Goal: Task Accomplishment & Management: Manage account settings

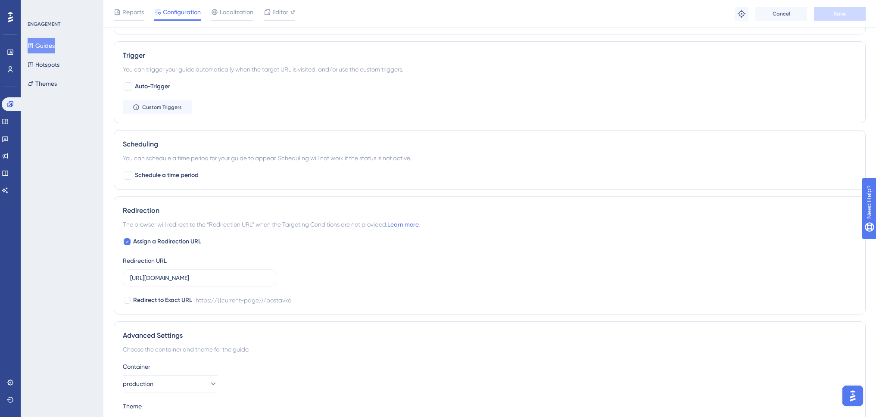
click at [55, 47] on button "Guides" at bounding box center [41, 46] width 27 height 16
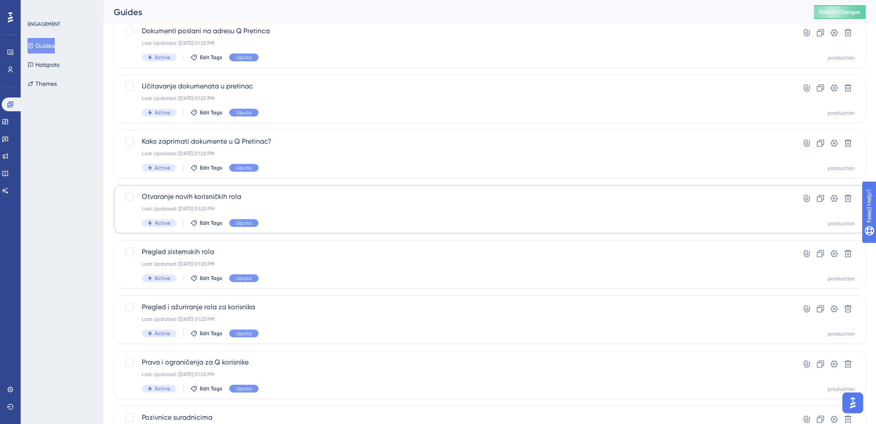
scroll to position [172, 0]
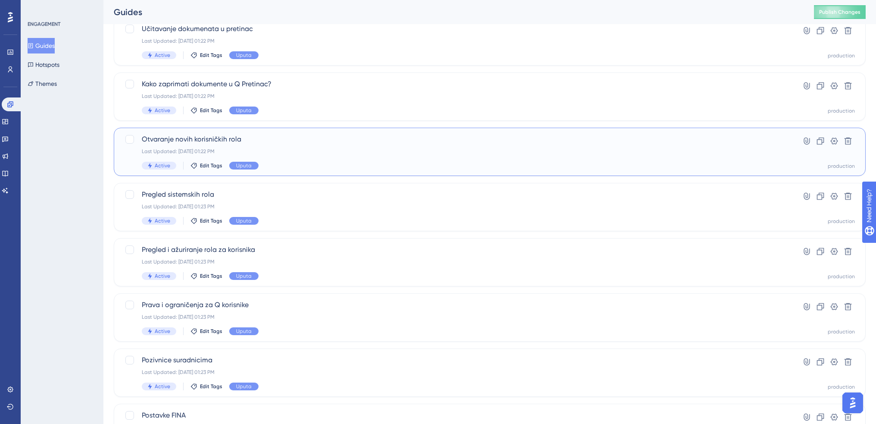
click at [304, 159] on div "Otvaranje novih korisničkih rola Last Updated: Aug 22 2025, 01:22 PM Active Edi…" at bounding box center [455, 151] width 627 height 35
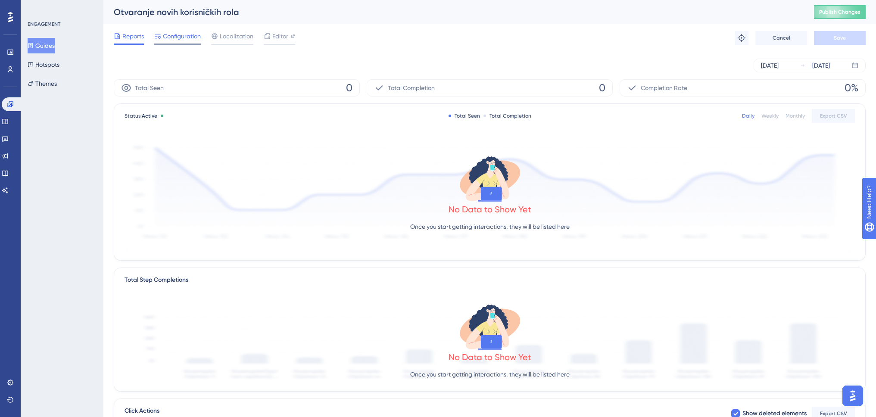
click at [178, 31] on span "Configuration" at bounding box center [182, 36] width 38 height 10
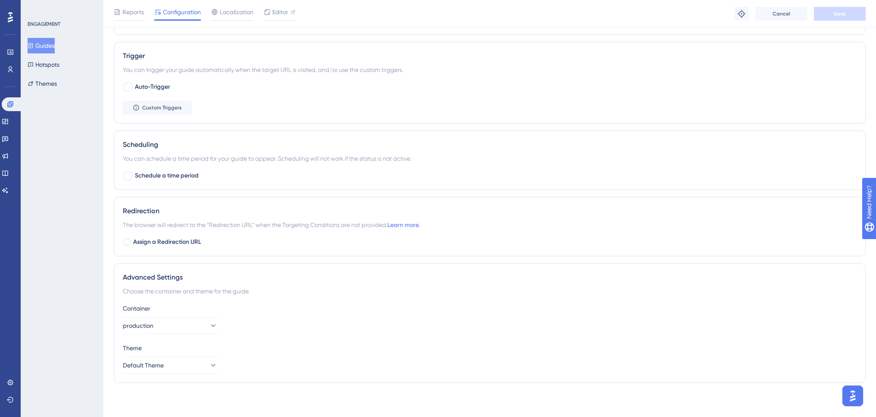
scroll to position [473, 0]
drag, startPoint x: 201, startPoint y: 226, endPoint x: 284, endPoint y: 226, distance: 82.7
click at [284, 226] on span "The browser will redirect to the “Redirection URL” when the Targeting Condition…" at bounding box center [271, 224] width 297 height 10
click at [303, 225] on span "The browser will redirect to the “Redirection URL” when the Targeting Condition…" at bounding box center [271, 224] width 297 height 10
click at [133, 12] on span "Reports" at bounding box center [133, 12] width 22 height 10
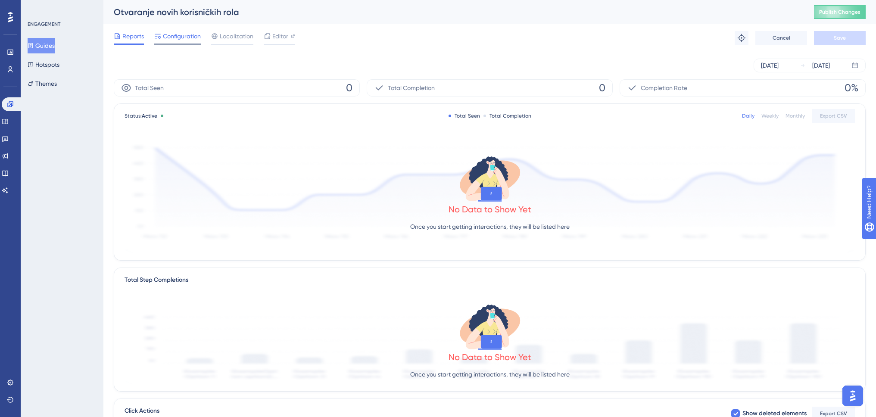
click at [181, 38] on span "Configuration" at bounding box center [182, 36] width 38 height 10
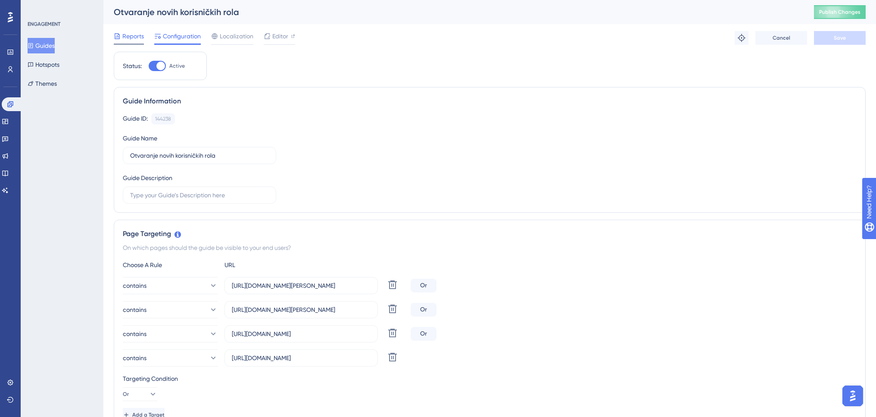
click at [132, 36] on span "Reports" at bounding box center [133, 36] width 22 height 10
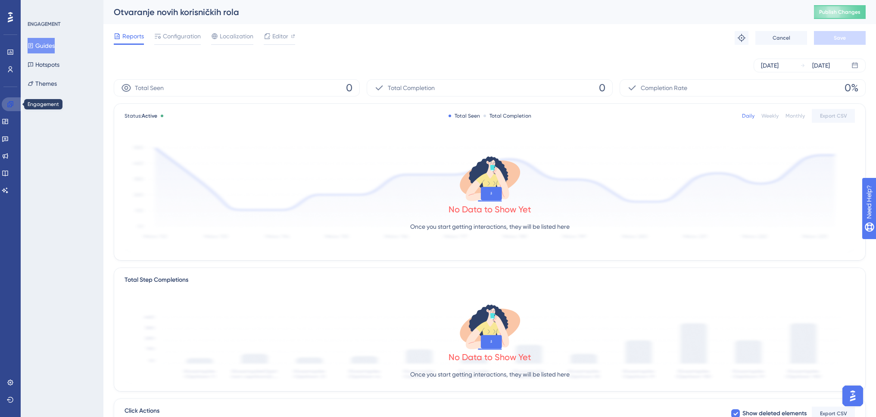
click at [8, 103] on icon at bounding box center [10, 104] width 7 height 7
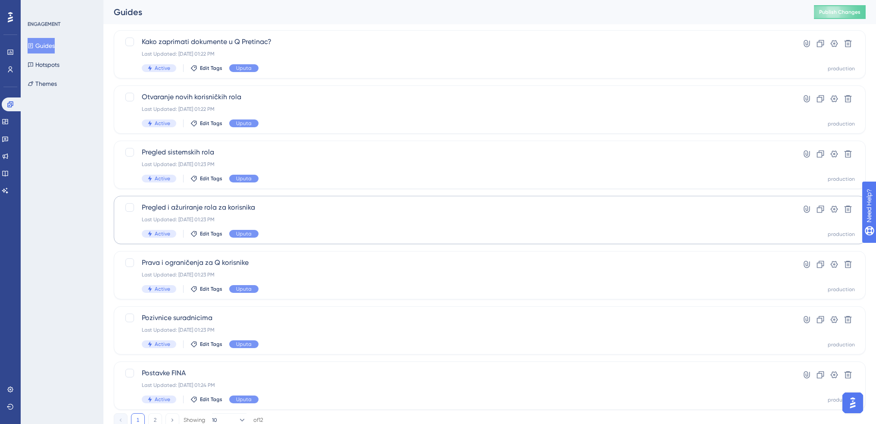
scroll to position [245, 0]
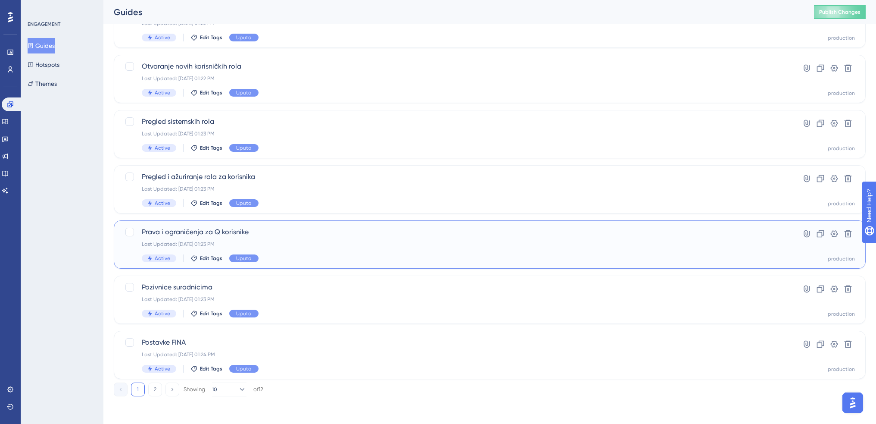
click at [286, 237] on div "Prava i ograničenja za Q korisnike Last Updated: Aug 22 2025, 01:23 PM Active E…" at bounding box center [455, 244] width 627 height 35
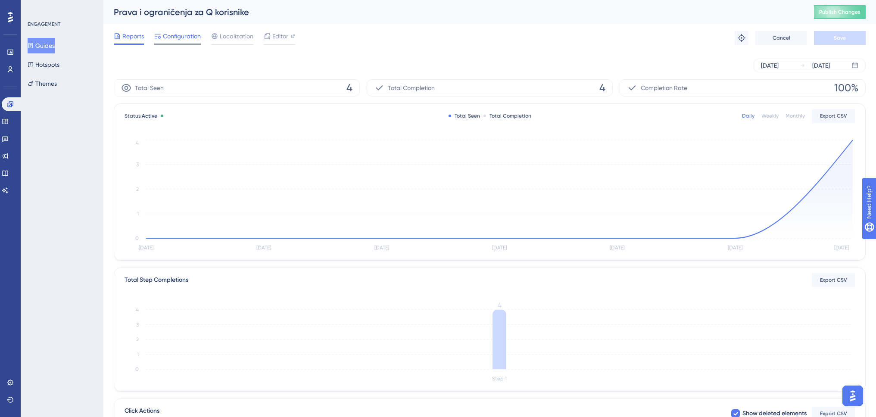
click at [181, 37] on span "Configuration" at bounding box center [182, 36] width 38 height 10
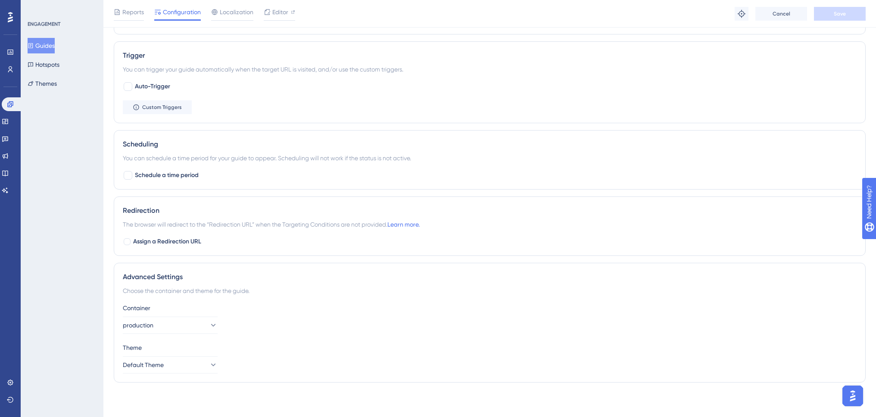
scroll to position [296, 0]
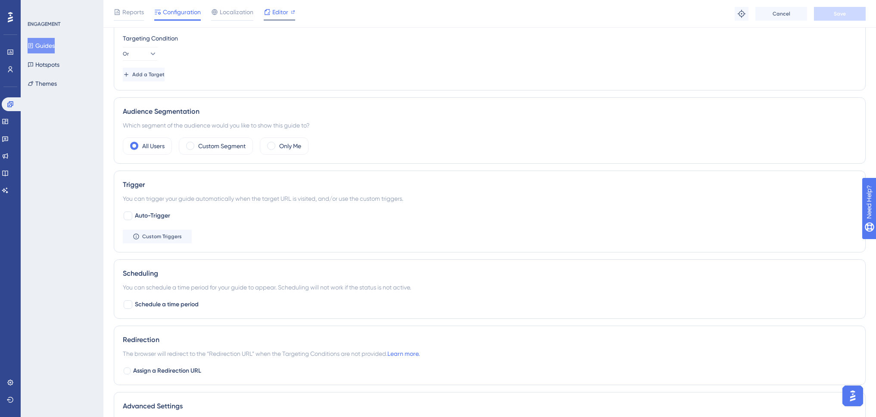
click at [279, 12] on span "Editor" at bounding box center [280, 12] width 16 height 10
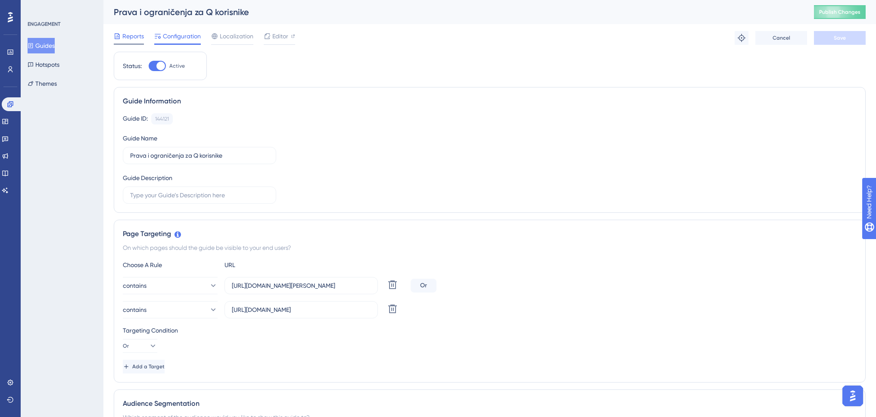
click at [133, 36] on span "Reports" at bounding box center [133, 36] width 22 height 10
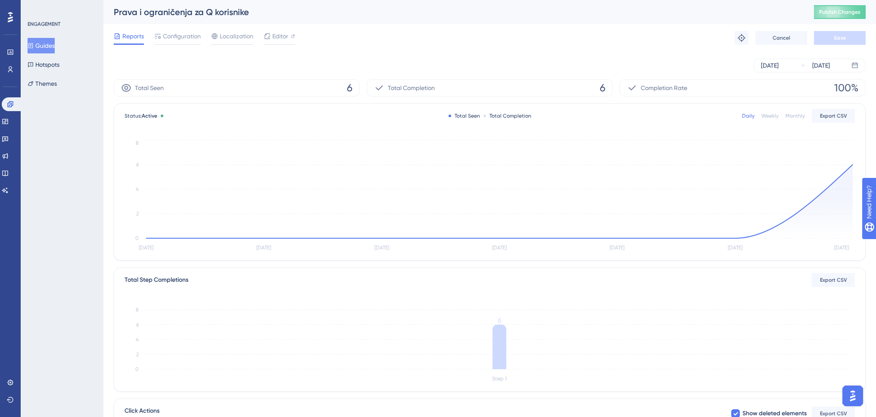
click at [55, 42] on button "Guides" at bounding box center [41, 46] width 27 height 16
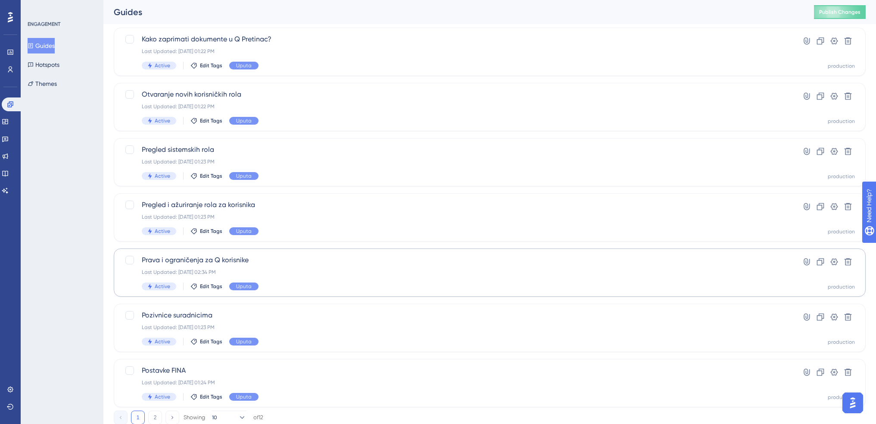
scroll to position [245, 0]
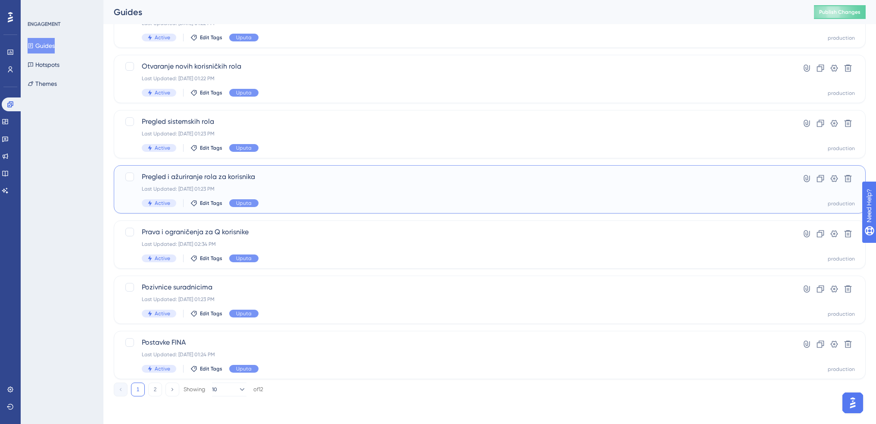
click at [277, 198] on div "Pregled i ažuriranje rola za korisnika Last Updated: Aug 22 2025, 01:23 PM Acti…" at bounding box center [455, 189] width 627 height 35
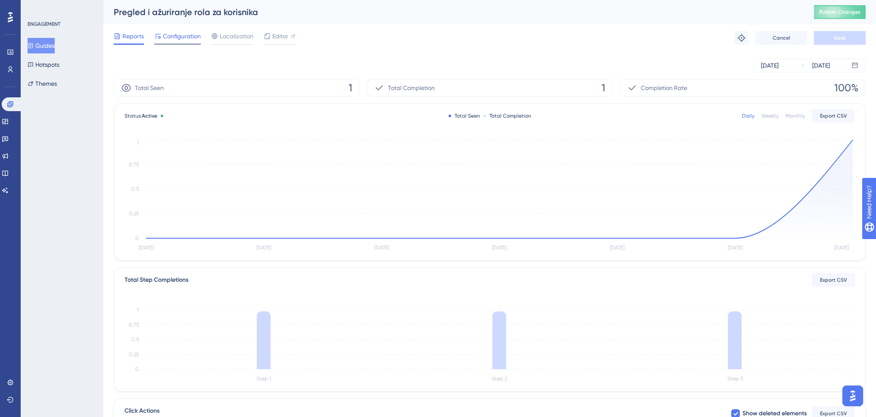
click at [196, 35] on span "Configuration" at bounding box center [182, 36] width 38 height 10
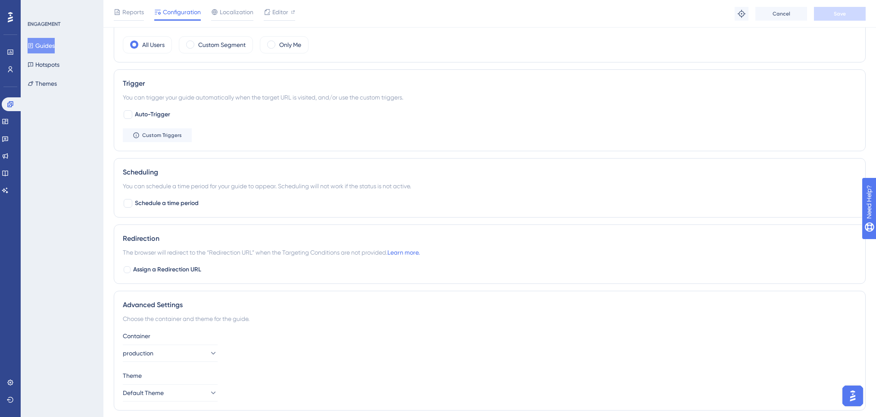
scroll to position [425, 0]
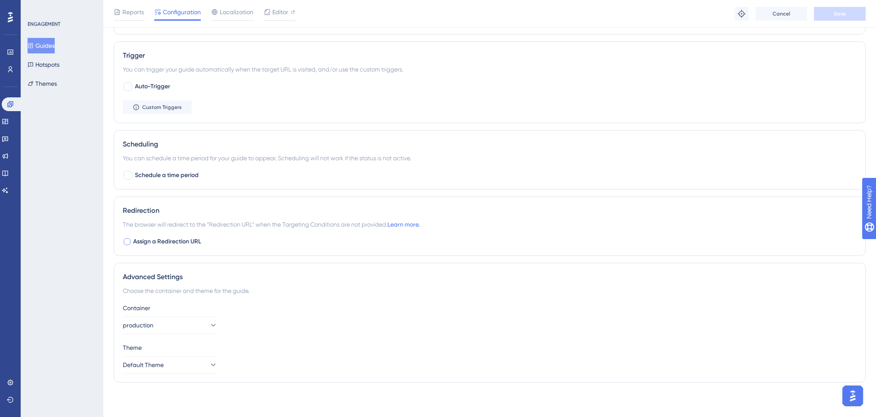
click at [126, 244] on div at bounding box center [127, 241] width 7 height 7
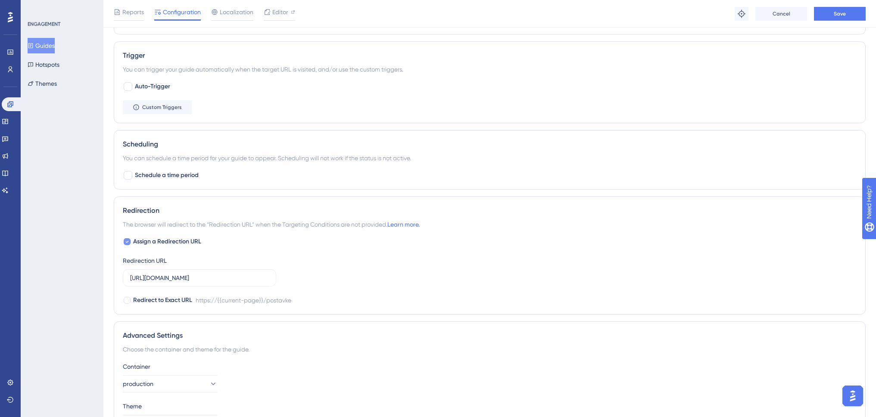
checkbox input "true"
click at [835, 13] on span "Save" at bounding box center [840, 13] width 12 height 7
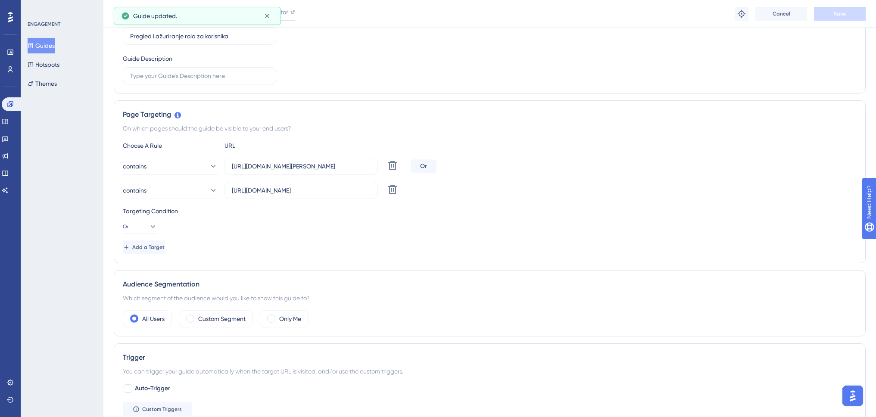
scroll to position [0, 0]
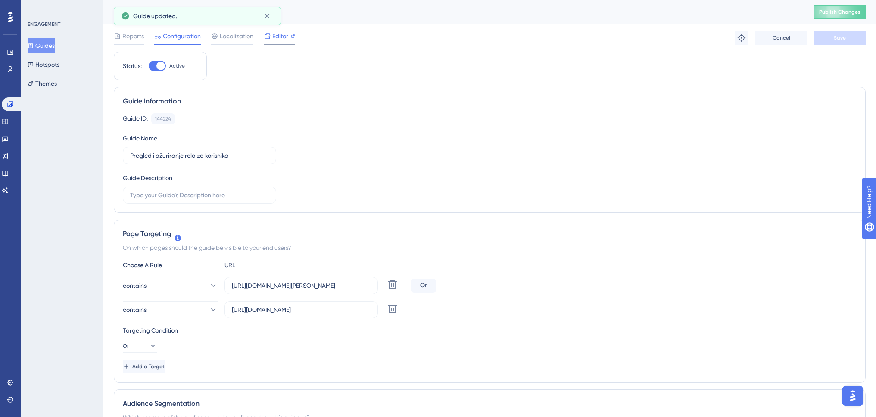
click at [286, 36] on span "Editor" at bounding box center [280, 36] width 16 height 10
click at [55, 42] on button "Guides" at bounding box center [41, 46] width 27 height 16
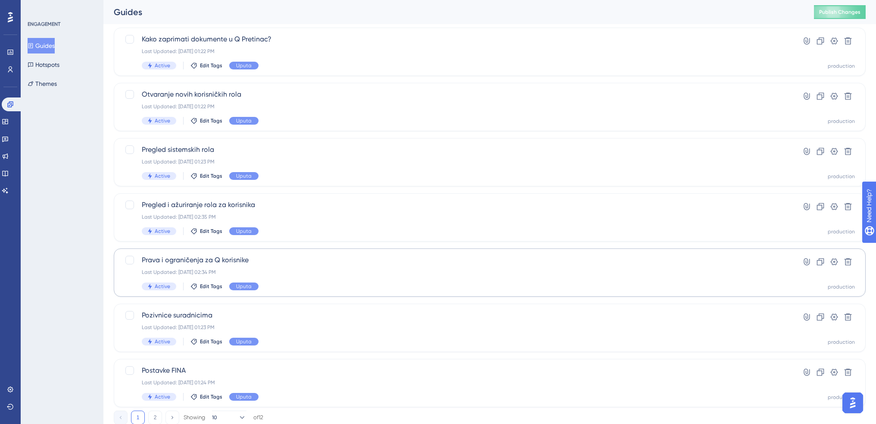
scroll to position [245, 0]
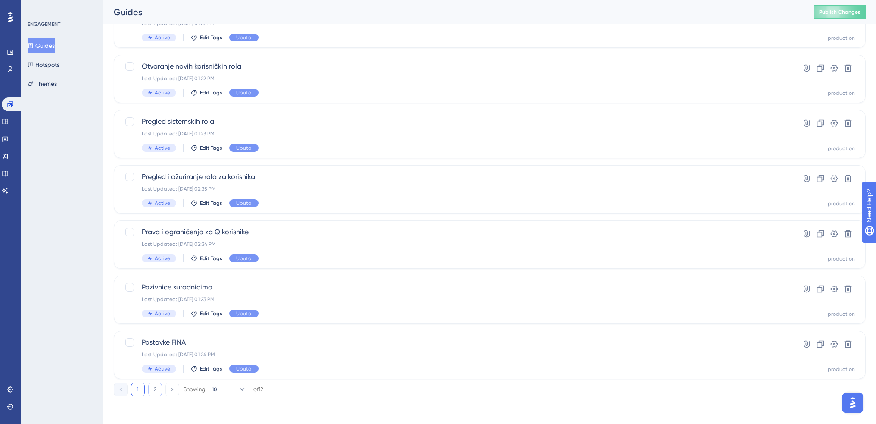
click at [156, 387] on button "2" at bounding box center [155, 389] width 14 height 14
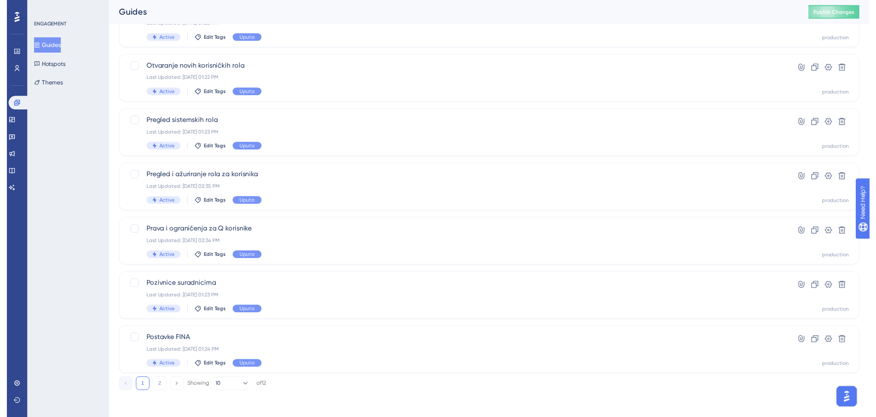
scroll to position [0, 0]
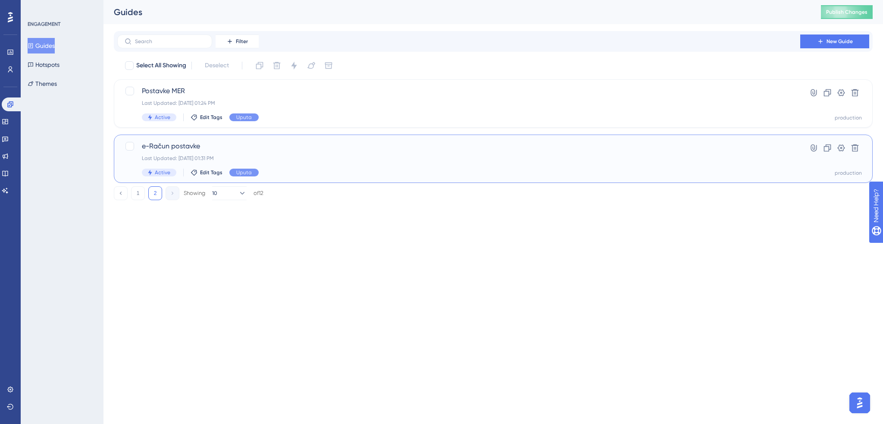
click at [198, 140] on div "e-Račun postavke Last Updated: Aug 22 2025, 01:31 PM Active Edit Tags Uputa Hyp…" at bounding box center [493, 158] width 758 height 48
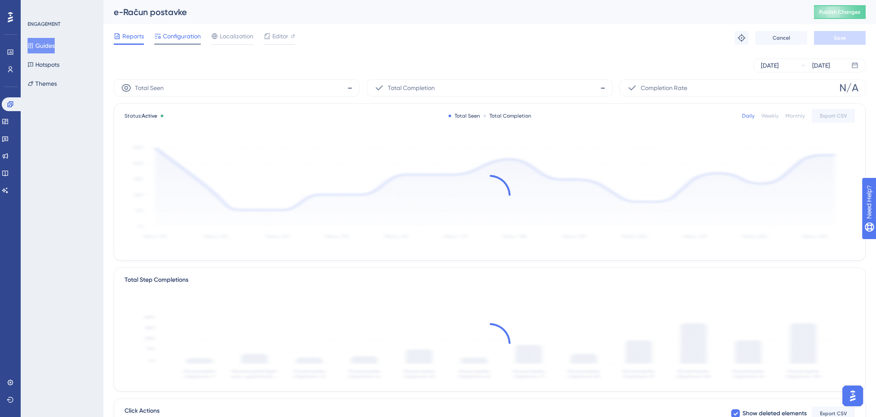
click at [191, 38] on span "Configuration" at bounding box center [182, 36] width 38 height 10
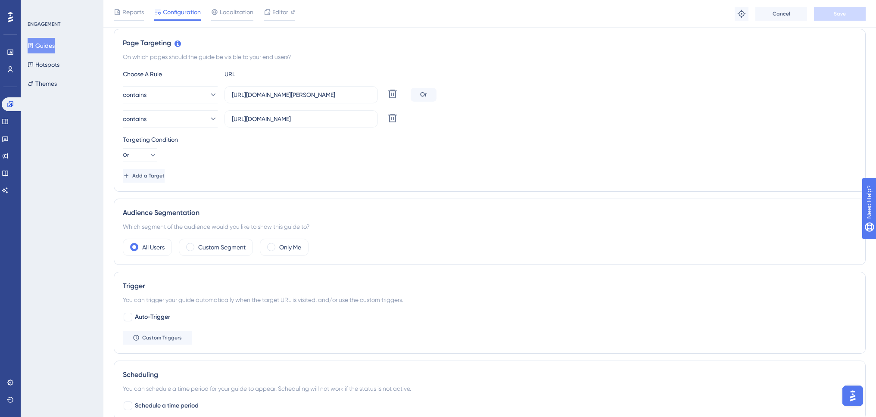
scroll to position [139, 0]
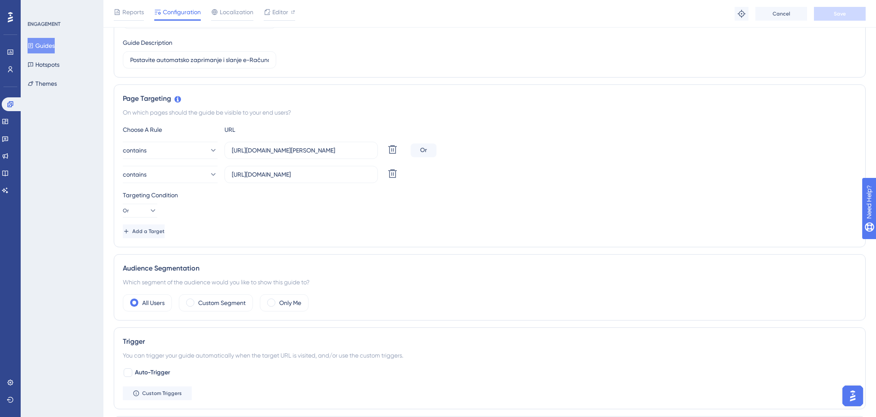
click at [55, 46] on button "Guides" at bounding box center [41, 46] width 27 height 16
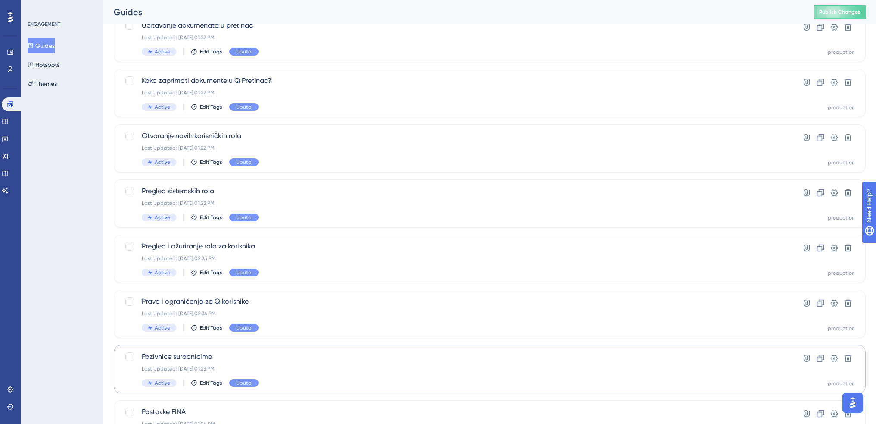
scroll to position [245, 0]
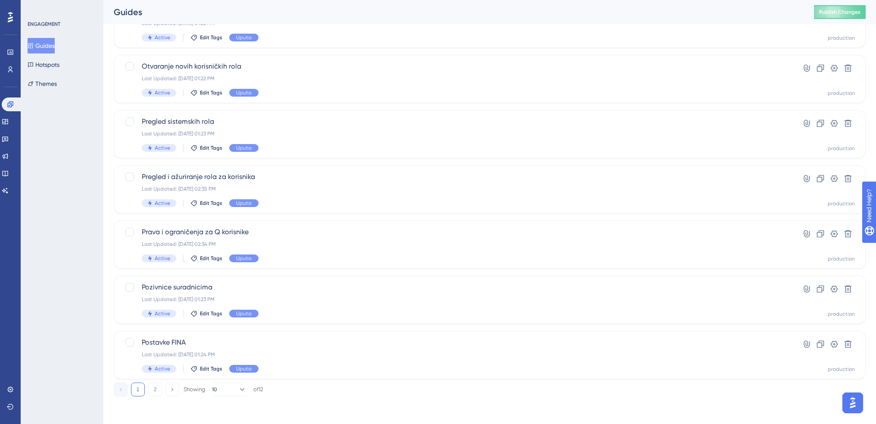
click at [159, 386] on button "2" at bounding box center [155, 389] width 14 height 14
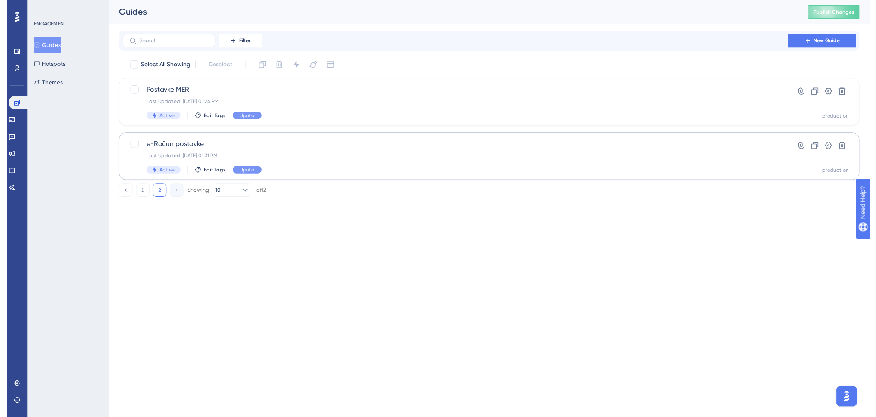
scroll to position [0, 0]
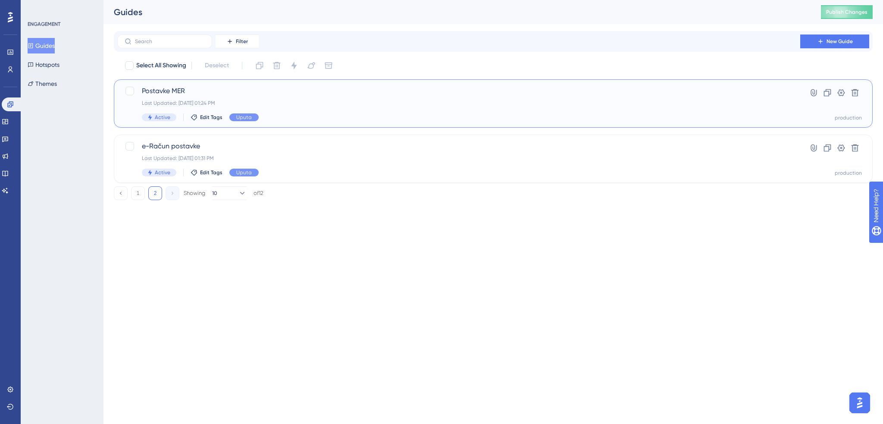
click at [224, 92] on span "Postavke MER" at bounding box center [458, 91] width 633 height 10
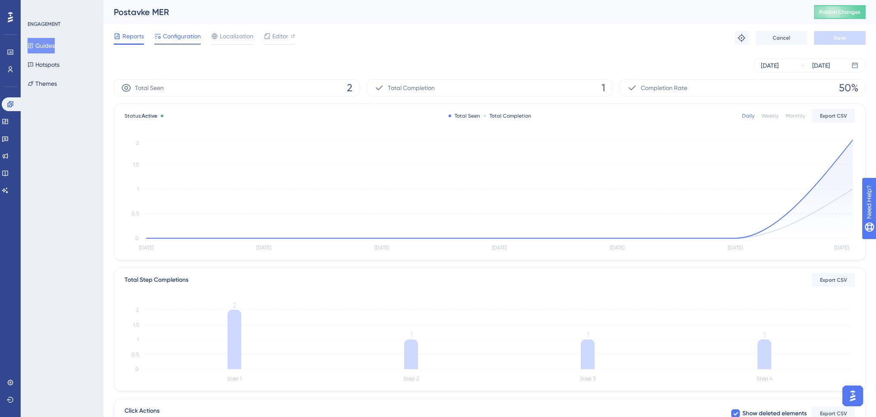
click at [191, 37] on span "Configuration" at bounding box center [182, 36] width 38 height 10
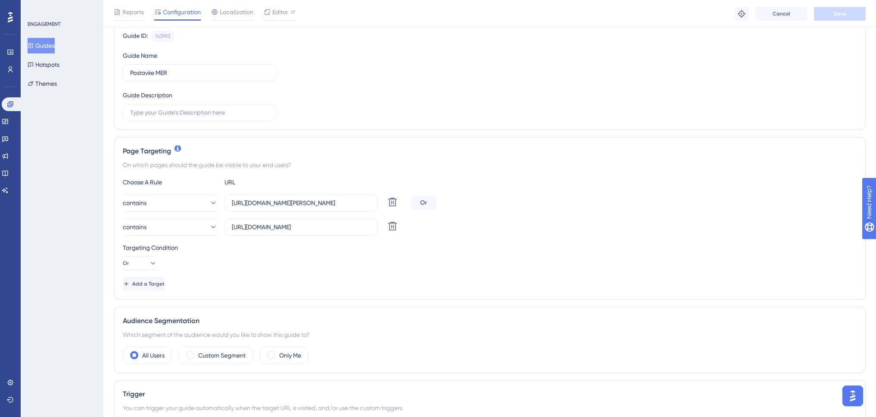
scroll to position [129, 0]
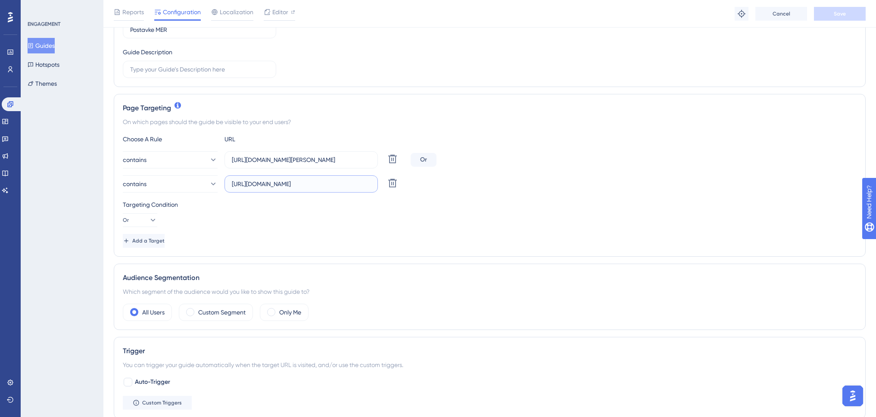
click at [300, 183] on input "https://www.swing-q.hr/postavke/posrednik/1" at bounding box center [301, 183] width 139 height 9
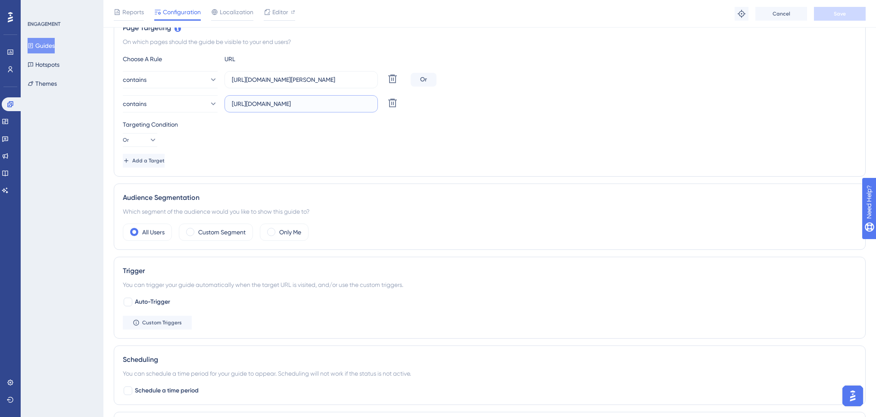
scroll to position [80, 0]
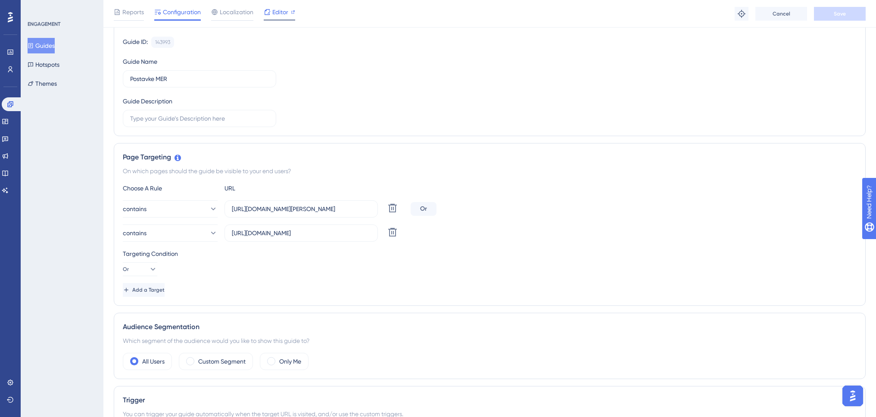
click at [283, 13] on span "Editor" at bounding box center [280, 12] width 16 height 10
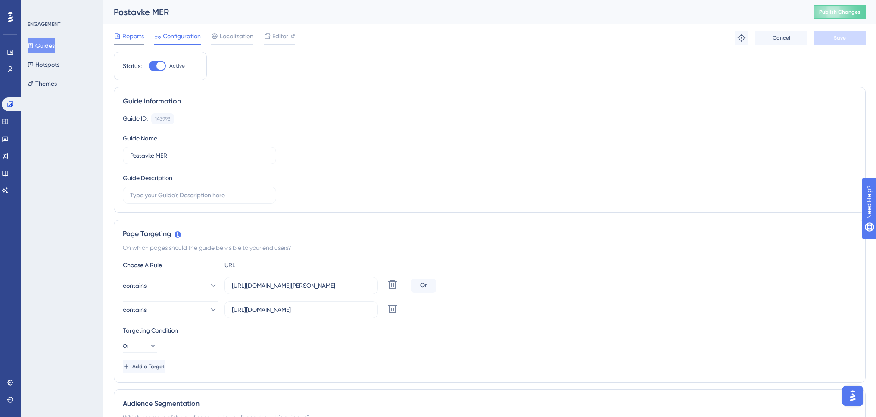
click at [130, 40] on span "Reports" at bounding box center [133, 36] width 22 height 10
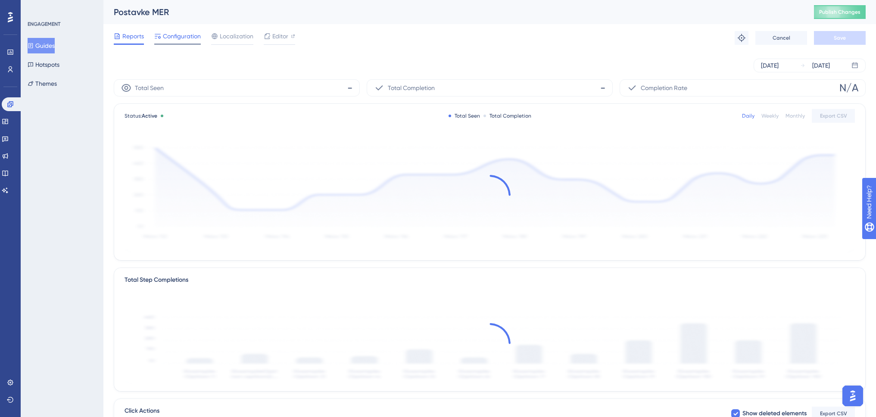
click at [178, 35] on span "Configuration" at bounding box center [182, 36] width 38 height 10
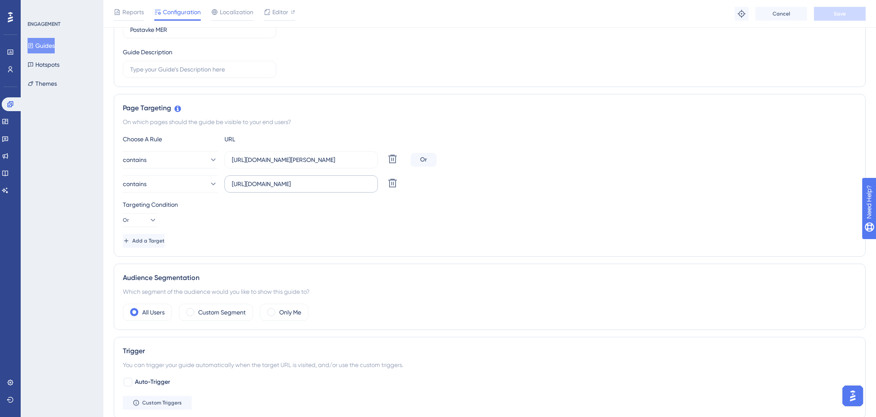
scroll to position [172, 0]
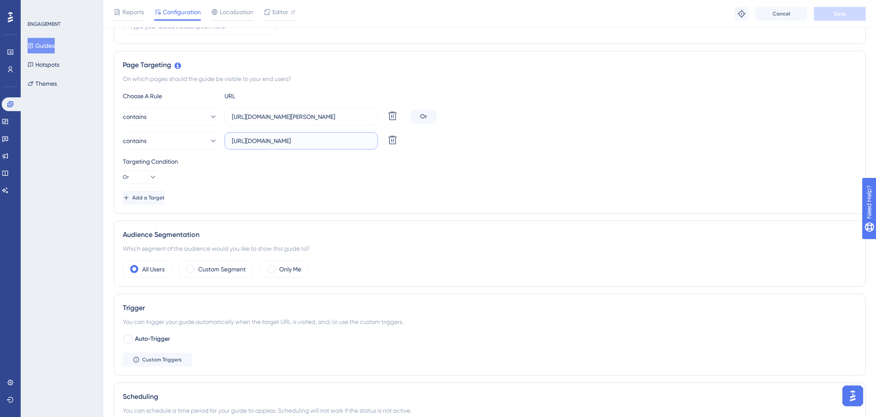
click at [344, 139] on input "https://www.swing-q.hr/postavke/posrednik/1" at bounding box center [301, 140] width 139 height 9
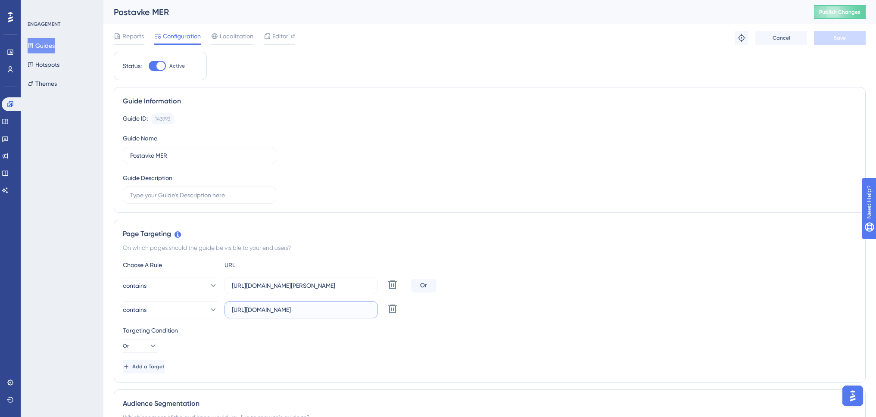
scroll to position [43, 0]
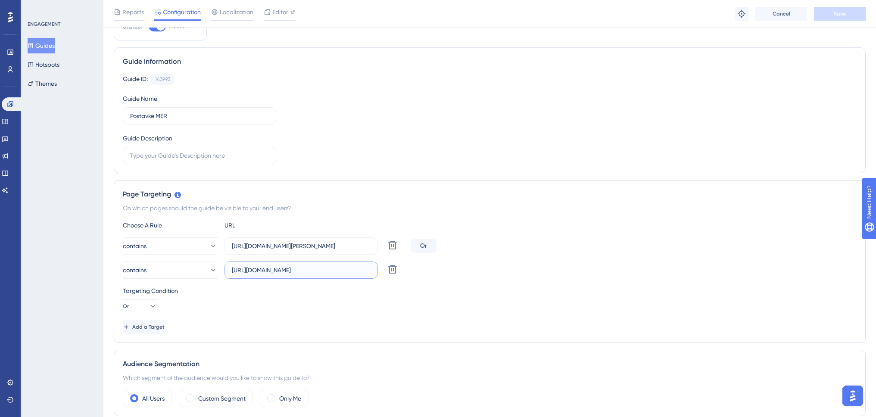
drag, startPoint x: 332, startPoint y: 269, endPoint x: 381, endPoint y: 269, distance: 48.7
click at [381, 269] on div "contains https://www.swing-q.hr/postavke/posrednik/1 Delete" at bounding box center [265, 270] width 284 height 17
drag, startPoint x: 303, startPoint y: 271, endPoint x: 353, endPoint y: 271, distance: 50.8
click at [353, 271] on input "https://www.swing-q.hr/postavke" at bounding box center [301, 269] width 139 height 9
type input "https://www.swing-q.hr"
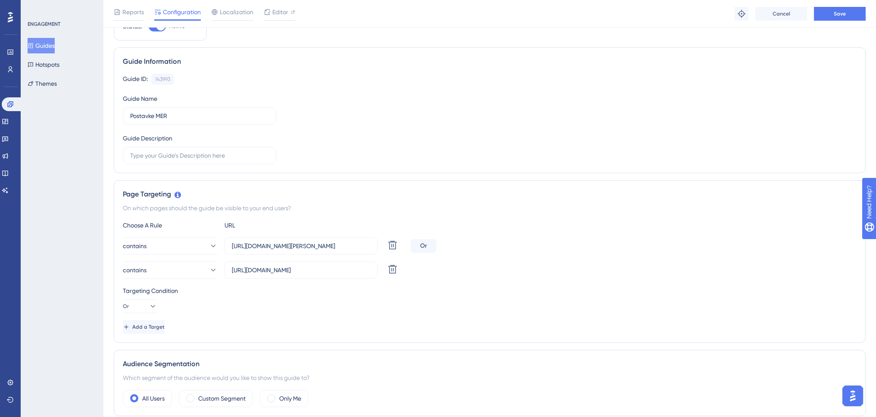
drag, startPoint x: 568, startPoint y: 221, endPoint x: 563, endPoint y: 223, distance: 4.5
click at [568, 222] on div "Choose A Rule URL" at bounding box center [490, 225] width 734 height 10
click at [321, 271] on input "https://www.swing-q.hr" at bounding box center [301, 269] width 139 height 9
click at [839, 16] on span "Save" at bounding box center [840, 13] width 12 height 7
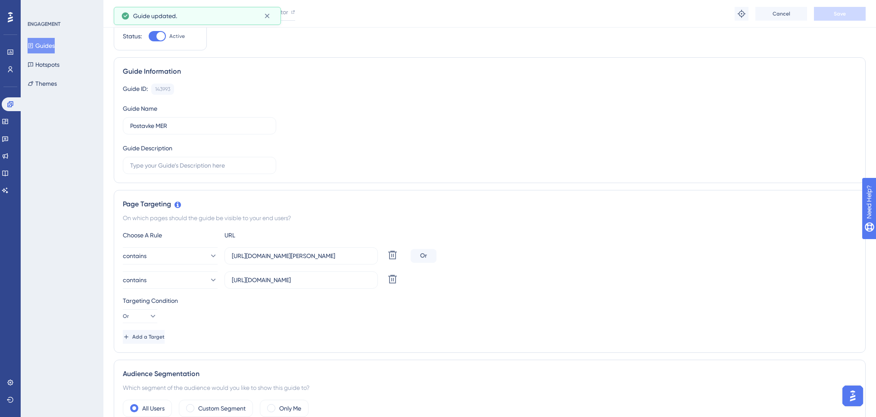
scroll to position [0, 0]
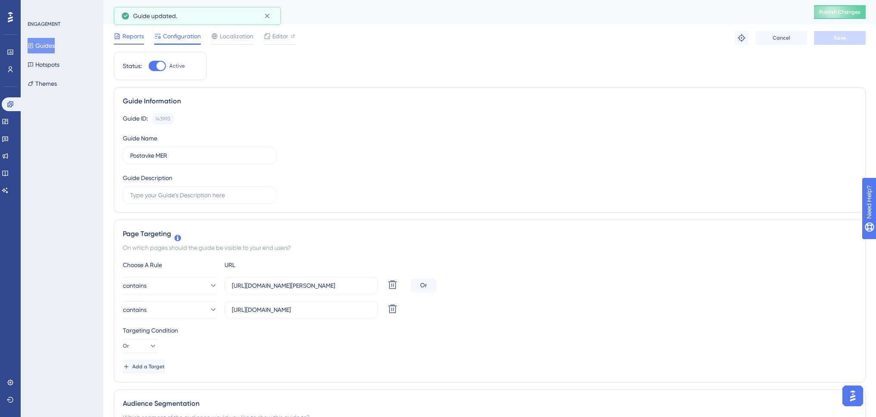
click at [141, 34] on span "Reports" at bounding box center [133, 36] width 22 height 10
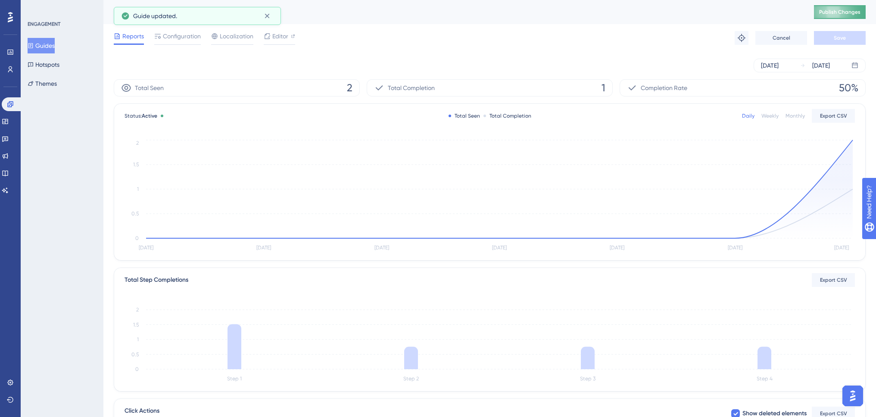
click at [840, 11] on span "Publish Changes" at bounding box center [839, 12] width 41 height 7
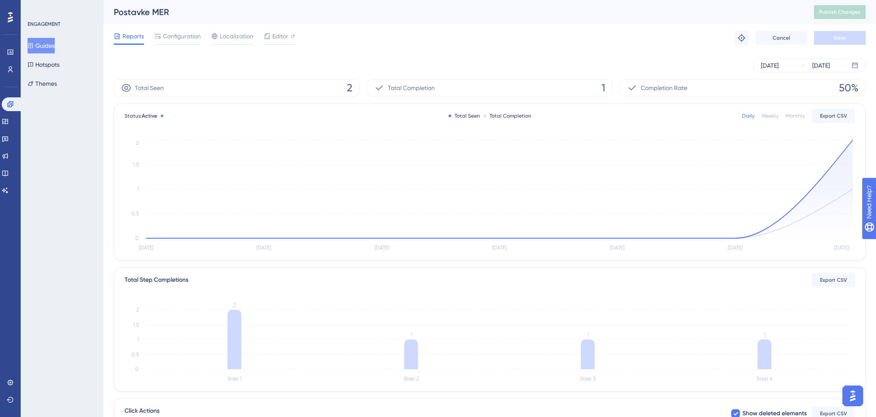
click at [43, 41] on button "Guides" at bounding box center [41, 46] width 27 height 16
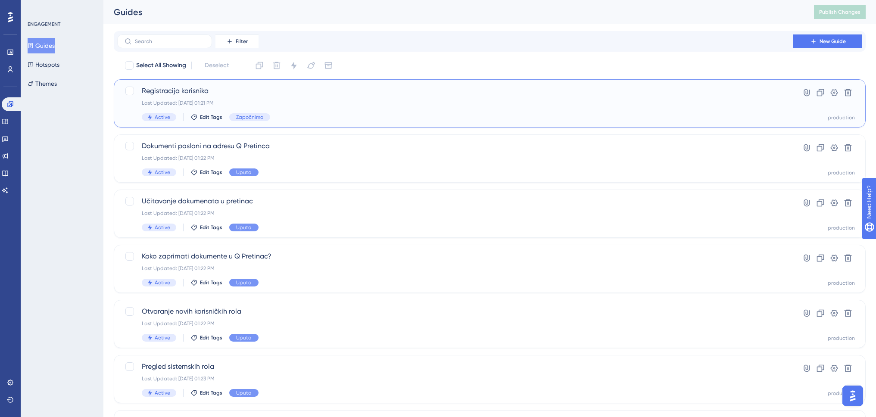
click at [298, 91] on span "Registracija korisnika" at bounding box center [455, 91] width 627 height 10
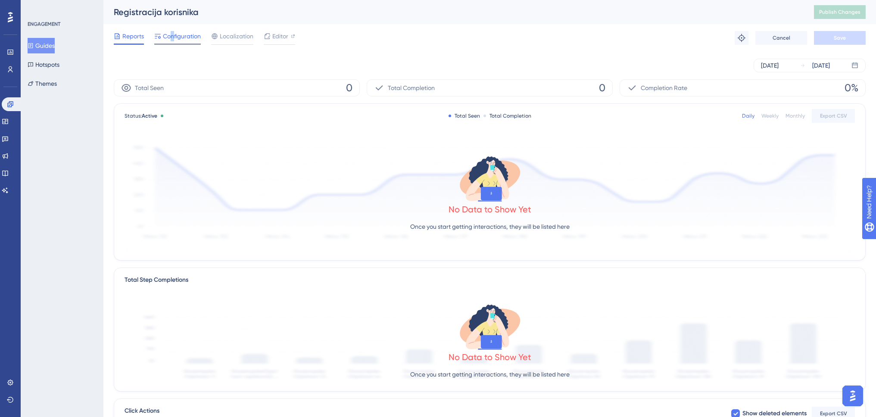
click at [176, 34] on span "Configuration" at bounding box center [182, 36] width 38 height 10
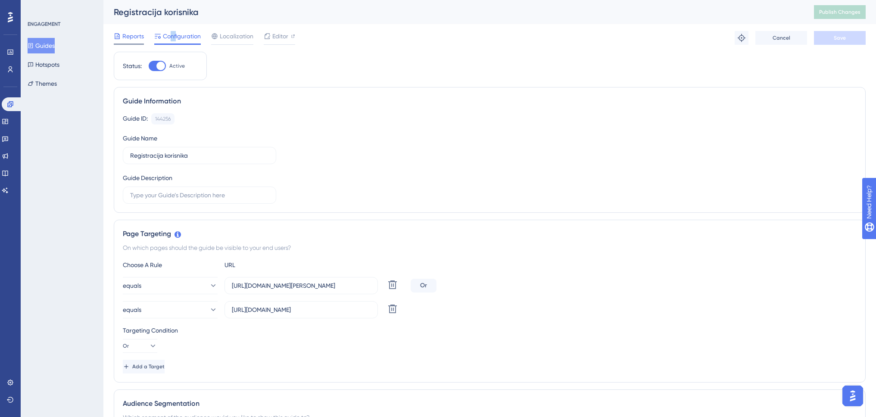
click at [127, 35] on span "Reports" at bounding box center [133, 36] width 22 height 10
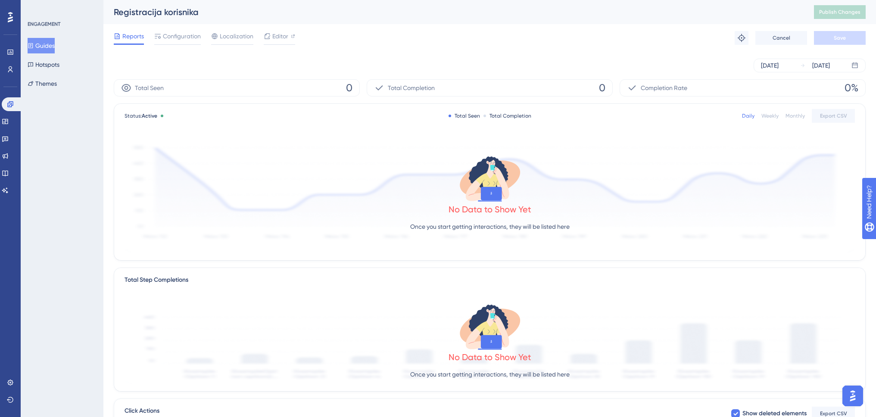
click at [55, 48] on button "Guides" at bounding box center [41, 46] width 27 height 16
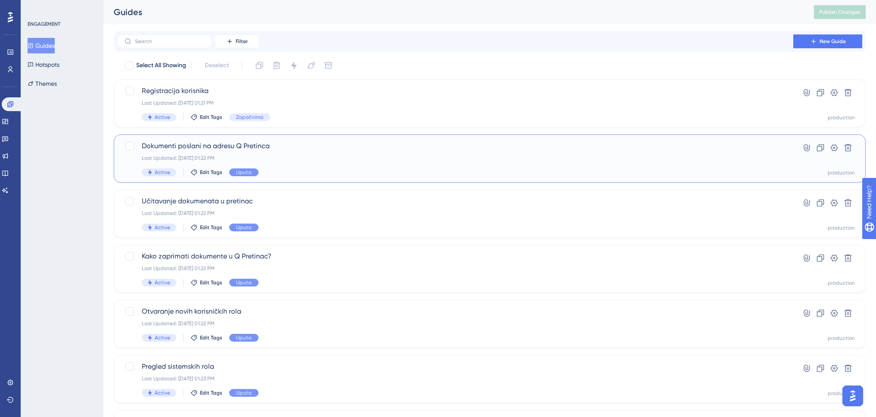
click at [301, 159] on div "Last Updated: Aug 22 2025, 01:22 PM" at bounding box center [455, 158] width 627 height 7
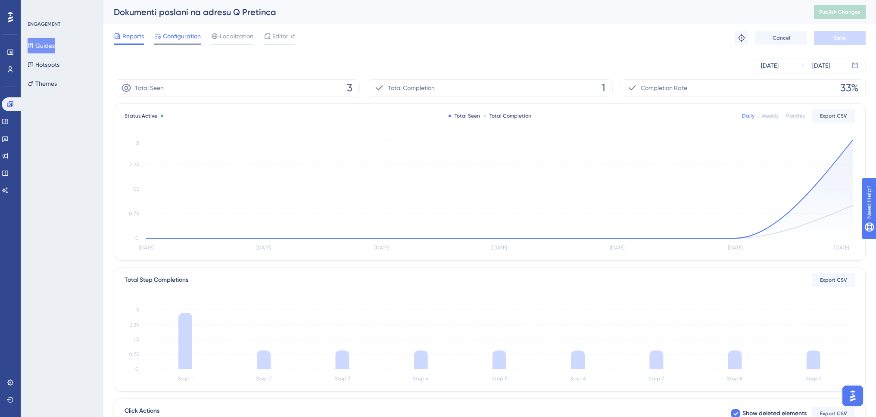
click at [191, 38] on span "Configuration" at bounding box center [182, 36] width 38 height 10
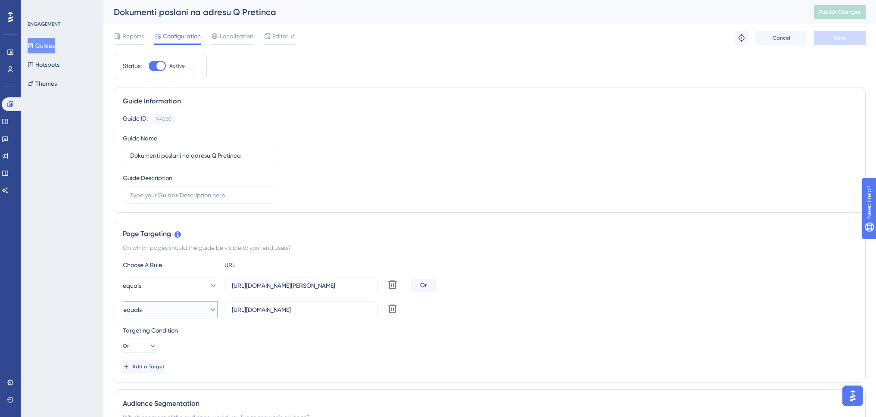
click at [182, 313] on button "equals" at bounding box center [170, 309] width 95 height 17
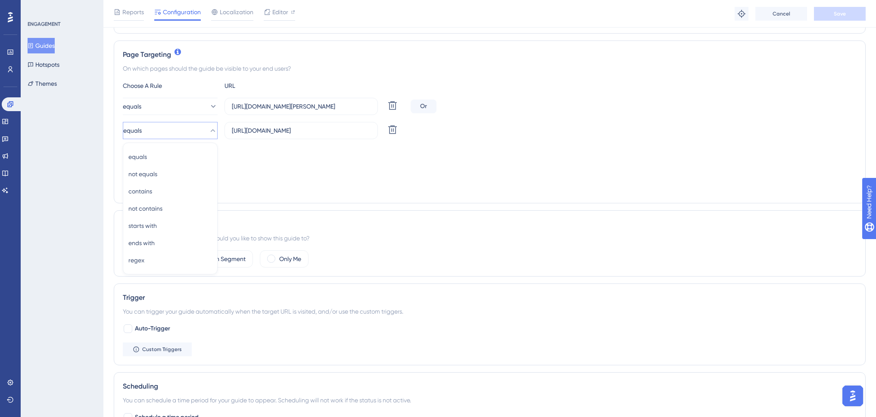
click at [493, 203] on div "Status: Active Guide Information Guide ID: 144250 Copy Guide Name Dokumenti pos…" at bounding box center [490, 251] width 752 height 759
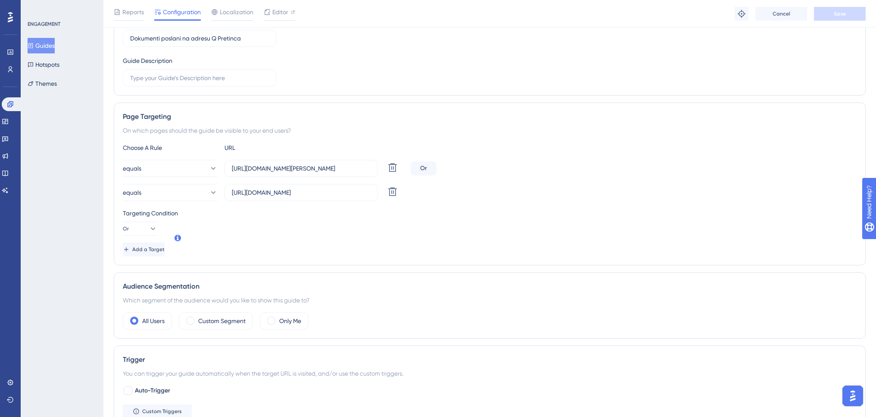
scroll to position [97, 0]
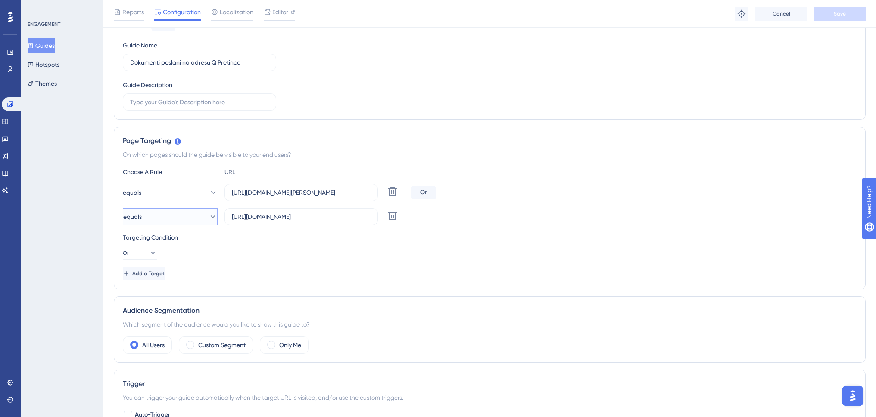
click at [187, 218] on button "equals" at bounding box center [170, 216] width 95 height 17
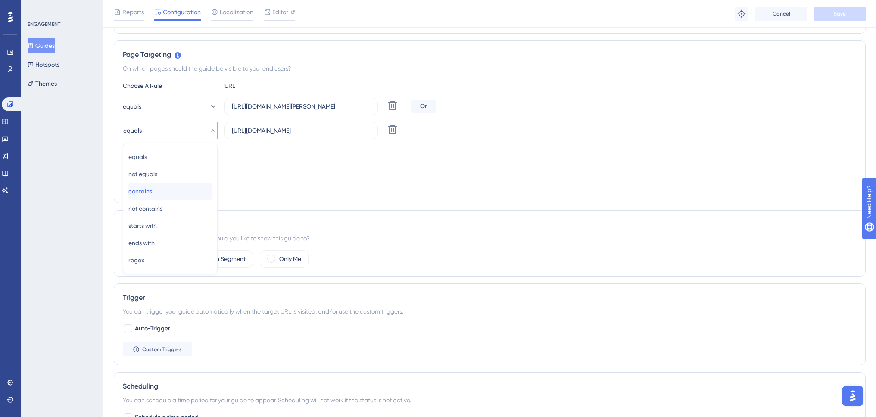
click at [177, 192] on div "contains contains" at bounding box center [170, 191] width 84 height 17
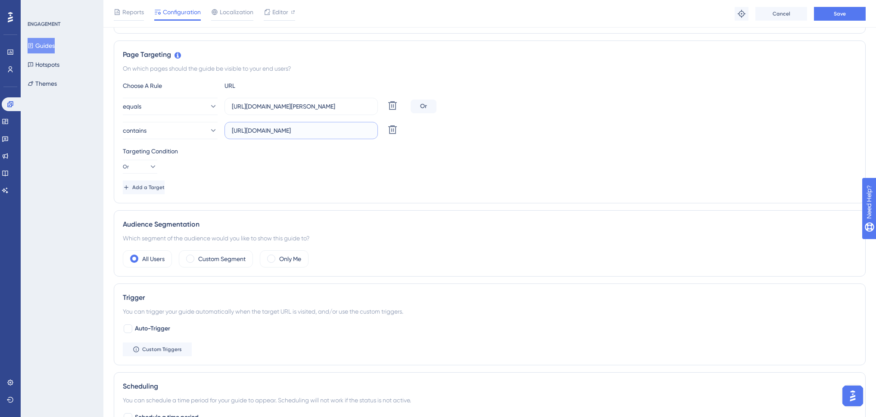
click at [322, 130] on input "https://www.swing-q.hr/pretinac" at bounding box center [301, 130] width 139 height 9
drag, startPoint x: 301, startPoint y: 128, endPoint x: 348, endPoint y: 123, distance: 47.7
click at [346, 124] on label "https://www.swing-q.hr/pretinac" at bounding box center [301, 130] width 153 height 17
type input "https://www.swing-q.hr"
click at [835, 16] on span "Save" at bounding box center [840, 13] width 12 height 7
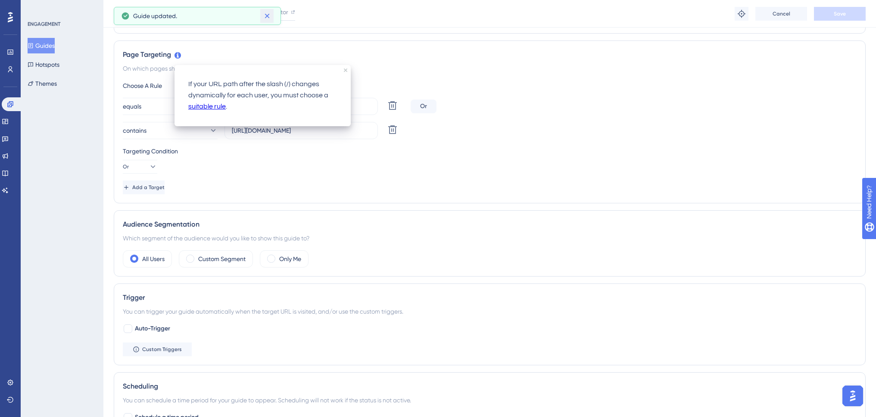
click at [271, 14] on icon at bounding box center [267, 16] width 9 height 9
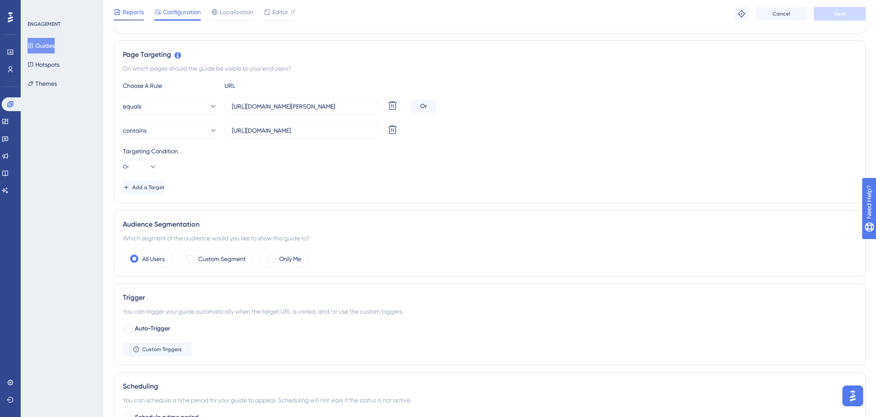
click at [128, 12] on span "Reports" at bounding box center [133, 12] width 22 height 10
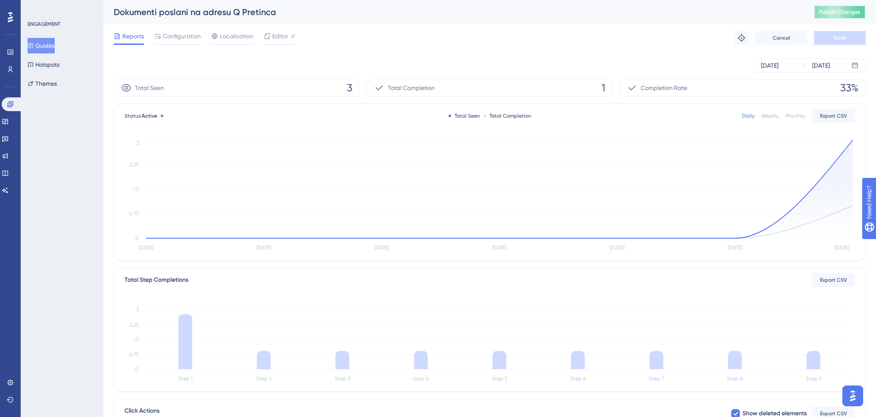
click at [840, 12] on span "Publish Changes" at bounding box center [839, 12] width 41 height 7
click at [54, 43] on button "Guides" at bounding box center [41, 46] width 27 height 16
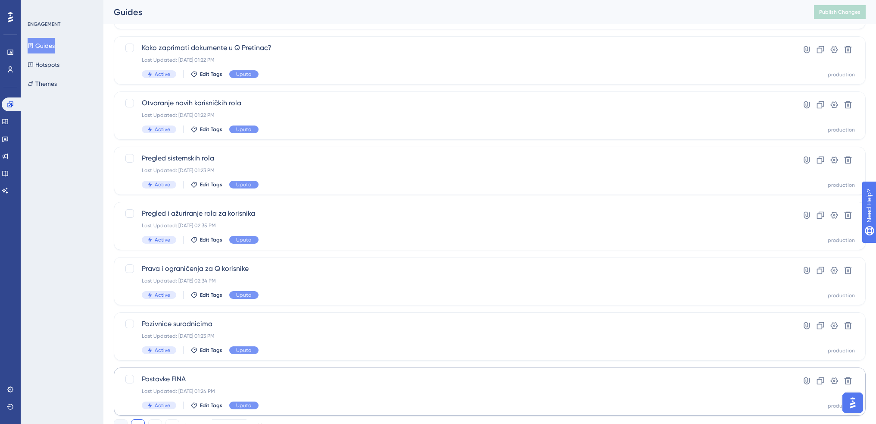
scroll to position [245, 0]
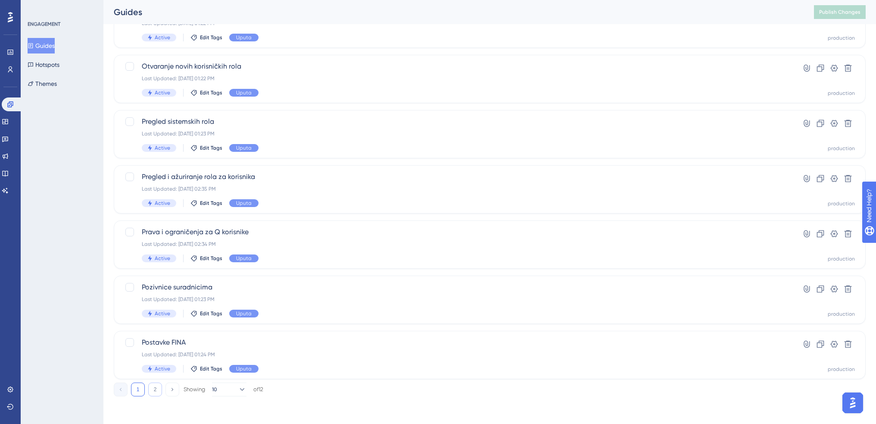
click at [152, 389] on button "2" at bounding box center [155, 389] width 14 height 14
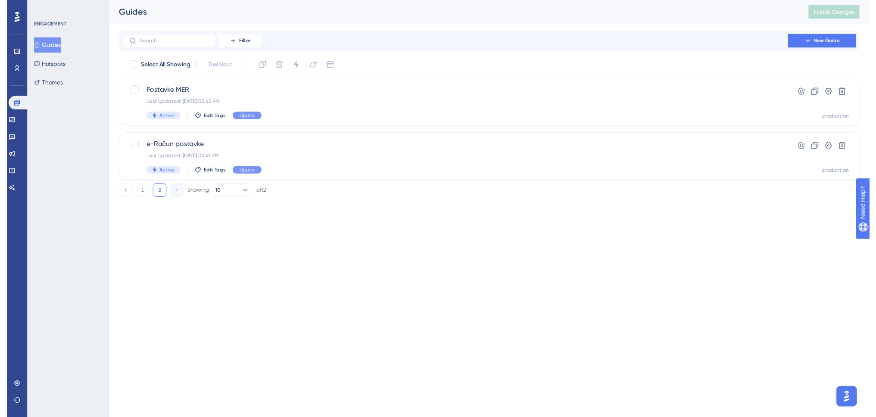
scroll to position [0, 0]
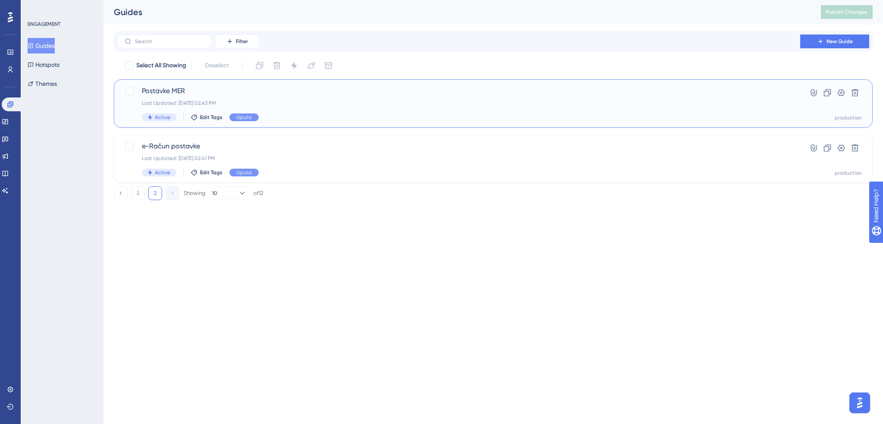
click at [242, 101] on div "Last Updated: Aug 22 2025, 02:43 PM" at bounding box center [458, 103] width 633 height 7
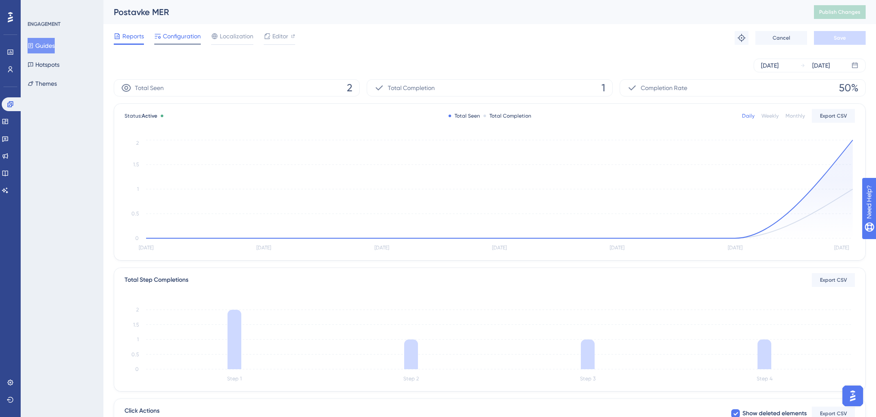
click at [176, 33] on span "Configuration" at bounding box center [182, 36] width 38 height 10
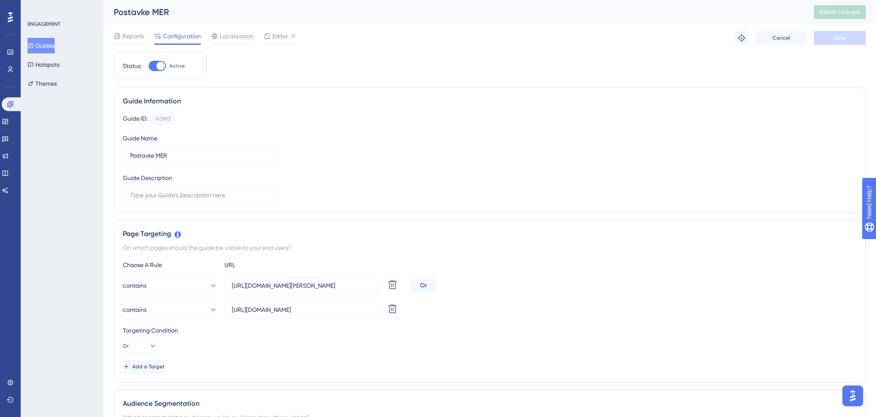
click at [55, 45] on button "Guides" at bounding box center [41, 46] width 27 height 16
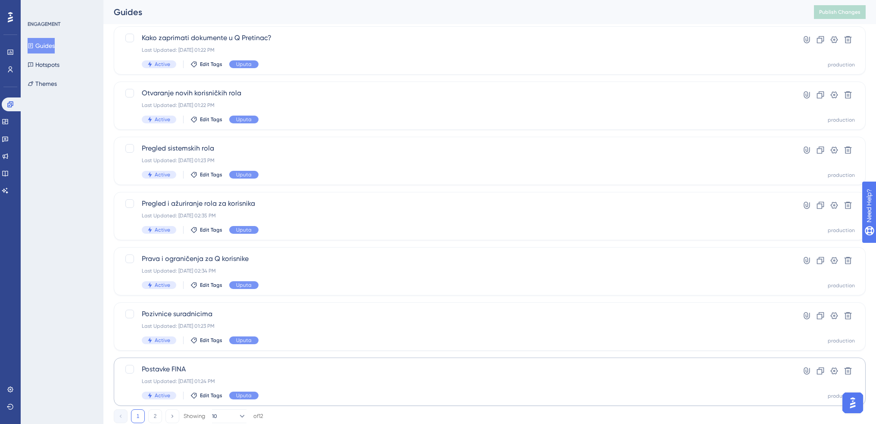
scroll to position [245, 0]
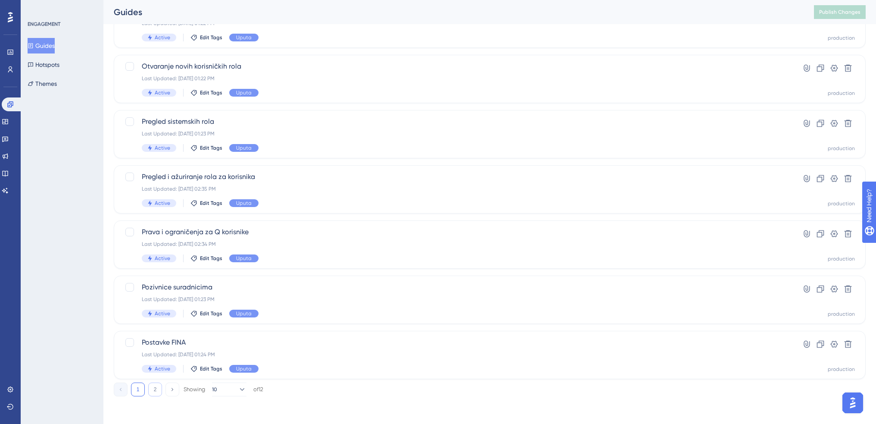
click at [159, 389] on button "2" at bounding box center [155, 389] width 14 height 14
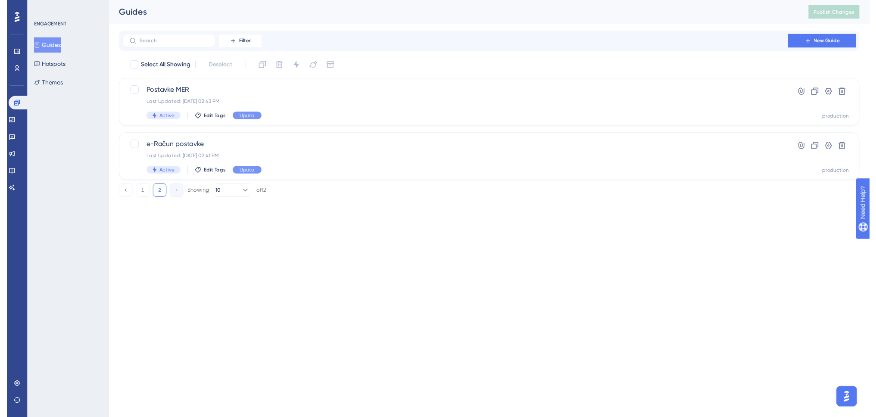
scroll to position [0, 0]
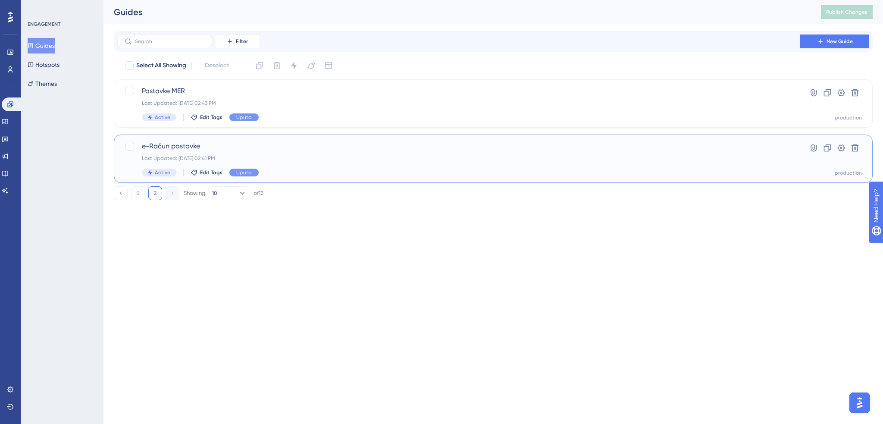
click at [224, 147] on span "e-Račun postavke" at bounding box center [458, 146] width 633 height 10
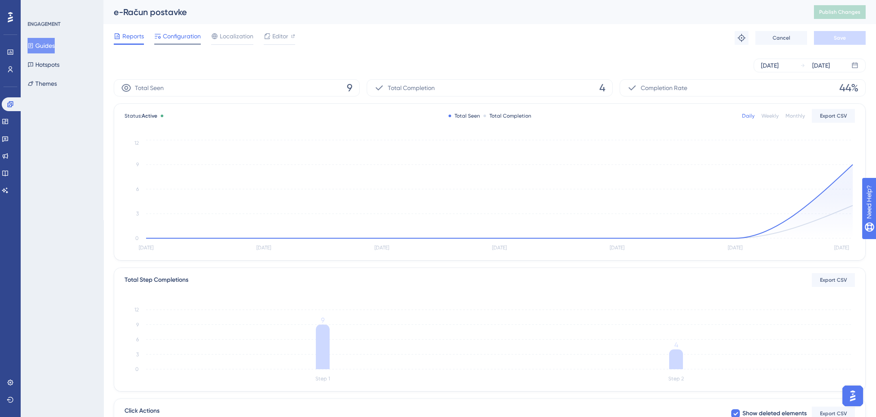
click at [190, 39] on span "Configuration" at bounding box center [182, 36] width 38 height 10
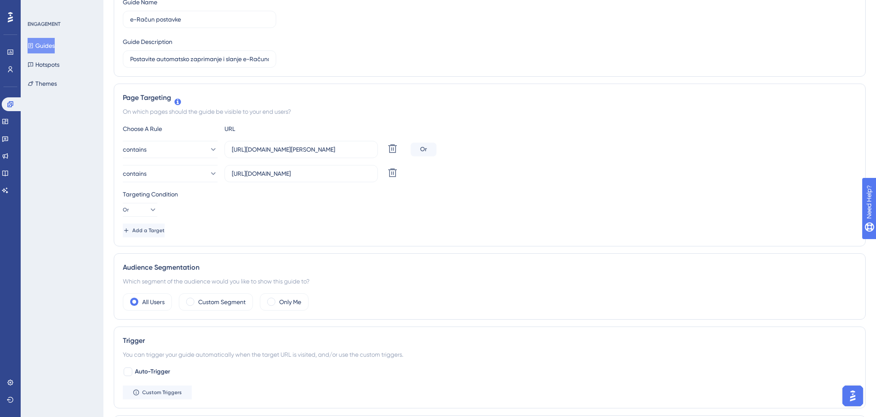
scroll to position [9, 0]
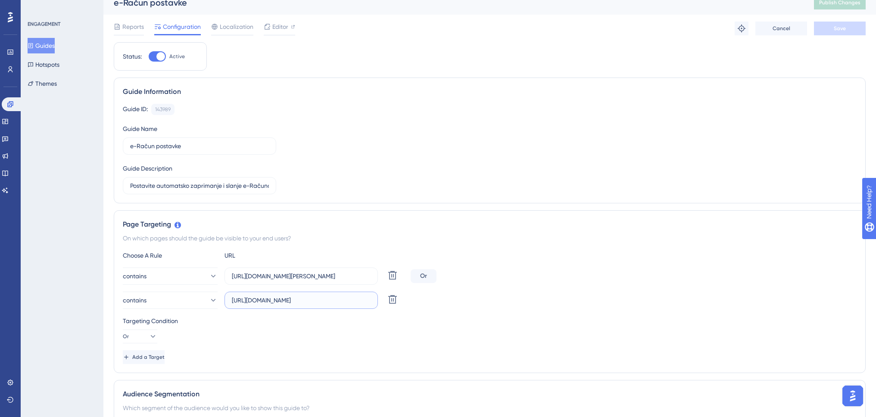
click at [326, 296] on input "[URL][DOMAIN_NAME]" at bounding box center [301, 300] width 139 height 9
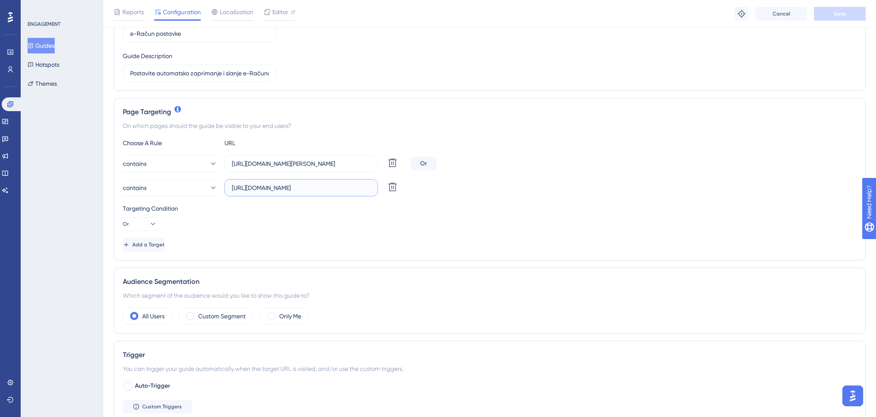
scroll to position [129, 0]
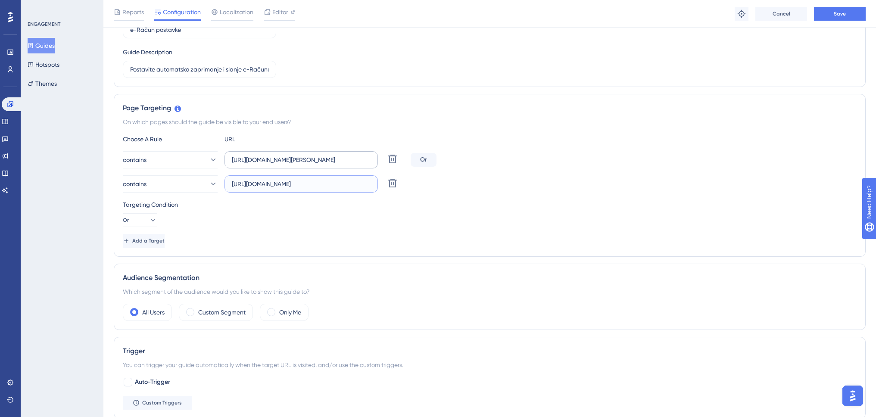
type input "https://www.swing-q.hr/postavke"
drag, startPoint x: 349, startPoint y: 157, endPoint x: 390, endPoint y: 156, distance: 40.1
click at [390, 156] on div "contains https://www.dev-tikitaki.swing-oblak.io/postavke Delete" at bounding box center [265, 159] width 284 height 17
click at [352, 234] on div "Add a Target" at bounding box center [490, 241] width 734 height 14
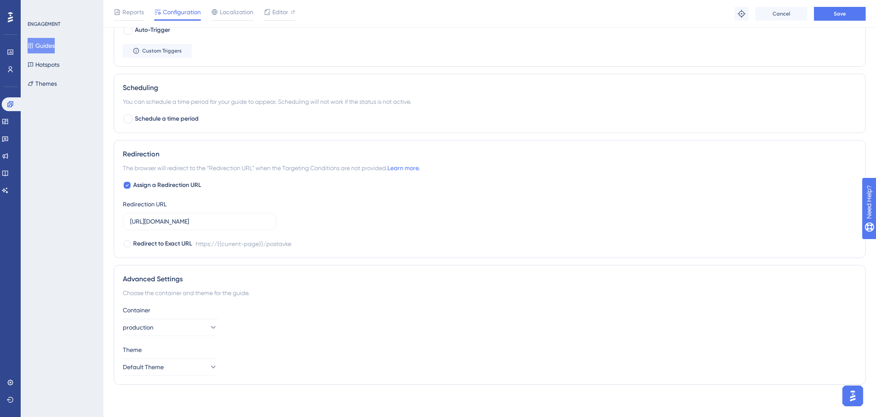
scroll to position [483, 0]
click at [832, 17] on button "Save" at bounding box center [840, 14] width 52 height 14
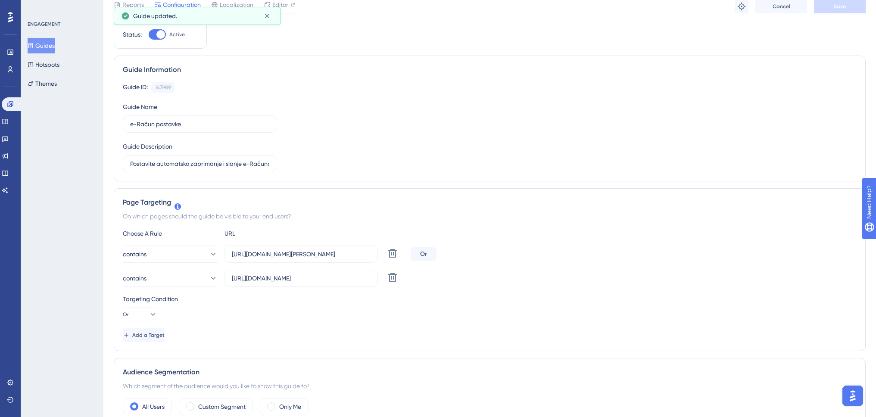
scroll to position [0, 0]
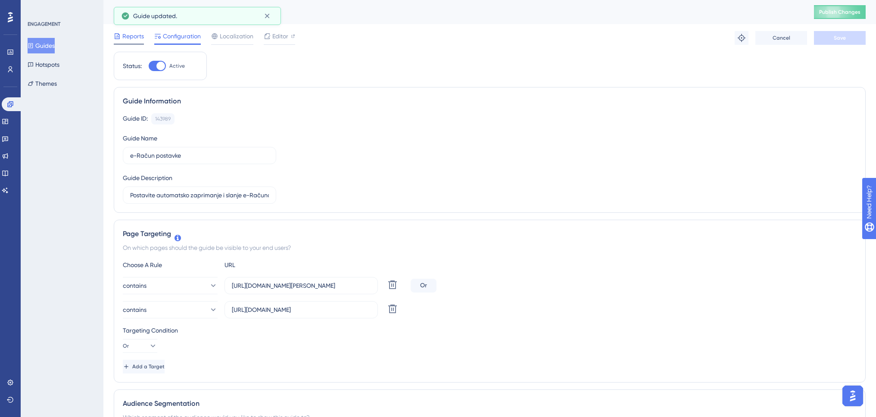
click at [130, 39] on span "Reports" at bounding box center [133, 36] width 22 height 10
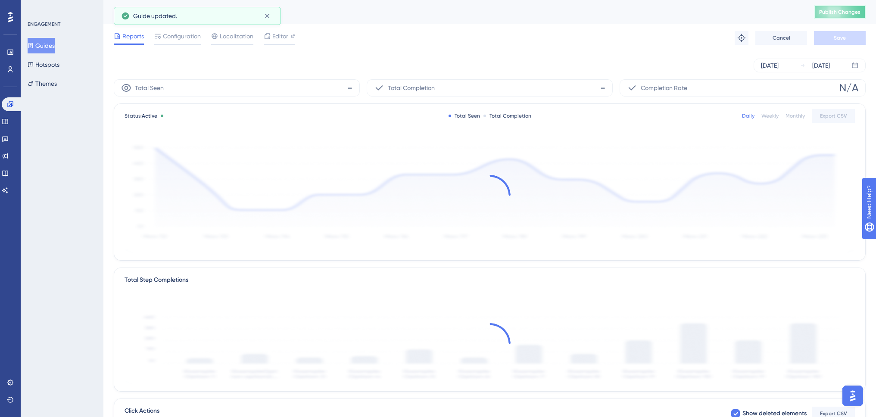
click at [844, 10] on span "Publish Changes" at bounding box center [839, 12] width 41 height 7
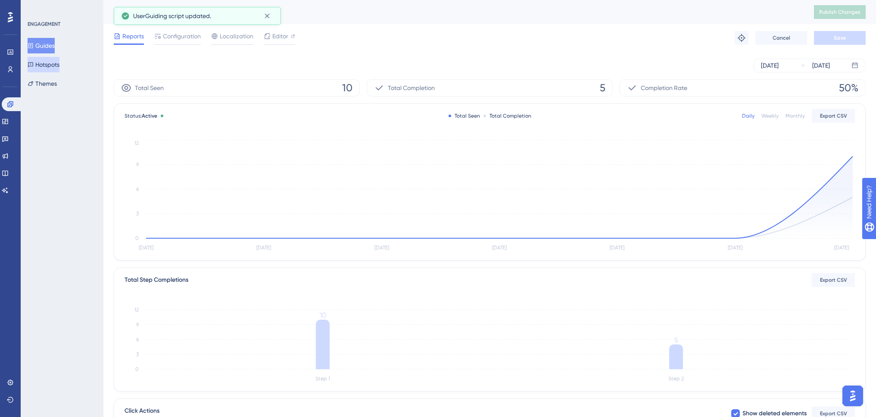
click at [58, 62] on button "Hotspots" at bounding box center [44, 65] width 32 height 16
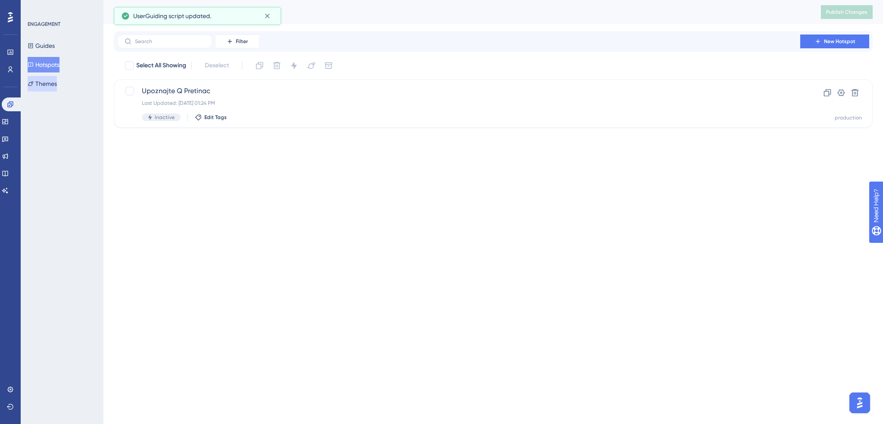
click at [55, 85] on button "Themes" at bounding box center [42, 84] width 29 height 16
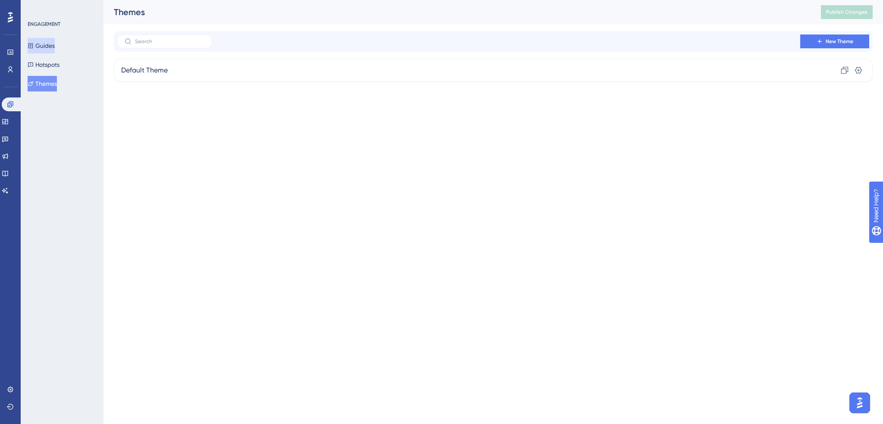
click at [50, 44] on button "Guides" at bounding box center [41, 46] width 27 height 16
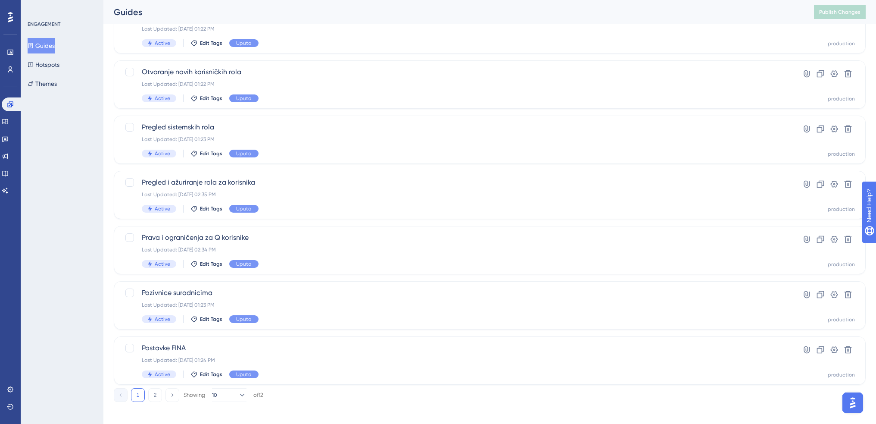
scroll to position [245, 0]
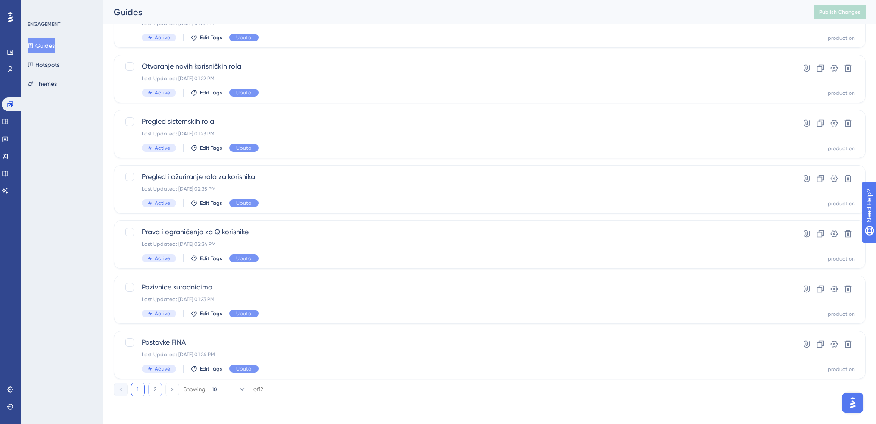
click at [156, 390] on button "2" at bounding box center [155, 389] width 14 height 14
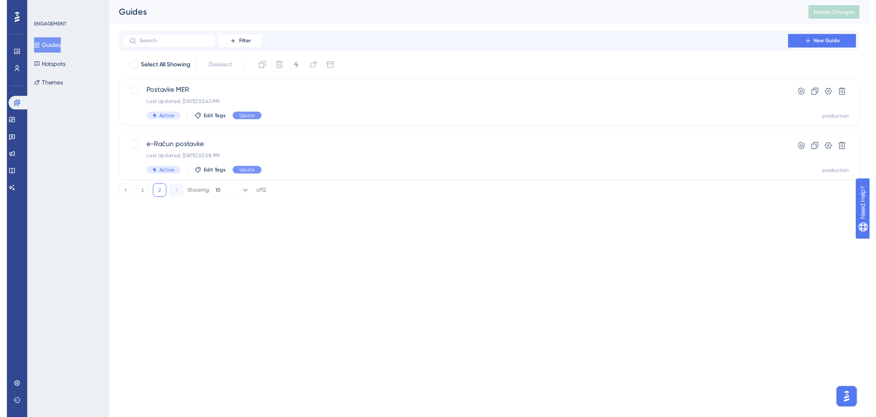
scroll to position [0, 0]
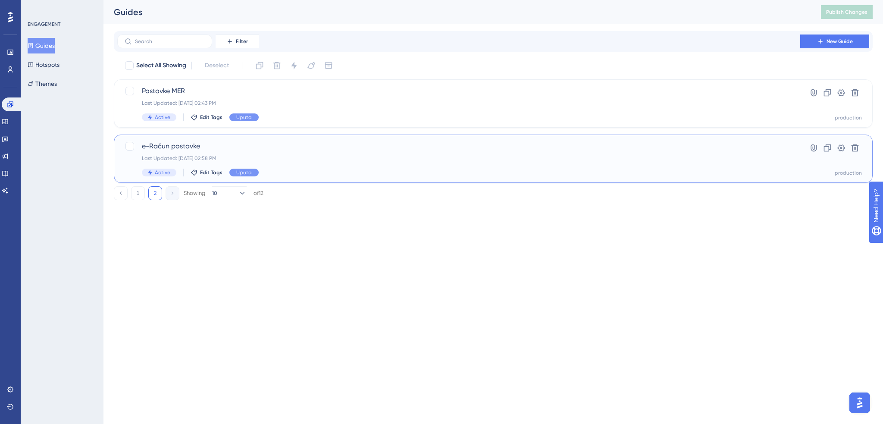
click at [212, 145] on span "e-Račun postavke" at bounding box center [458, 146] width 633 height 10
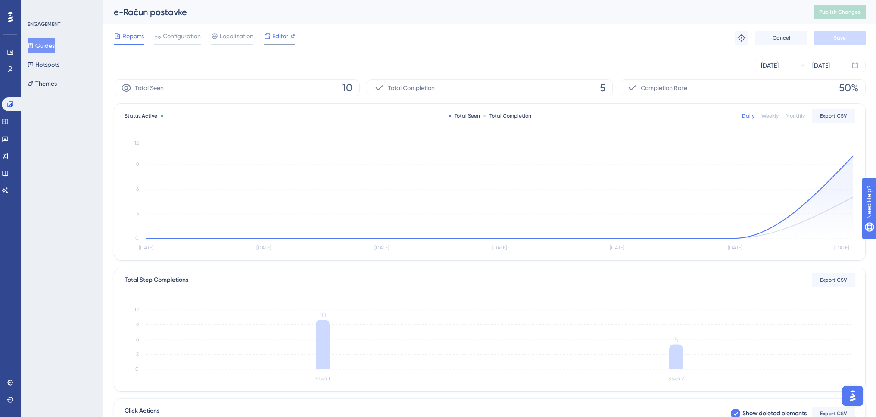
click at [281, 34] on span "Editor" at bounding box center [280, 36] width 16 height 10
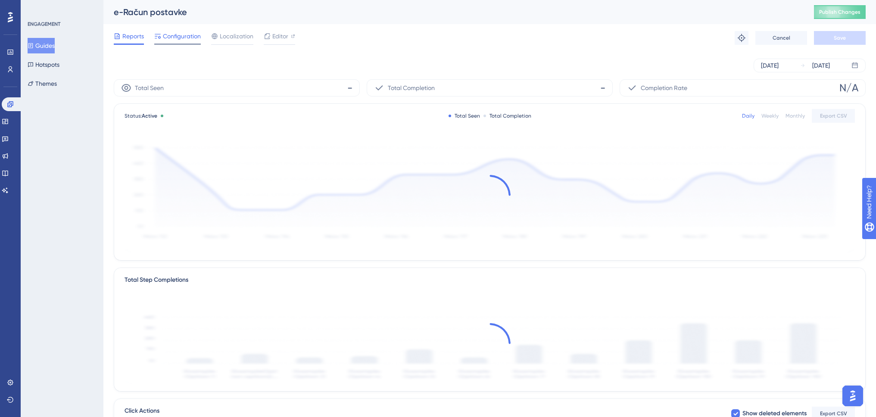
click at [179, 31] on span "Configuration" at bounding box center [182, 36] width 38 height 10
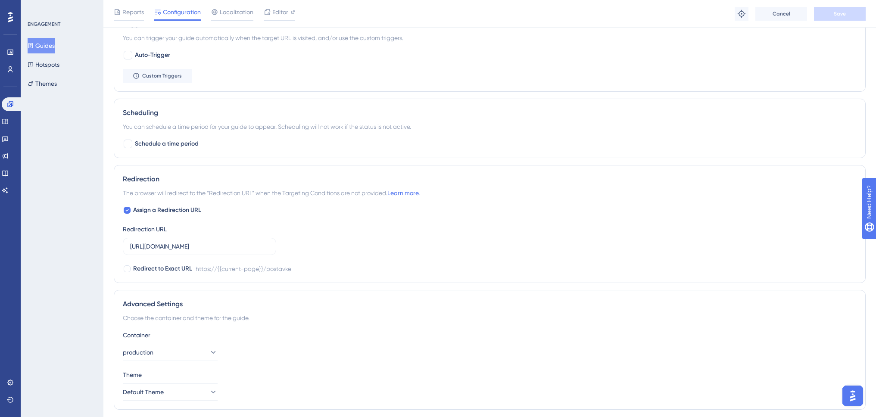
scroll to position [483, 0]
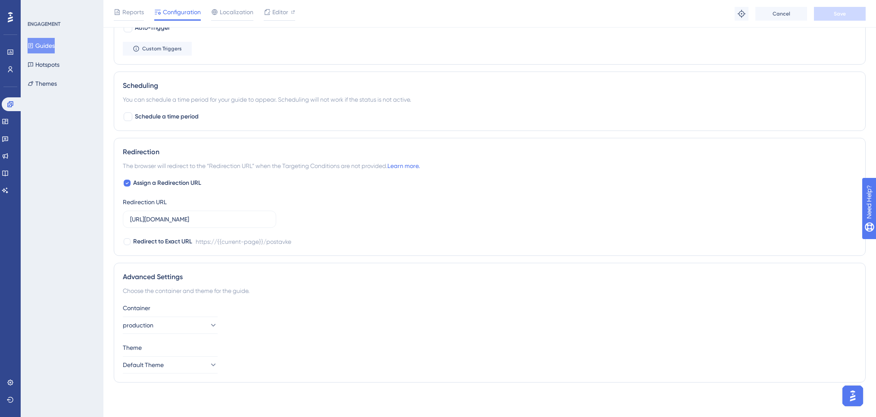
click at [128, 184] on icon at bounding box center [126, 183] width 3 height 7
checkbox input "false"
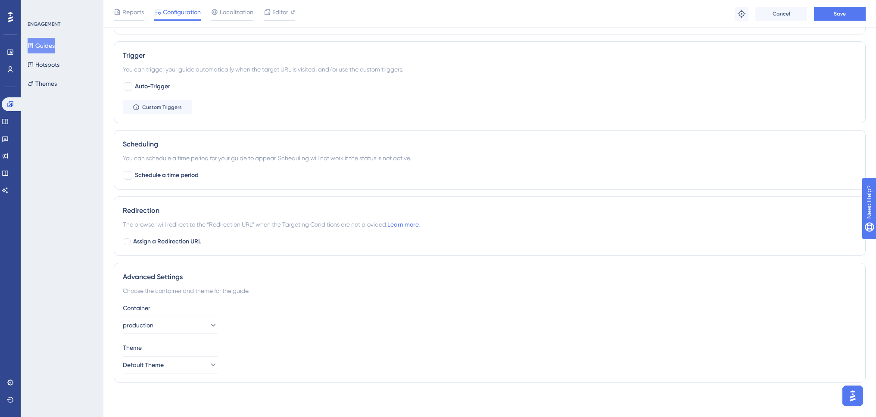
scroll to position [425, 0]
click at [854, 14] on button "Save" at bounding box center [840, 14] width 52 height 14
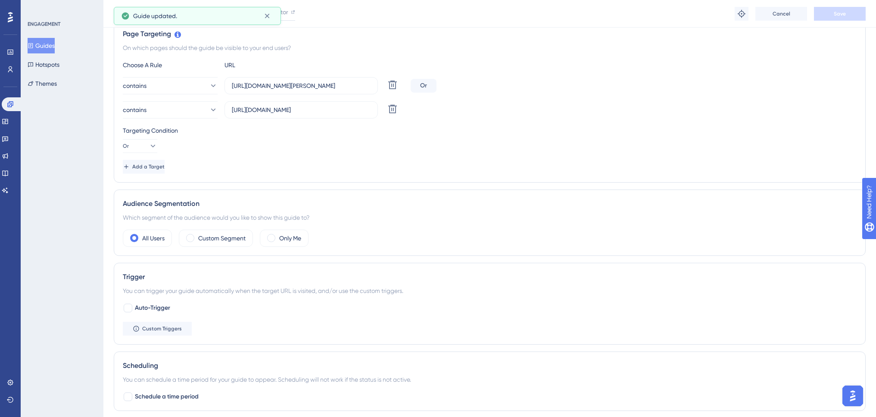
scroll to position [166, 0]
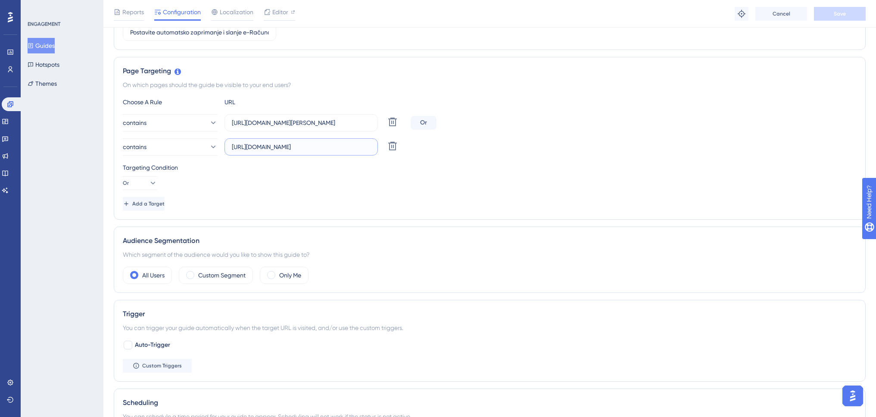
drag, startPoint x: 299, startPoint y: 147, endPoint x: 360, endPoint y: 146, distance: 61.2
click at [360, 146] on input "https://www.swing-q.hr/postavke" at bounding box center [301, 146] width 139 height 9
click at [358, 204] on div "Add a Target" at bounding box center [490, 204] width 734 height 14
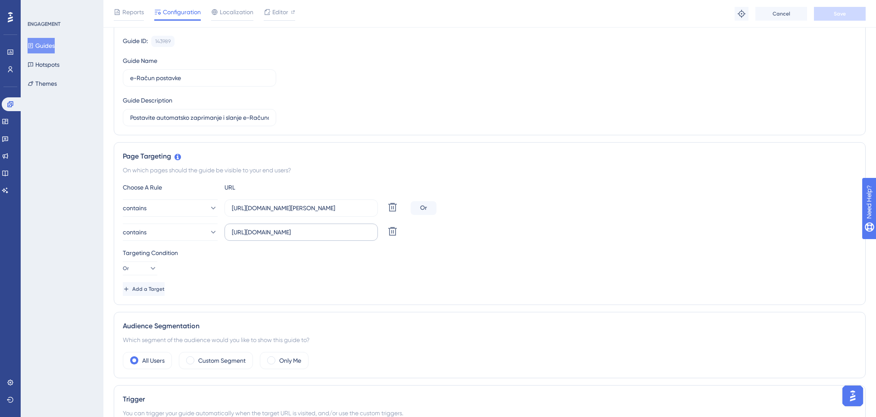
scroll to position [80, 0]
drag, startPoint x: 298, startPoint y: 230, endPoint x: 346, endPoint y: 231, distance: 48.3
click at [346, 231] on input "https://www.swing-q.hr/postavke" at bounding box center [301, 232] width 139 height 9
type input "https://www.swing-q.hr/postavke"
click at [743, 225] on div "contains https://www.swing-q.hr/postavke Delete" at bounding box center [490, 233] width 734 height 17
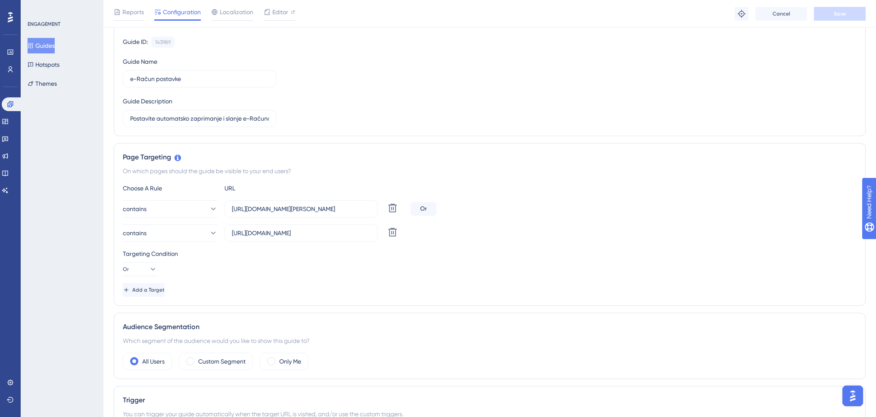
scroll to position [0, 0]
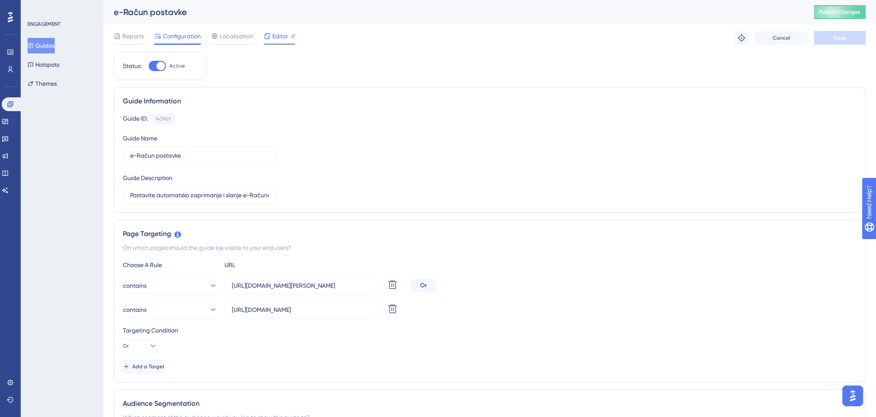
click at [274, 36] on span "Editor" at bounding box center [280, 36] width 16 height 10
click at [275, 33] on span "Editor" at bounding box center [280, 36] width 16 height 10
click at [278, 36] on span "Editor" at bounding box center [280, 36] width 16 height 10
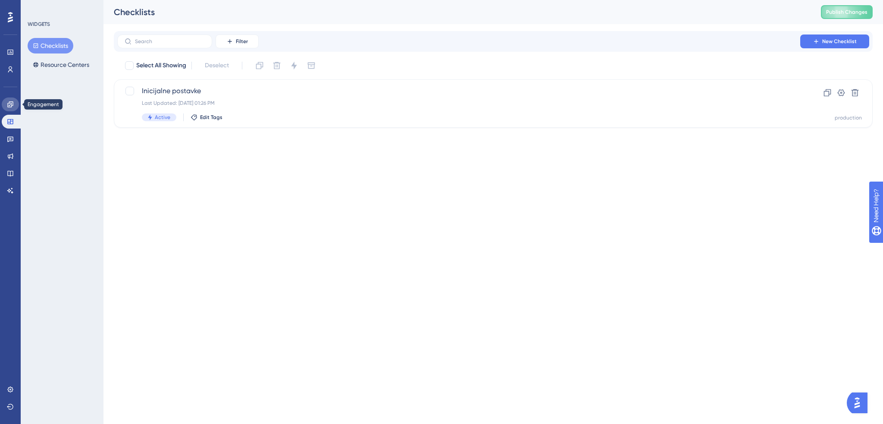
click at [11, 101] on icon at bounding box center [10, 104] width 7 height 7
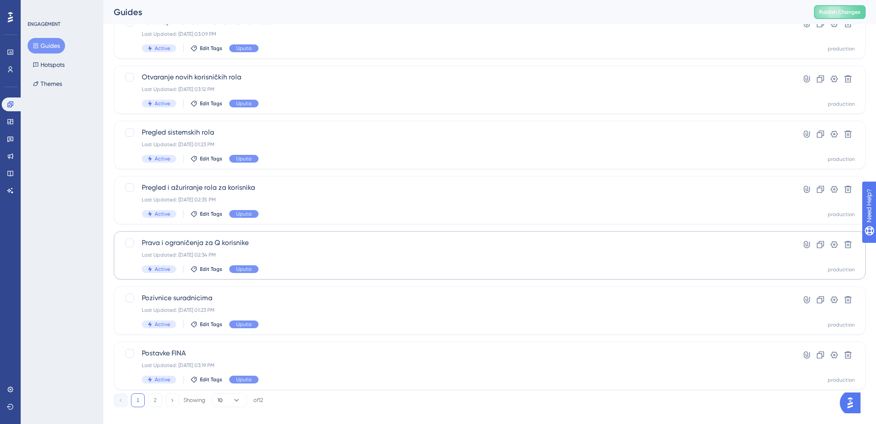
scroll to position [245, 0]
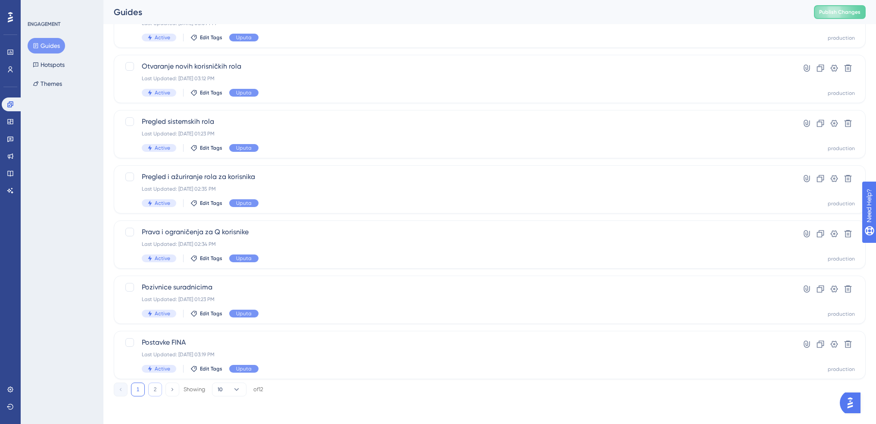
click at [154, 388] on button "2" at bounding box center [155, 389] width 14 height 14
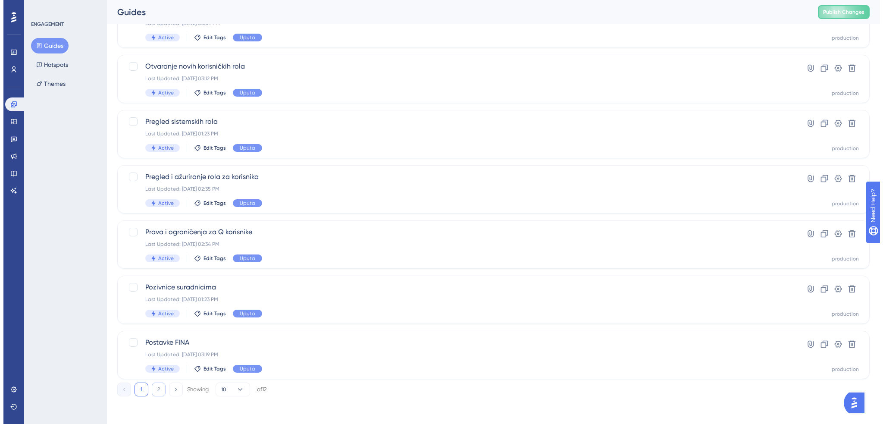
scroll to position [0, 0]
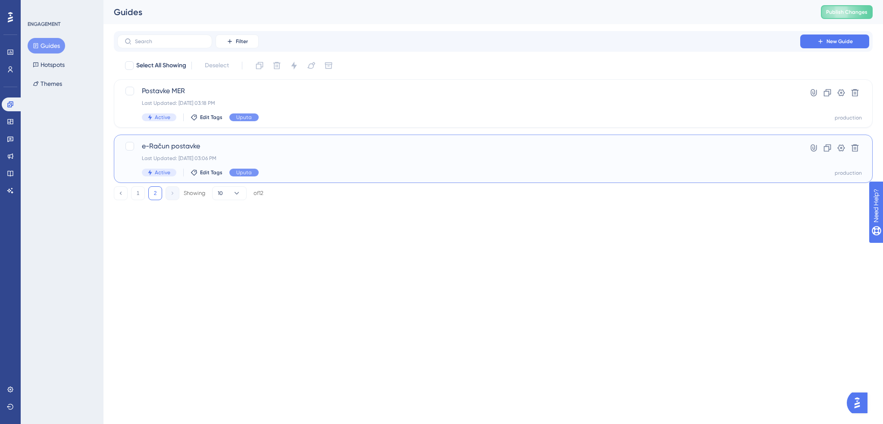
click at [283, 157] on div "Last Updated: Aug 22 2025, 03:06 PM" at bounding box center [458, 158] width 633 height 7
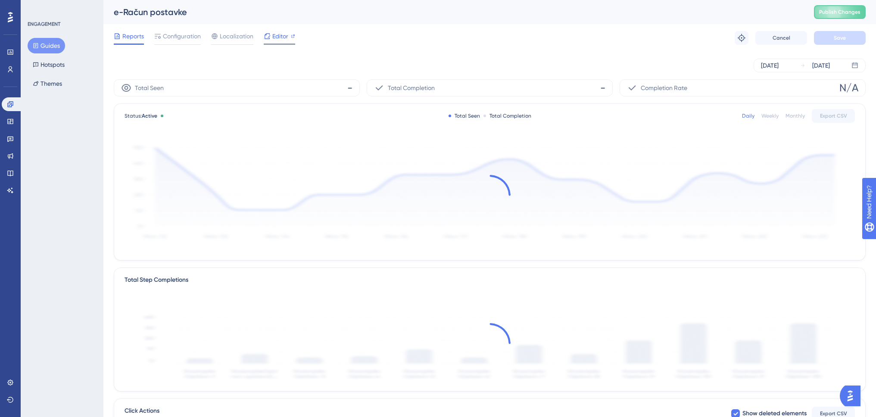
click at [286, 35] on span "Editor" at bounding box center [280, 36] width 16 height 10
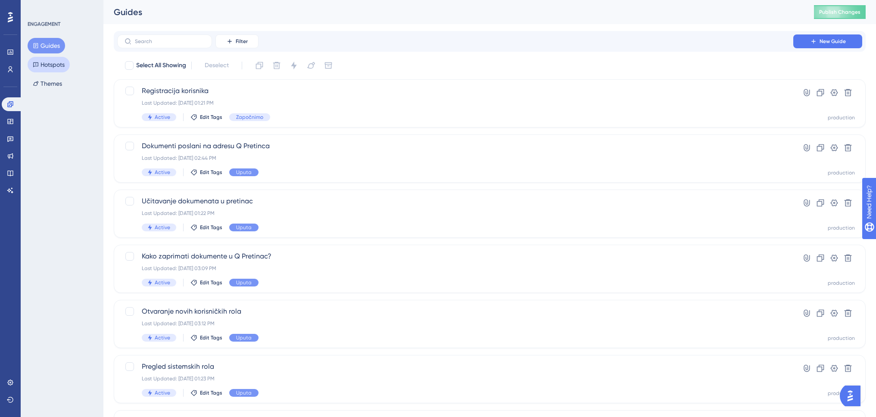
click at [58, 67] on button "Hotspots" at bounding box center [49, 65] width 42 height 16
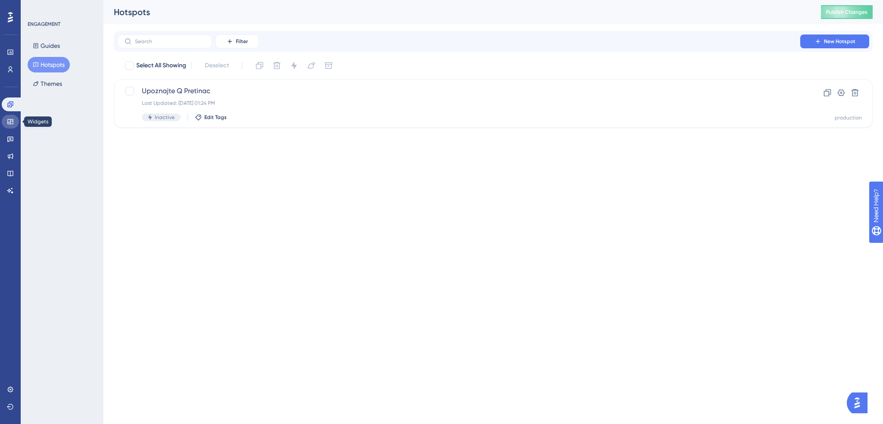
click at [10, 121] on icon at bounding box center [10, 121] width 7 height 7
click at [57, 65] on button "Resource Centers" at bounding box center [61, 65] width 67 height 16
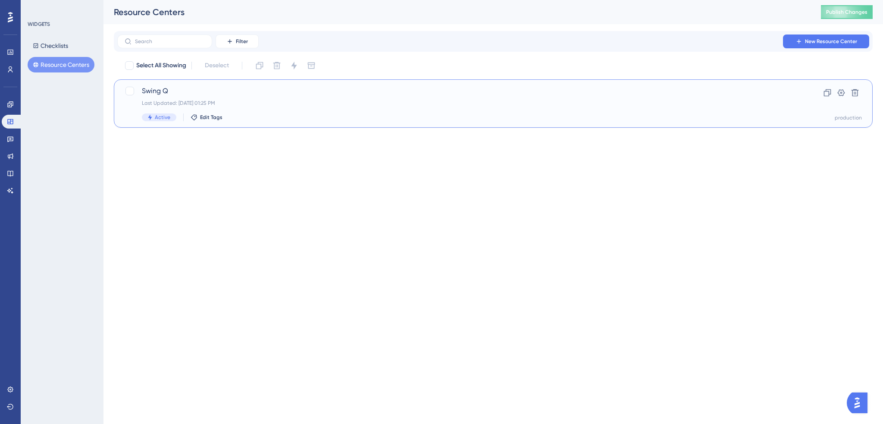
click at [165, 90] on span "Swing Q" at bounding box center [458, 91] width 633 height 10
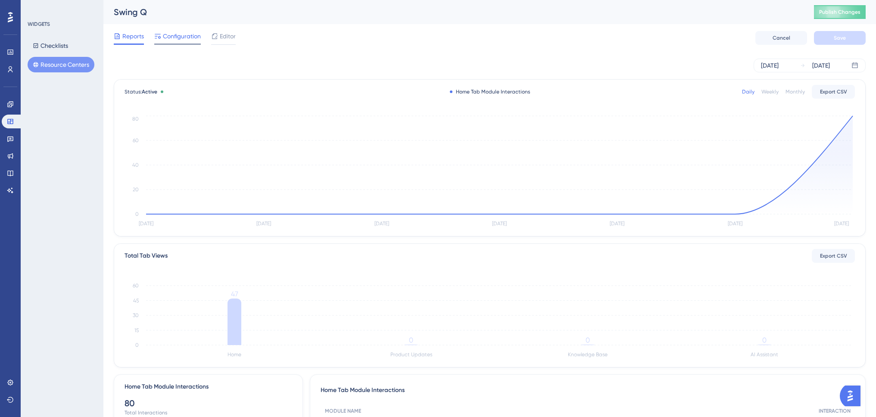
click at [189, 36] on span "Configuration" at bounding box center [182, 36] width 38 height 10
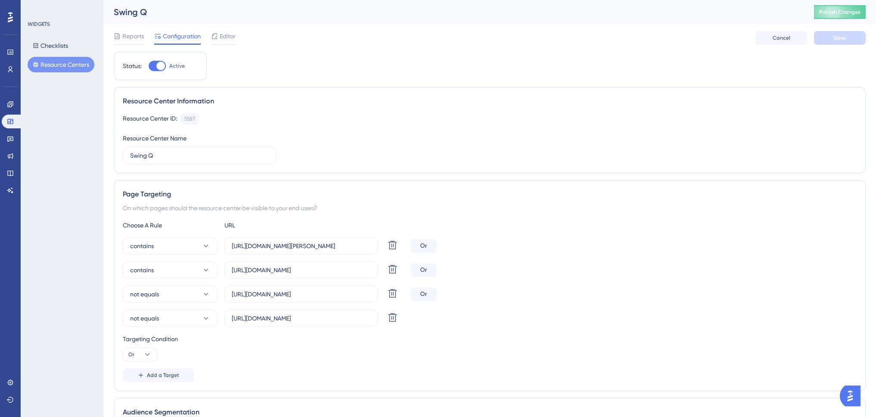
click at [154, 64] on div at bounding box center [157, 66] width 17 height 10
click at [149, 66] on input "Active" at bounding box center [148, 66] width 0 height 0
checkbox input "false"
click at [843, 35] on span "Save" at bounding box center [840, 37] width 12 height 7
click at [133, 32] on span "Reports" at bounding box center [133, 36] width 22 height 10
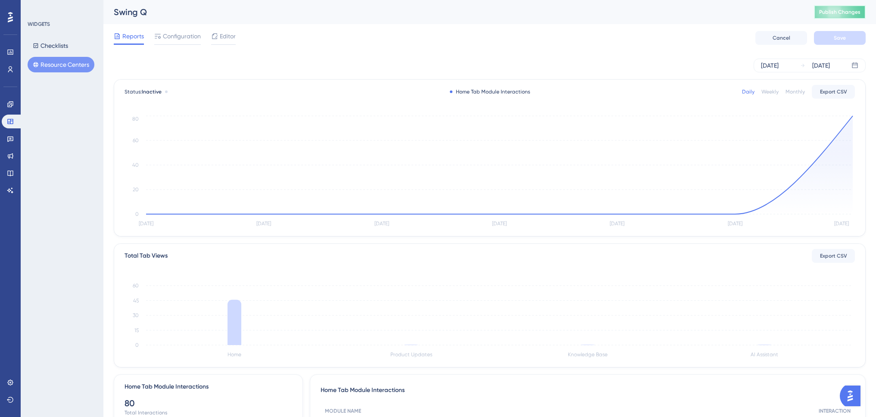
click at [855, 9] on span "Publish Changes" at bounding box center [839, 12] width 41 height 7
click at [176, 39] on span "Configuration" at bounding box center [182, 36] width 38 height 10
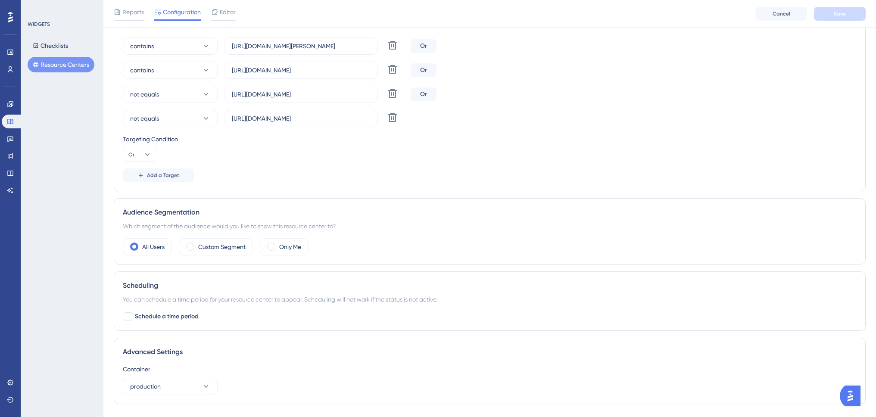
scroll to position [242, 0]
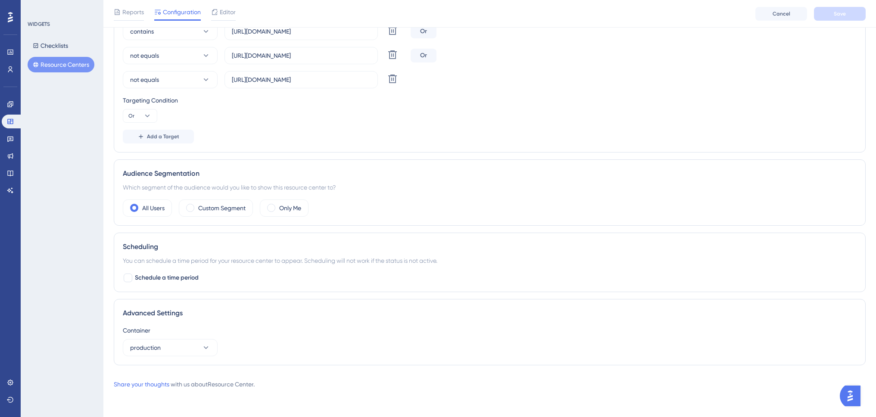
click at [53, 37] on div "WIDGETS Checklists Resource Centers" at bounding box center [63, 47] width 70 height 52
click at [56, 46] on button "Checklists" at bounding box center [51, 46] width 46 height 16
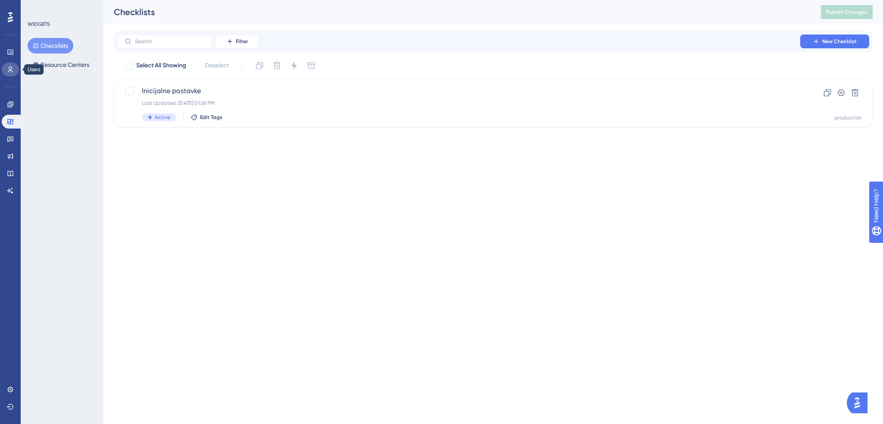
click at [10, 67] on icon at bounding box center [10, 69] width 5 height 6
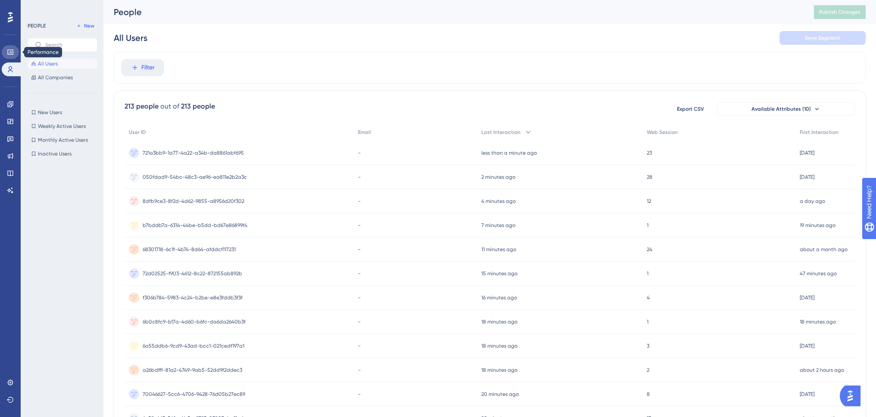
click at [11, 51] on icon at bounding box center [10, 52] width 7 height 7
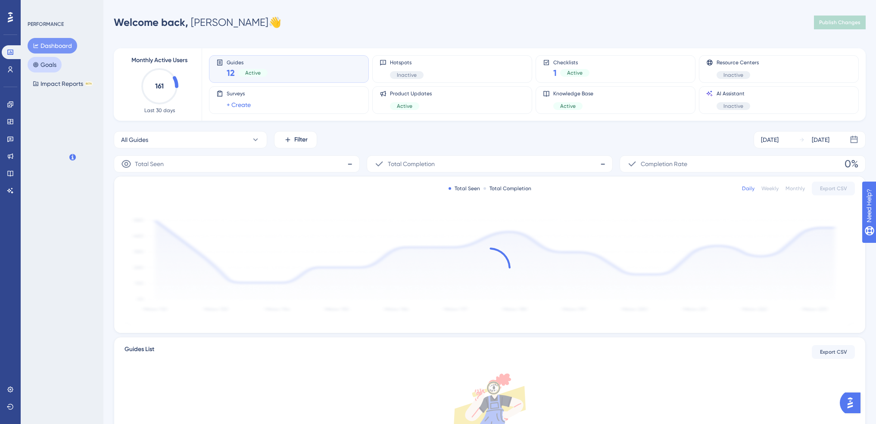
click at [62, 64] on button "Goals" at bounding box center [45, 65] width 34 height 16
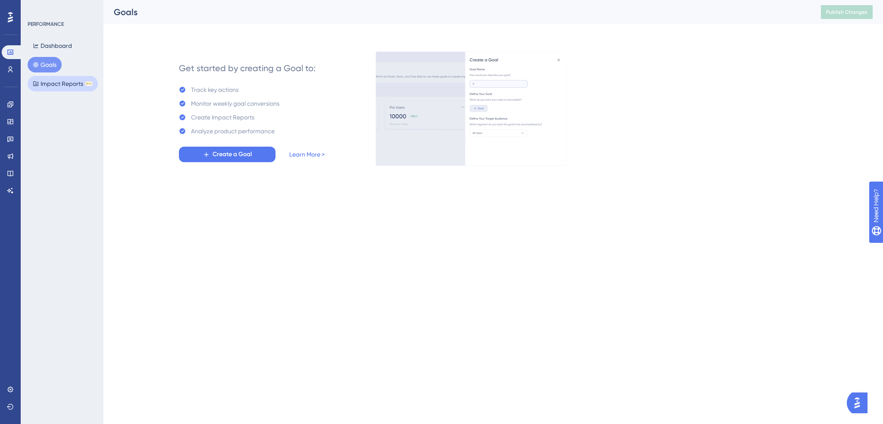
click at [56, 84] on button "Impact Reports BETA" at bounding box center [63, 84] width 70 height 16
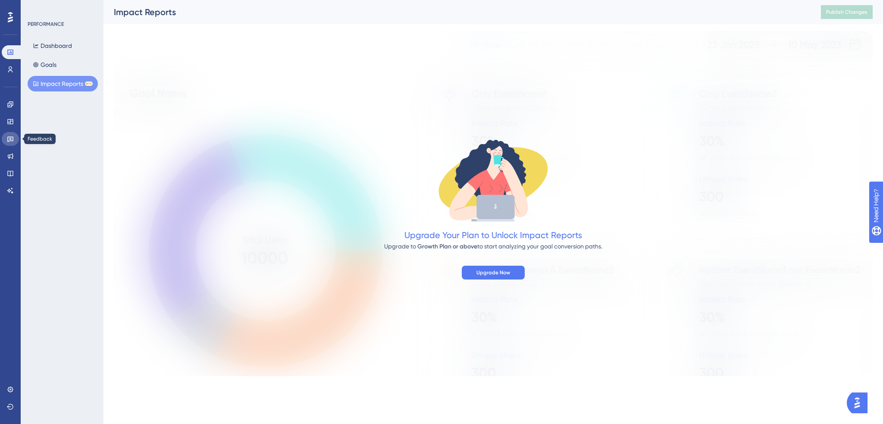
click at [10, 142] on icon at bounding box center [10, 138] width 7 height 7
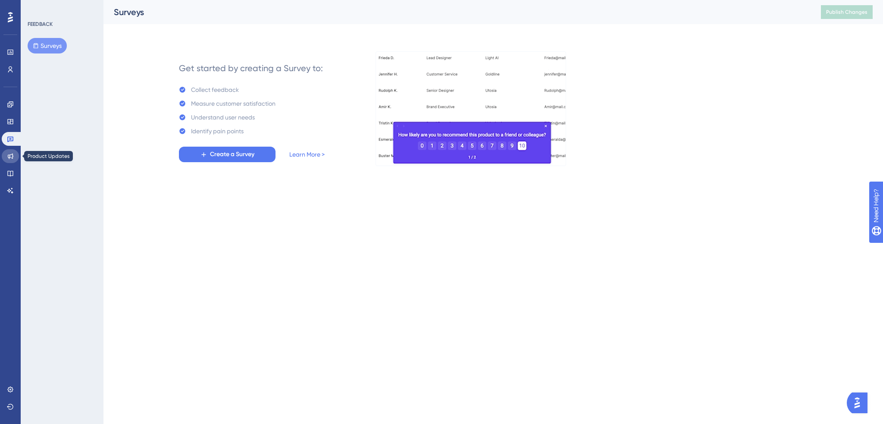
click at [10, 153] on icon at bounding box center [10, 156] width 7 height 7
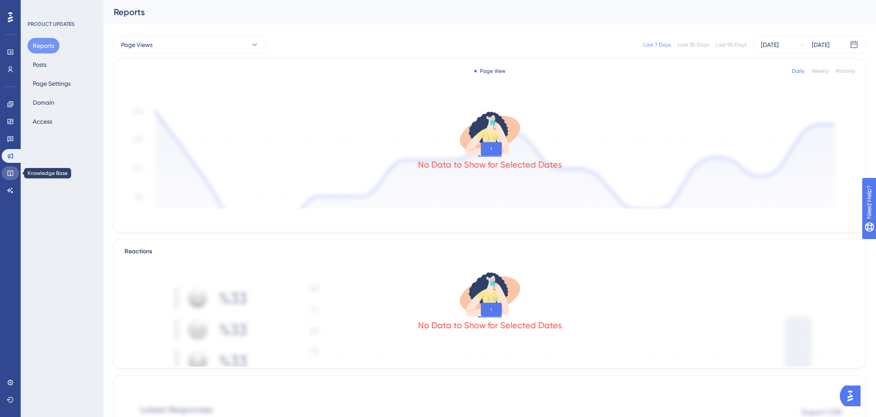
click at [8, 168] on link at bounding box center [10, 173] width 17 height 14
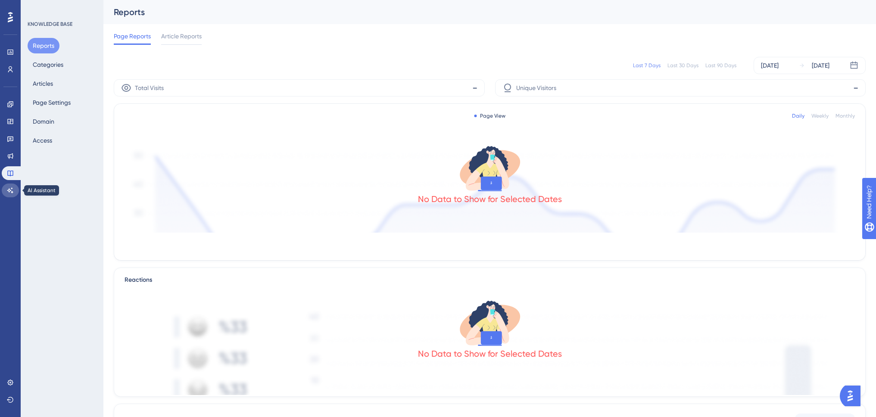
click at [12, 186] on link at bounding box center [10, 191] width 17 height 14
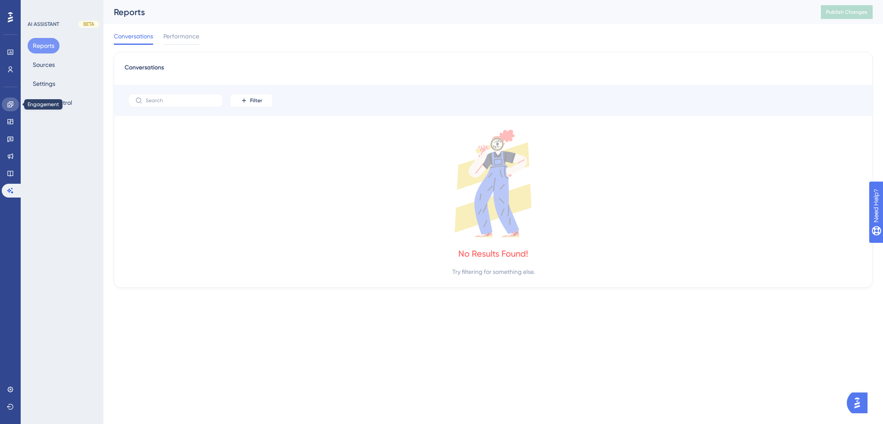
click at [12, 104] on icon at bounding box center [10, 104] width 6 height 6
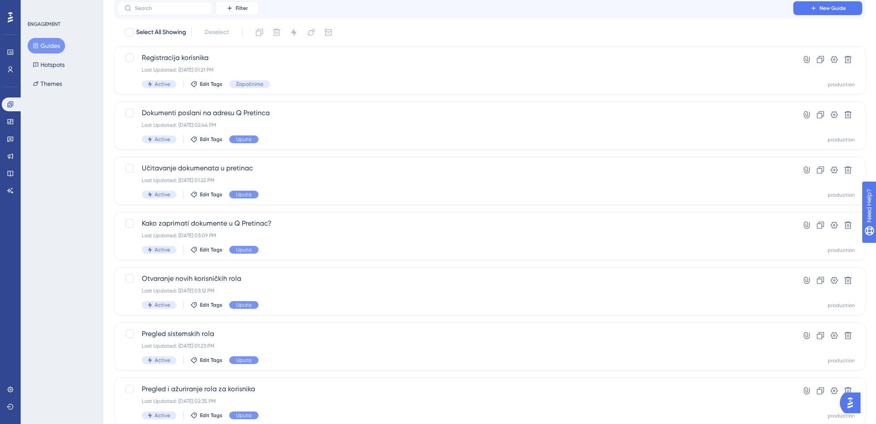
scroll to position [43, 0]
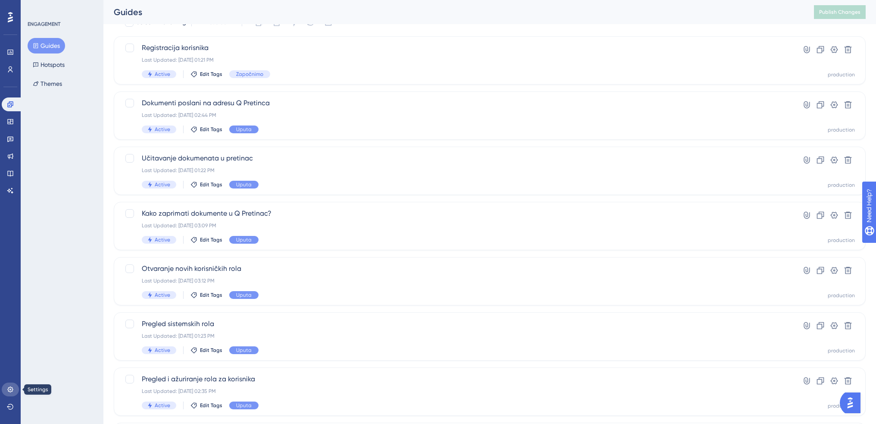
click at [14, 387] on link at bounding box center [10, 389] width 17 height 14
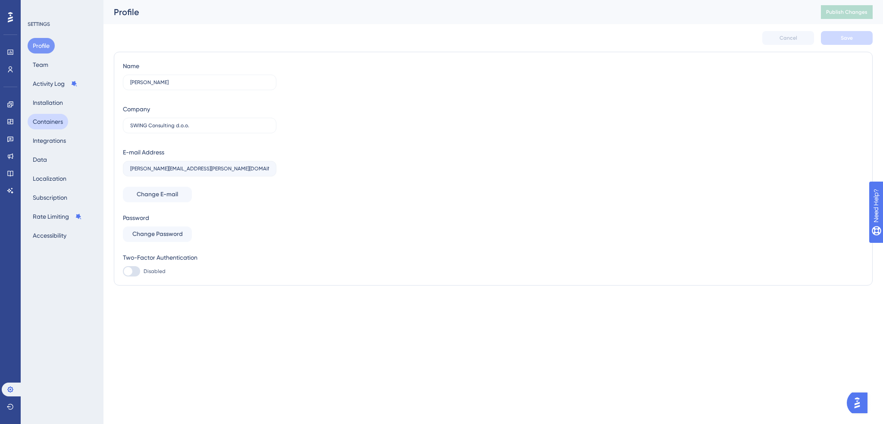
click at [58, 119] on button "Containers" at bounding box center [48, 122] width 41 height 16
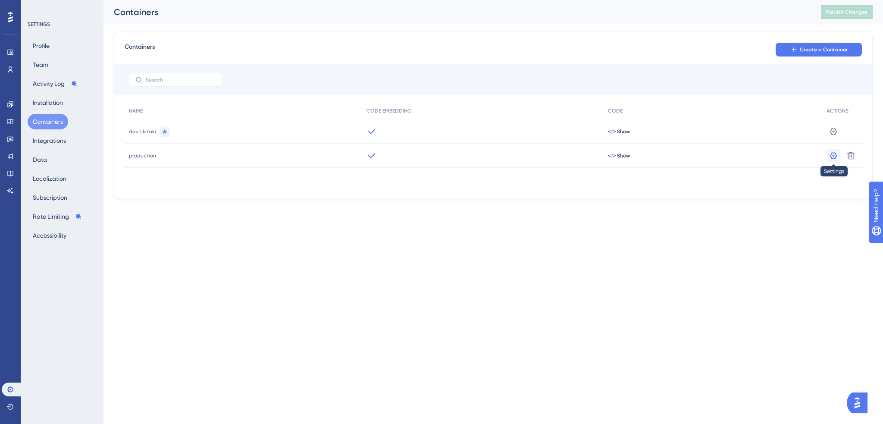
click at [833, 136] on icon at bounding box center [833, 131] width 9 height 9
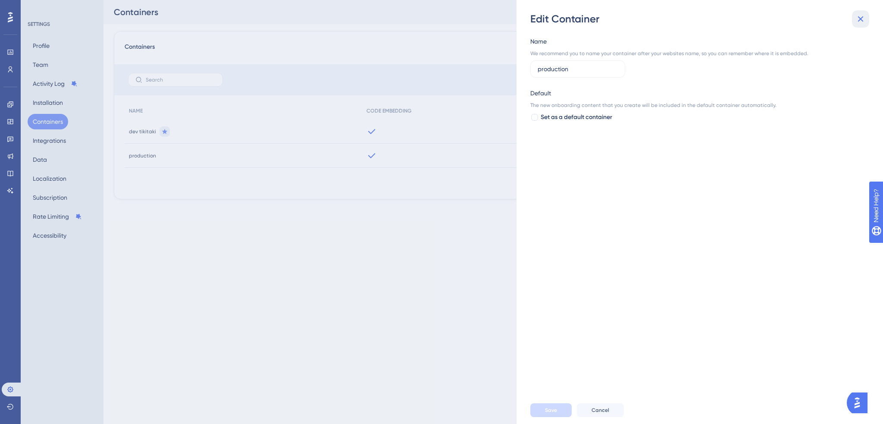
click at [861, 18] on icon at bounding box center [861, 19] width 6 height 6
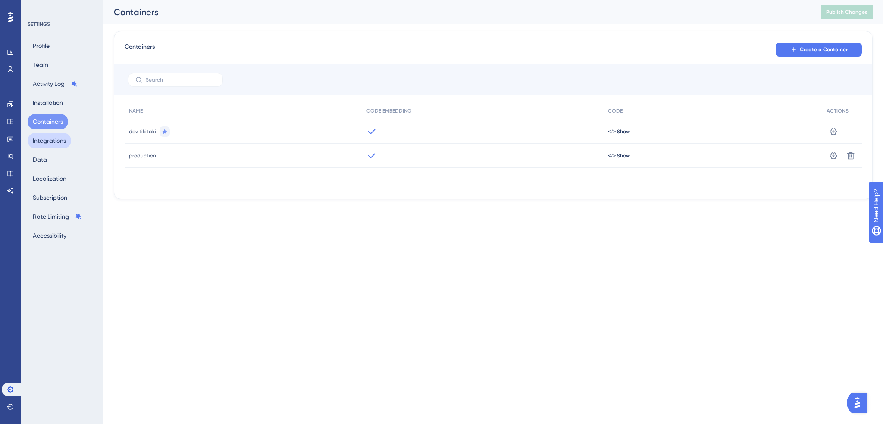
click at [51, 142] on button "Integrations" at bounding box center [50, 141] width 44 height 16
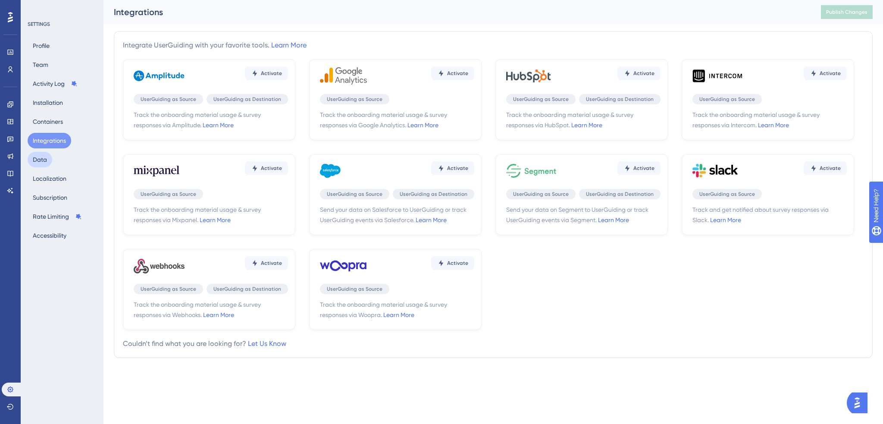
click at [47, 165] on button "Data" at bounding box center [40, 160] width 25 height 16
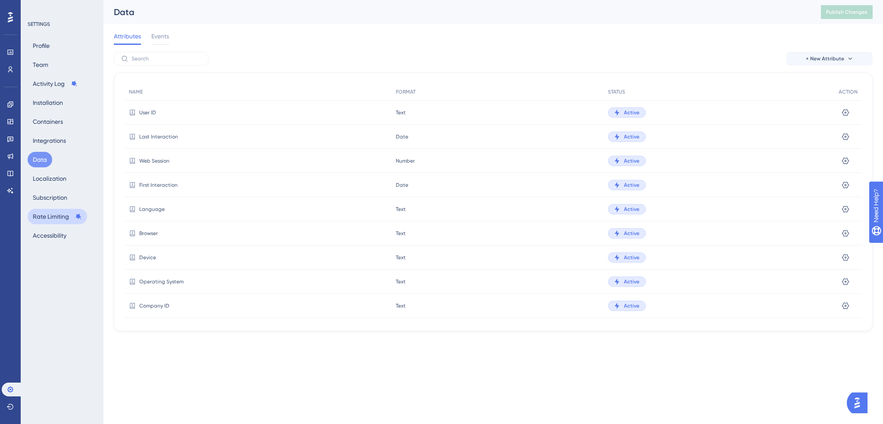
click at [41, 214] on button "Rate Limiting" at bounding box center [57, 217] width 59 height 16
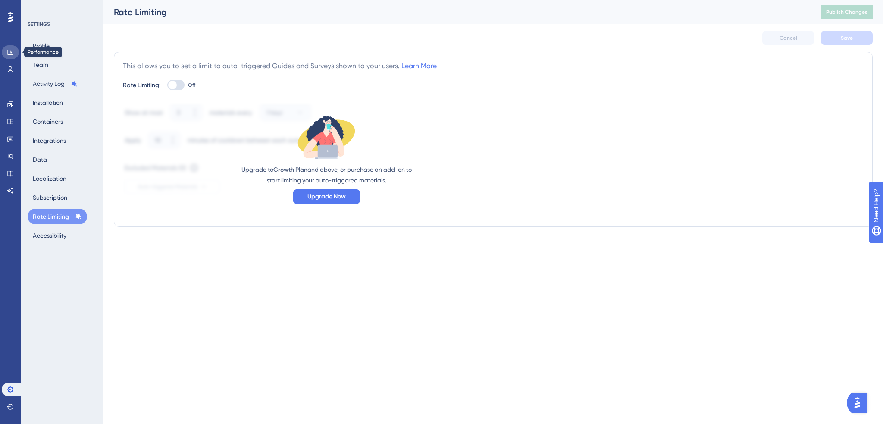
click at [13, 53] on icon at bounding box center [10, 52] width 6 height 5
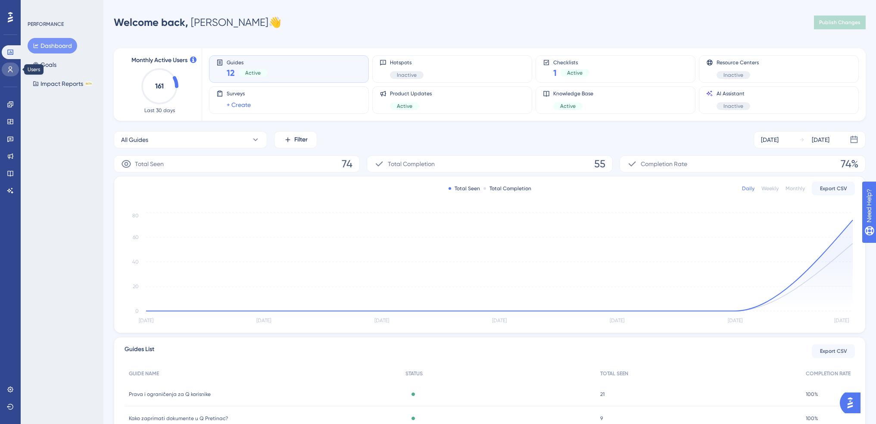
click at [11, 65] on link at bounding box center [10, 69] width 17 height 14
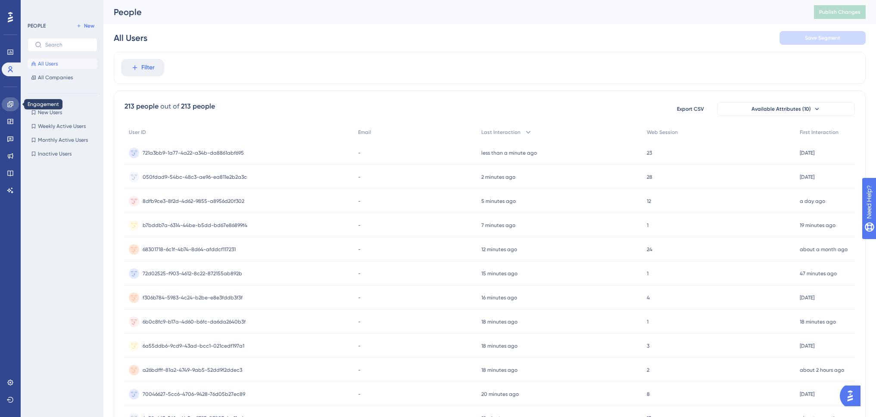
click at [6, 104] on link at bounding box center [10, 104] width 17 height 14
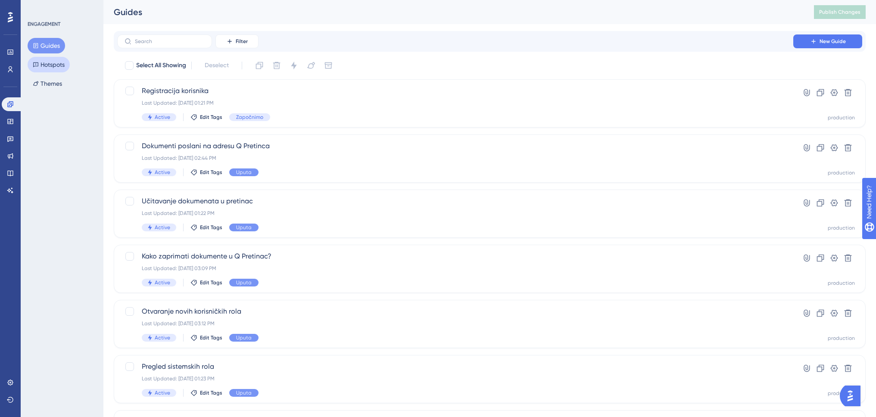
click at [52, 62] on button "Hotspots" at bounding box center [49, 65] width 42 height 16
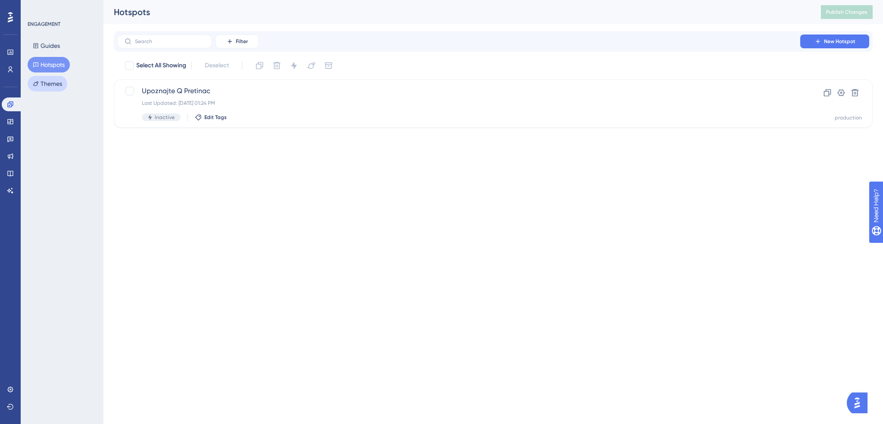
click at [53, 81] on button "Themes" at bounding box center [48, 84] width 40 height 16
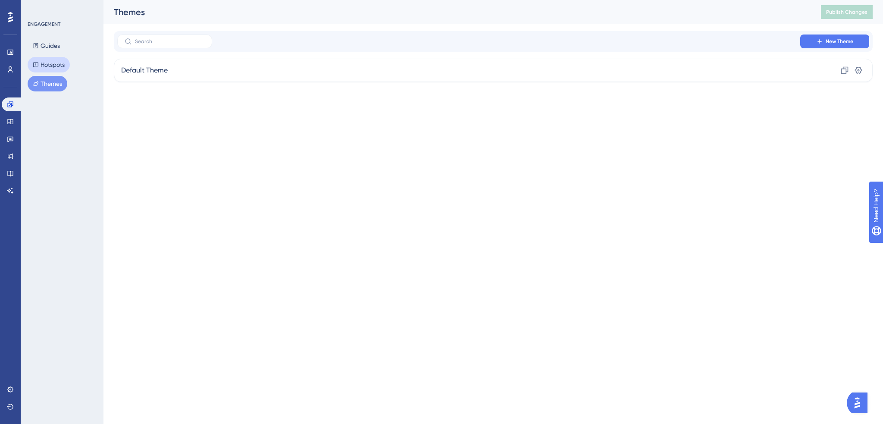
click at [55, 67] on button "Hotspots" at bounding box center [49, 65] width 42 height 16
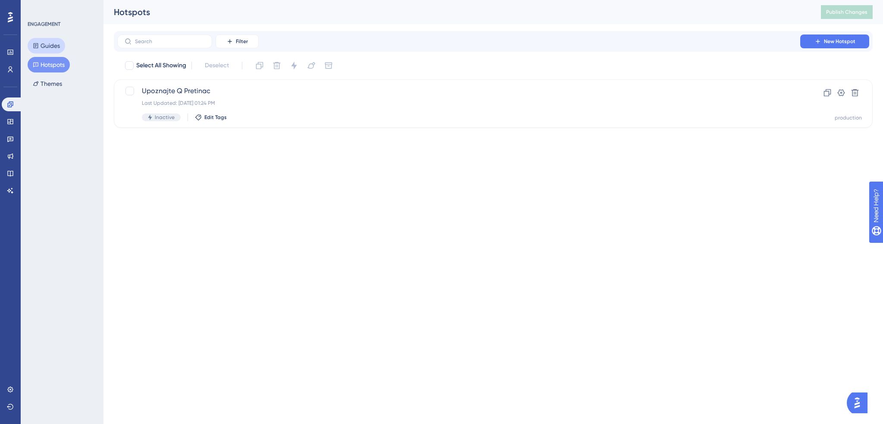
click at [58, 44] on button "Guides" at bounding box center [46, 46] width 37 height 16
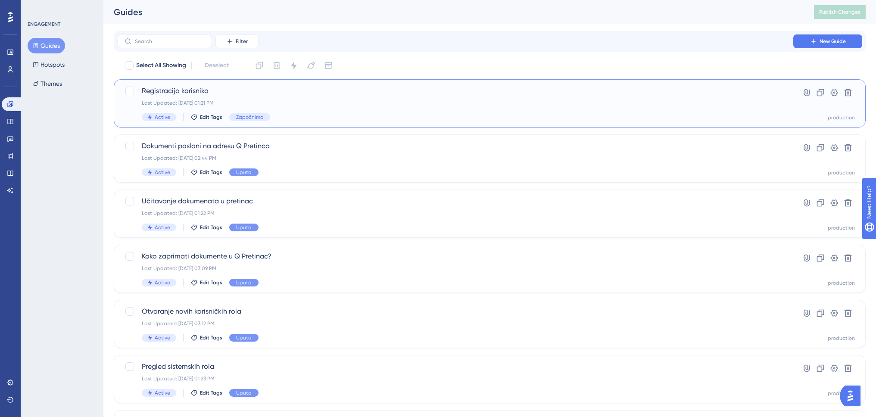
click at [263, 87] on span "Registracija korisnika" at bounding box center [455, 91] width 627 height 10
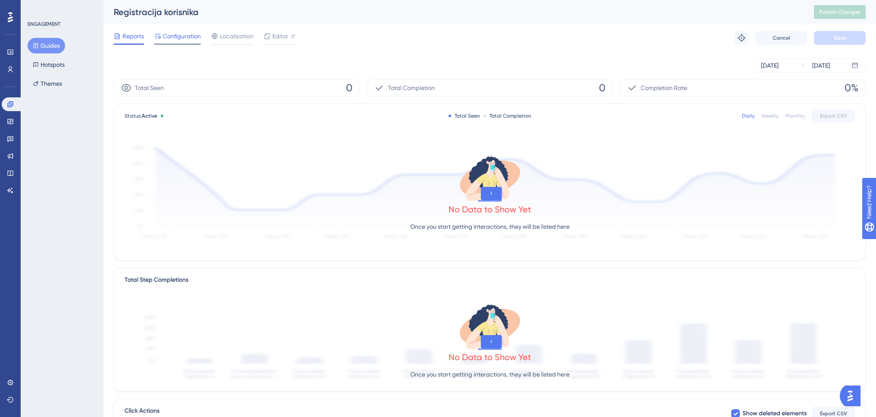
click at [190, 43] on div "Configuration" at bounding box center [177, 38] width 47 height 14
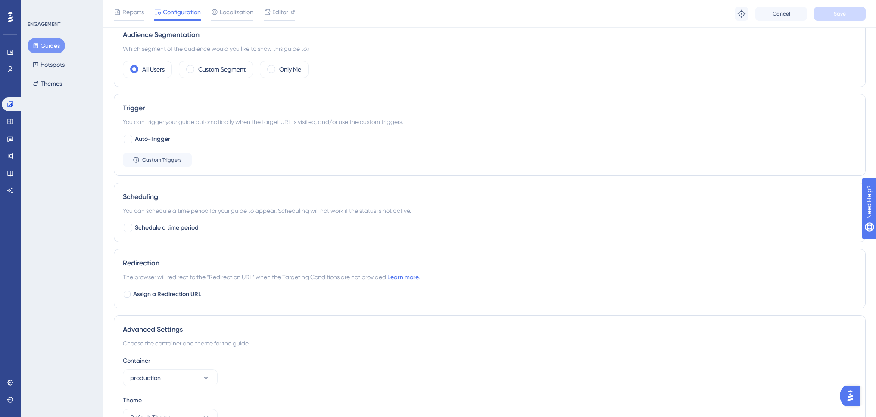
scroll to position [425, 0]
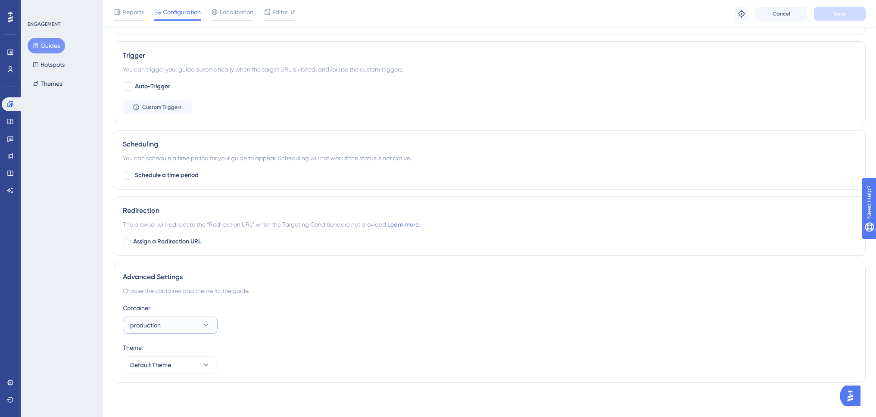
click at [172, 328] on button "production" at bounding box center [170, 325] width 95 height 17
click at [172, 350] on div "dev tikitaki dev tikitaki" at bounding box center [170, 351] width 70 height 17
click at [831, 14] on button "Save" at bounding box center [840, 14] width 52 height 14
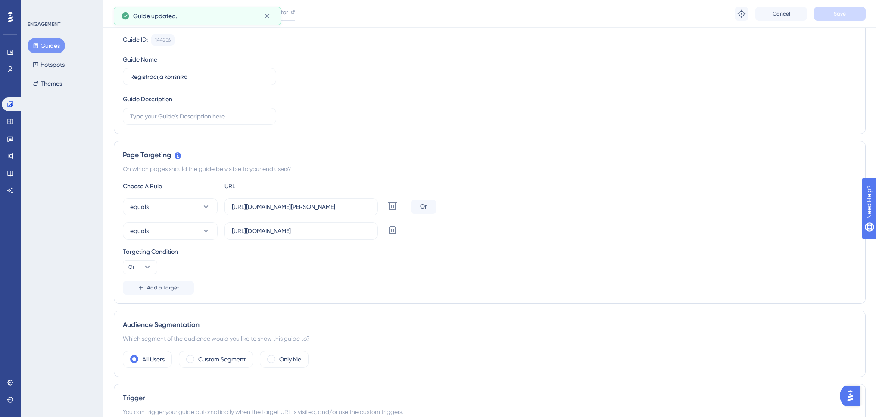
scroll to position [0, 0]
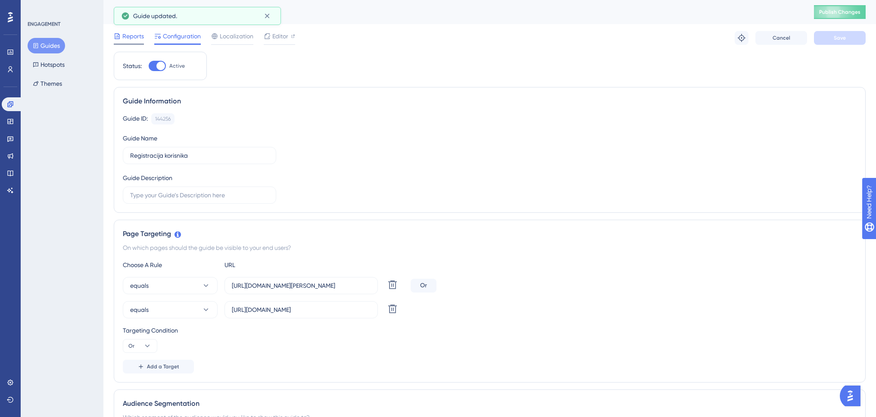
click at [128, 37] on span "Reports" at bounding box center [133, 36] width 22 height 10
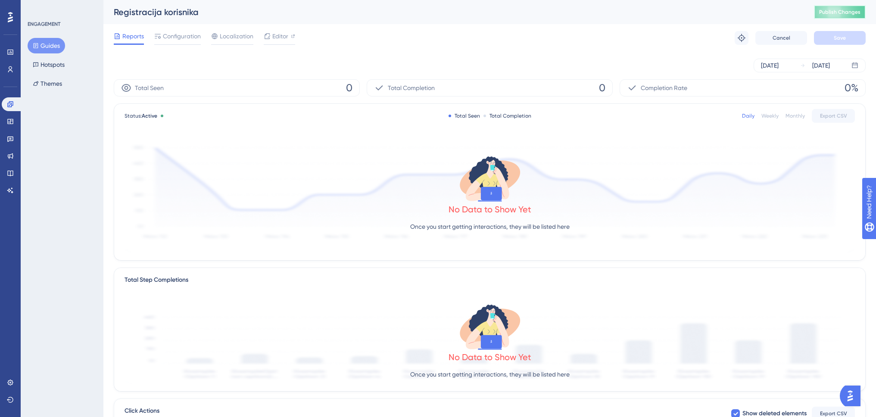
click at [836, 15] on span "Publish Changes" at bounding box center [839, 12] width 41 height 7
click at [48, 46] on button "Guides" at bounding box center [46, 46] width 37 height 16
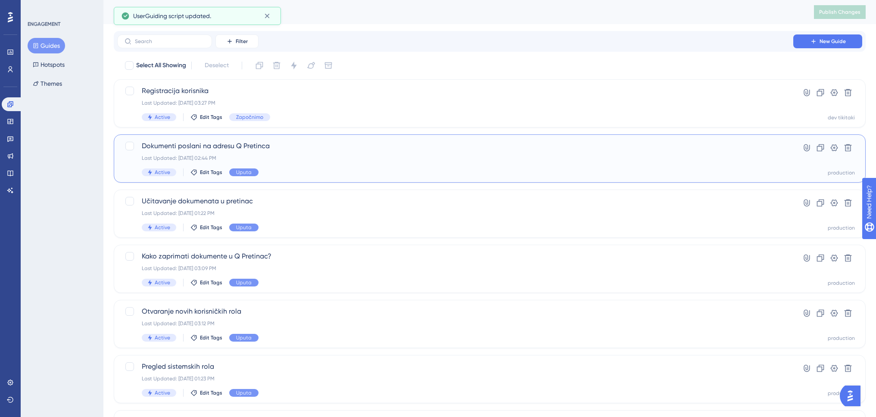
click at [195, 148] on span "Dokumenti poslani na adresu Q Pretinca" at bounding box center [455, 146] width 627 height 10
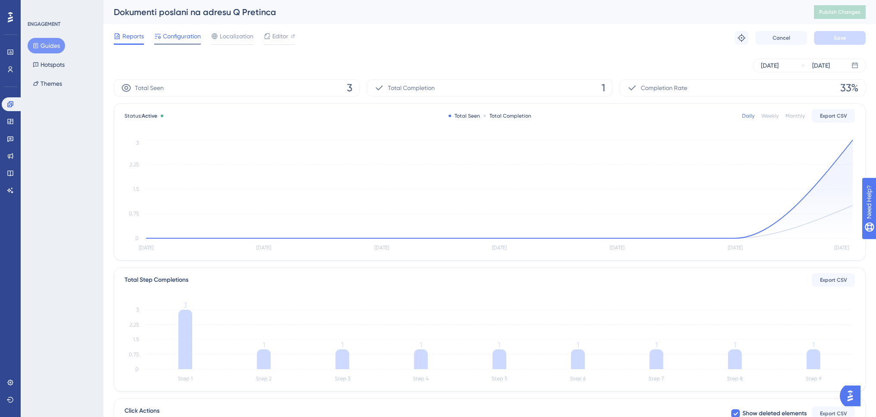
click at [179, 37] on span "Configuration" at bounding box center [182, 36] width 38 height 10
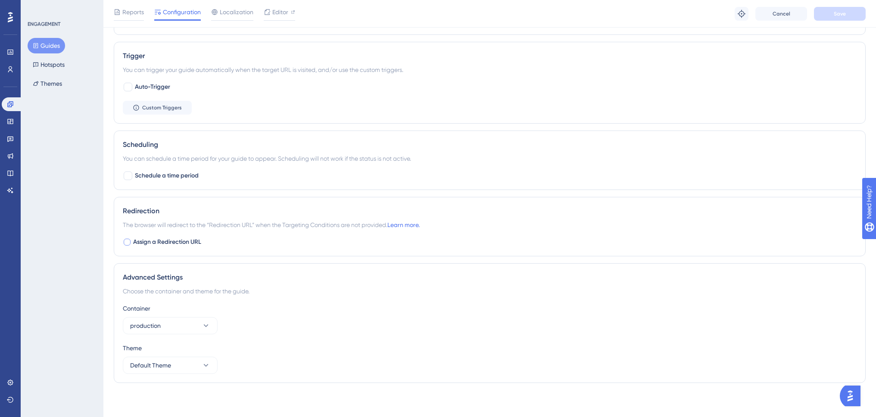
scroll to position [425, 0]
click at [162, 327] on button "production" at bounding box center [170, 325] width 95 height 17
click at [166, 353] on div "dev tikitaki dev tikitaki" at bounding box center [170, 351] width 70 height 17
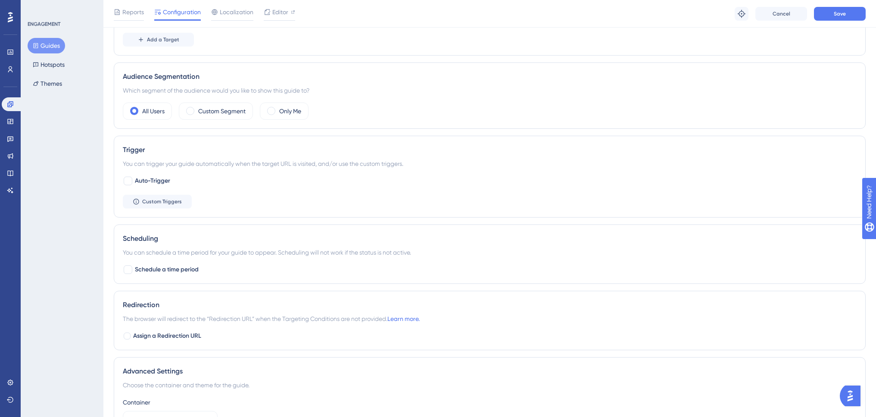
scroll to position [253, 0]
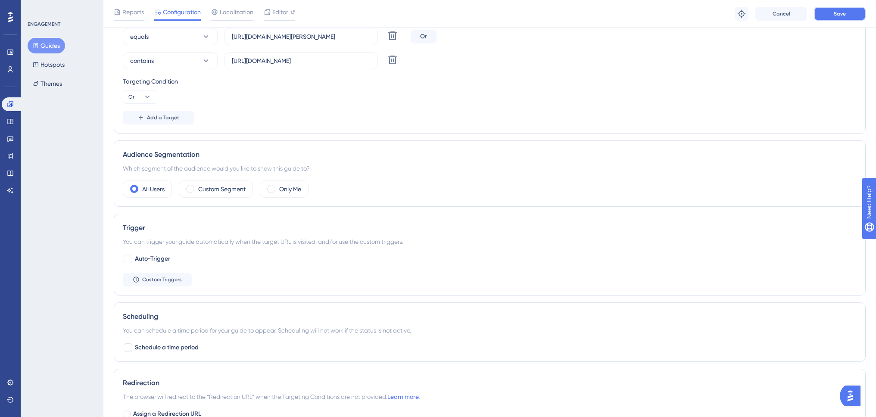
click at [823, 16] on button "Save" at bounding box center [840, 14] width 52 height 14
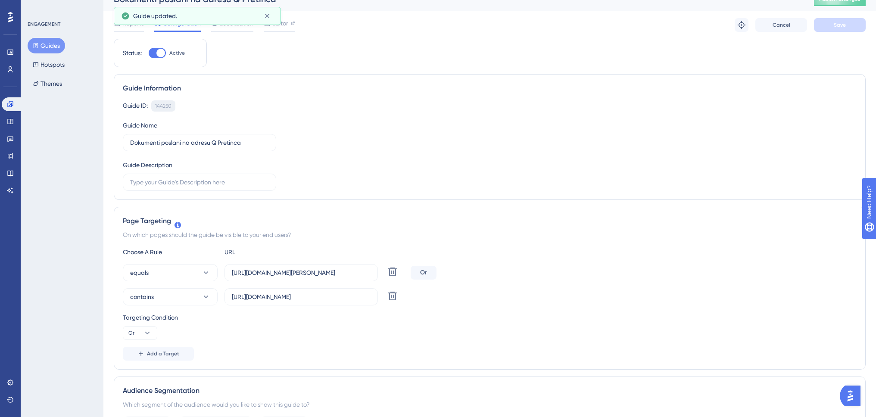
scroll to position [0, 0]
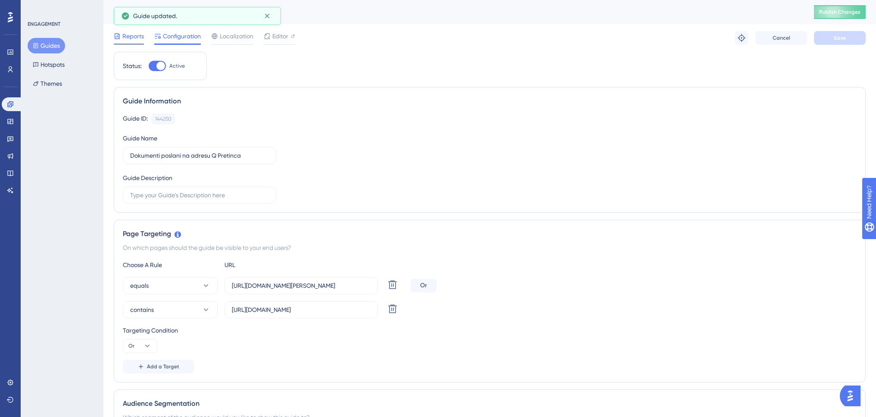
click at [133, 38] on span "Reports" at bounding box center [133, 36] width 22 height 10
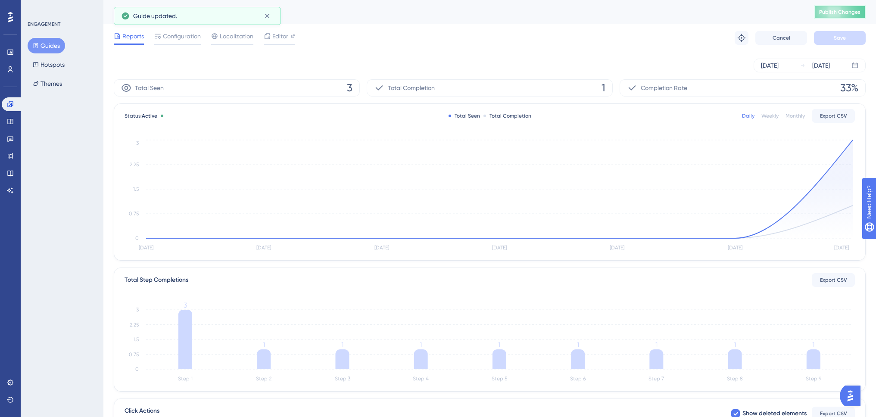
click at [861, 12] on span "Publish Changes" at bounding box center [839, 12] width 41 height 7
click at [55, 46] on button "Guides" at bounding box center [46, 46] width 37 height 16
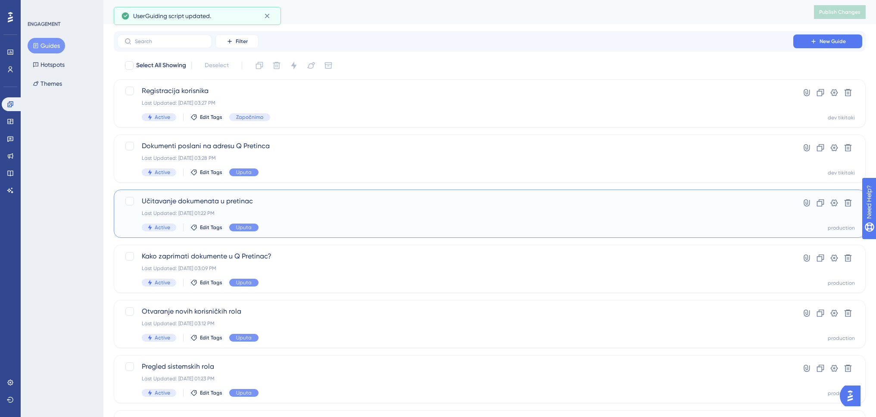
click at [189, 209] on div "Učitavanje dokumenata u pretinac Last Updated: Aug 22 2025, 01:22 PM Active Edi…" at bounding box center [455, 213] width 627 height 35
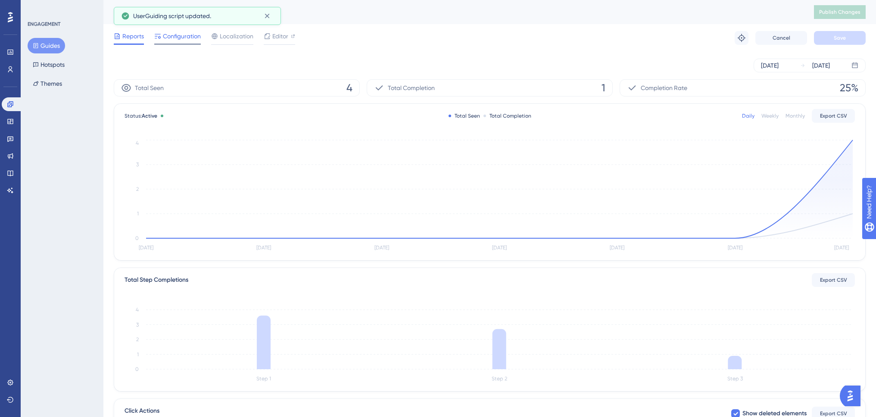
click at [186, 37] on span "Configuration" at bounding box center [182, 36] width 38 height 10
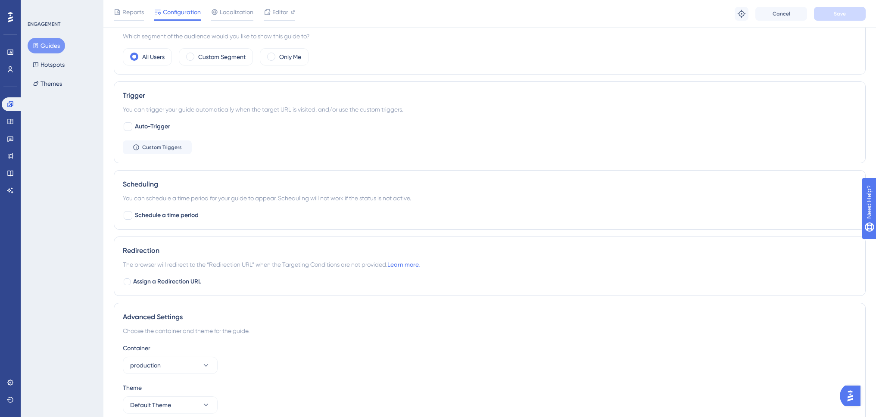
scroll to position [425, 0]
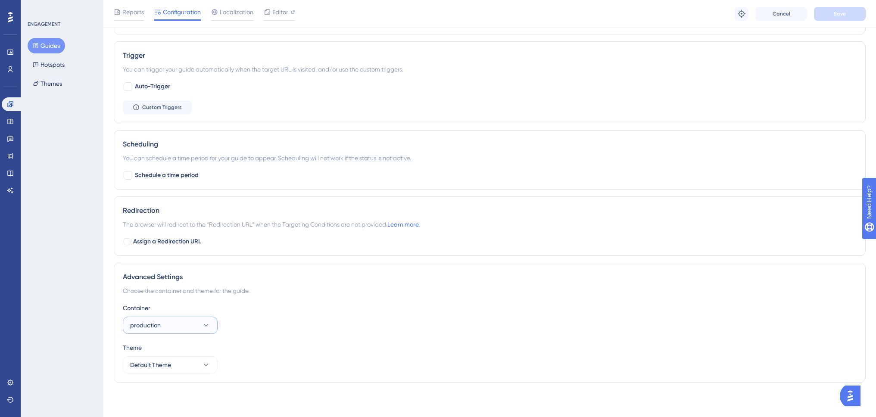
click at [147, 326] on span "production" at bounding box center [145, 325] width 31 height 10
click at [156, 355] on span "dev tikitaki" at bounding box center [150, 351] width 30 height 10
click at [828, 15] on button "Save" at bounding box center [840, 14] width 52 height 14
click at [268, 13] on icon at bounding box center [267, 16] width 9 height 9
click at [128, 15] on span "Reports" at bounding box center [133, 12] width 22 height 10
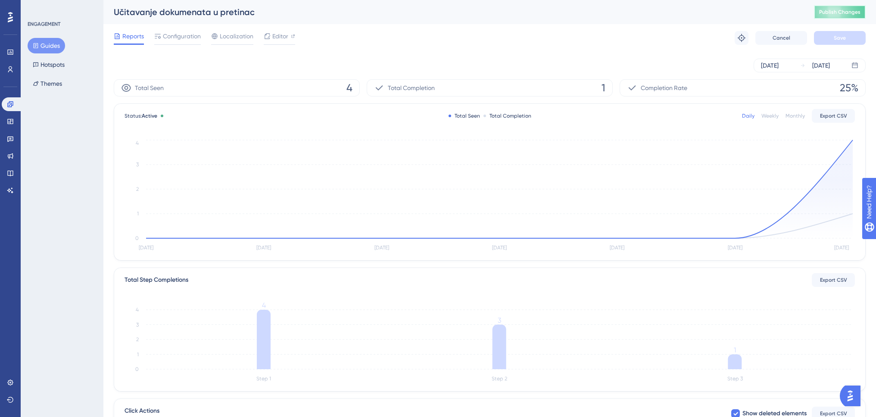
click at [842, 13] on span "Publish Changes" at bounding box center [839, 12] width 41 height 7
click at [47, 45] on button "Guides" at bounding box center [46, 46] width 37 height 16
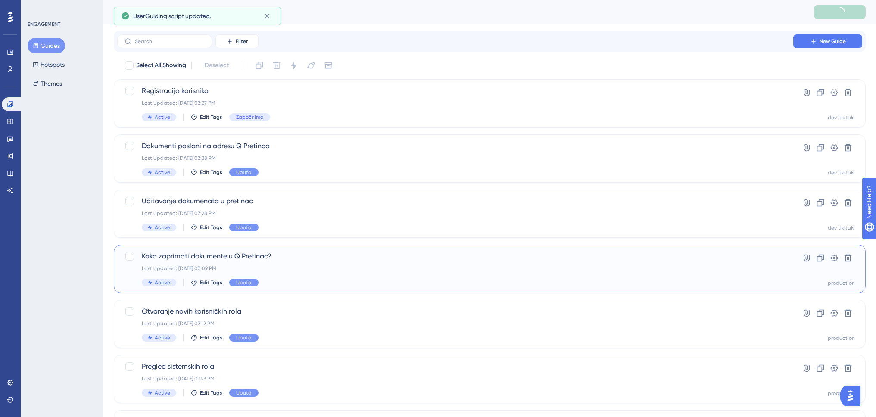
click at [190, 259] on span "Kako zaprimati dokumente u Q Pretinac?" at bounding box center [455, 256] width 627 height 10
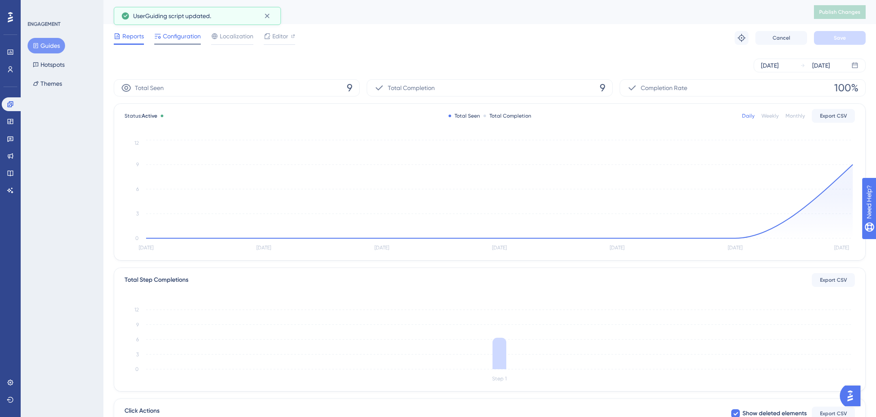
click at [179, 36] on span "Configuration" at bounding box center [182, 36] width 38 height 10
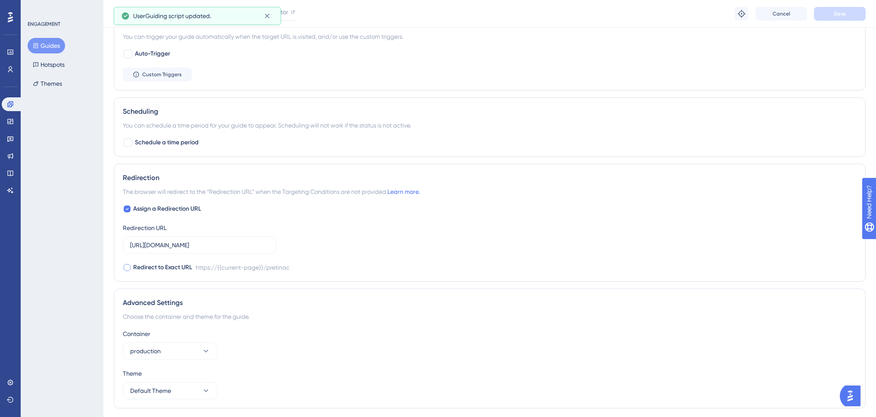
scroll to position [483, 0]
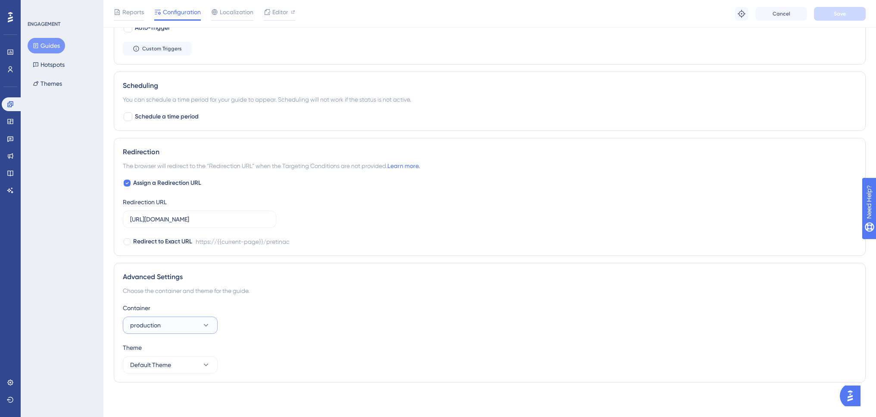
click at [172, 327] on button "production" at bounding box center [170, 325] width 95 height 17
click at [169, 351] on div "dev tikitaki dev tikitaki" at bounding box center [170, 351] width 70 height 17
click at [837, 16] on span "Save" at bounding box center [840, 13] width 12 height 7
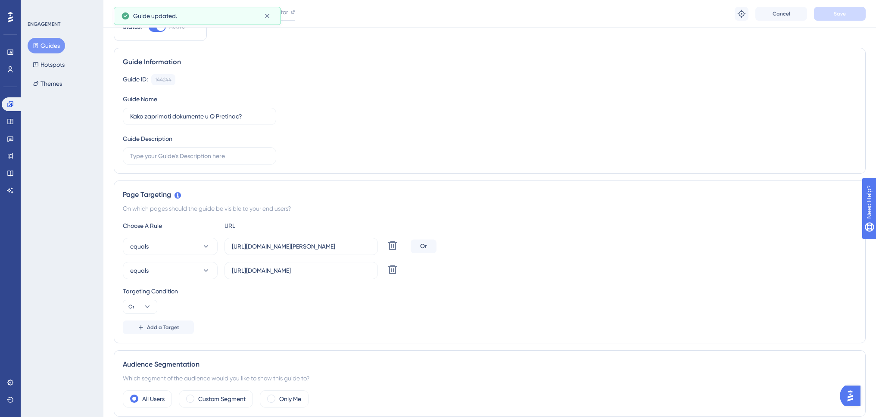
scroll to position [0, 0]
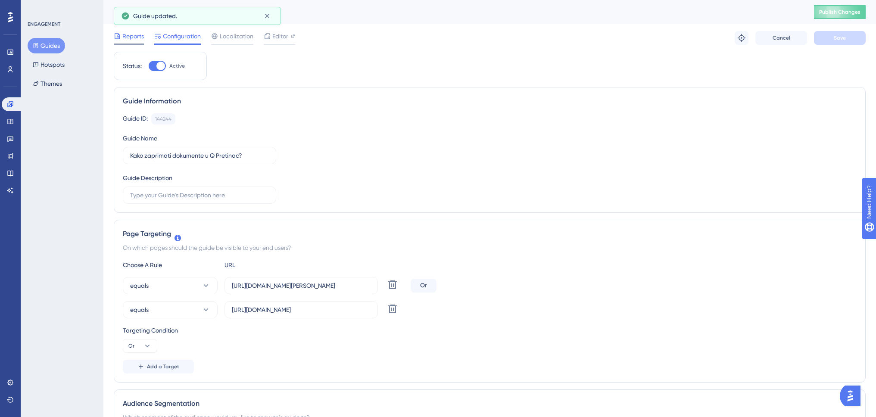
click at [127, 36] on span "Reports" at bounding box center [133, 36] width 22 height 10
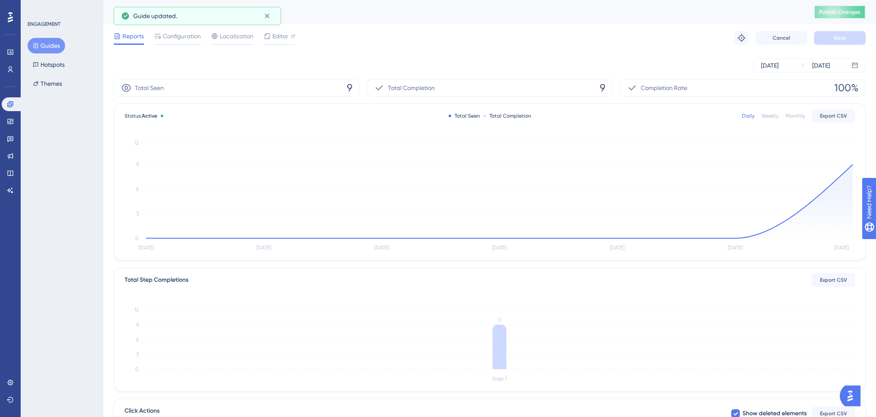
click at [848, 15] on span "Publish Changes" at bounding box center [839, 12] width 41 height 7
click at [48, 47] on button "Guides" at bounding box center [46, 46] width 37 height 16
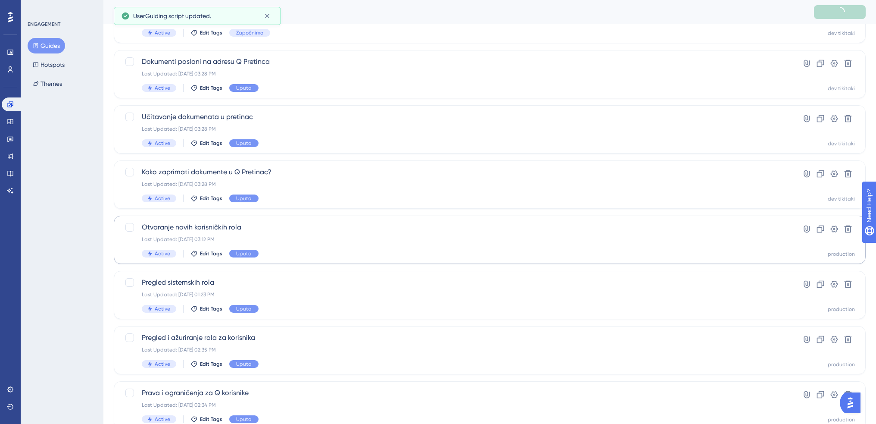
scroll to position [86, 0]
click at [194, 229] on span "Otvaranje novih korisničkih rola" at bounding box center [455, 225] width 627 height 10
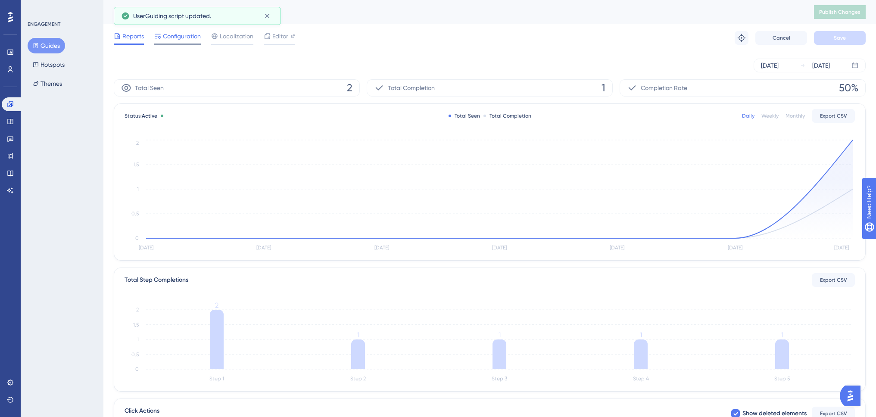
click at [185, 41] on span "Configuration" at bounding box center [182, 36] width 38 height 10
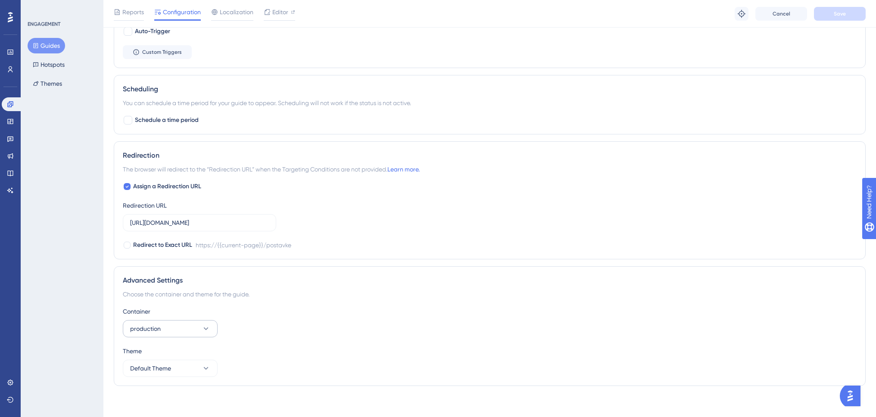
scroll to position [532, 0]
click at [167, 326] on button "production" at bounding box center [170, 325] width 95 height 17
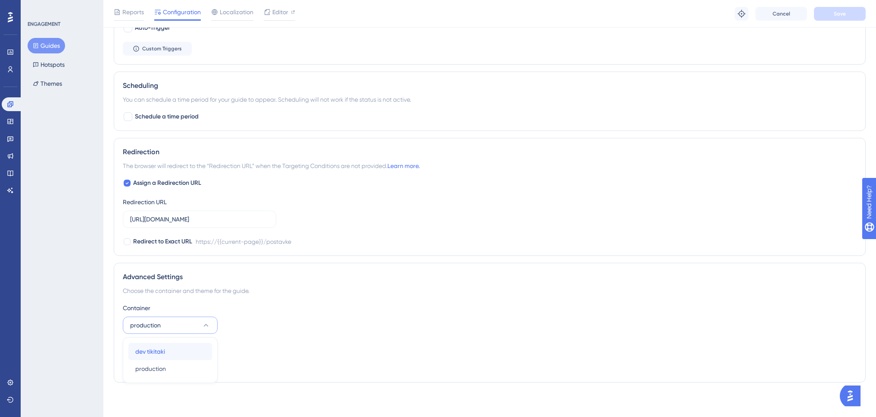
click at [163, 351] on span "dev tikitaki" at bounding box center [150, 351] width 30 height 10
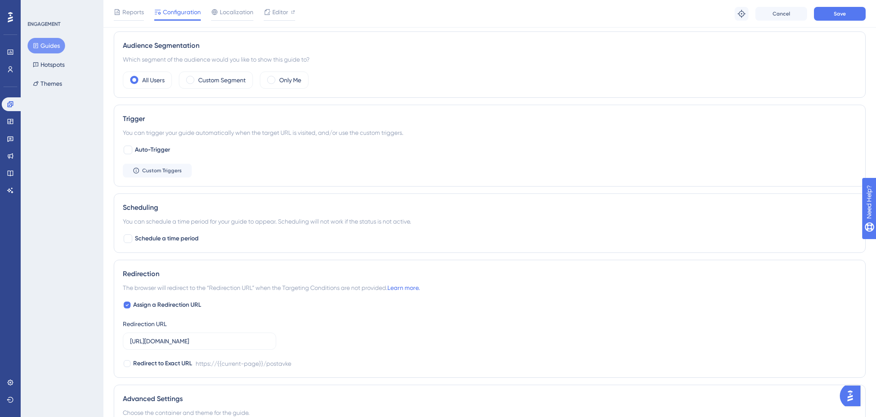
scroll to position [517, 0]
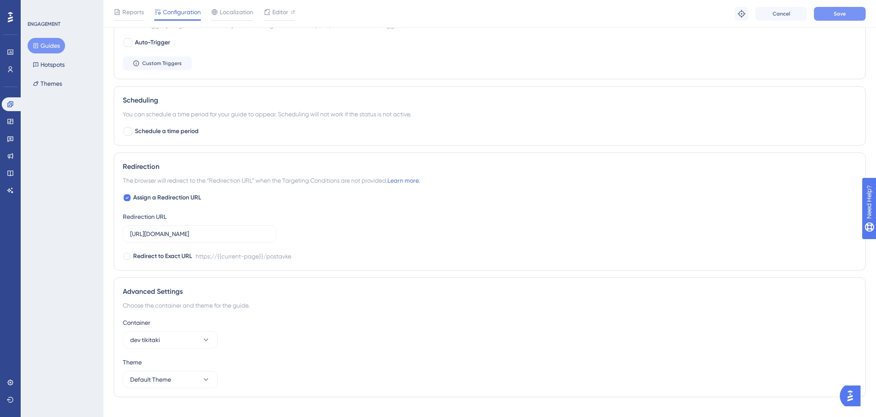
click at [849, 16] on button "Save" at bounding box center [840, 14] width 52 height 14
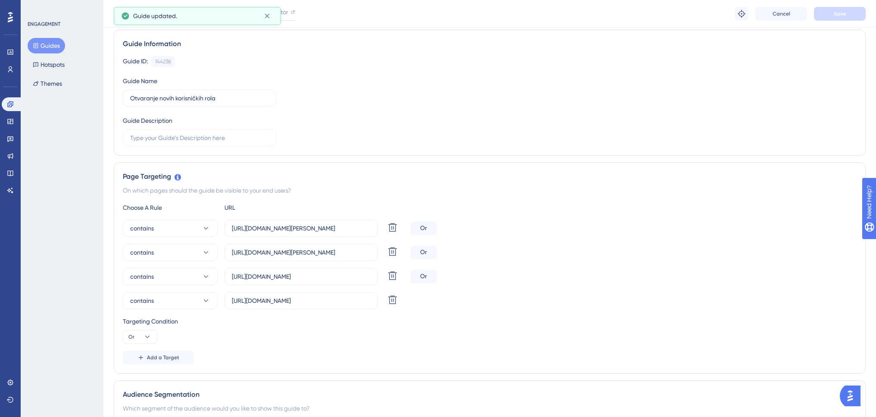
scroll to position [0, 0]
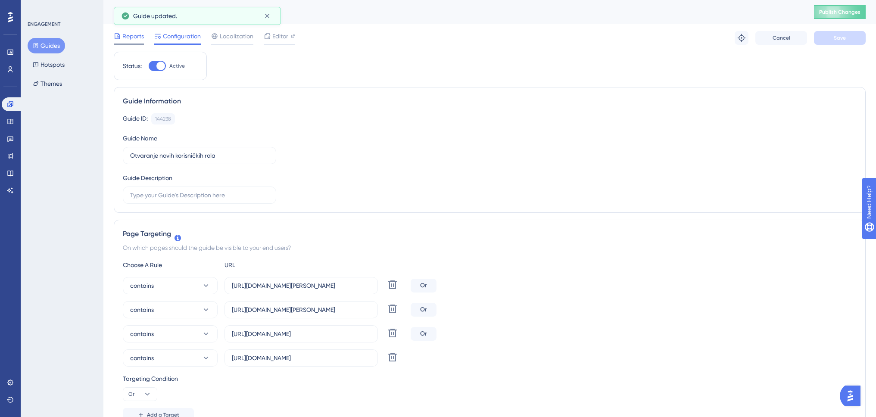
click at [138, 36] on span "Reports" at bounding box center [133, 36] width 22 height 10
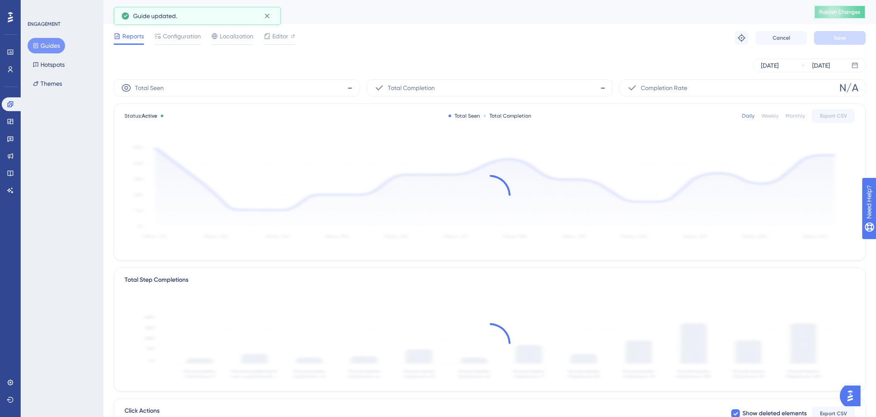
click at [844, 12] on span "Publish Changes" at bounding box center [839, 12] width 41 height 7
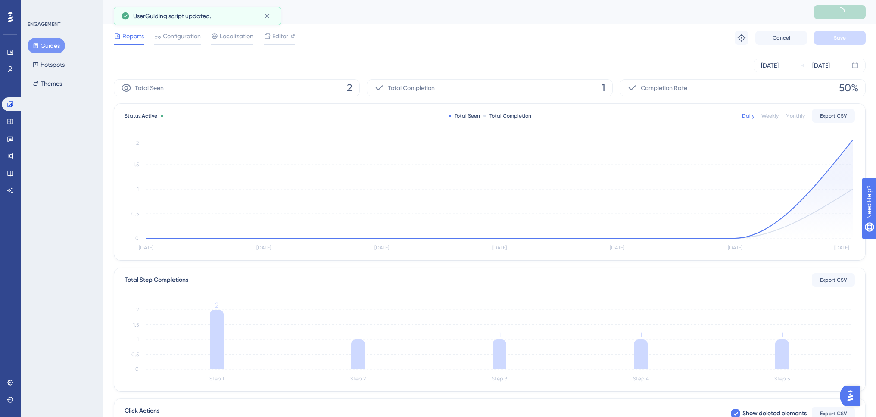
click at [54, 44] on button "Guides" at bounding box center [46, 46] width 37 height 16
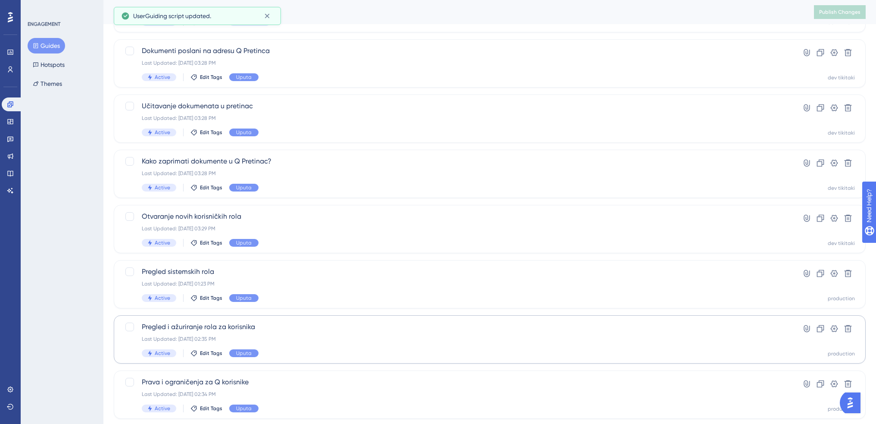
scroll to position [129, 0]
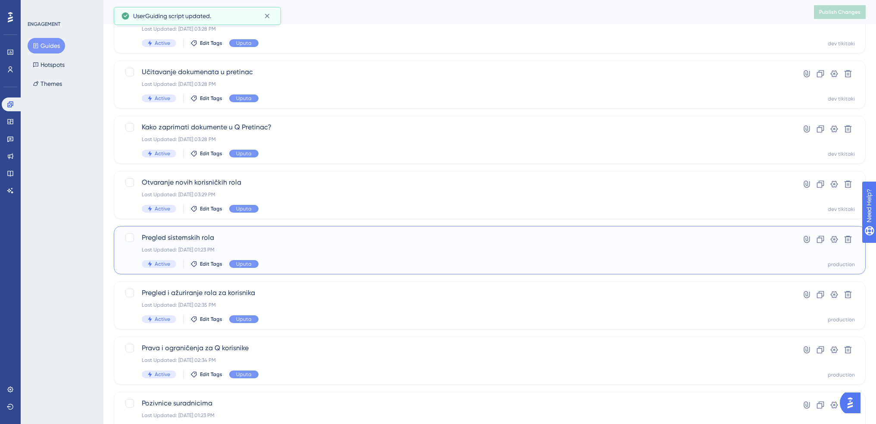
click at [263, 248] on div "Last Updated: Aug 22 2025, 01:23 PM" at bounding box center [455, 249] width 627 height 7
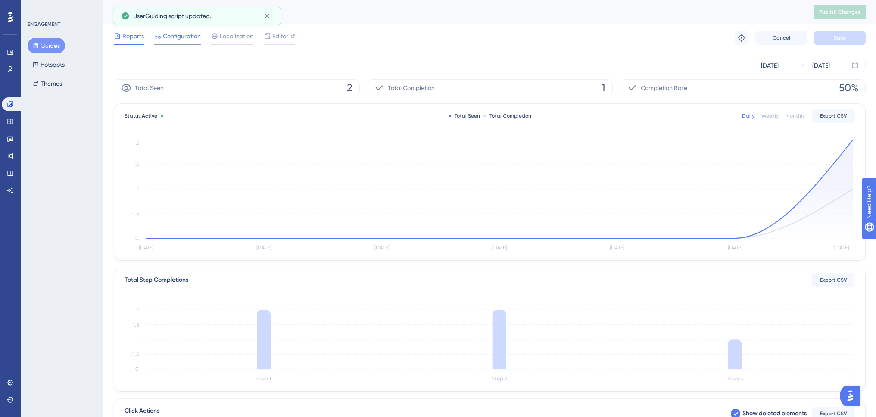
click at [184, 43] on div "Configuration" at bounding box center [177, 38] width 47 height 14
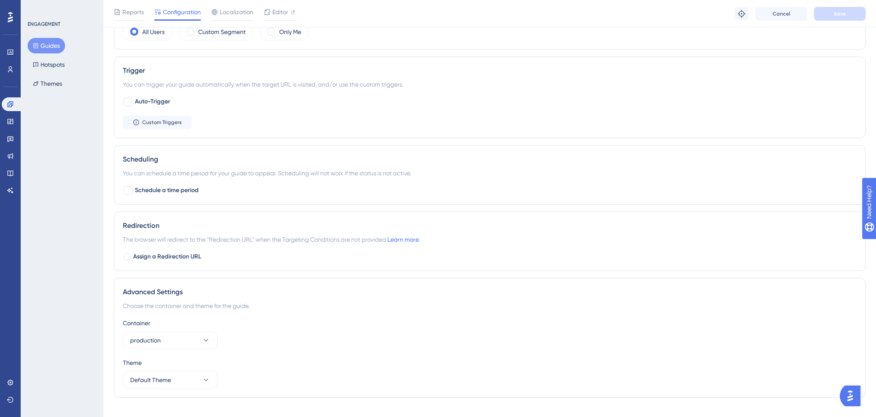
scroll to position [473, 0]
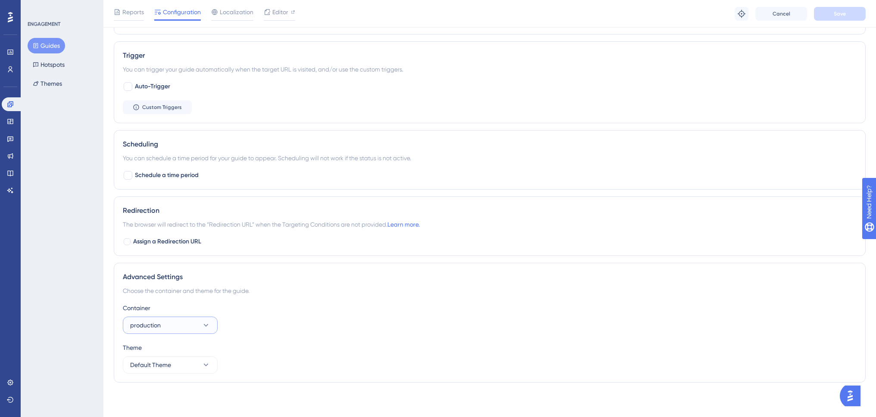
click at [178, 324] on button "production" at bounding box center [170, 325] width 95 height 17
click at [172, 347] on div "dev tikitaki dev tikitaki" at bounding box center [170, 351] width 70 height 17
click at [836, 13] on span "Save" at bounding box center [840, 13] width 12 height 7
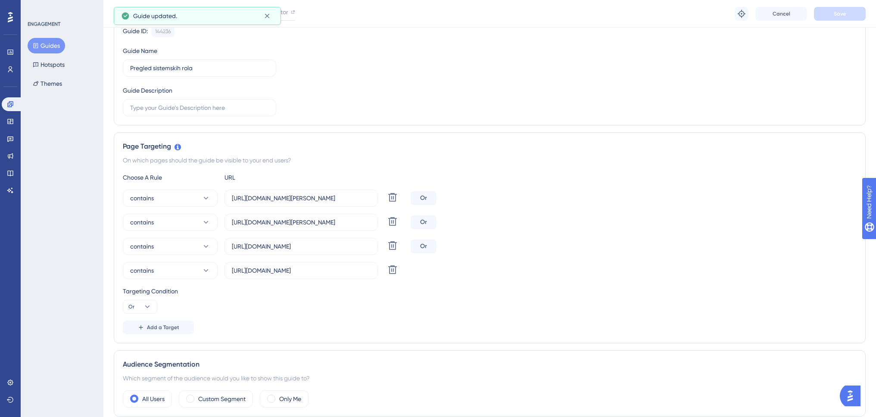
scroll to position [0, 0]
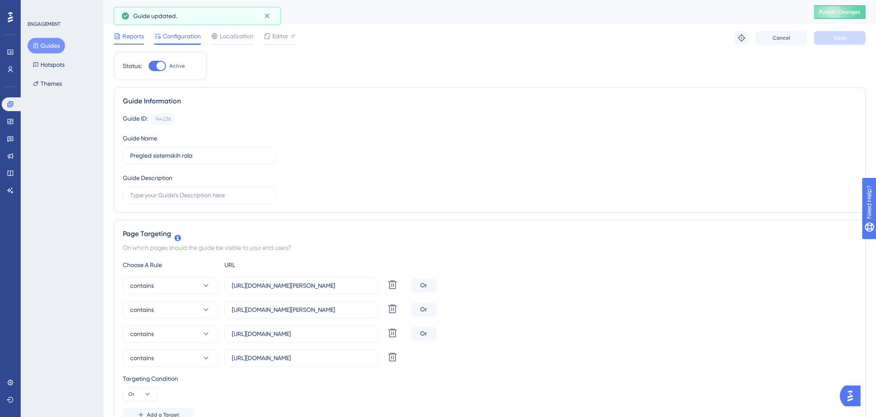
click at [137, 35] on span "Reports" at bounding box center [133, 36] width 22 height 10
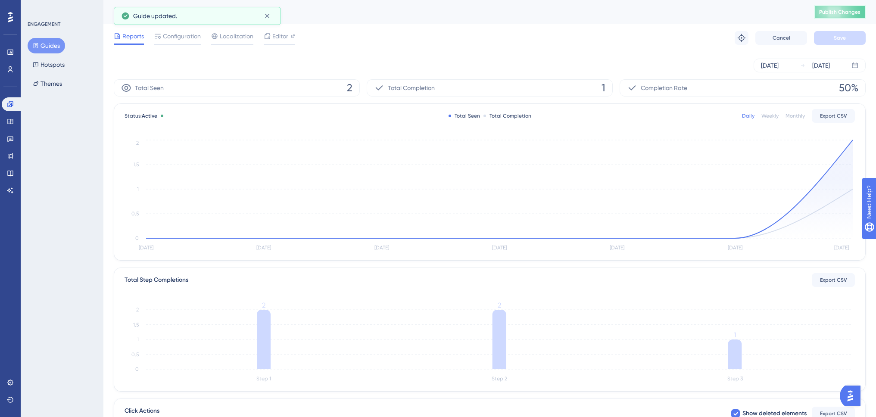
click at [852, 9] on span "Publish Changes" at bounding box center [839, 12] width 41 height 7
click at [49, 44] on button "Guides" at bounding box center [46, 46] width 37 height 16
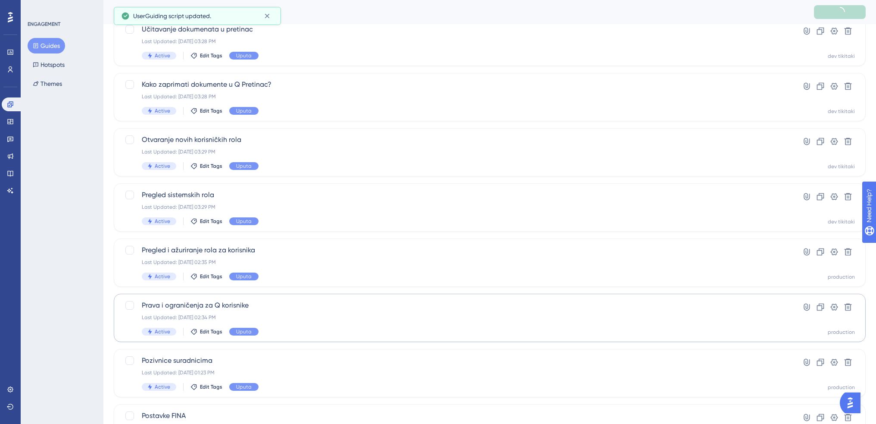
scroll to position [172, 0]
click at [196, 259] on div "Last Updated: Aug 22 2025, 02:35 PM" at bounding box center [455, 261] width 627 height 7
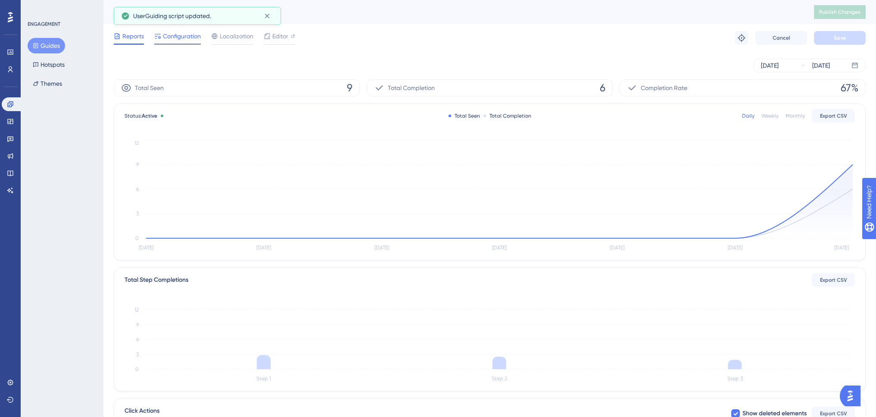
click at [193, 37] on span "Configuration" at bounding box center [182, 36] width 38 height 10
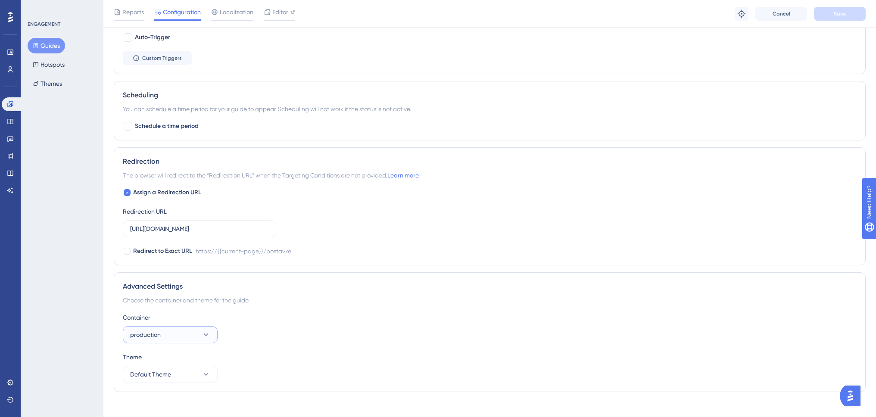
click at [161, 343] on button "production" at bounding box center [170, 334] width 95 height 17
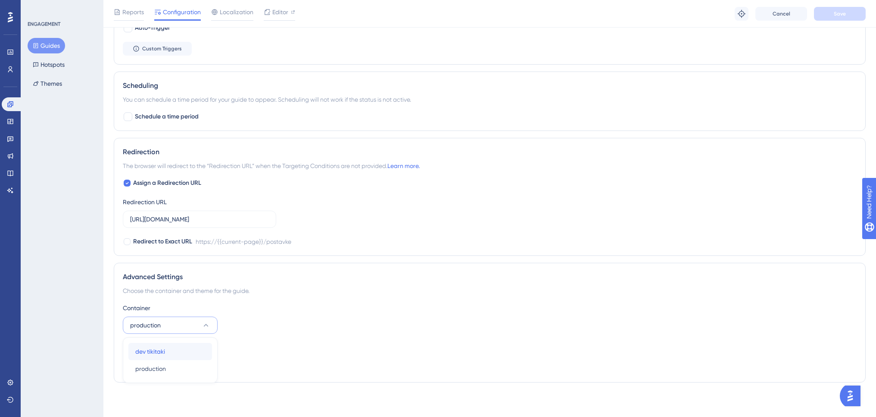
click at [166, 352] on div "dev tikitaki dev tikitaki" at bounding box center [170, 351] width 70 height 17
click at [844, 6] on div "Reports Configuration Localization Editor Troubleshoot Cancel Save" at bounding box center [489, 14] width 773 height 28
click at [842, 9] on button "Save" at bounding box center [840, 14] width 52 height 14
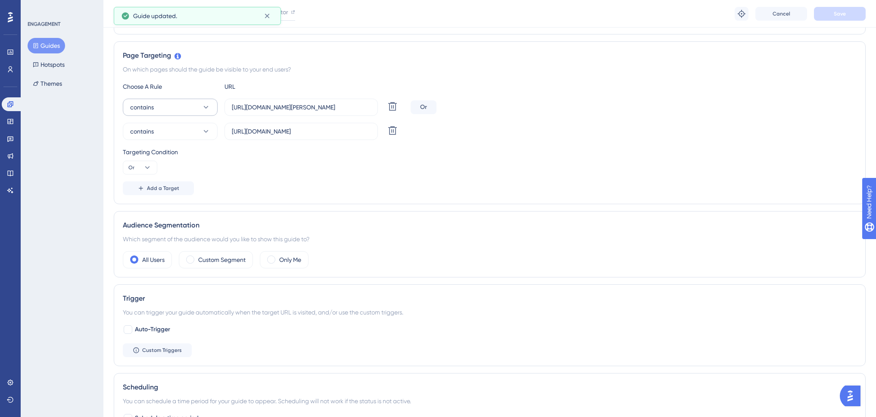
scroll to position [0, 0]
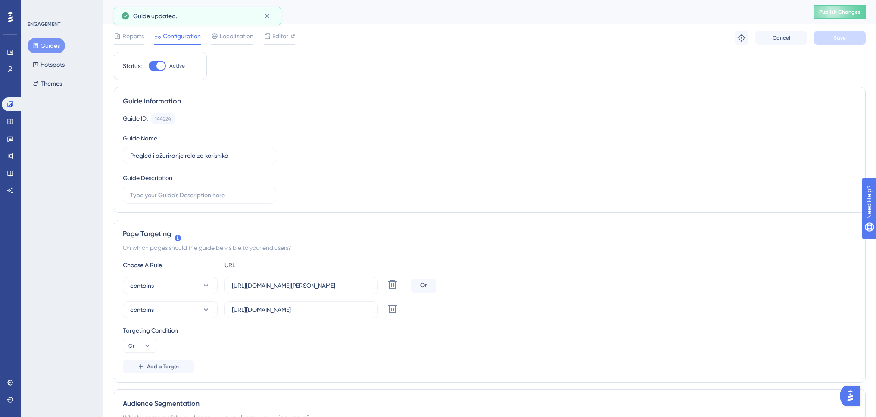
drag, startPoint x: 132, startPoint y: 33, endPoint x: 145, endPoint y: 35, distance: 13.2
click at [133, 33] on span "Reports" at bounding box center [133, 36] width 22 height 10
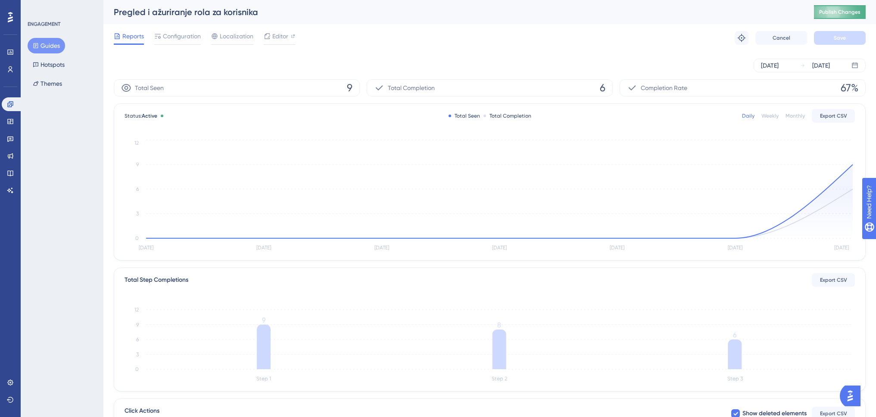
click at [846, 13] on span "Publish Changes" at bounding box center [839, 12] width 41 height 7
click at [53, 50] on button "Guides" at bounding box center [46, 46] width 37 height 16
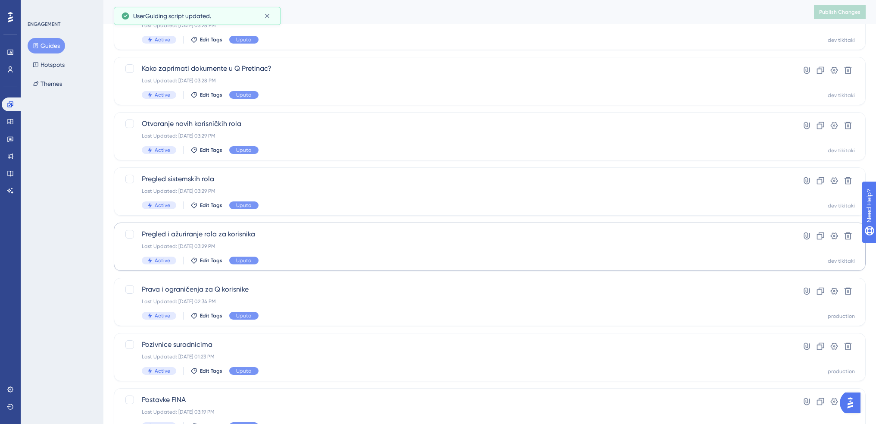
scroll to position [215, 0]
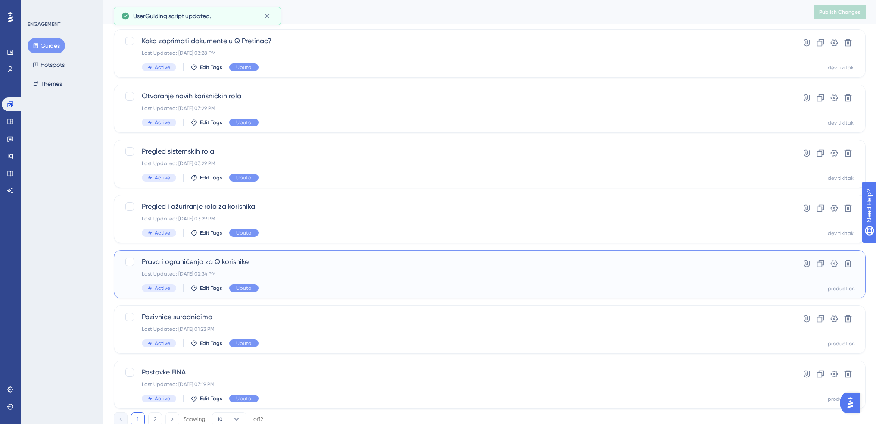
click at [285, 268] on div "Prava i ograničenja za Q korisnike Last Updated: Aug 22 2025, 02:34 PM Active E…" at bounding box center [455, 273] width 627 height 35
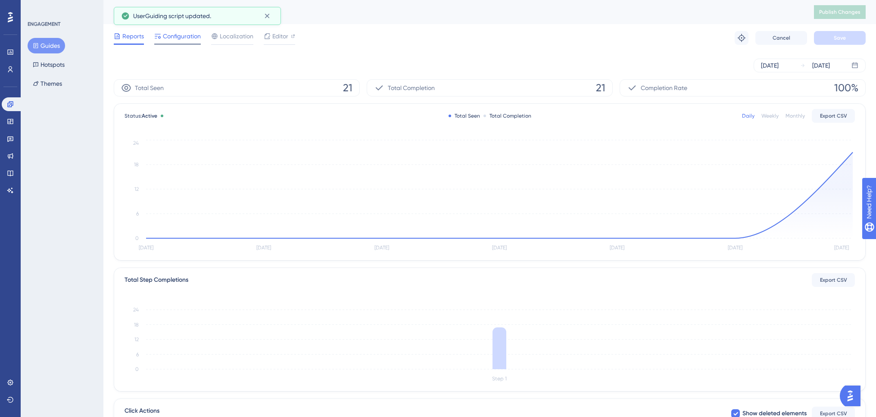
click at [188, 41] on span "Configuration" at bounding box center [182, 36] width 38 height 10
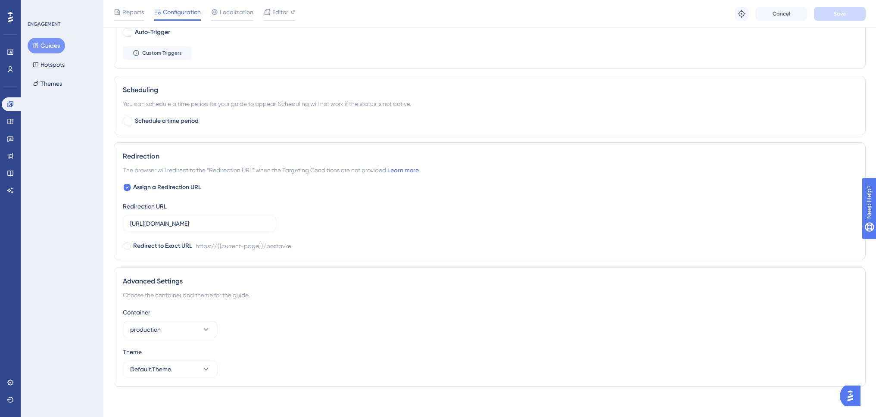
scroll to position [483, 0]
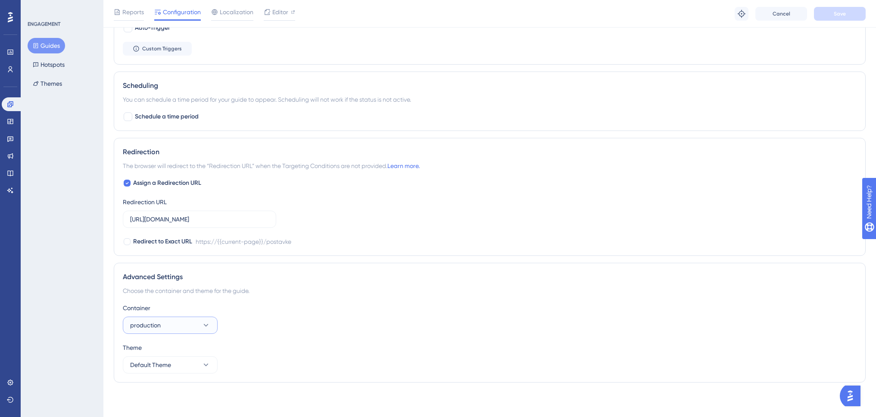
click at [178, 324] on button "production" at bounding box center [170, 325] width 95 height 17
click at [178, 350] on div "dev tikitaki dev tikitaki" at bounding box center [170, 351] width 70 height 17
click at [836, 14] on span "Save" at bounding box center [840, 13] width 12 height 7
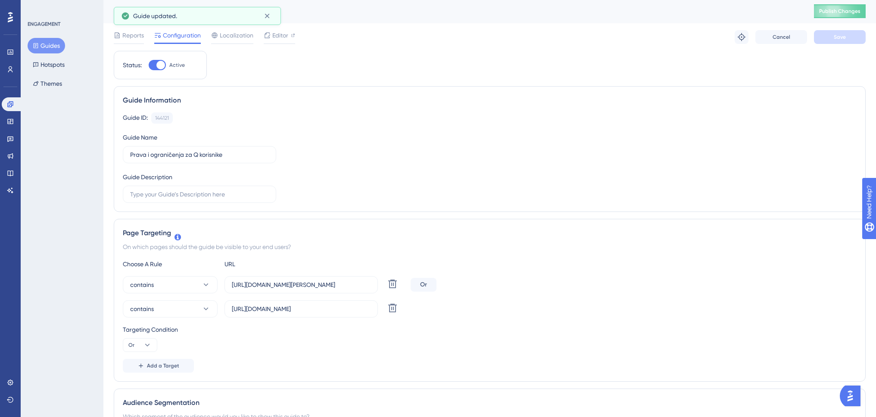
scroll to position [0, 0]
click at [131, 34] on span "Reports" at bounding box center [133, 36] width 22 height 10
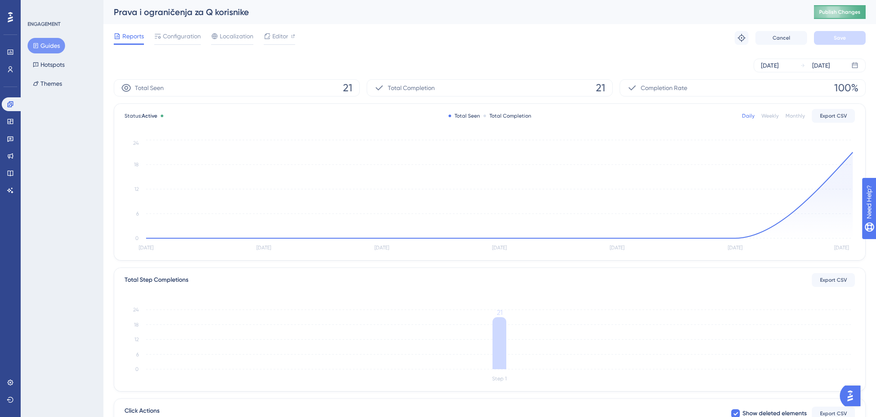
click at [858, 8] on button "Publish Changes" at bounding box center [840, 12] width 52 height 14
click at [42, 46] on button "Guides" at bounding box center [46, 46] width 37 height 16
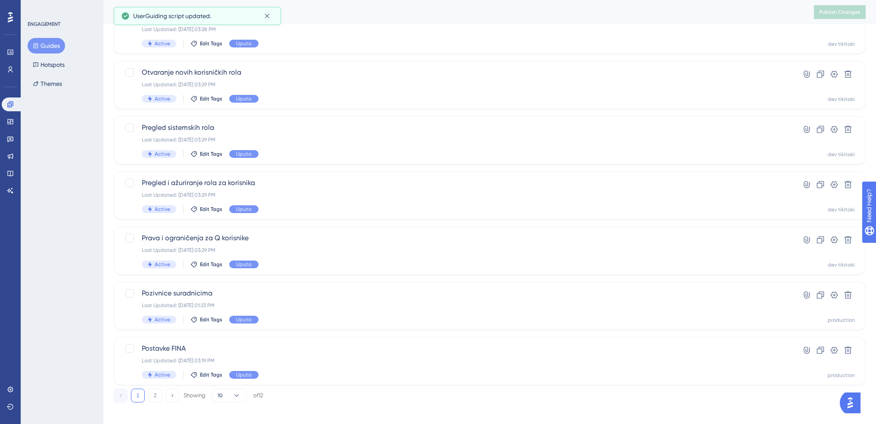
scroll to position [245, 0]
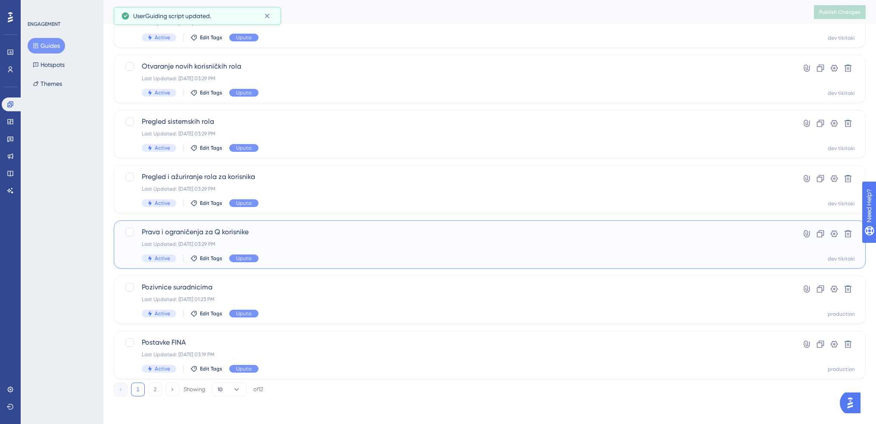
click at [230, 237] on span "Prava i ograničenja za Q korisnike" at bounding box center [455, 232] width 627 height 10
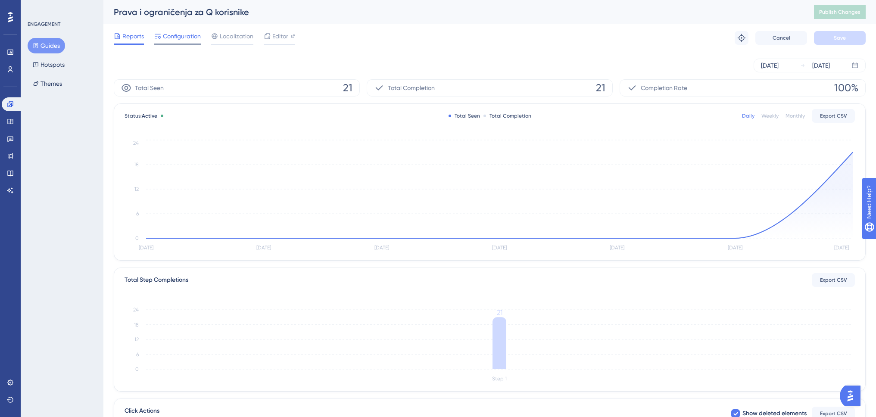
click at [192, 37] on span "Configuration" at bounding box center [182, 36] width 38 height 10
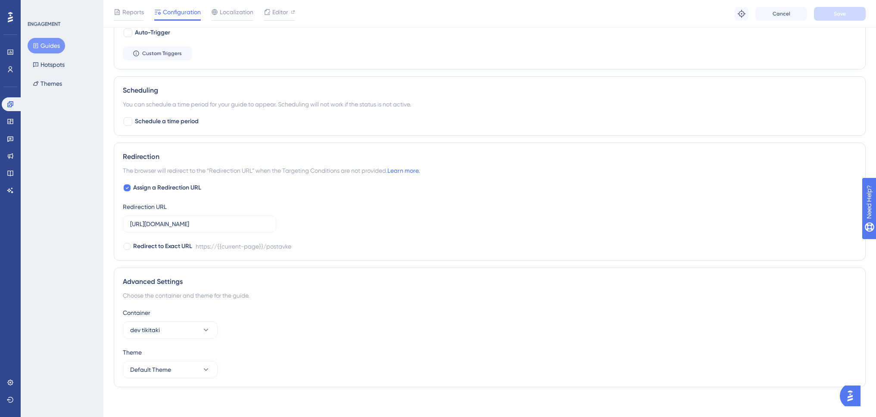
scroll to position [483, 0]
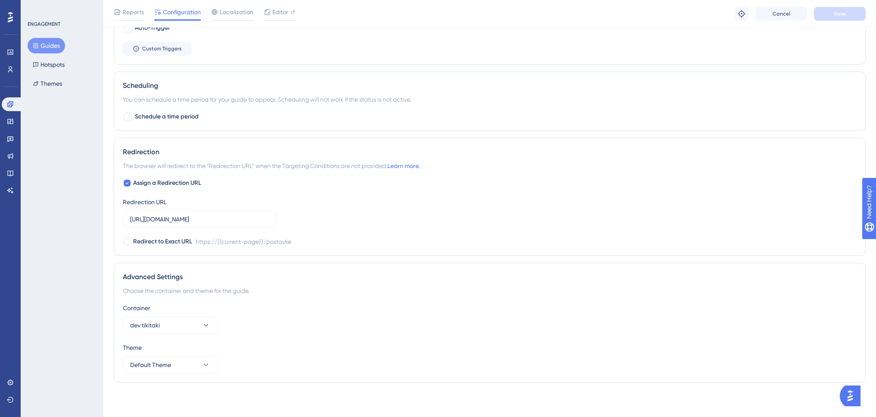
click at [53, 45] on button "Guides" at bounding box center [46, 46] width 37 height 16
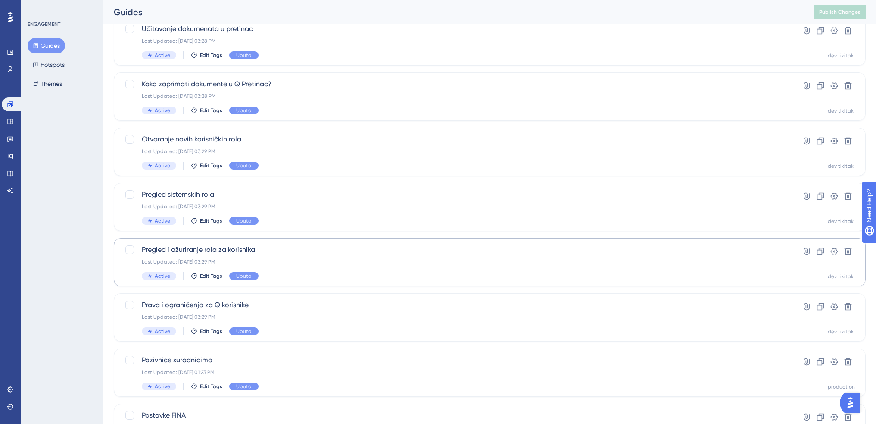
scroll to position [245, 0]
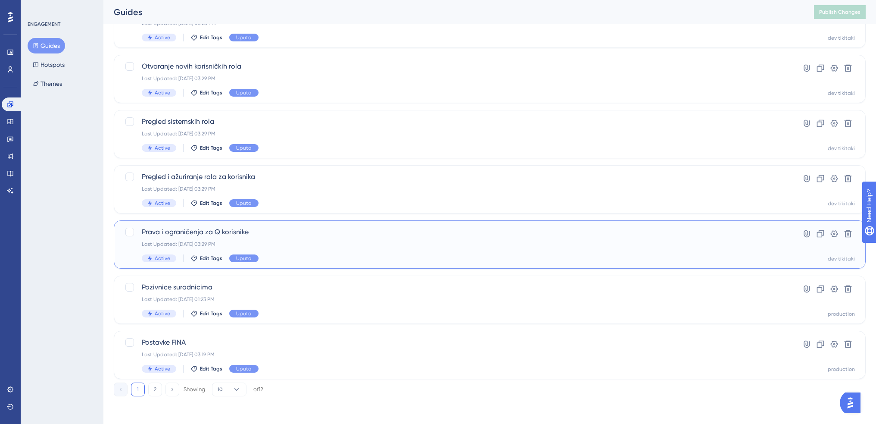
click at [287, 247] on div "Prava i ograničenja za Q korisnike Last Updated: Aug 22 2025, 03:29 PM Active E…" at bounding box center [455, 244] width 627 height 35
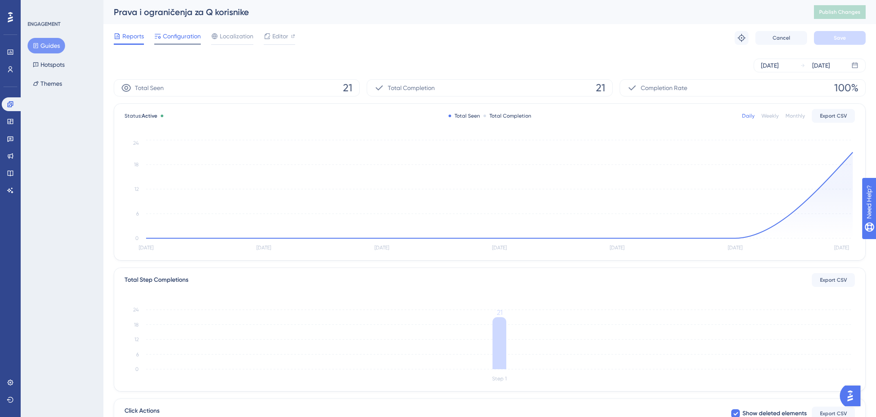
click at [181, 44] on div at bounding box center [177, 44] width 47 height 1
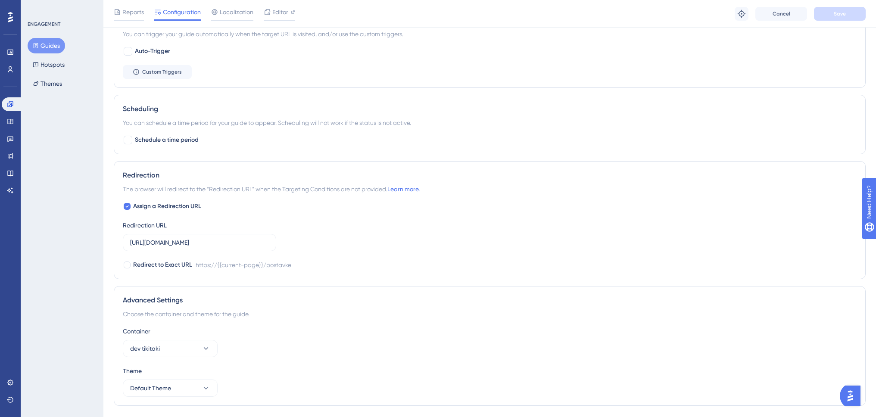
scroll to position [483, 0]
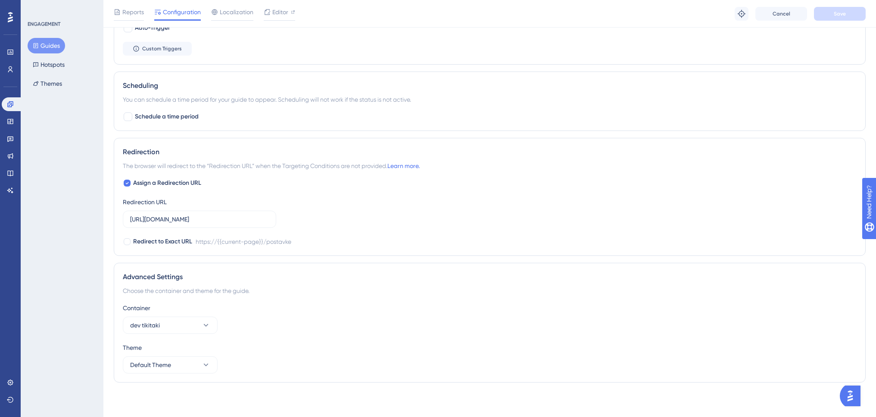
click at [59, 46] on button "Guides" at bounding box center [46, 46] width 37 height 16
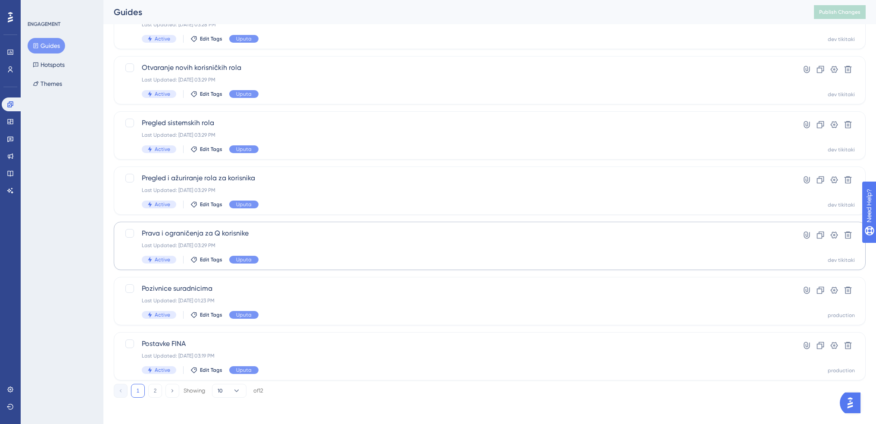
scroll to position [245, 0]
click at [275, 291] on span "Pozivnice suradnicima" at bounding box center [455, 287] width 627 height 10
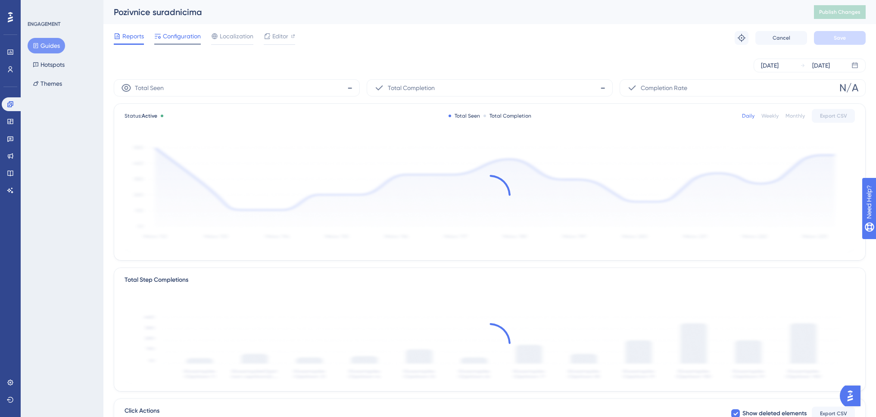
click at [189, 42] on div "Configuration" at bounding box center [177, 38] width 47 height 14
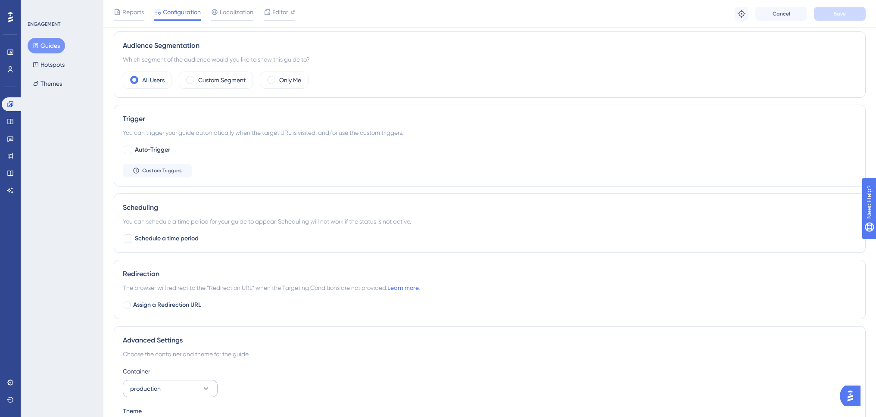
scroll to position [425, 0]
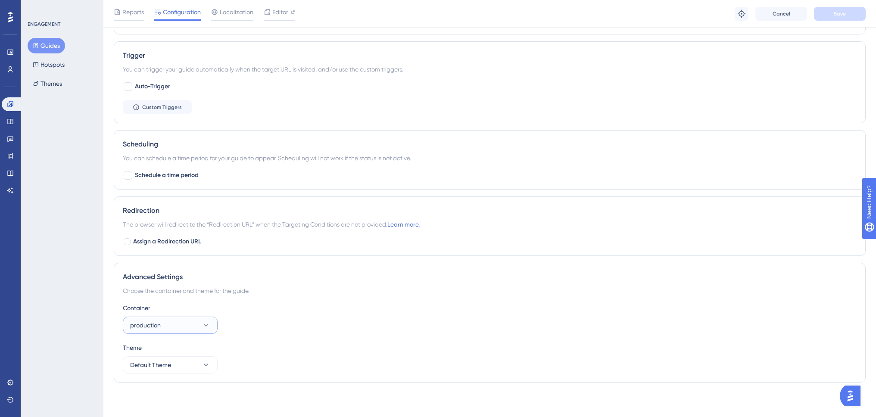
click at [184, 329] on button "production" at bounding box center [170, 325] width 95 height 17
click at [180, 352] on div "dev tikitaki dev tikitaki" at bounding box center [170, 351] width 70 height 17
click at [839, 13] on span "Save" at bounding box center [840, 13] width 12 height 7
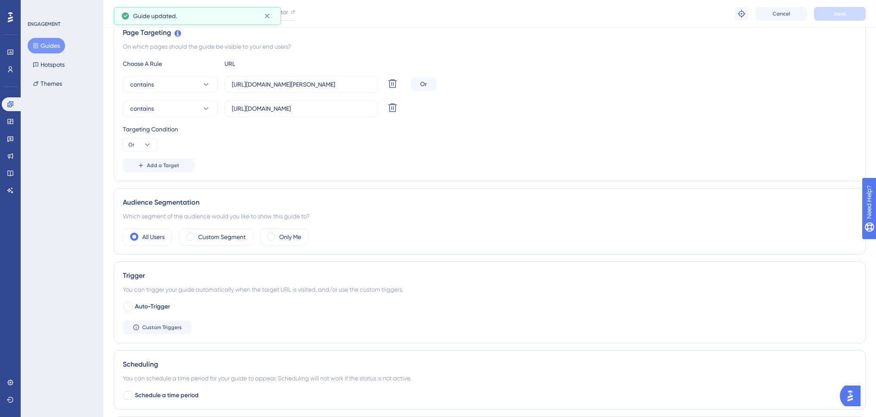
scroll to position [123, 0]
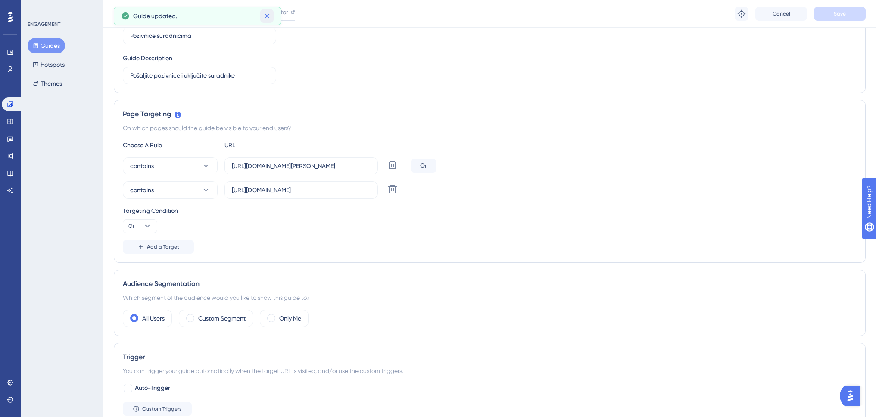
click at [268, 16] on icon at bounding box center [267, 16] width 9 height 9
click at [136, 15] on span "Reports" at bounding box center [133, 12] width 22 height 10
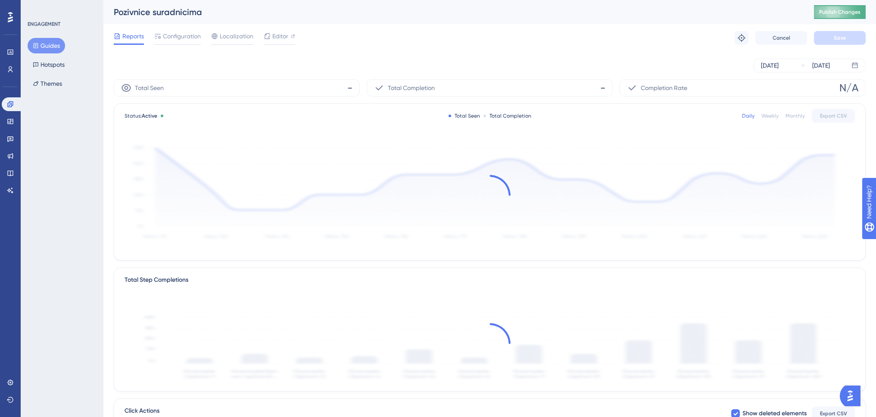
click at [850, 12] on span "Publish Changes" at bounding box center [839, 12] width 41 height 7
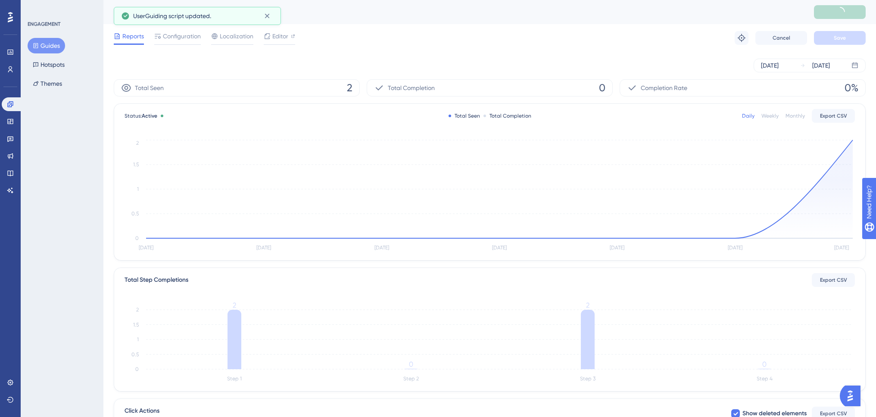
click at [44, 48] on button "Guides" at bounding box center [46, 46] width 37 height 16
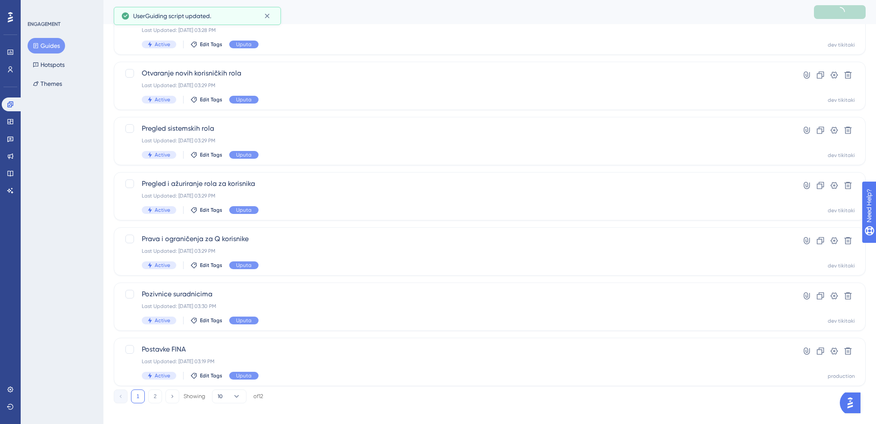
scroll to position [245, 0]
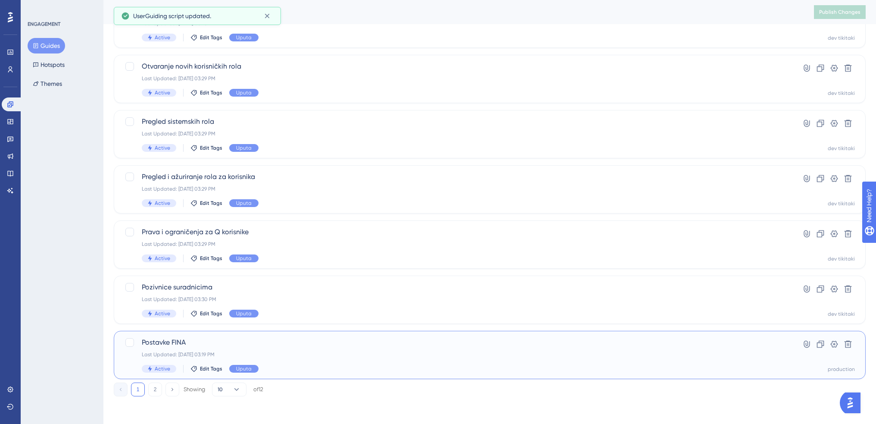
click at [221, 342] on span "Postavke FINA" at bounding box center [455, 342] width 627 height 10
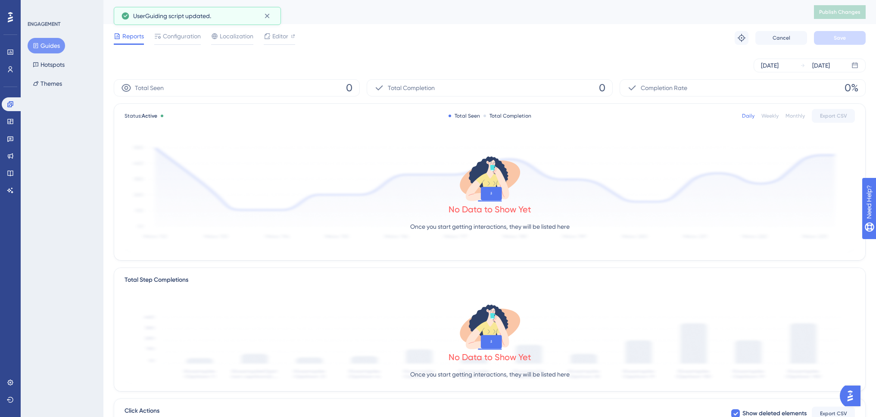
drag, startPoint x: 166, startPoint y: 36, endPoint x: 175, endPoint y: 50, distance: 16.4
click at [167, 36] on span "Configuration" at bounding box center [182, 36] width 38 height 10
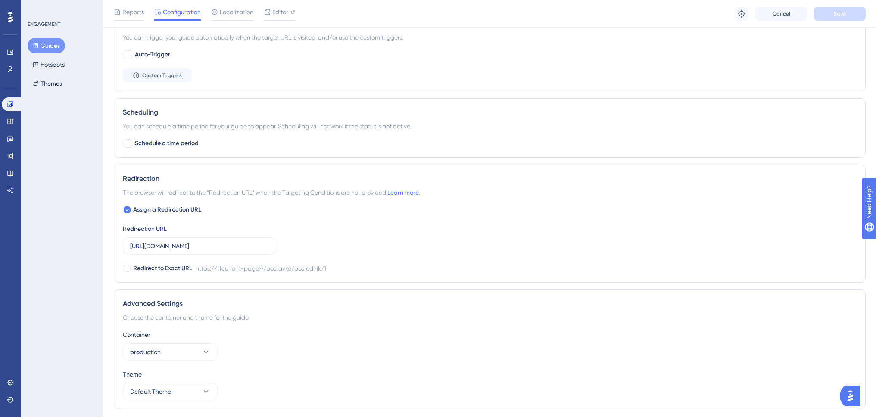
scroll to position [483, 0]
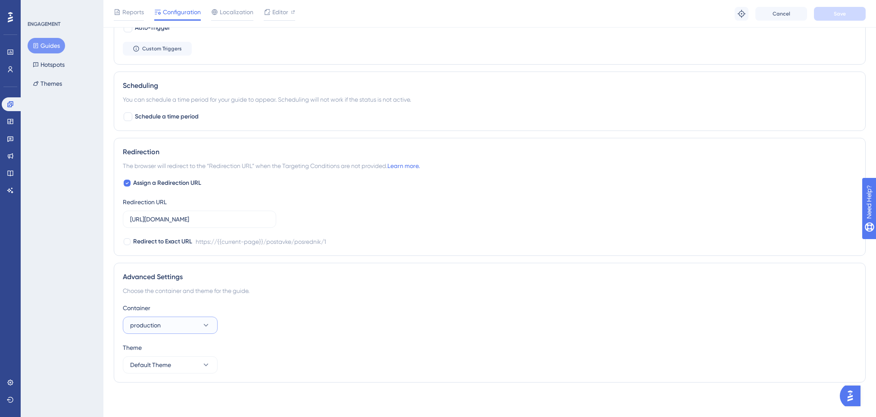
click at [174, 322] on button "production" at bounding box center [170, 325] width 95 height 17
click at [175, 350] on div "dev tikitaki dev tikitaki" at bounding box center [170, 351] width 70 height 17
click at [838, 12] on span "Save" at bounding box center [840, 13] width 12 height 7
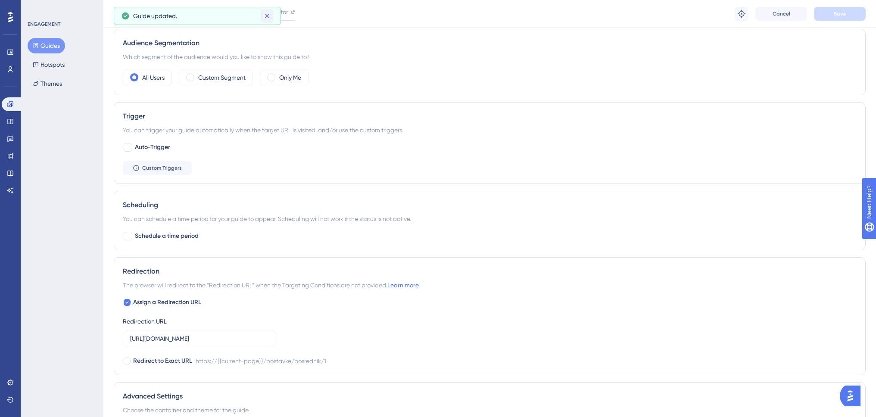
scroll to position [354, 0]
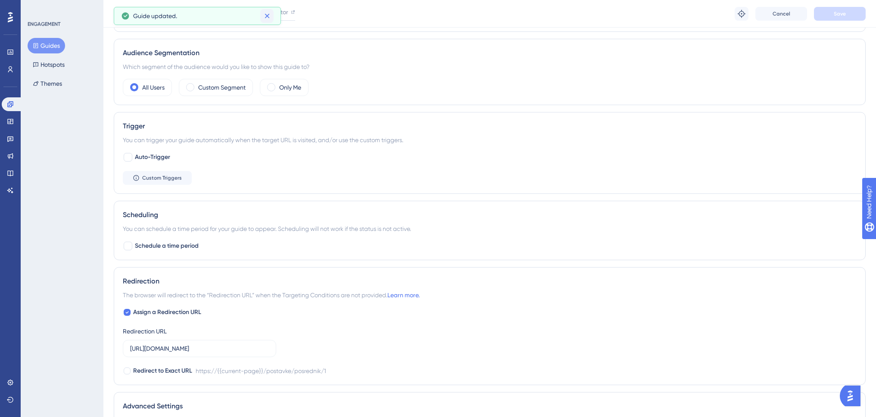
click at [270, 16] on icon at bounding box center [267, 16] width 9 height 9
click at [134, 14] on span "Reports" at bounding box center [133, 12] width 22 height 10
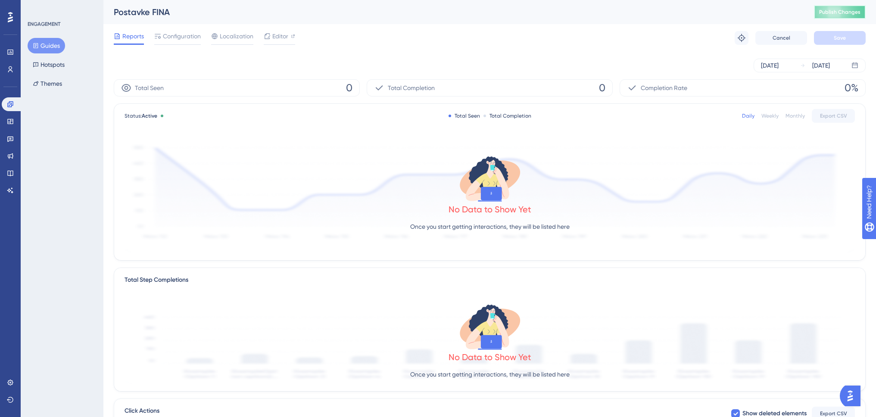
click at [852, 16] on button "Publish Changes" at bounding box center [840, 12] width 52 height 14
drag, startPoint x: 45, startPoint y: 46, endPoint x: 52, endPoint y: 53, distance: 9.5
click at [46, 46] on button "Guides" at bounding box center [46, 46] width 37 height 16
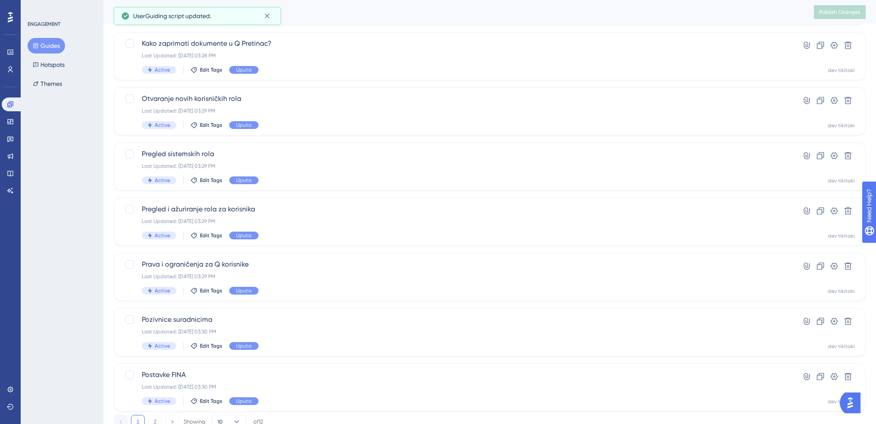
scroll to position [245, 0]
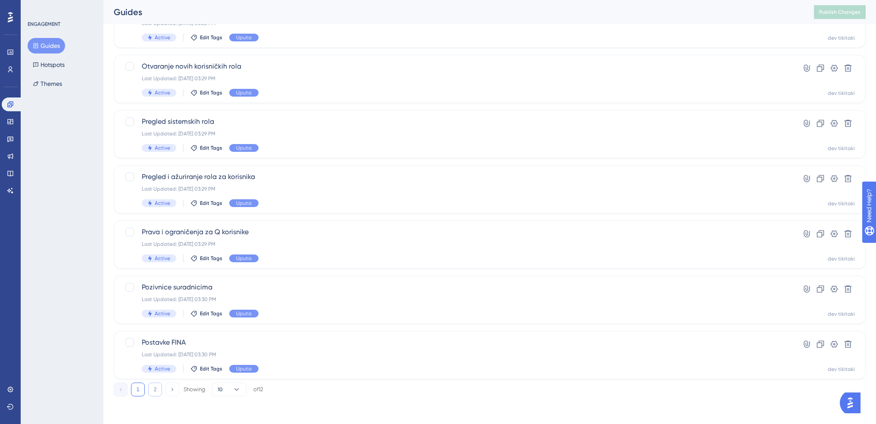
click at [157, 387] on button "2" at bounding box center [155, 389] width 14 height 14
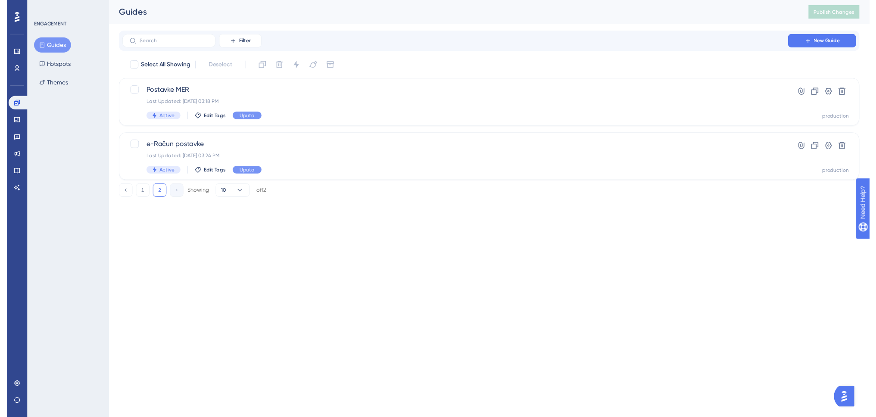
scroll to position [0, 0]
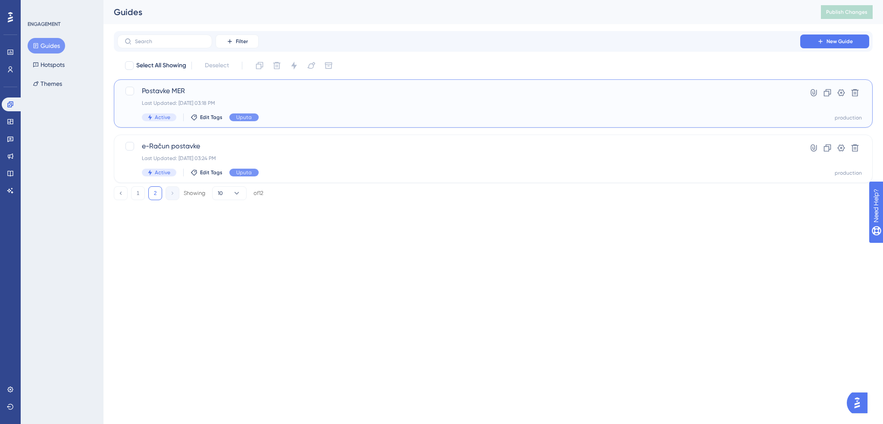
click at [210, 87] on span "Postavke MER" at bounding box center [458, 91] width 633 height 10
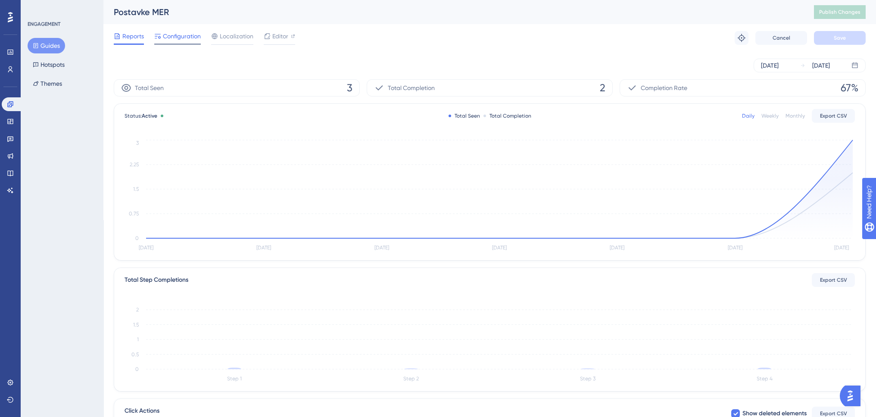
click at [198, 35] on span "Configuration" at bounding box center [182, 36] width 38 height 10
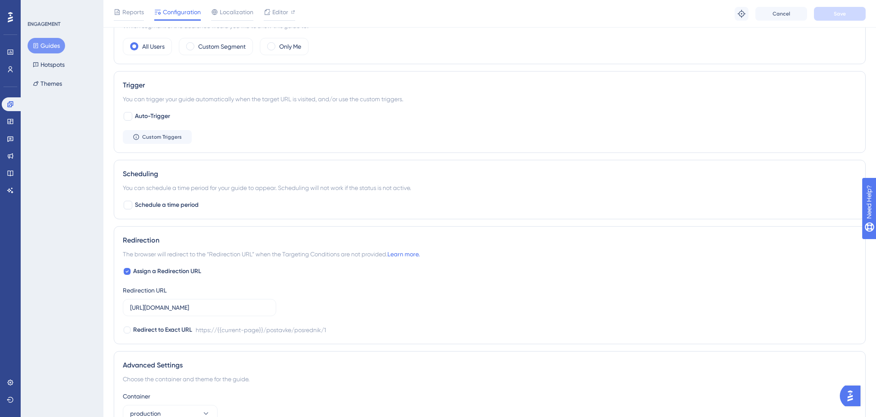
scroll to position [483, 0]
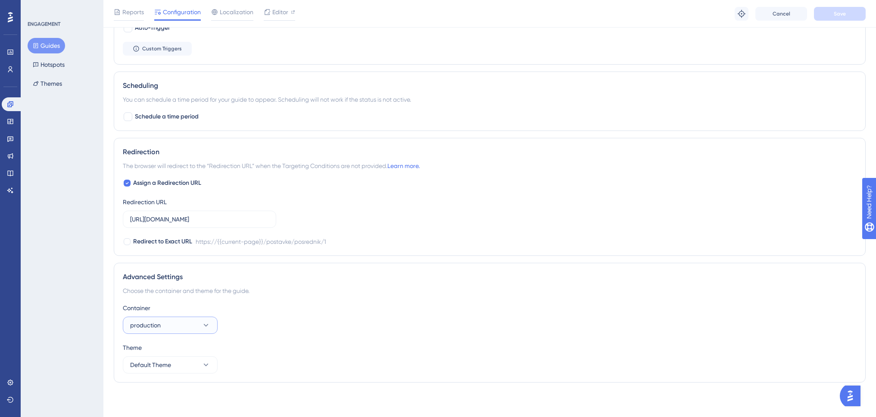
click at [176, 328] on button "production" at bounding box center [170, 325] width 95 height 17
click at [176, 346] on div "dev tikitaki dev tikitaki" at bounding box center [170, 351] width 70 height 17
click at [839, 11] on span "Save" at bounding box center [840, 13] width 12 height 7
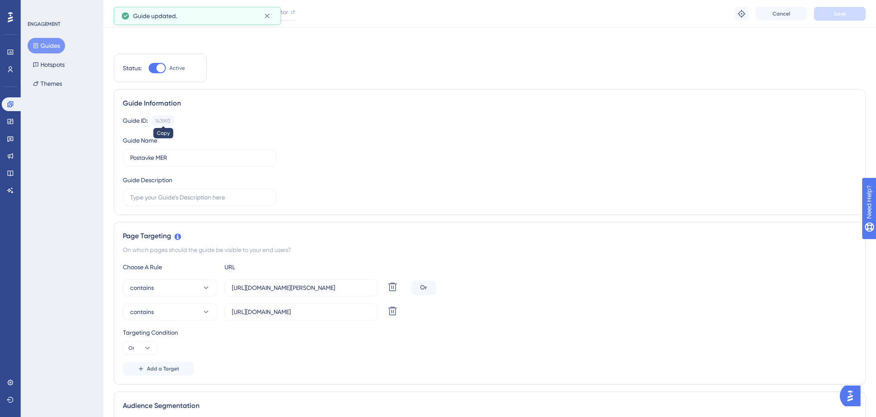
scroll to position [0, 0]
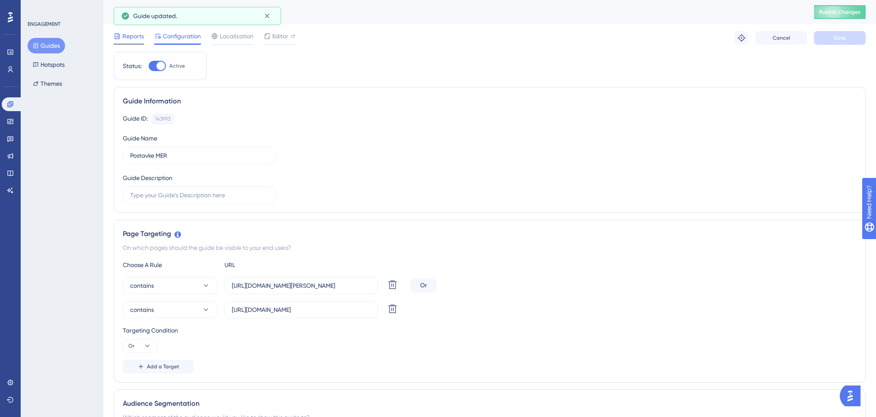
click at [128, 38] on span "Reports" at bounding box center [133, 36] width 22 height 10
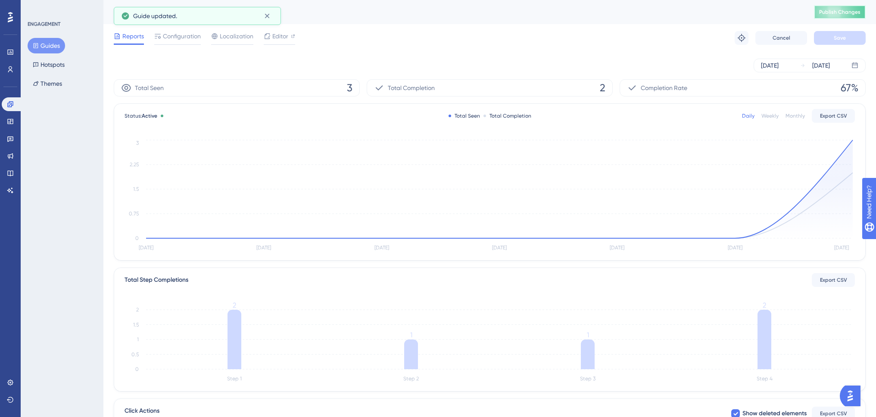
click at [849, 9] on span "Publish Changes" at bounding box center [839, 12] width 41 height 7
click at [53, 44] on button "Guides" at bounding box center [46, 46] width 37 height 16
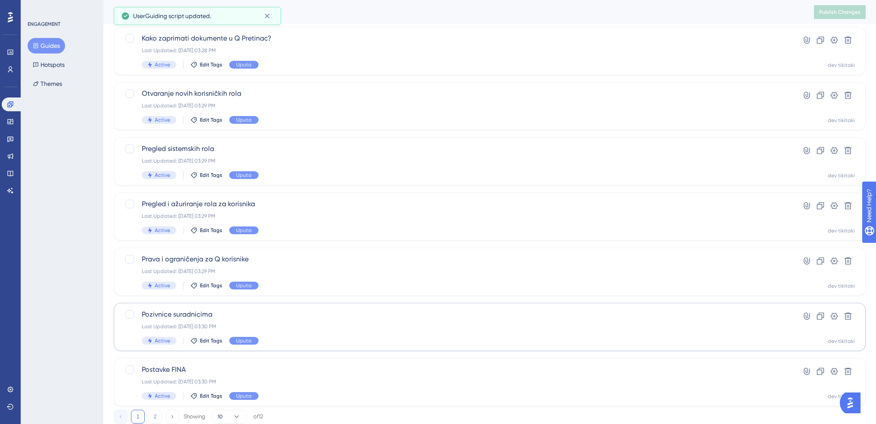
scroll to position [245, 0]
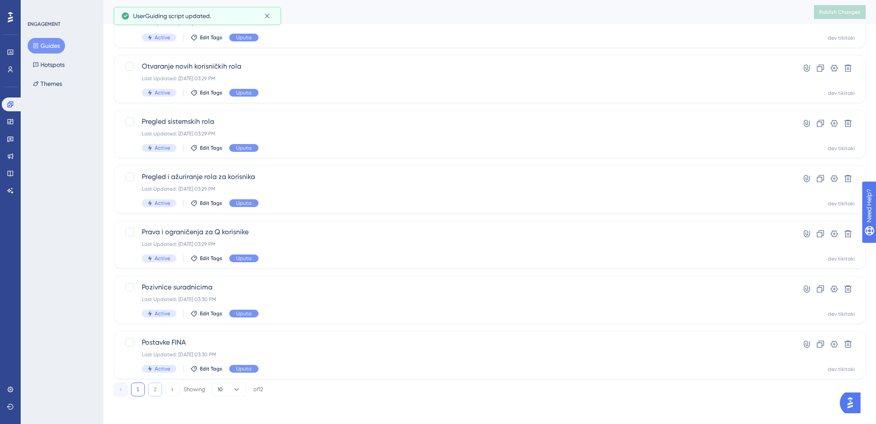
click at [152, 392] on button "2" at bounding box center [155, 389] width 14 height 14
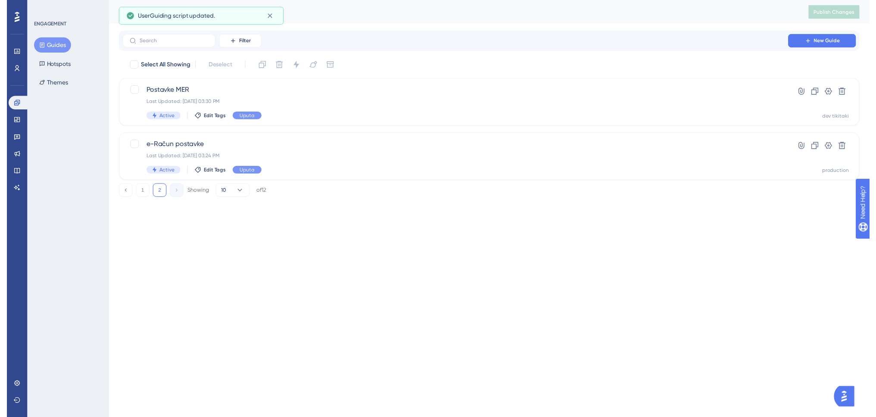
scroll to position [0, 0]
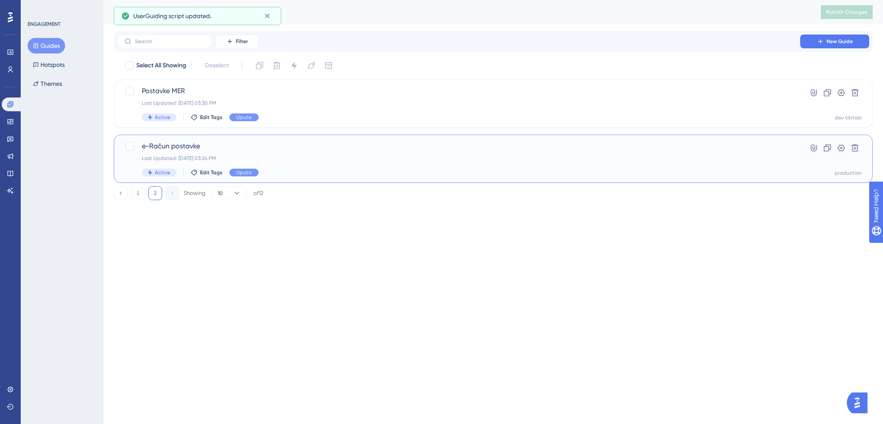
click at [237, 147] on span "e-Račun postavke" at bounding box center [458, 146] width 633 height 10
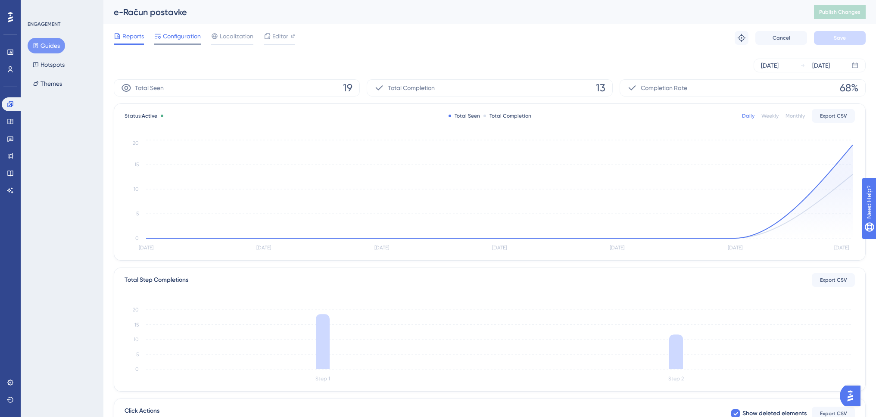
click at [192, 41] on span "Configuration" at bounding box center [182, 36] width 38 height 10
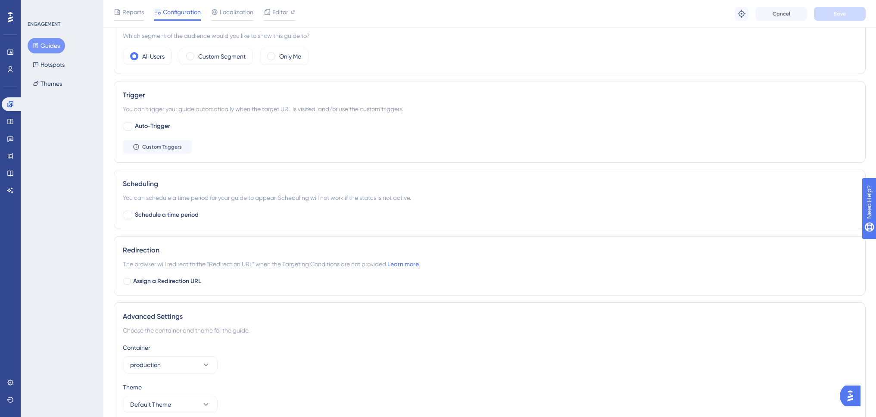
scroll to position [425, 0]
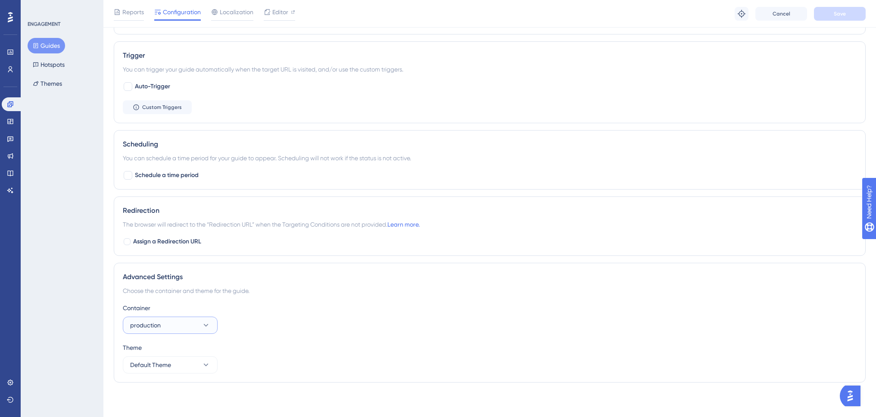
click at [190, 323] on button "production" at bounding box center [170, 325] width 95 height 17
click at [184, 345] on div "dev tikitaki dev tikitaki" at bounding box center [170, 351] width 70 height 17
click at [830, 16] on button "Save" at bounding box center [840, 14] width 52 height 14
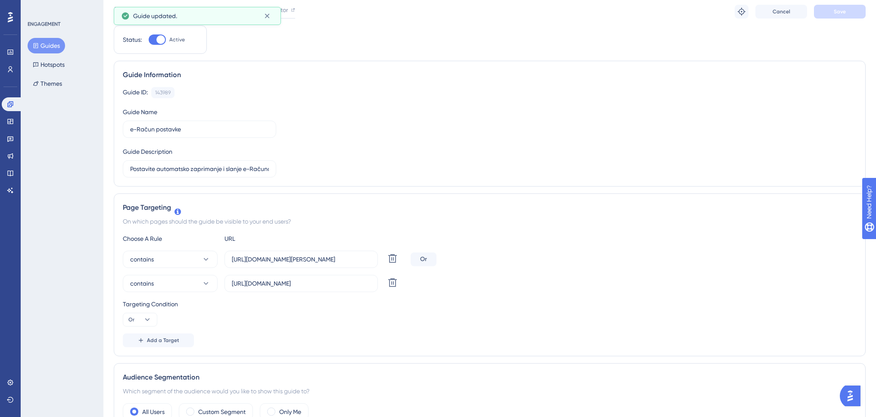
scroll to position [0, 0]
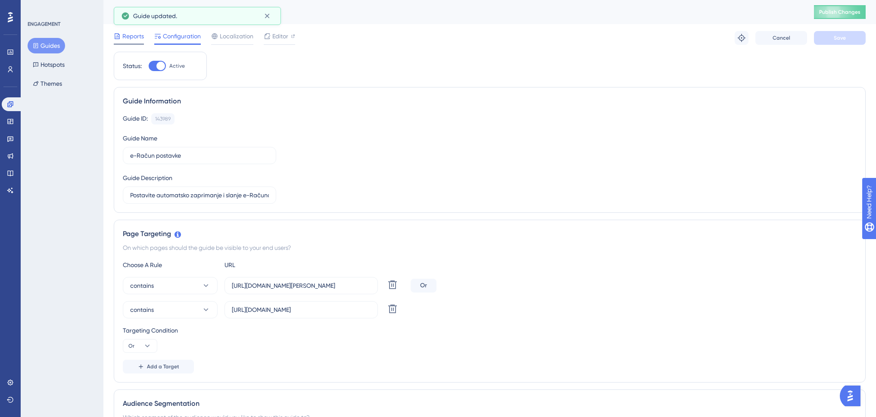
click at [134, 39] on span "Reports" at bounding box center [133, 36] width 22 height 10
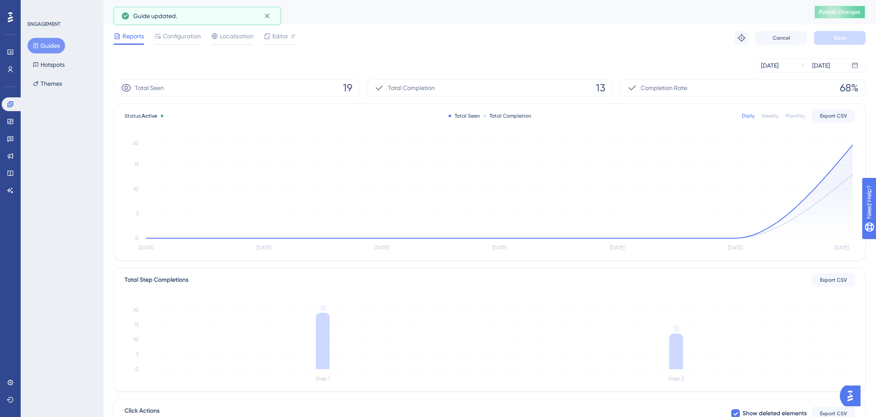
click at [843, 12] on span "Publish Changes" at bounding box center [839, 12] width 41 height 7
click at [9, 21] on icon at bounding box center [10, 17] width 5 height 10
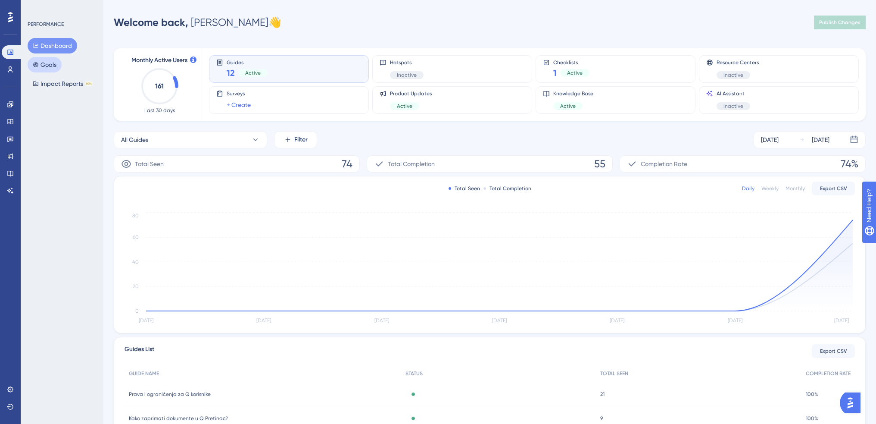
click at [53, 68] on button "Goals" at bounding box center [45, 65] width 34 height 16
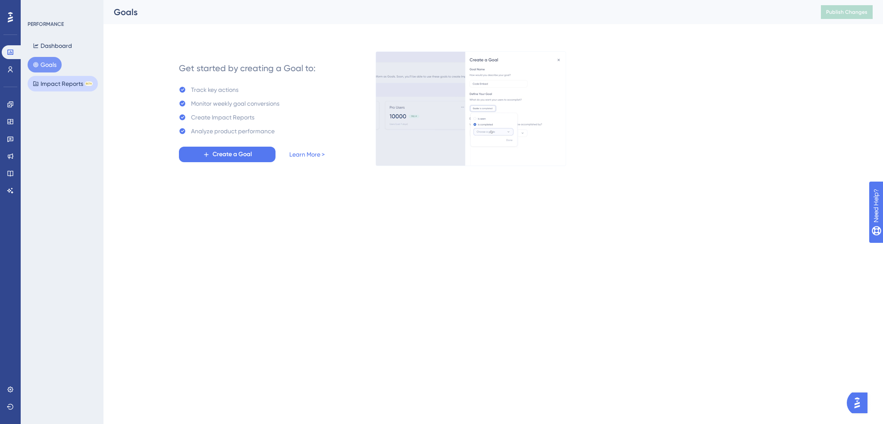
click at [53, 84] on button "Impact Reports BETA" at bounding box center [63, 84] width 70 height 16
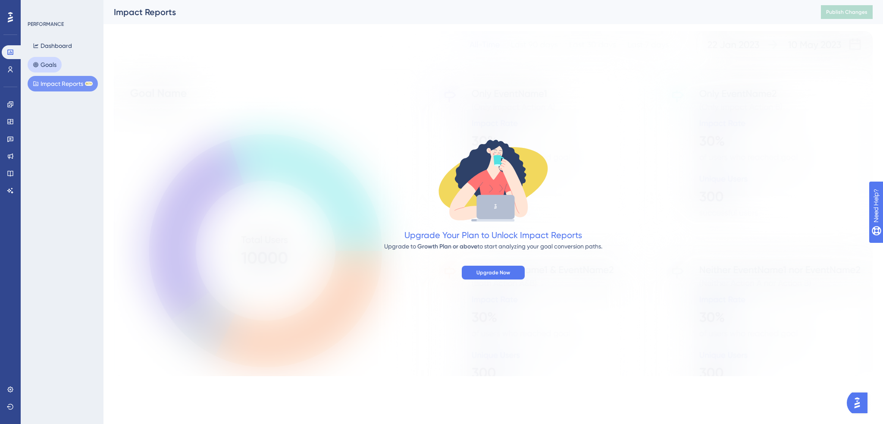
click at [50, 67] on button "Goals" at bounding box center [45, 65] width 34 height 16
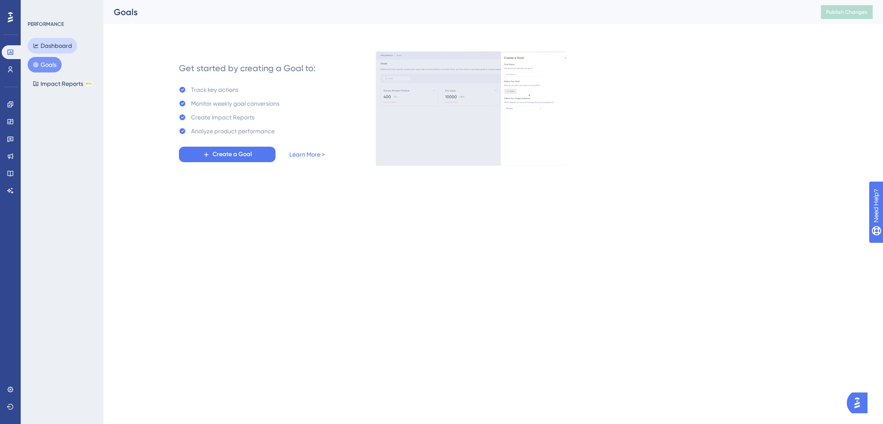
click at [67, 44] on button "Dashboard" at bounding box center [53, 46] width 50 height 16
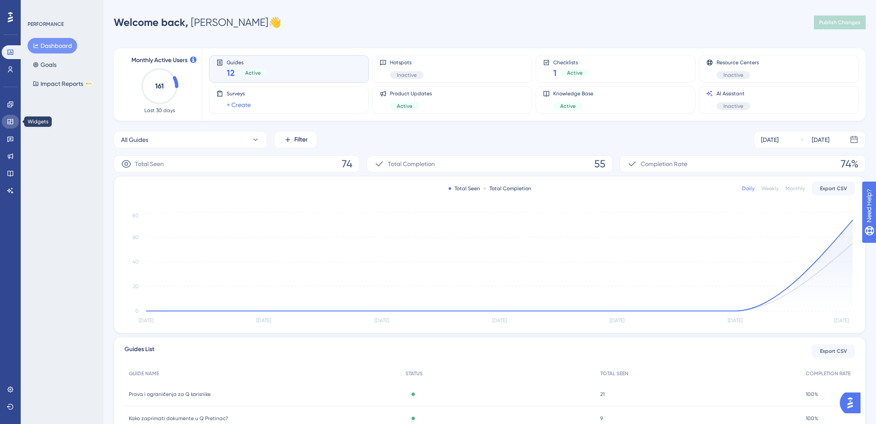
click at [10, 122] on icon at bounding box center [10, 121] width 6 height 5
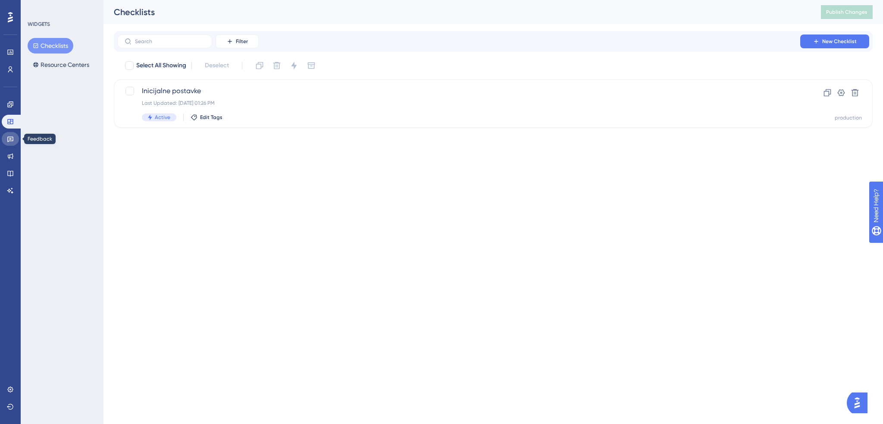
click at [8, 143] on link at bounding box center [10, 139] width 17 height 14
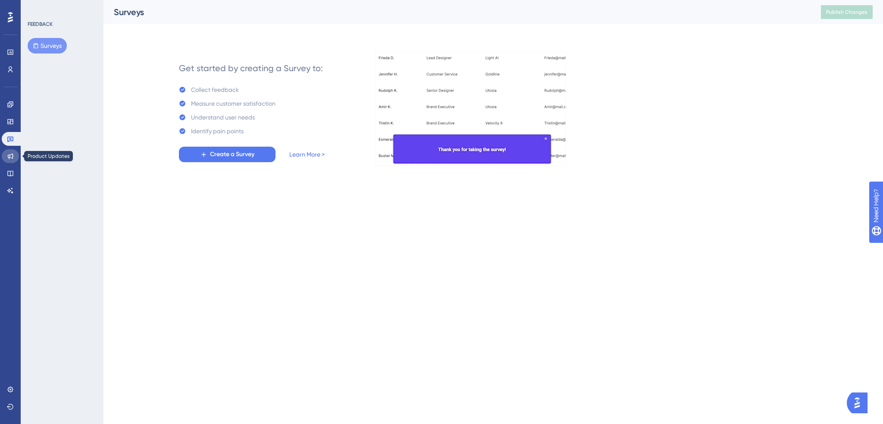
click at [12, 157] on icon at bounding box center [10, 156] width 7 height 7
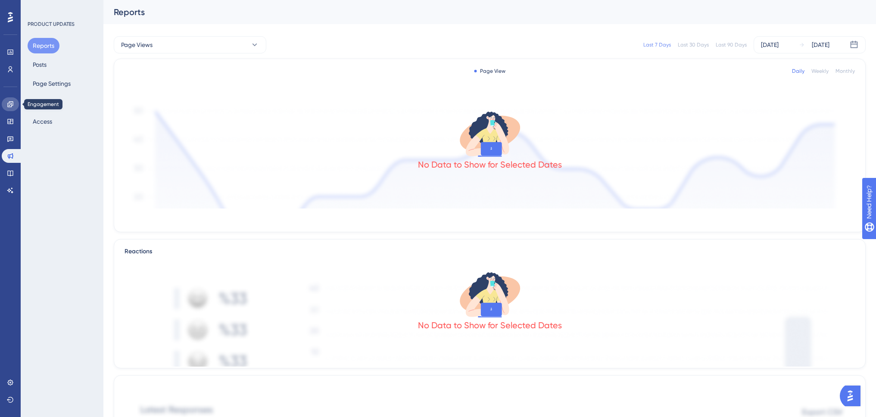
click at [9, 99] on link at bounding box center [10, 104] width 17 height 14
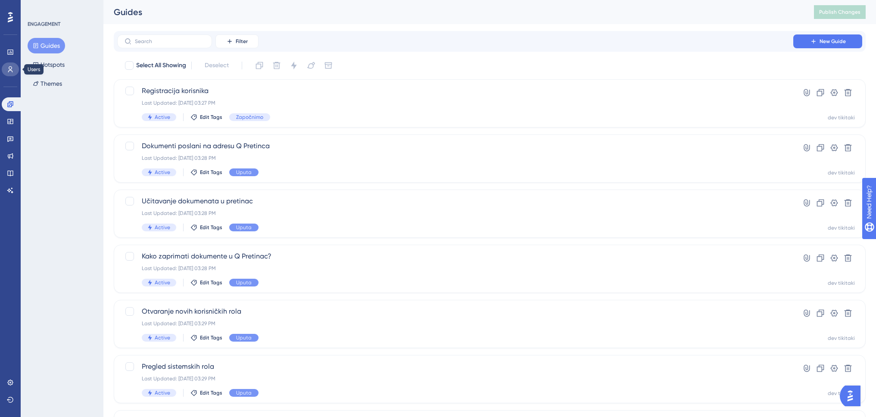
click at [13, 69] on icon at bounding box center [10, 69] width 7 height 7
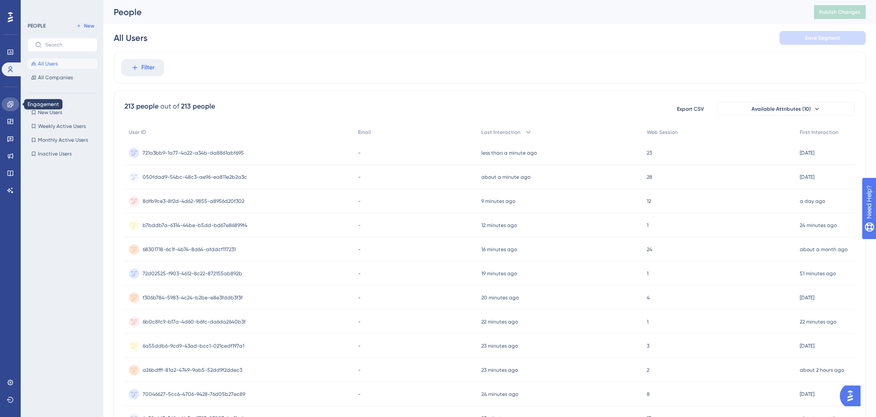
click at [13, 105] on icon at bounding box center [10, 104] width 7 height 7
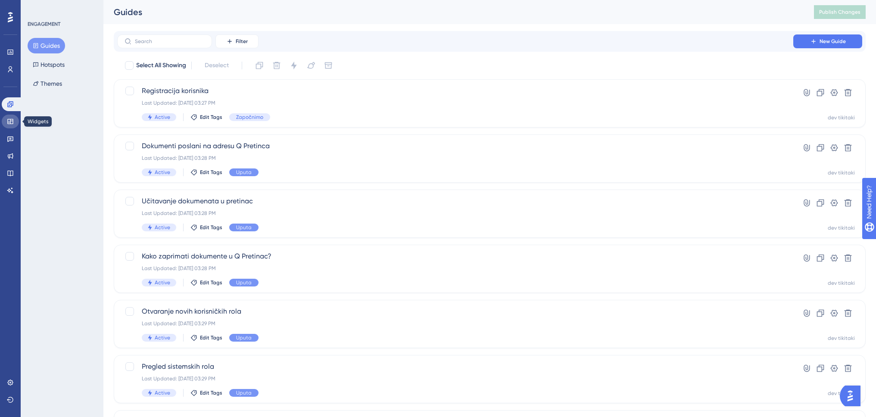
click at [12, 115] on link at bounding box center [10, 122] width 17 height 14
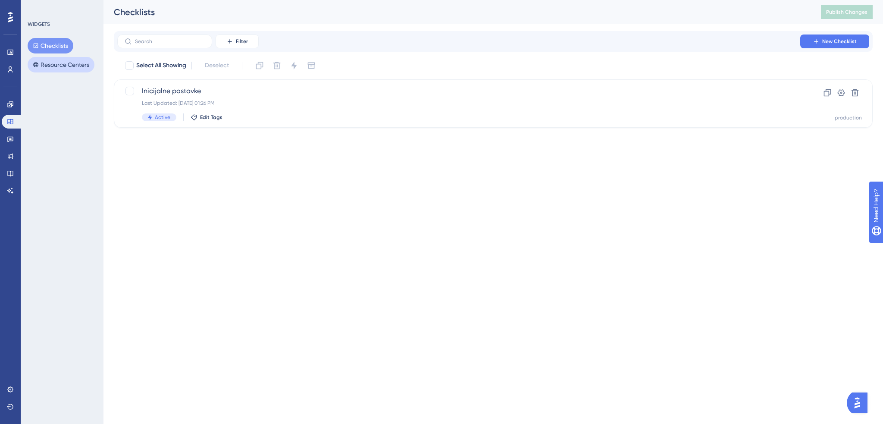
click at [68, 63] on button "Resource Centers" at bounding box center [61, 65] width 67 height 16
click at [220, 100] on div "Last Updated: Aug 22 2025, 03:26 PM" at bounding box center [458, 103] width 633 height 7
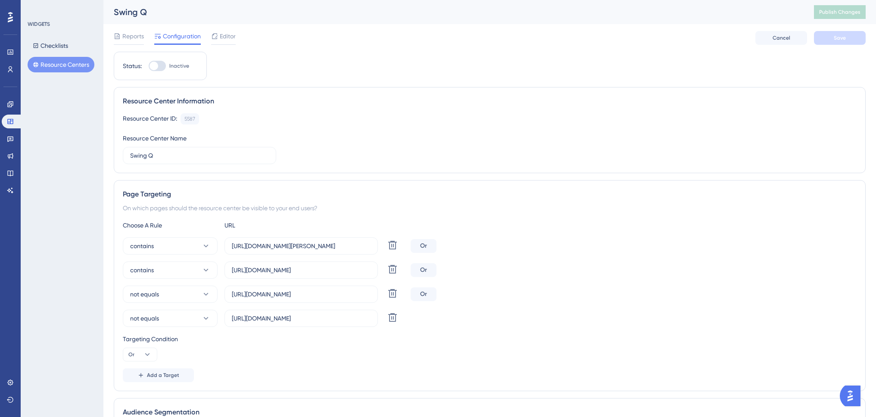
click at [160, 66] on div at bounding box center [157, 66] width 17 height 10
click at [149, 66] on input "Inactive" at bounding box center [148, 66] width 0 height 0
checkbox input "true"
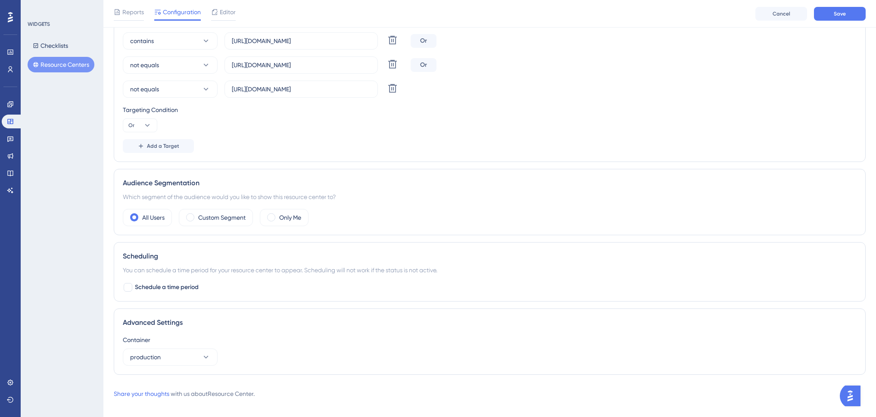
scroll to position [242, 0]
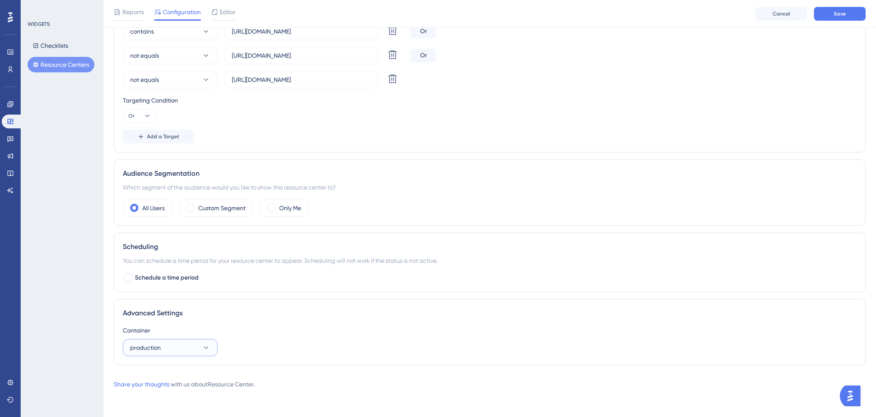
click at [192, 345] on button "production" at bounding box center [170, 347] width 95 height 17
click at [178, 366] on div "dev tikitaki dev tikitaki production production" at bounding box center [170, 383] width 95 height 46
click at [178, 368] on div "dev tikitaki dev tikitaki" at bounding box center [170, 373] width 70 height 17
click at [267, 326] on div "Container" at bounding box center [490, 330] width 734 height 10
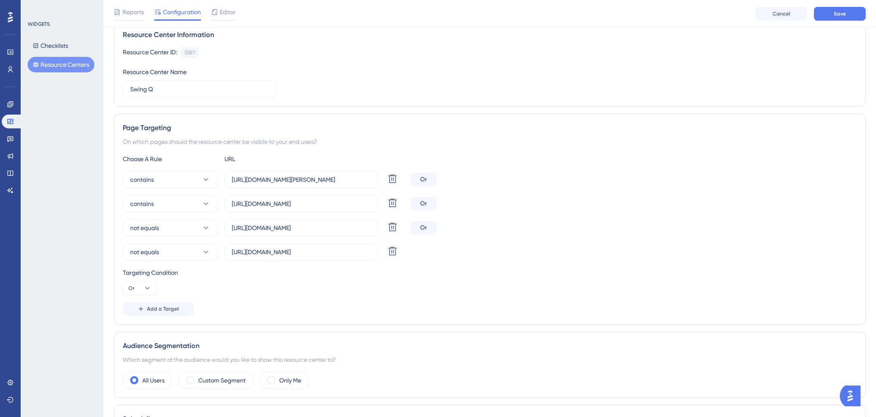
scroll to position [0, 0]
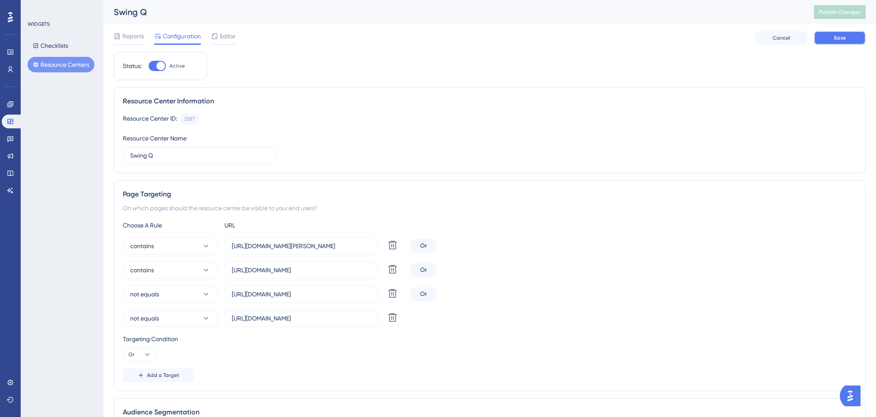
click at [847, 40] on button "Save" at bounding box center [840, 38] width 52 height 14
click at [837, 13] on span "Publish Changes" at bounding box center [839, 12] width 41 height 7
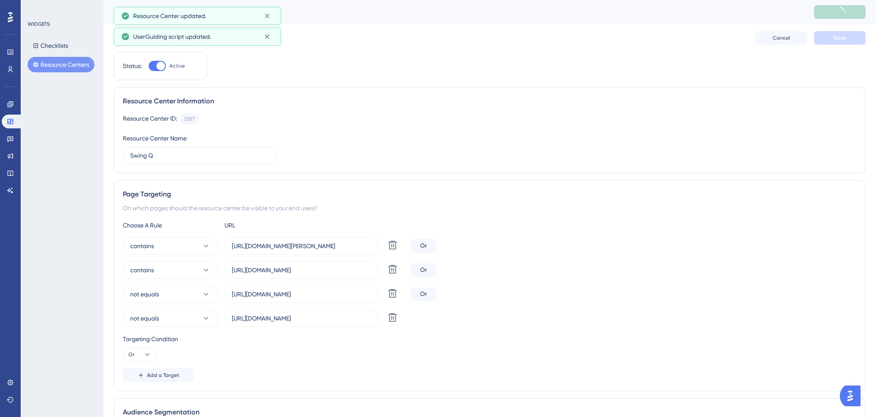
click at [337, 102] on div "Resource Center Information" at bounding box center [490, 101] width 734 height 10
drag, startPoint x: 268, startPoint y: 36, endPoint x: 269, endPoint y: 31, distance: 4.4
click at [270, 31] on div "Reports Configuration Editor Cancel Save" at bounding box center [490, 38] width 752 height 28
drag, startPoint x: 268, startPoint y: 17, endPoint x: 270, endPoint y: 21, distance: 4.8
click at [268, 16] on icon at bounding box center [267, 16] width 9 height 9
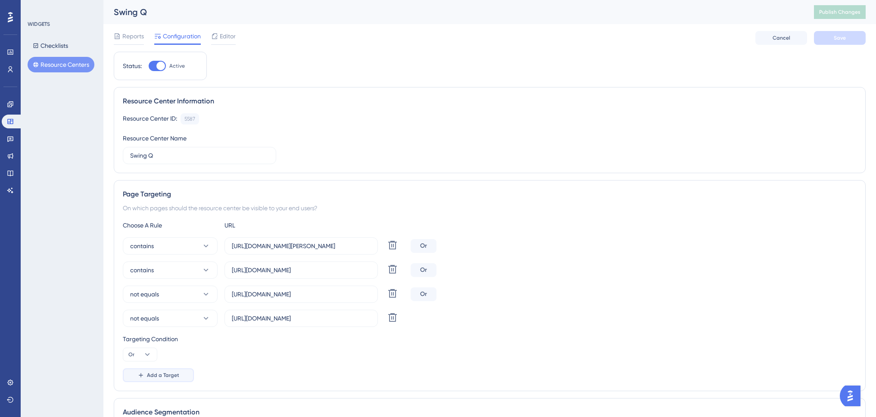
click at [164, 379] on button "Add a Target" at bounding box center [158, 375] width 71 height 14
click at [178, 343] on button "equals" at bounding box center [170, 342] width 95 height 17
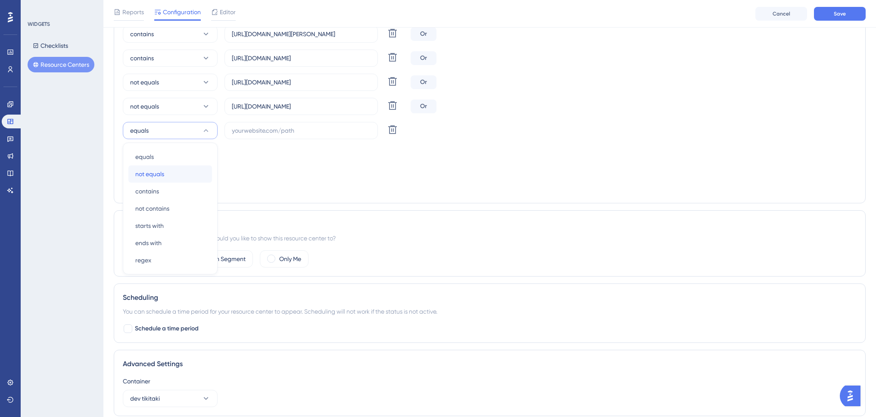
click at [168, 167] on div "not equals not equals" at bounding box center [170, 173] width 70 height 17
drag, startPoint x: 344, startPoint y: 109, endPoint x: 201, endPoint y: 108, distance: 143.1
click at [201, 108] on div "not equals https://www.swing-q.hr/registracija Delete" at bounding box center [265, 106] width 284 height 17
click at [301, 133] on input "text" at bounding box center [301, 130] width 139 height 9
paste input "https://www.swing-q.hr/registracija"
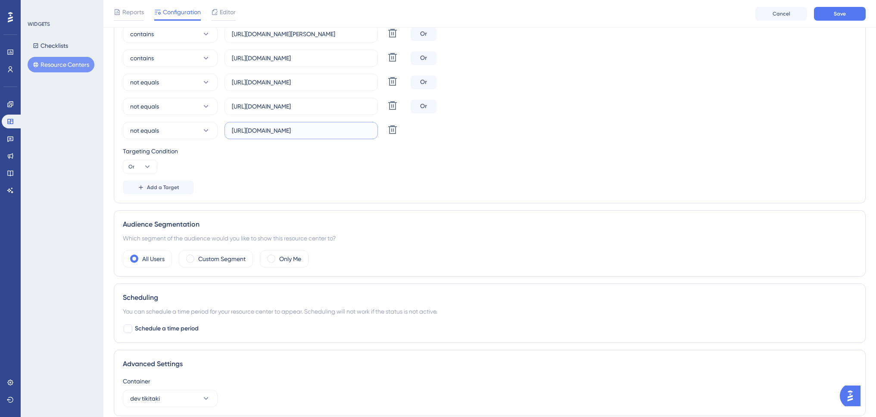
drag, startPoint x: 301, startPoint y: 129, endPoint x: 360, endPoint y: 129, distance: 59.5
click at [360, 129] on input "https://www.swing-q.hr/registracija" at bounding box center [301, 130] width 139 height 9
type input "https://www.swing-q.hr/evidencije"
click at [358, 165] on div "Targeting Condition Or" at bounding box center [490, 160] width 734 height 28
click at [165, 188] on span "Add a Target" at bounding box center [163, 187] width 32 height 7
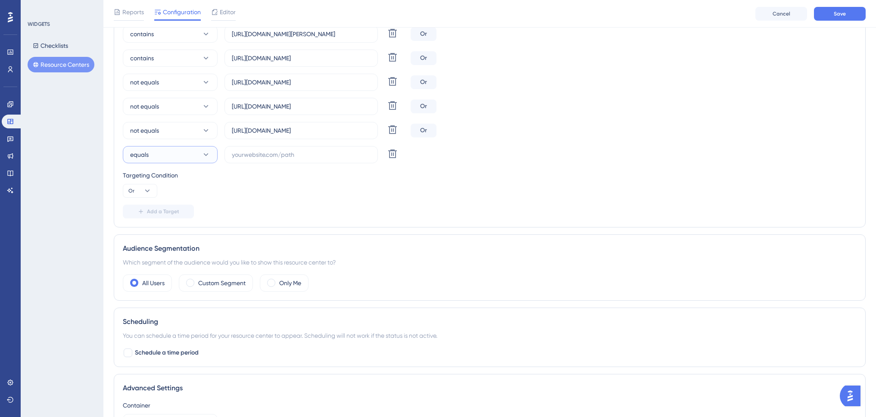
click at [179, 153] on button "equals" at bounding box center [170, 154] width 95 height 17
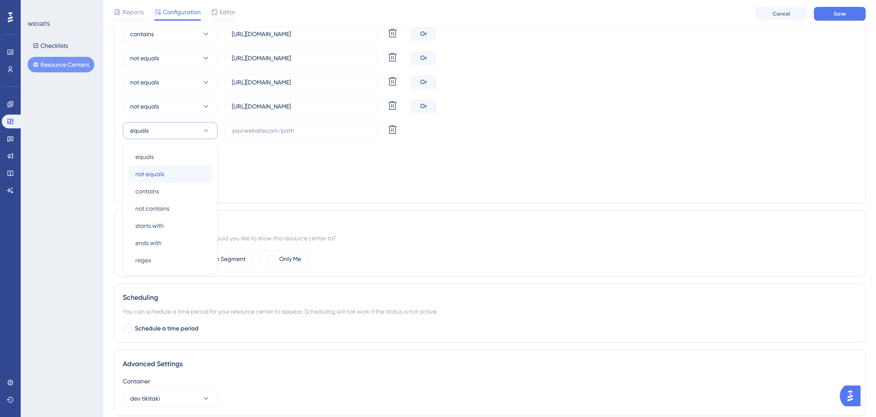
click at [174, 174] on div "not equals not equals" at bounding box center [170, 173] width 70 height 17
click at [263, 129] on input "text" at bounding box center [301, 130] width 139 height 9
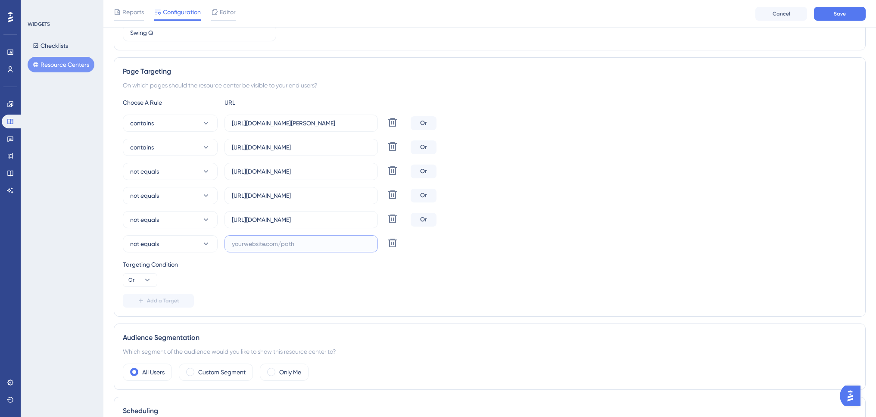
scroll to position [110, 0]
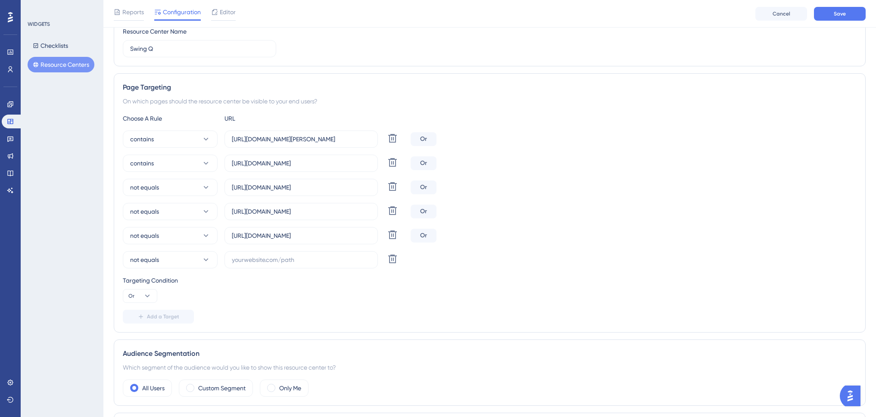
click at [583, 188] on div "not equals https://www.swing-q.hr/prijava Delete Or" at bounding box center [490, 187] width 734 height 17
click at [834, 18] on button "Save" at bounding box center [840, 14] width 52 height 14
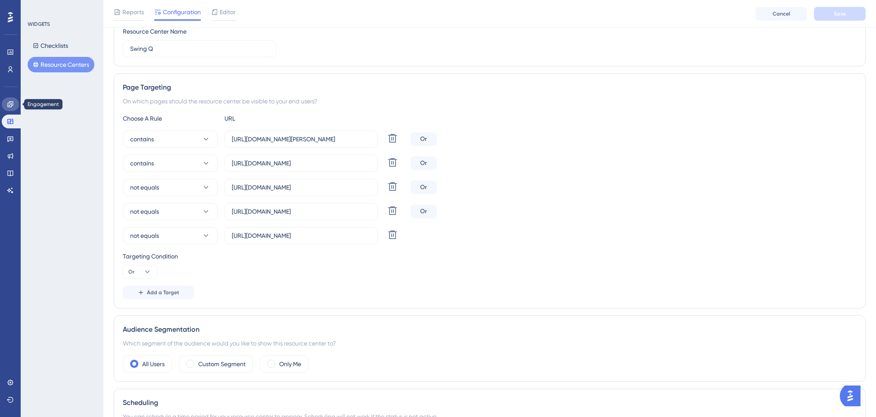
drag, startPoint x: 14, startPoint y: 103, endPoint x: 19, endPoint y: 100, distance: 5.2
click at [14, 103] on link at bounding box center [10, 104] width 17 height 14
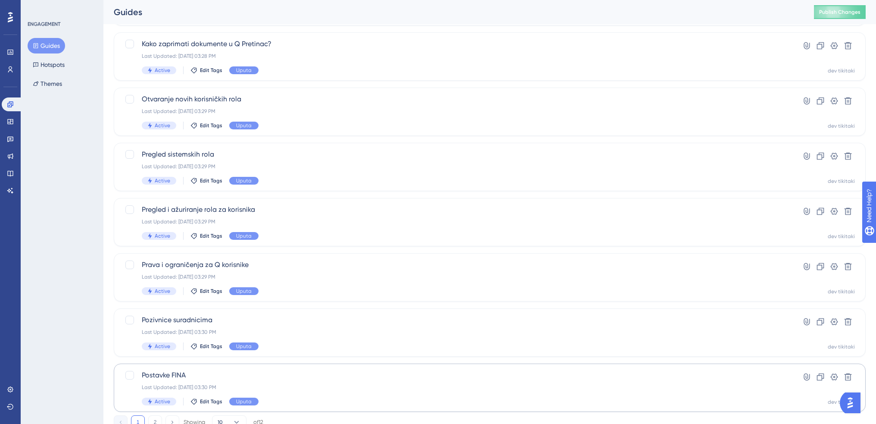
scroll to position [245, 0]
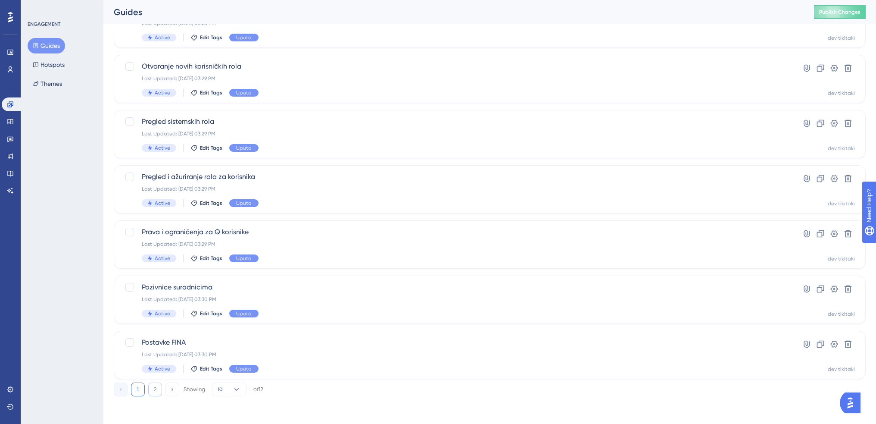
click at [153, 390] on button "2" at bounding box center [155, 389] width 14 height 14
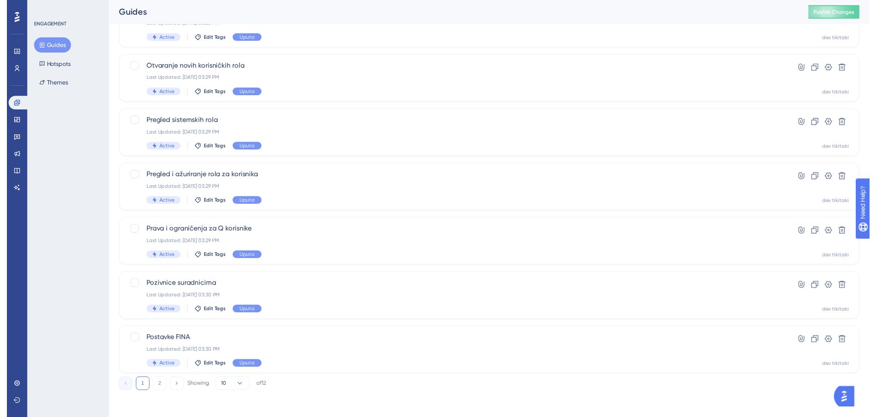
scroll to position [0, 0]
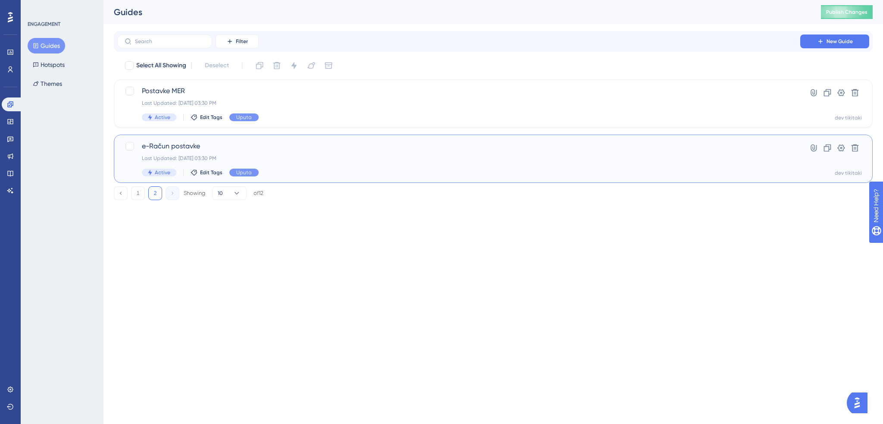
click at [278, 154] on div "e-Račun postavke Last Updated: Aug 22 2025, 03:30 PM Active Edit Tags Uputa" at bounding box center [458, 158] width 633 height 35
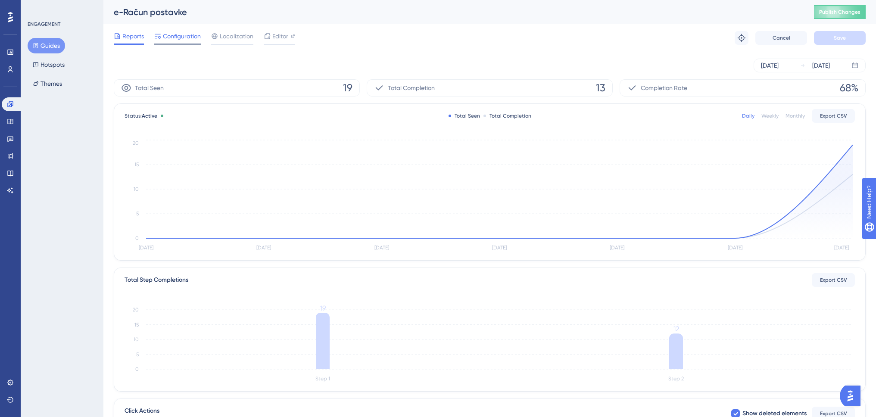
click at [184, 38] on span "Configuration" at bounding box center [182, 36] width 38 height 10
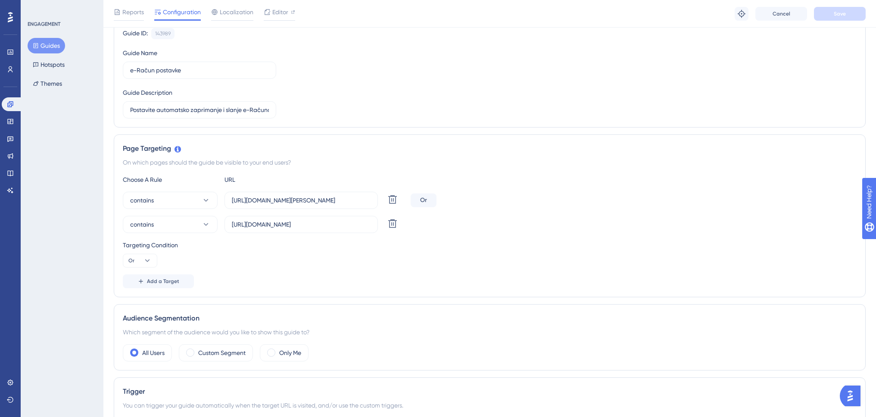
scroll to position [172, 0]
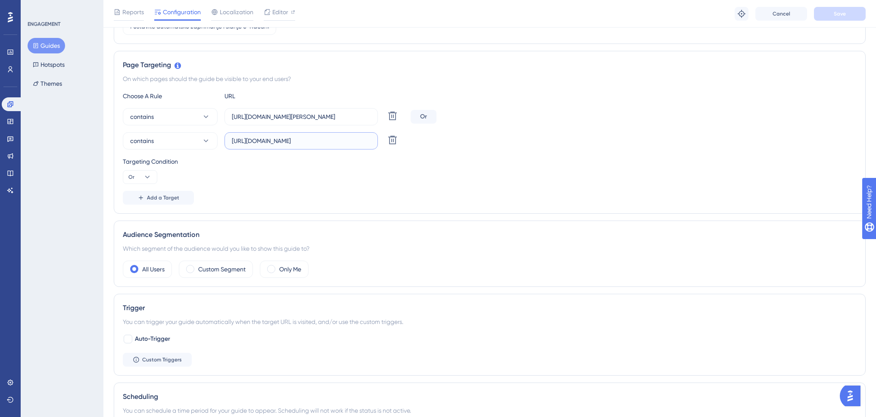
click at [301, 138] on input "https://www.swing-q.hr/postavke" at bounding box center [301, 140] width 139 height 9
drag, startPoint x: 299, startPoint y: 140, endPoint x: 351, endPoint y: 141, distance: 52.1
click at [351, 141] on input "https://www.swing-q.hr/postavke" at bounding box center [301, 140] width 139 height 9
type input "https://www.swing-q.hr"
click at [358, 181] on div "Targeting Condition Or" at bounding box center [490, 170] width 734 height 28
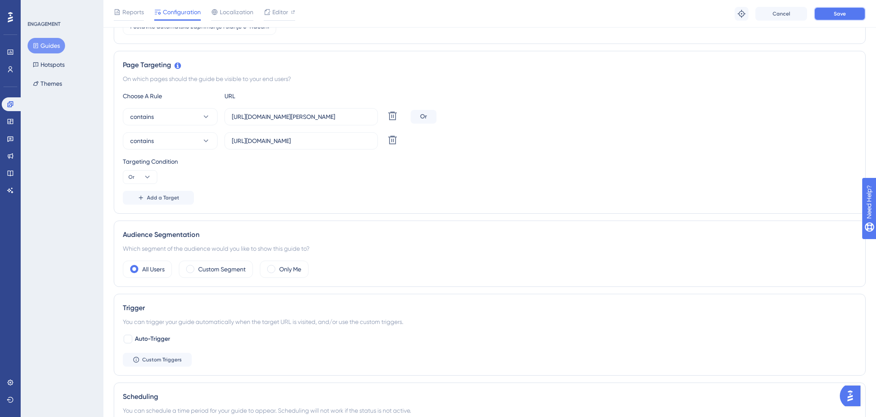
click at [842, 17] on button "Save" at bounding box center [840, 14] width 52 height 14
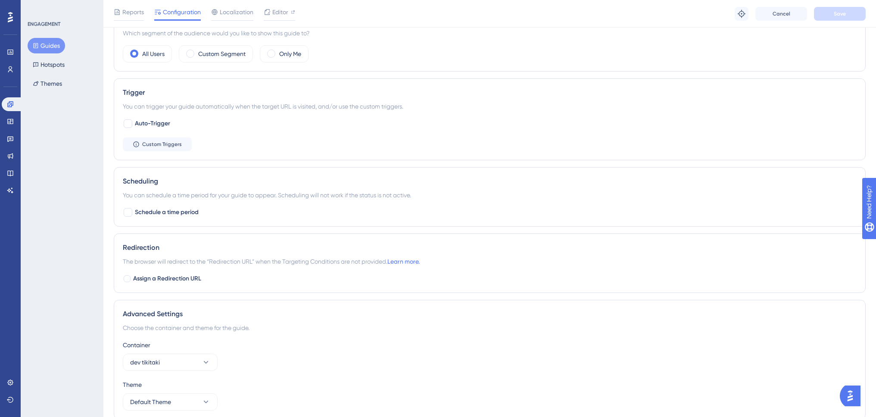
scroll to position [425, 0]
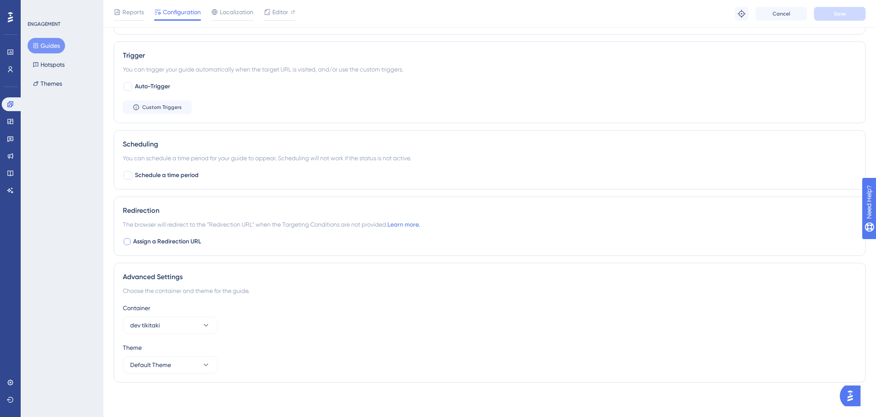
click at [127, 243] on div at bounding box center [127, 241] width 7 height 7
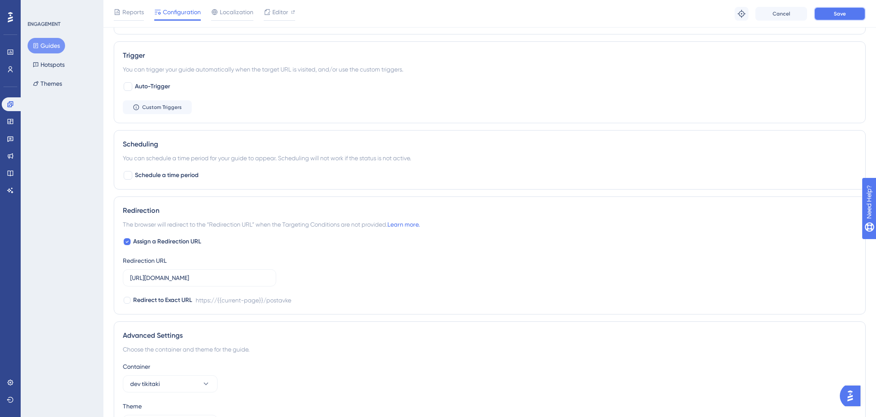
click at [842, 16] on span "Save" at bounding box center [840, 13] width 12 height 7
click at [124, 240] on div at bounding box center [127, 241] width 7 height 7
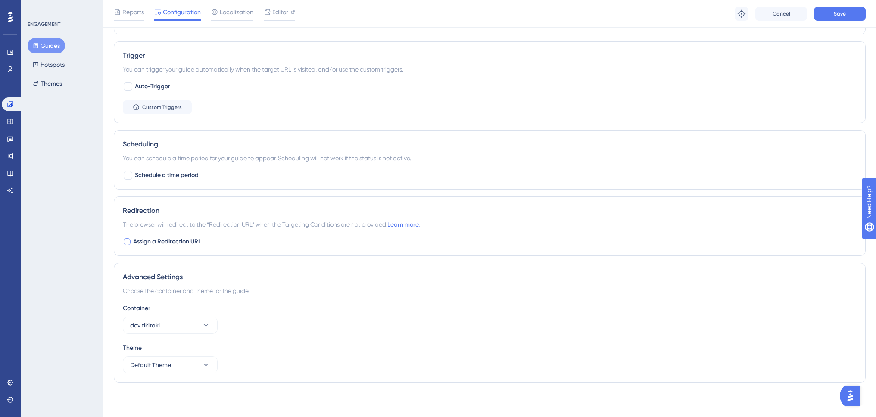
click at [123, 243] on div at bounding box center [127, 241] width 9 height 9
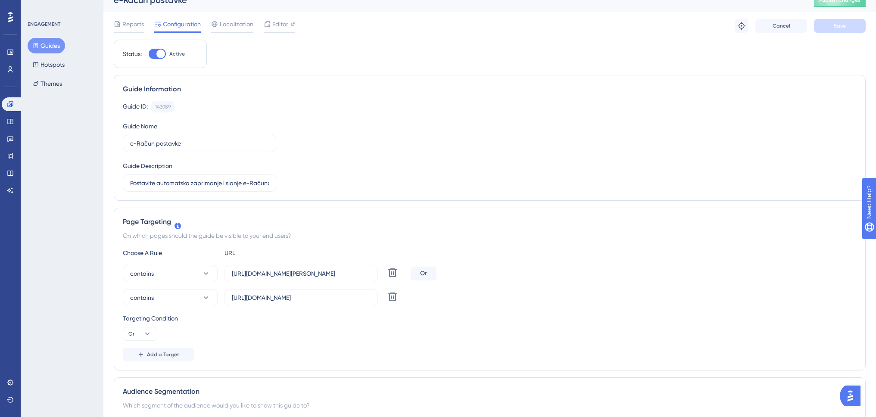
scroll to position [0, 0]
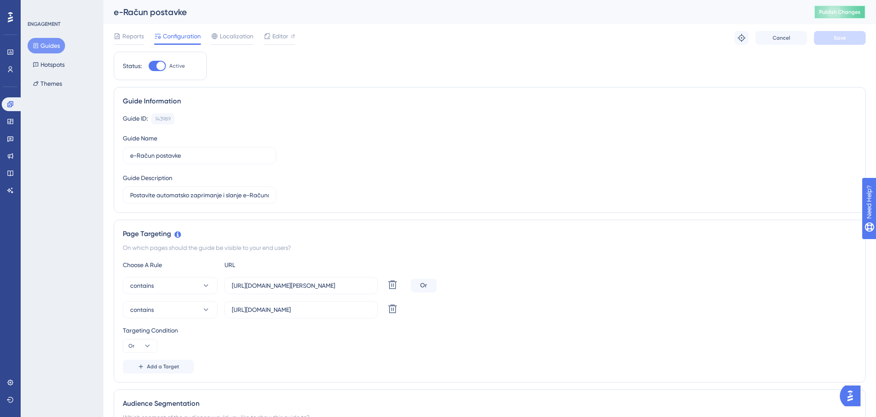
click at [857, 10] on span "Publish Changes" at bounding box center [839, 12] width 41 height 7
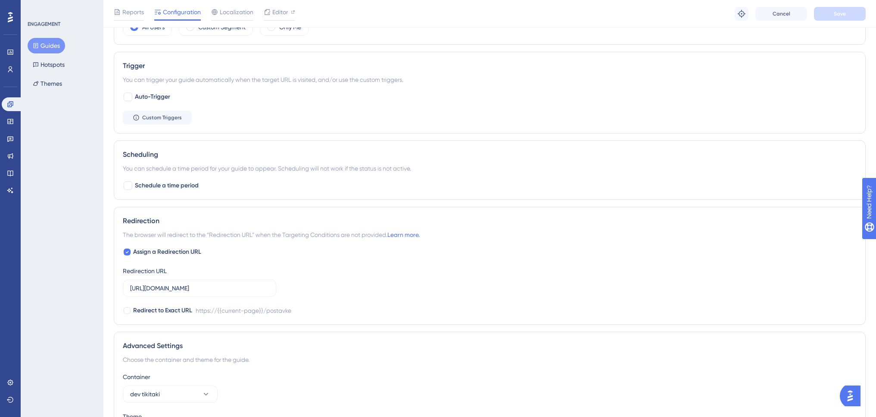
scroll to position [474, 0]
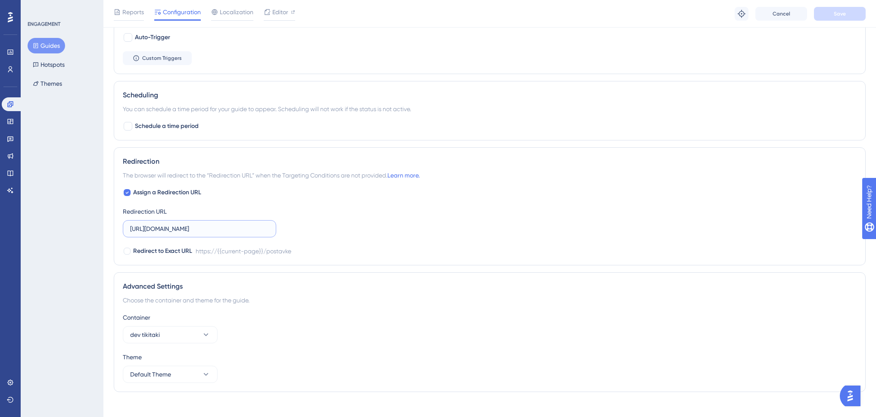
drag, startPoint x: 198, startPoint y: 228, endPoint x: 240, endPoint y: 229, distance: 42.7
click at [240, 229] on input "https://www.swing-q.hr/postavke" at bounding box center [199, 228] width 139 height 9
click at [131, 190] on div at bounding box center [127, 192] width 9 height 9
checkbox input "false"
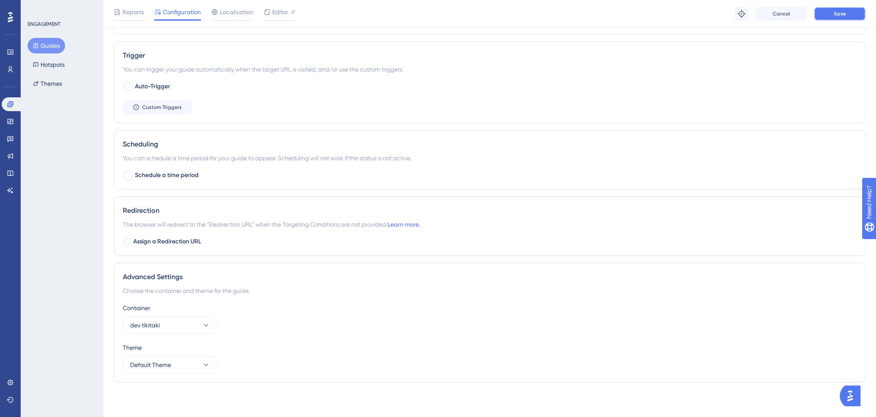
click at [842, 16] on span "Save" at bounding box center [840, 13] width 12 height 7
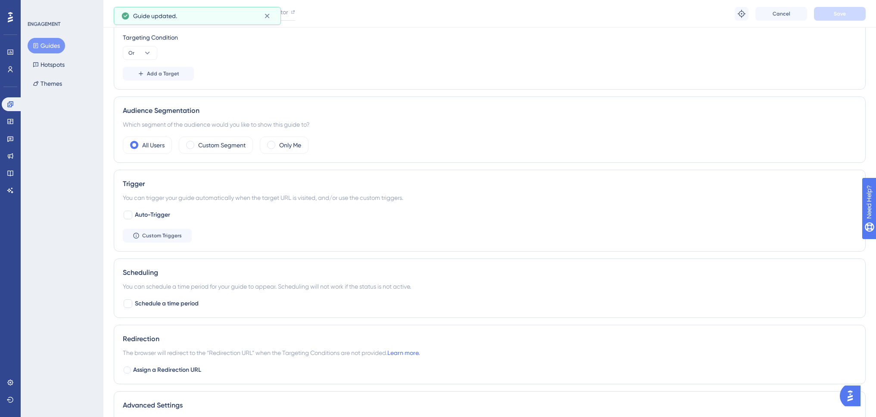
scroll to position [296, 0]
click at [269, 17] on icon at bounding box center [267, 16] width 9 height 9
click at [280, 13] on span "Editor" at bounding box center [280, 12] width 16 height 10
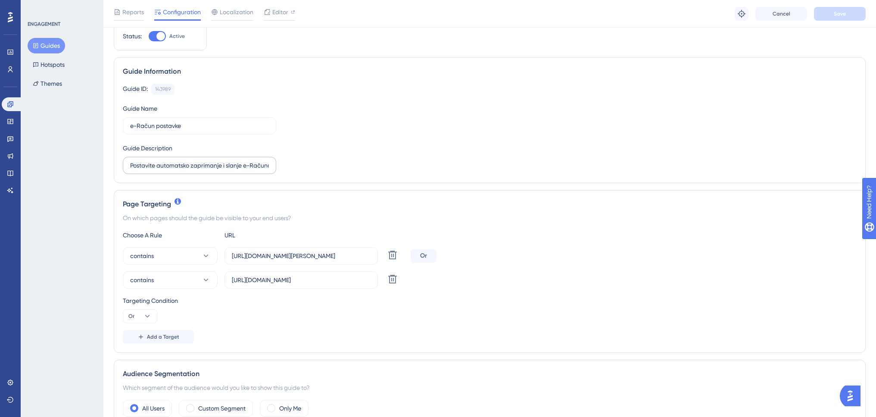
scroll to position [43, 0]
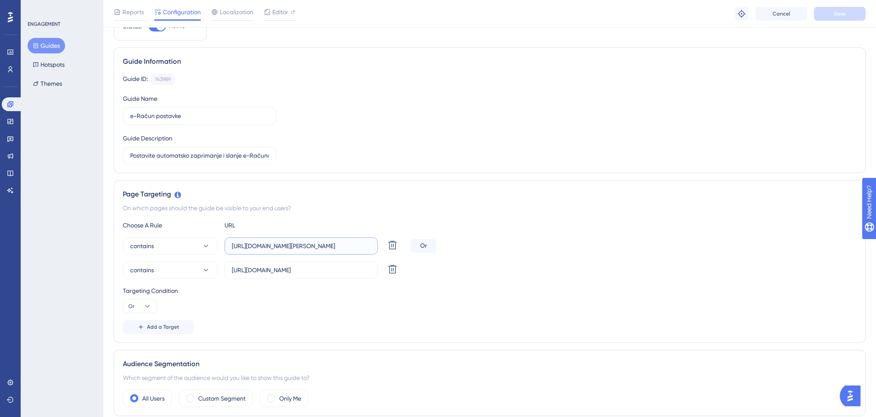
click at [345, 244] on input "https://www.dev-tikitaki.swing-oblak.io/postavke" at bounding box center [301, 245] width 139 height 9
drag, startPoint x: 342, startPoint y: 246, endPoint x: 400, endPoint y: 246, distance: 57.7
click at [400, 246] on div "contains https://www.dev-tikitaki.swing-oblak.io/postavke Delete" at bounding box center [265, 245] width 284 height 17
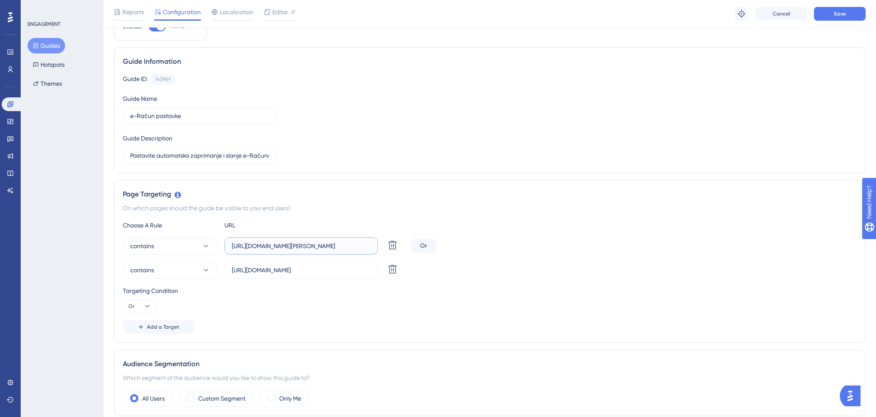
type input "https://www.dev-tikitaki.swing-oblak.io"
click at [554, 209] on div "On which pages should the guide be visible to your end users?" at bounding box center [490, 208] width 734 height 10
click at [839, 13] on span "Save" at bounding box center [840, 13] width 12 height 7
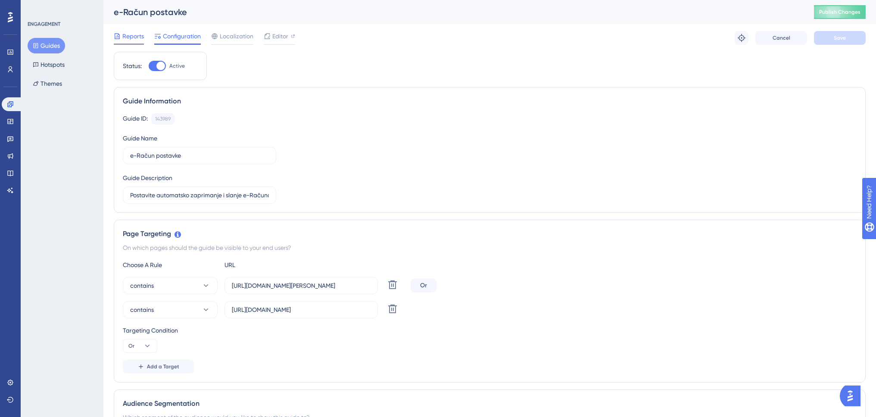
click at [137, 38] on span "Reports" at bounding box center [133, 36] width 22 height 10
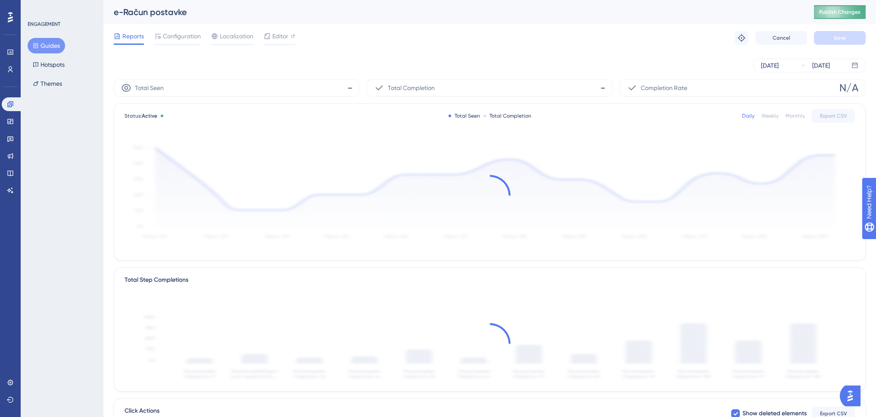
click at [842, 11] on span "Publish Changes" at bounding box center [839, 12] width 41 height 7
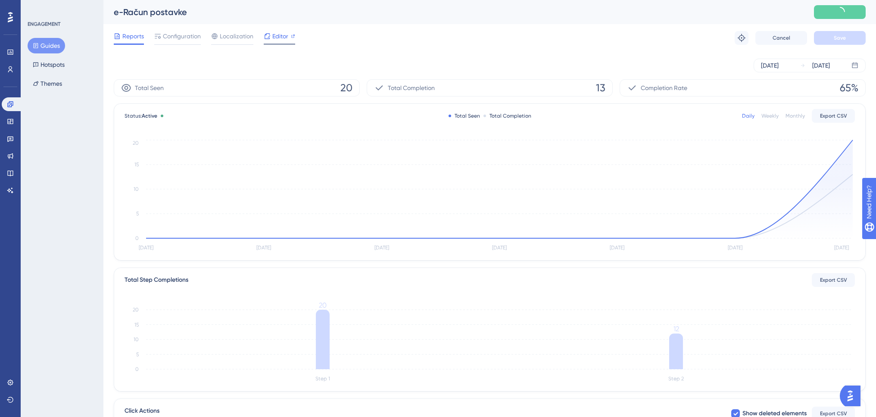
click at [277, 34] on span "Editor" at bounding box center [280, 36] width 16 height 10
click at [131, 40] on span "Reports" at bounding box center [133, 36] width 22 height 10
click at [59, 64] on button "Hotspots" at bounding box center [49, 65] width 42 height 16
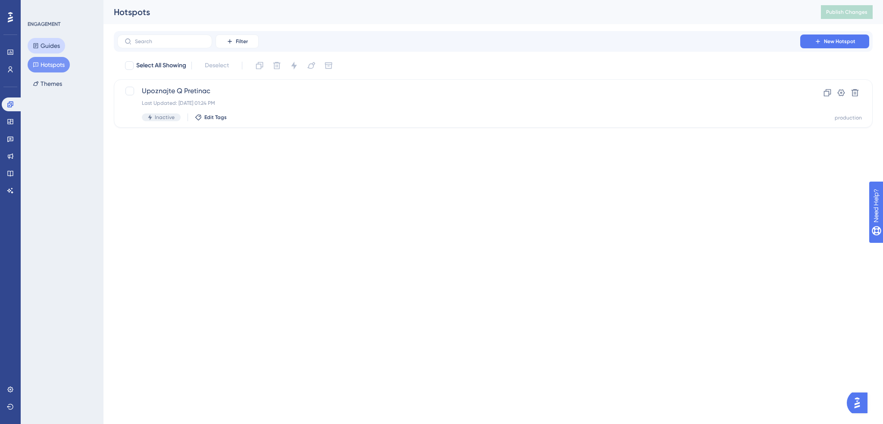
click at [53, 47] on button "Guides" at bounding box center [46, 46] width 37 height 16
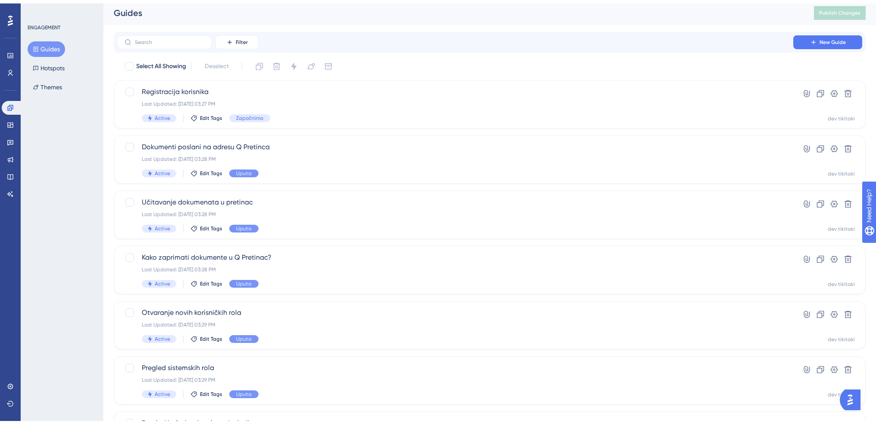
scroll to position [43, 0]
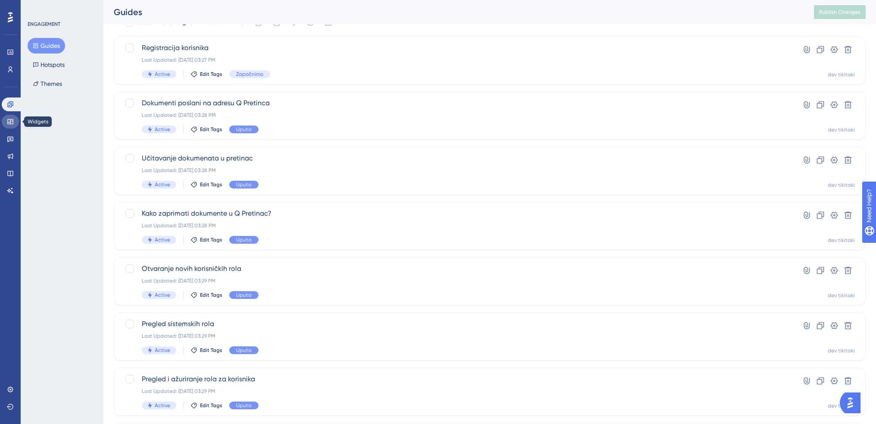
click at [7, 120] on link at bounding box center [10, 122] width 17 height 14
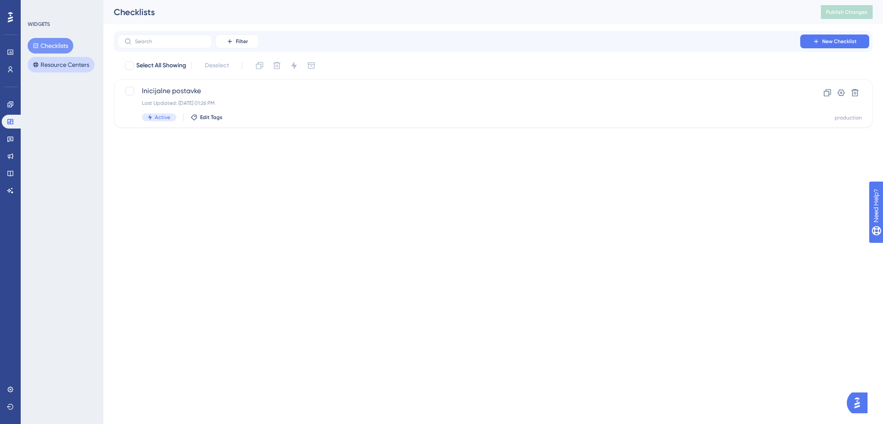
click at [56, 70] on button "Resource Centers" at bounding box center [61, 65] width 67 height 16
click at [165, 94] on span "Swing Q" at bounding box center [458, 91] width 633 height 10
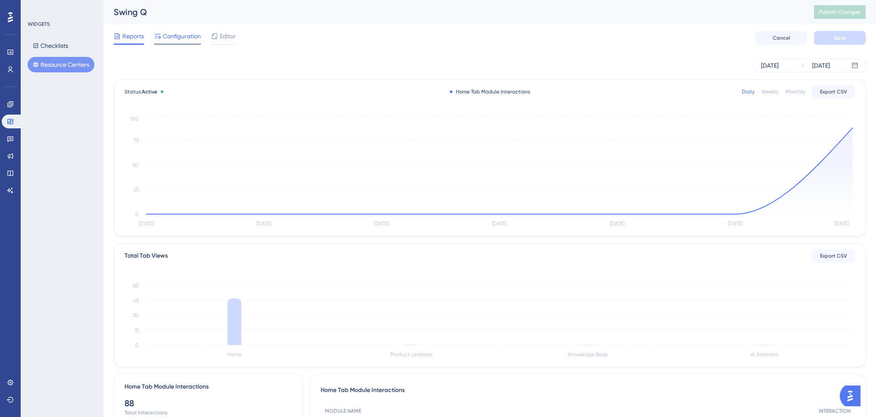
click at [186, 36] on span "Configuration" at bounding box center [182, 36] width 38 height 10
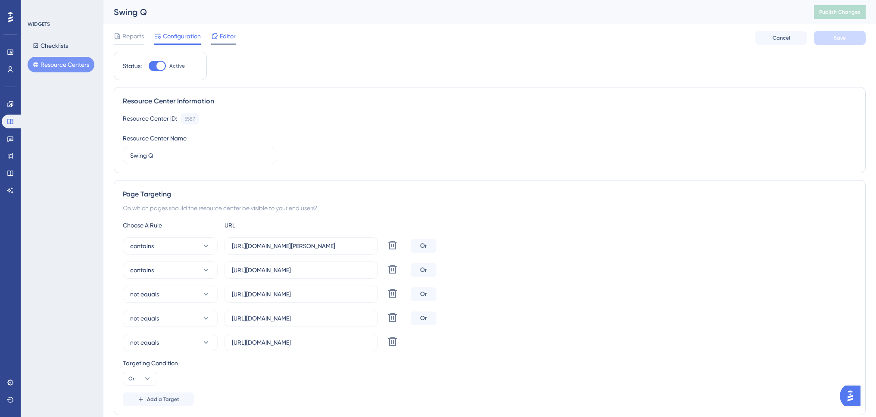
click at [219, 37] on div "Editor" at bounding box center [223, 36] width 25 height 10
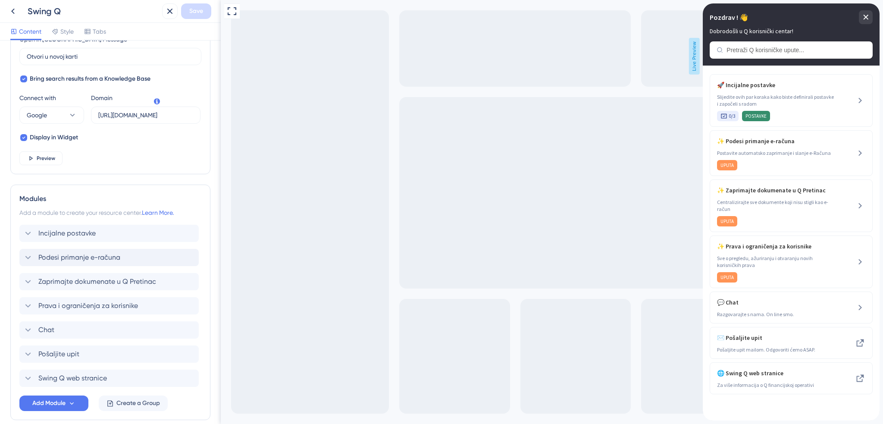
scroll to position [299, 0]
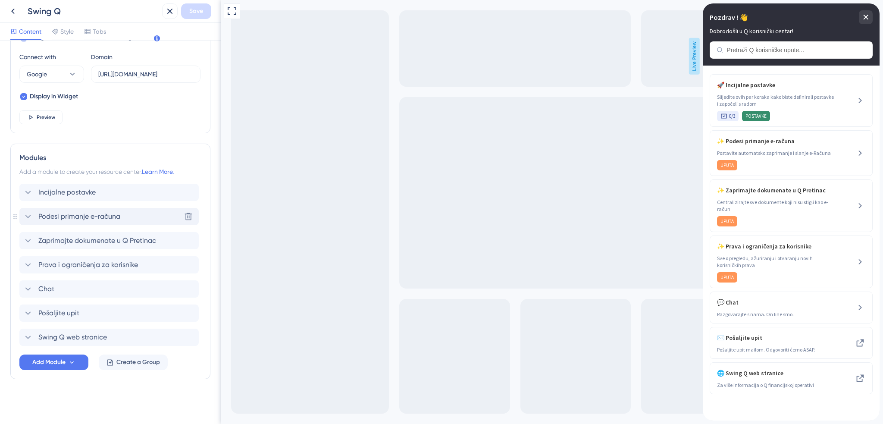
click at [76, 216] on span "Podesi primanje e-računa" at bounding box center [79, 216] width 82 height 10
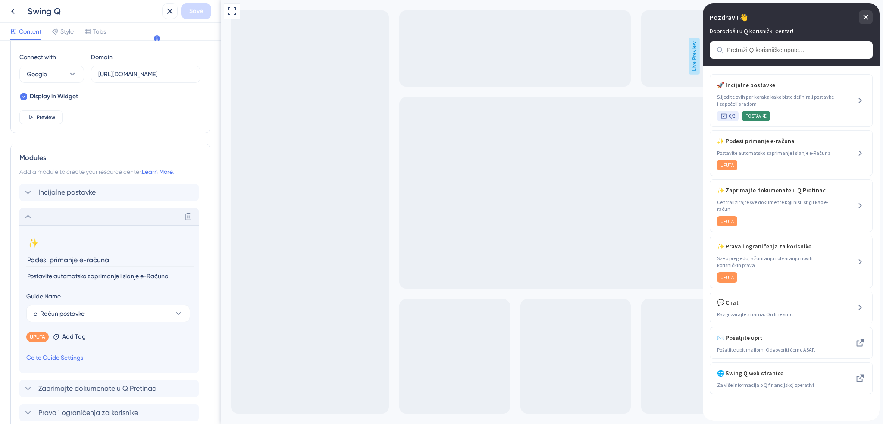
click at [49, 262] on input "Podesi primanje e-računa" at bounding box center [109, 259] width 167 height 13
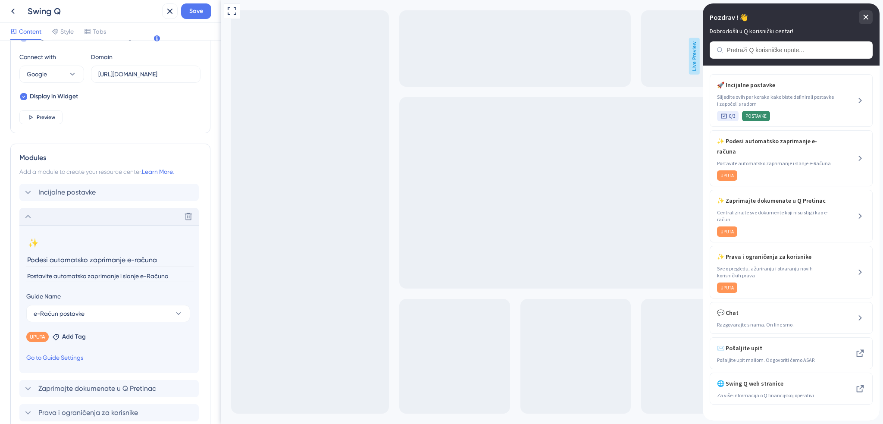
drag, startPoint x: 93, startPoint y: 260, endPoint x: 23, endPoint y: 260, distance: 69.4
click at [23, 260] on section "✨ Change emoji Remove emoji Podesi automatsko zaprimanje e-računa Postavite aut…" at bounding box center [108, 299] width 179 height 148
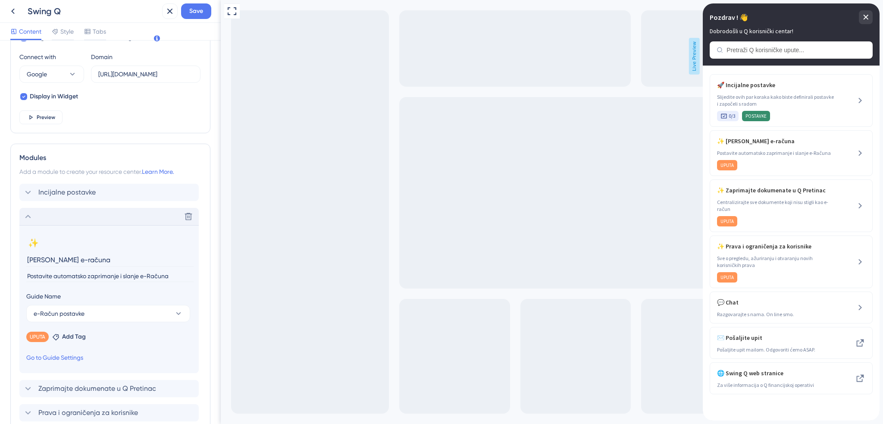
type input "Zaprimanje e-računa"
click at [206, 303] on div "Resource Center Header Title Pozdrav ! 👋 16 Pozdrav ! 👋 Subtitle Dobrodošli u Q…" at bounding box center [110, 232] width 221 height 383
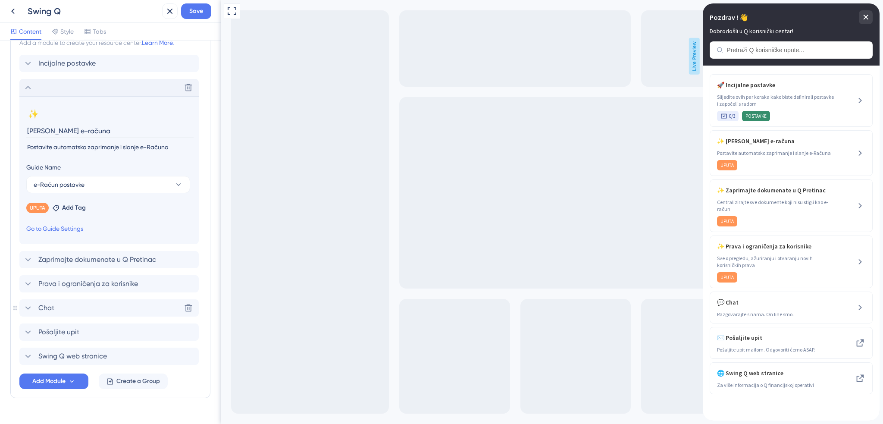
scroll to position [428, 0]
click at [99, 261] on span "Zaprimajte dokumenate u Q Pretinac" at bounding box center [97, 259] width 118 height 10
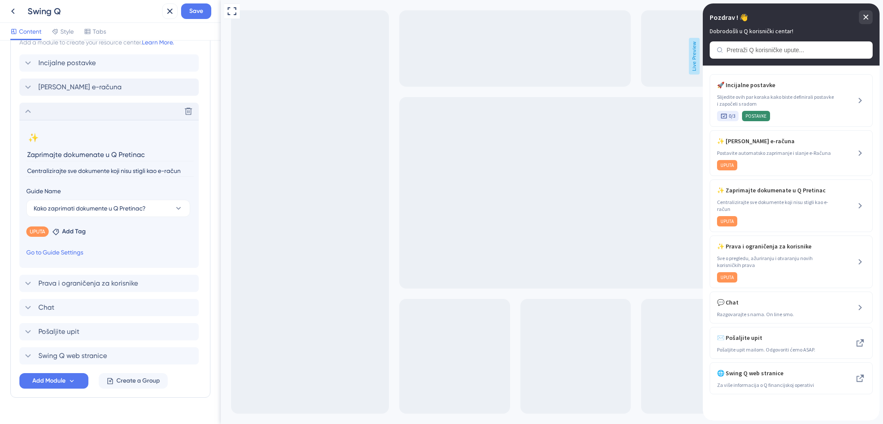
click at [68, 159] on input "Zaprimajte dokumenate u Q Pretinac" at bounding box center [109, 154] width 167 height 13
click at [64, 152] on input "Zaprimajte dokumenate u Q Pretinac" at bounding box center [109, 154] width 167 height 13
drag, startPoint x: 62, startPoint y: 154, endPoint x: 15, endPoint y: 155, distance: 47.4
click at [15, 155] on div "Modules Add a module to create your resource center. Learn More. Incijalne post…" at bounding box center [110, 205] width 200 height 383
type input "dokumenate u Q Pretinac"
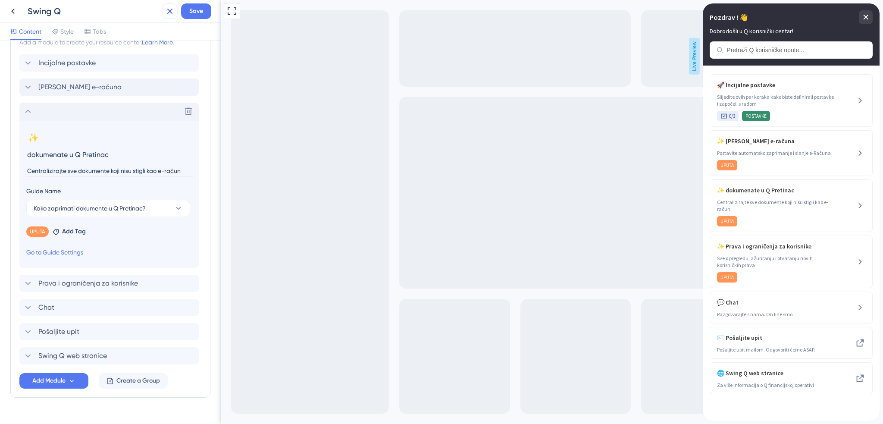
click at [166, 10] on icon at bounding box center [170, 11] width 10 height 10
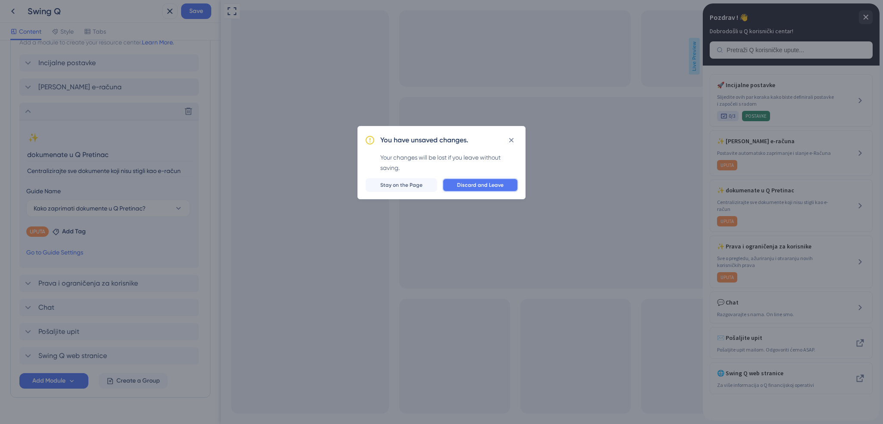
click at [463, 185] on span "Discard and Leave" at bounding box center [480, 184] width 47 height 7
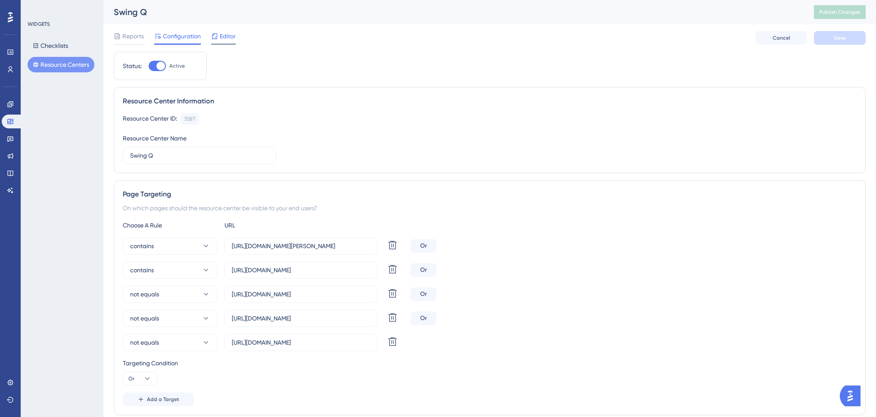
click at [221, 35] on span "Editor" at bounding box center [228, 36] width 16 height 10
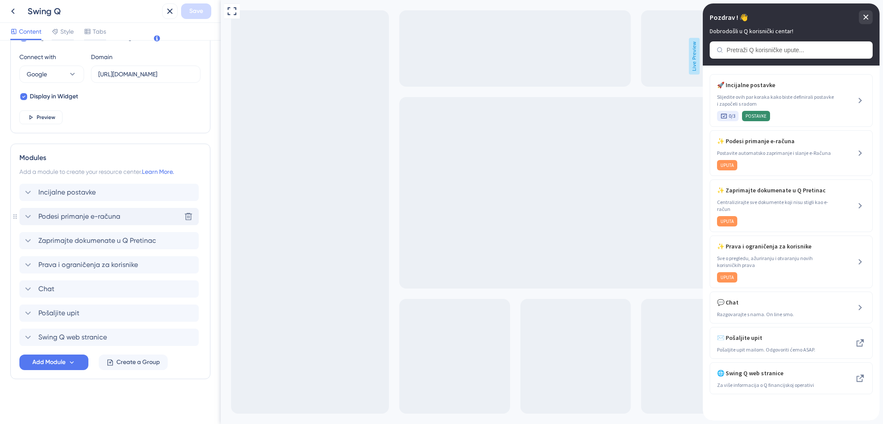
click at [76, 216] on span "Podesi primanje e-računa" at bounding box center [79, 216] width 82 height 10
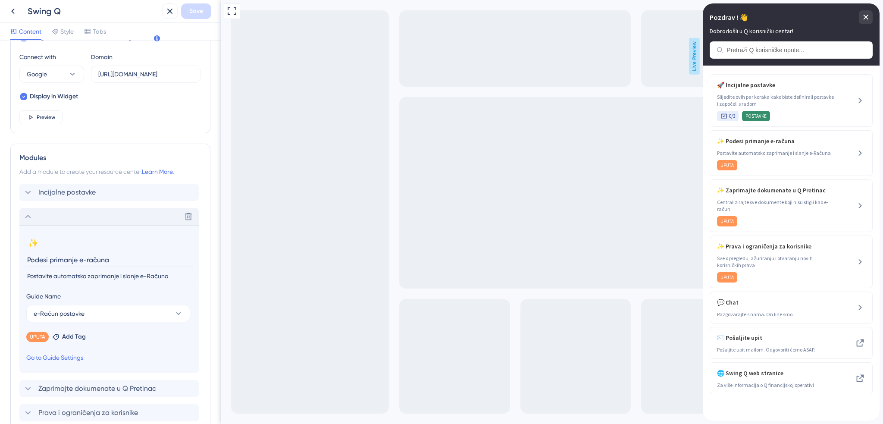
drag, startPoint x: 53, startPoint y: 260, endPoint x: 20, endPoint y: 261, distance: 32.8
click at [20, 261] on section "✨ Change emoji Remove emoji Podesi primanje e-računa Postavite automatsko zapri…" at bounding box center [108, 299] width 179 height 148
type input "Podesi primanje e-računa"
click at [123, 276] on input "Postavite automatsko zaprimanje i slanje e-Računa" at bounding box center [109, 276] width 167 height 12
drag, startPoint x: 120, startPoint y: 276, endPoint x: 139, endPoint y: 278, distance: 19.1
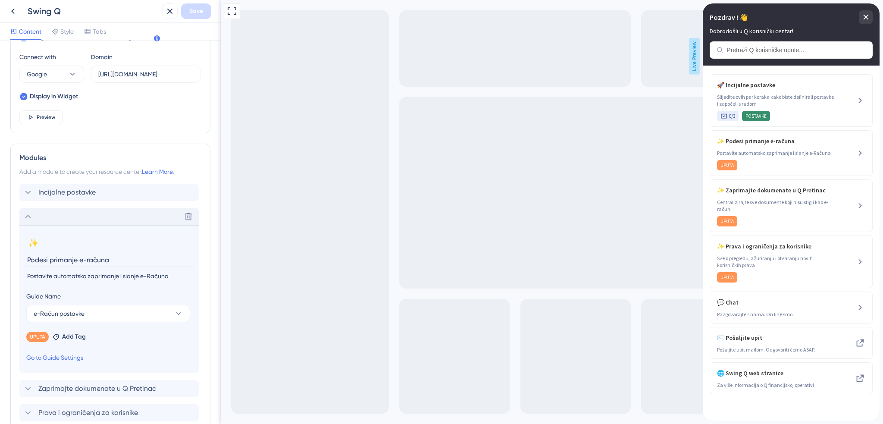
click at [139, 278] on input "Postavite automatsko zaprimanje i slanje e-Računa" at bounding box center [109, 276] width 167 height 12
click at [87, 278] on input "Postavite automatsko zaprimanje e-Računa" at bounding box center [109, 276] width 167 height 12
click at [134, 275] on input "Postavite automatsko zaprimanje e-Računa" at bounding box center [109, 276] width 167 height 12
click at [131, 275] on input "Postavite automatsko zaprimanje e-Računa" at bounding box center [109, 276] width 167 height 12
type input "Postavite automatsko zaprimanje e-računa"
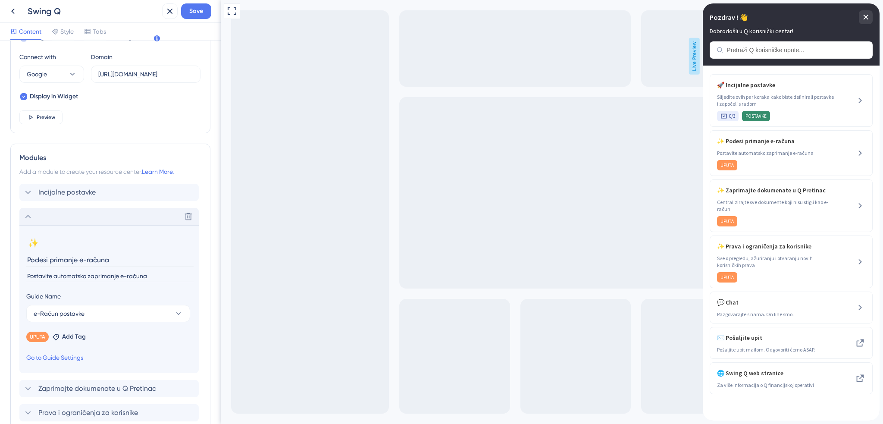
click at [128, 260] on input "Podesi primanje e-računa" at bounding box center [109, 259] width 167 height 13
click at [76, 277] on input "Postavite automatsko zaprimanje e-računa" at bounding box center [109, 276] width 167 height 12
drag, startPoint x: 57, startPoint y: 274, endPoint x: 25, endPoint y: 275, distance: 31.5
click at [25, 275] on section "✨ Change emoji Remove emoji Podesi primanje e-računa Postavite automatsko zapri…" at bounding box center [108, 299] width 179 height 148
click at [67, 263] on input "Podesi primanje e-računa" at bounding box center [109, 259] width 167 height 13
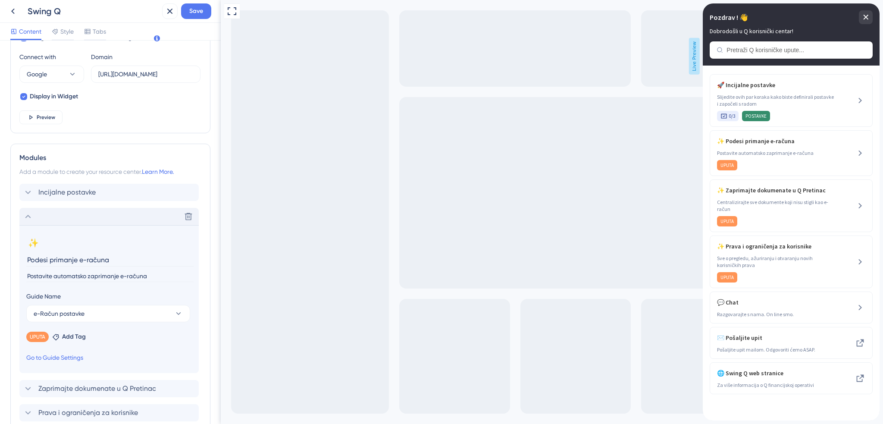
drag, startPoint x: 64, startPoint y: 260, endPoint x: 22, endPoint y: 262, distance: 41.8
click at [22, 262] on section "✨ Change emoji Remove emoji Podesi primanje e-računa Postavite automatsko zapri…" at bounding box center [108, 299] width 179 height 148
type input "Zaprimanje e-računa"
click at [204, 281] on div "Resource Center Header Title Pozdrav ! 👋 16 Pozdrav ! 👋 Subtitle Dobrodošli u Q…" at bounding box center [110, 232] width 221 height 383
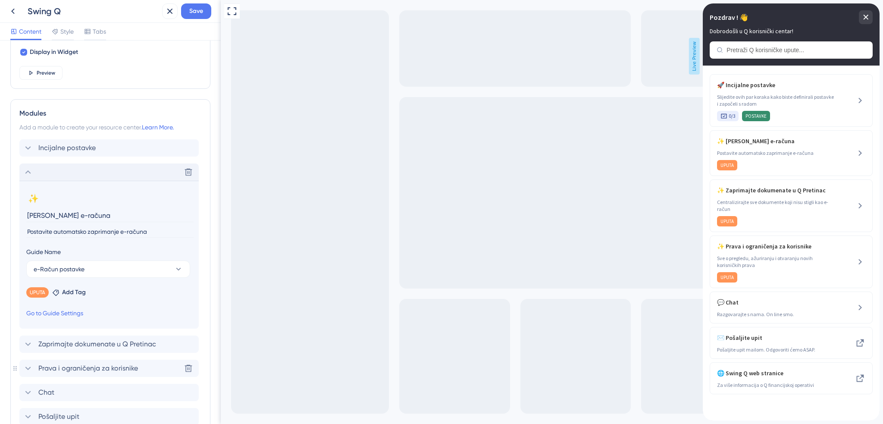
scroll to position [385, 0]
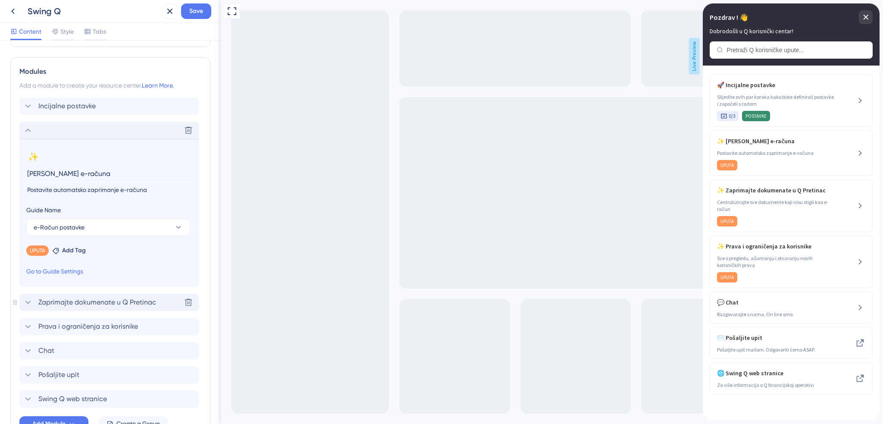
click at [82, 302] on span "Zaprimajte dokumenate u Q Pretinac" at bounding box center [97, 302] width 118 height 10
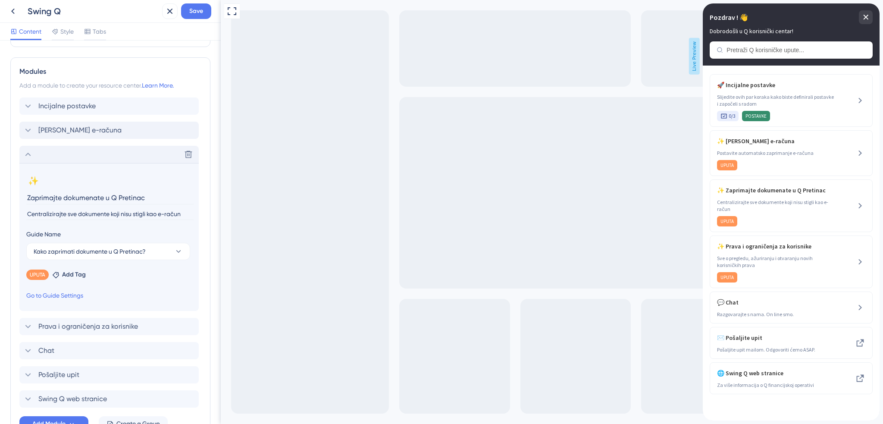
click at [79, 212] on input "Centralizirajte sve dokumente koji nisu stigli kao e-račun" at bounding box center [109, 214] width 167 height 12
click at [111, 212] on input "Centralizirajte sve dokumente koji nisu stigli kao e-račun" at bounding box center [109, 214] width 167 height 12
click at [108, 195] on input "Zaprimajte dokumenate u Q Pretinac" at bounding box center [109, 197] width 167 height 13
drag, startPoint x: 104, startPoint y: 198, endPoint x: 27, endPoint y: 198, distance: 77.6
click at [27, 198] on input "Zaprimajte dokumenate u Q Pretinac" at bounding box center [109, 197] width 167 height 13
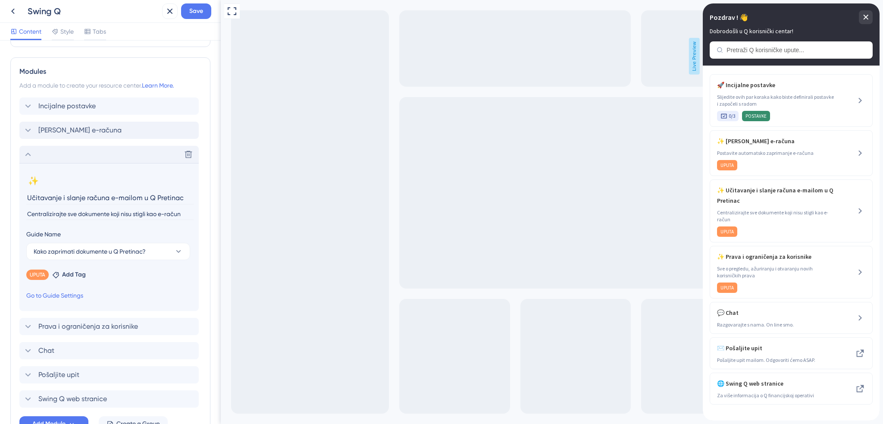
click at [206, 194] on div "Resource Center Header Title Pozdrav ! 👋 16 Pozdrav ! 👋 Subtitle Dobrodošli u Q…" at bounding box center [110, 232] width 221 height 383
click at [101, 213] on input "Centralizirajte sve dokumente koji nisu stigli kao e-račun" at bounding box center [109, 214] width 167 height 12
drag, startPoint x: 68, startPoint y: 199, endPoint x: 17, endPoint y: 201, distance: 50.5
click at [17, 201] on div "Modules Add a module to create your resource center. Learn More. Incijalne post…" at bounding box center [110, 248] width 200 height 383
click at [113, 197] on input "Učitavanje i slanje računa e-mailom u Q Pretinac" at bounding box center [109, 197] width 167 height 13
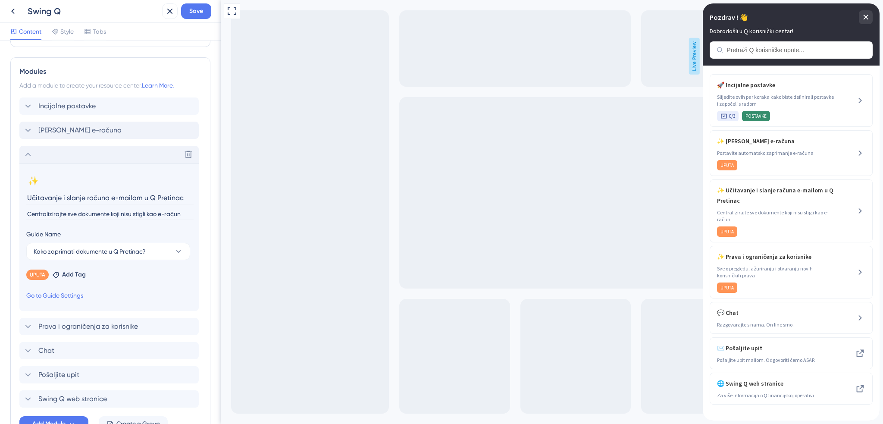
drag, startPoint x: 68, startPoint y: 197, endPoint x: 25, endPoint y: 200, distance: 43.6
click at [25, 200] on section "✨ Change emoji Remove emoji Učitavanje i slanje računa e-mailom u Q Pretinac Ce…" at bounding box center [108, 237] width 179 height 148
type input "Prosljeđivanje računa e-mailom i učitavanje u Q Pretinac"
click at [201, 203] on div "Modules Add a module to create your resource center. Learn More. Incijalne post…" at bounding box center [110, 248] width 200 height 383
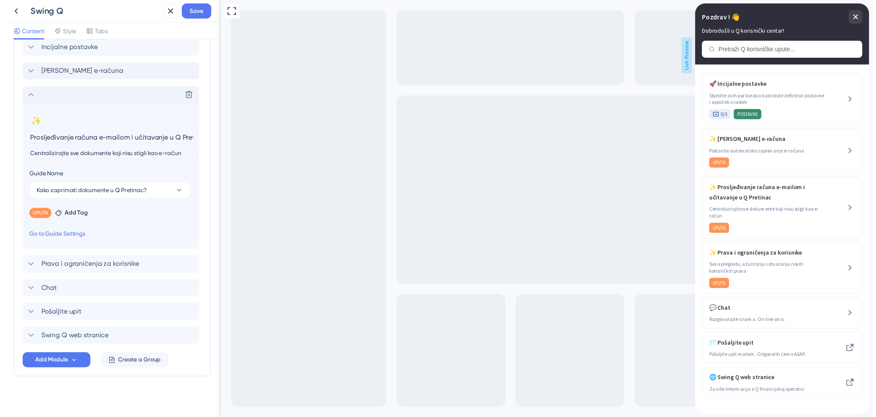
scroll to position [446, 0]
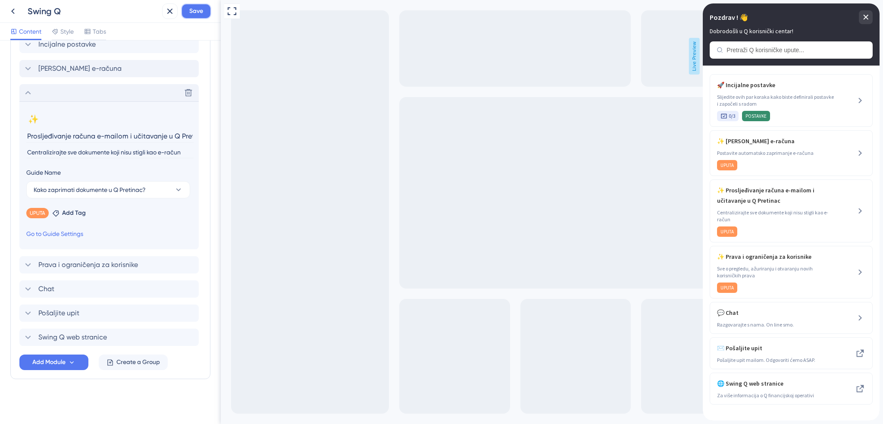
click at [194, 16] on button "Save" at bounding box center [196, 11] width 30 height 16
click at [163, 15] on icon at bounding box center [163, 16] width 9 height 9
click at [14, 12] on icon at bounding box center [13, 11] width 10 height 10
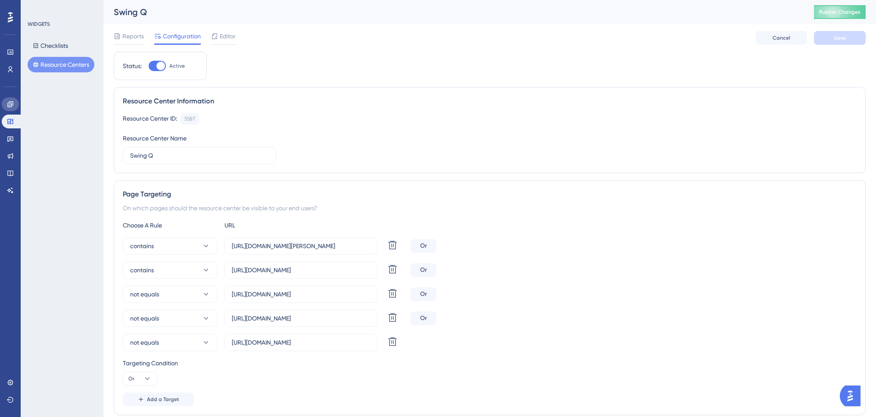
click at [12, 104] on icon at bounding box center [10, 104] width 7 height 7
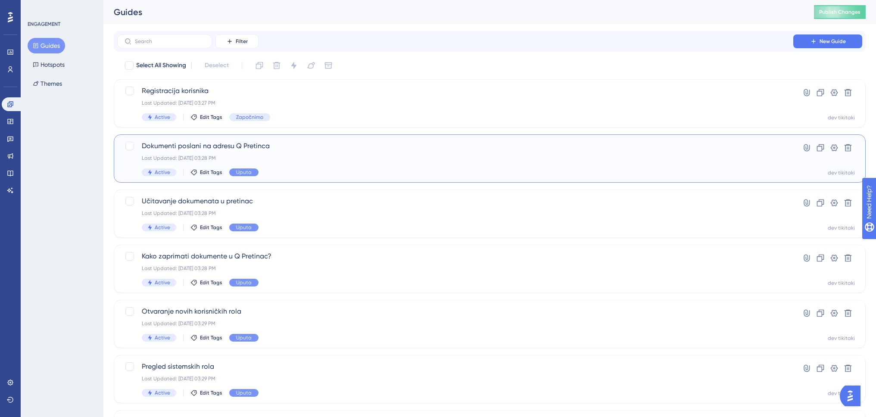
click at [224, 147] on span "Dokumenti poslani na adresu Q Pretinca" at bounding box center [455, 146] width 627 height 10
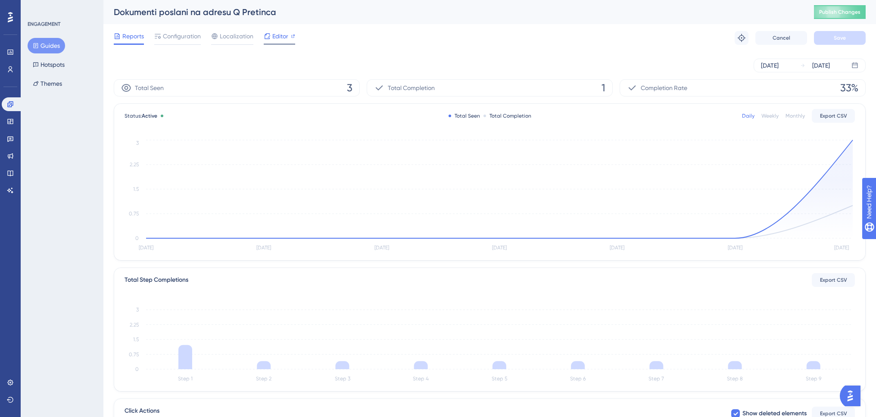
click at [277, 36] on span "Editor" at bounding box center [280, 36] width 16 height 10
click at [46, 44] on button "Guides" at bounding box center [46, 46] width 37 height 16
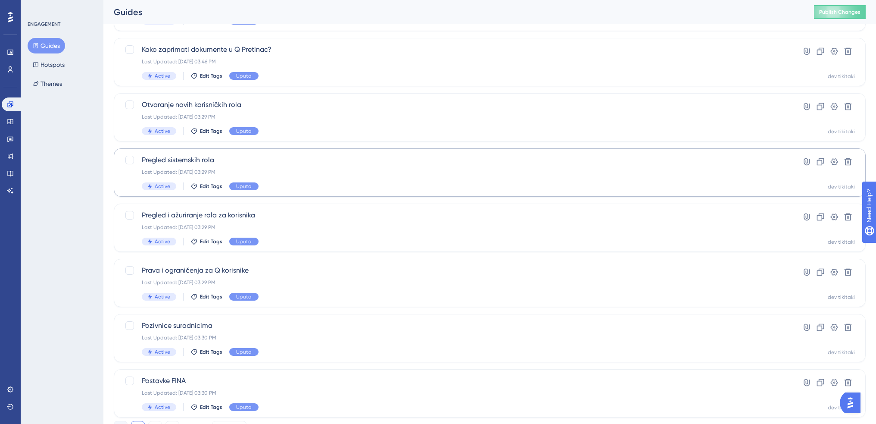
scroll to position [215, 0]
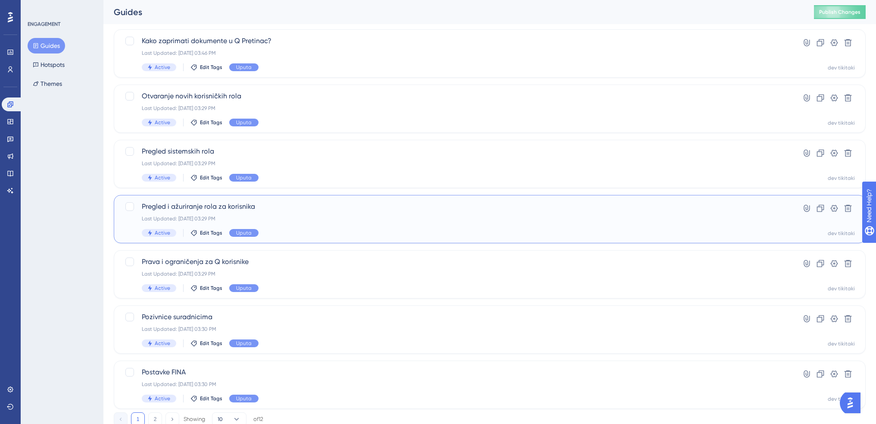
click at [299, 215] on div "Pregled i ažuriranje rola za korisnika Last Updated: Aug 22 2025, 03:29 PM Acti…" at bounding box center [455, 218] width 627 height 35
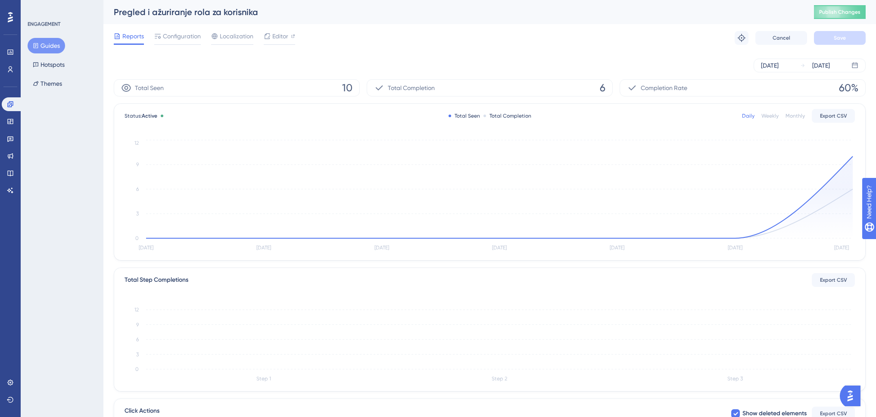
click at [179, 31] on div "Reports Configuration Localization Editor Troubleshoot Cancel Save" at bounding box center [490, 38] width 752 height 28
click at [172, 37] on span "Configuration" at bounding box center [182, 36] width 38 height 10
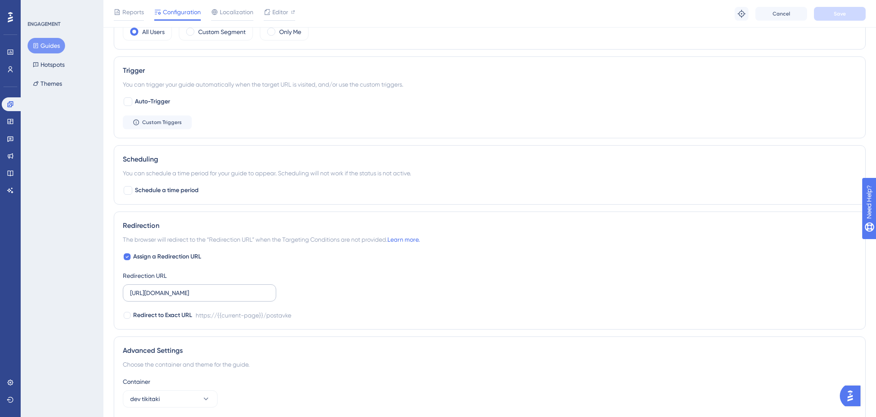
scroll to position [483, 0]
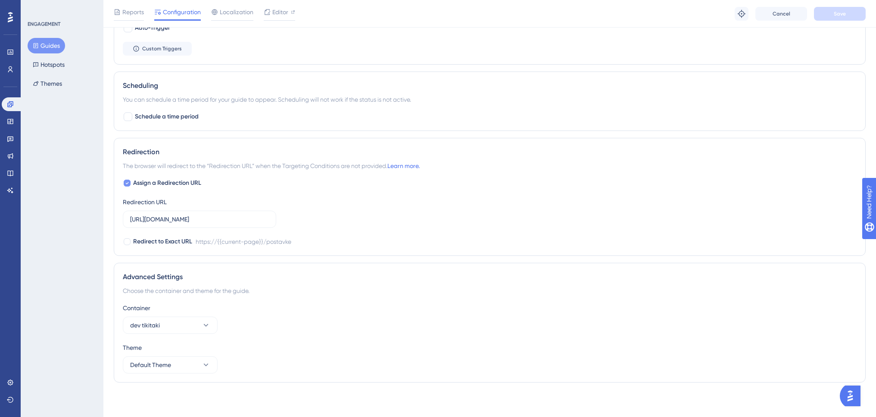
click at [126, 181] on icon at bounding box center [126, 183] width 3 height 7
checkbox input "false"
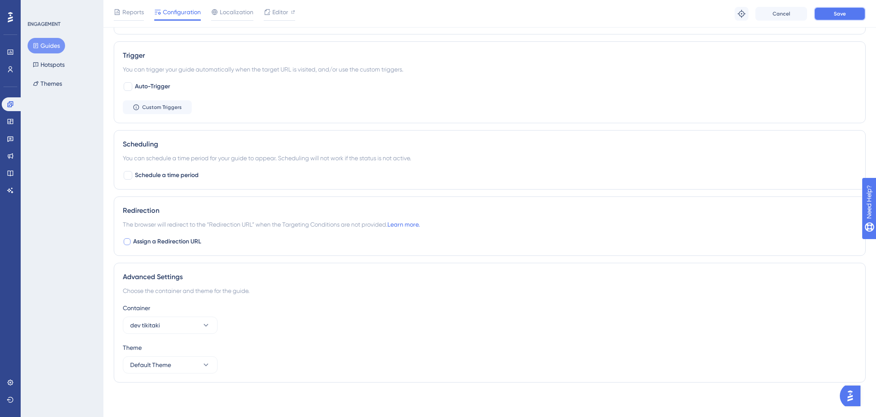
click at [842, 14] on span "Save" at bounding box center [840, 13] width 12 height 7
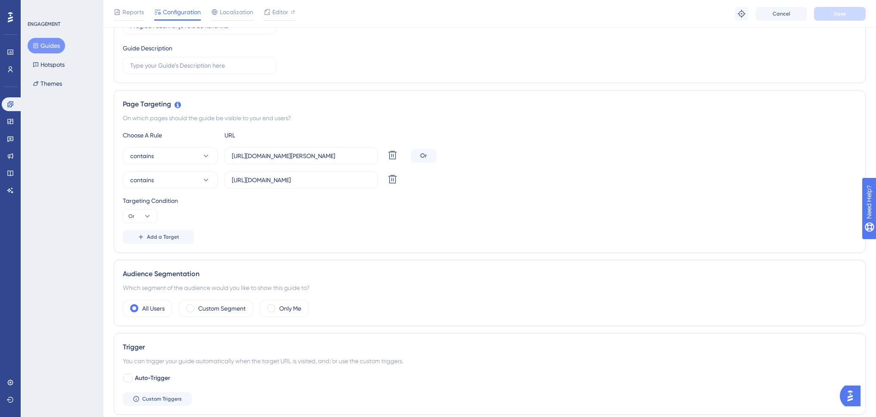
scroll to position [123, 0]
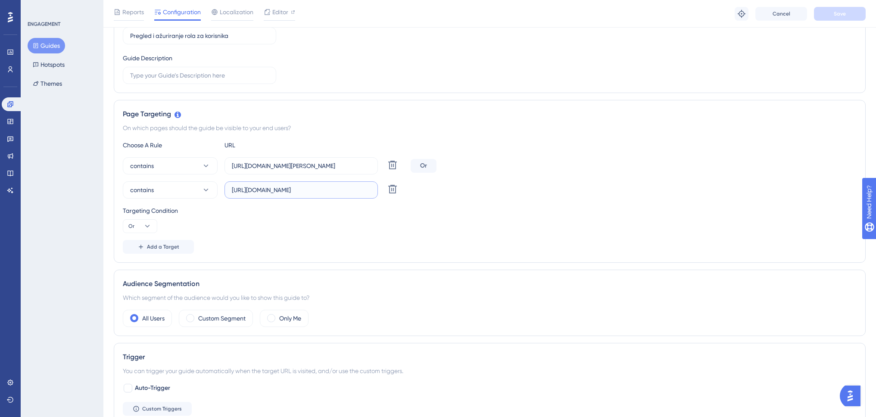
click at [312, 190] on input "https://www.swing-q.hr/postavke" at bounding box center [301, 189] width 139 height 9
drag, startPoint x: 301, startPoint y: 189, endPoint x: 340, endPoint y: 187, distance: 39.3
click at [340, 187] on input "https://www.swing-q.hr/postavke" at bounding box center [301, 189] width 139 height 9
type input "https://www.swing-q.hr"
click at [843, 14] on span "Save" at bounding box center [840, 13] width 12 height 7
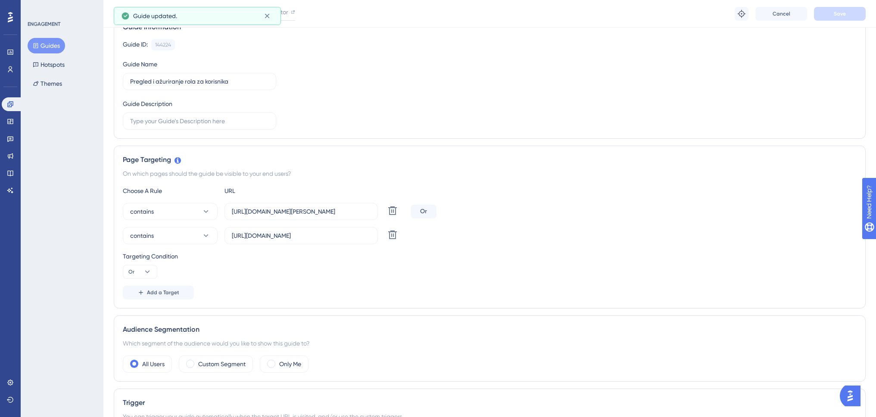
scroll to position [0, 0]
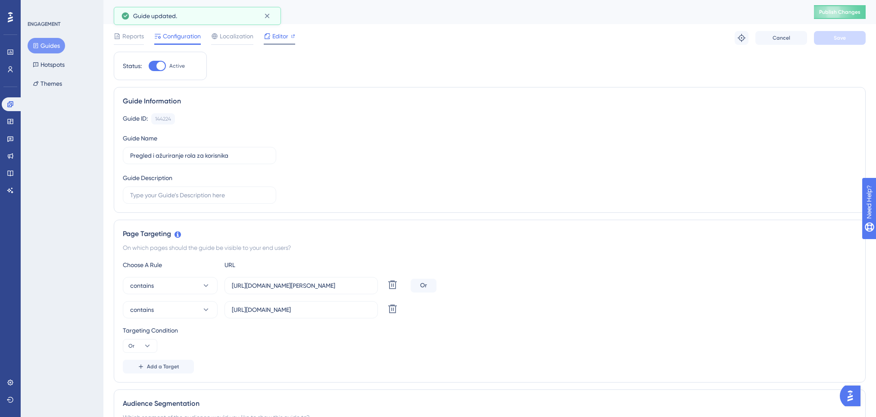
click at [274, 37] on span "Editor" at bounding box center [280, 36] width 16 height 10
click at [836, 9] on span "Publish Changes" at bounding box center [839, 12] width 41 height 7
click at [51, 47] on button "Guides" at bounding box center [46, 46] width 37 height 16
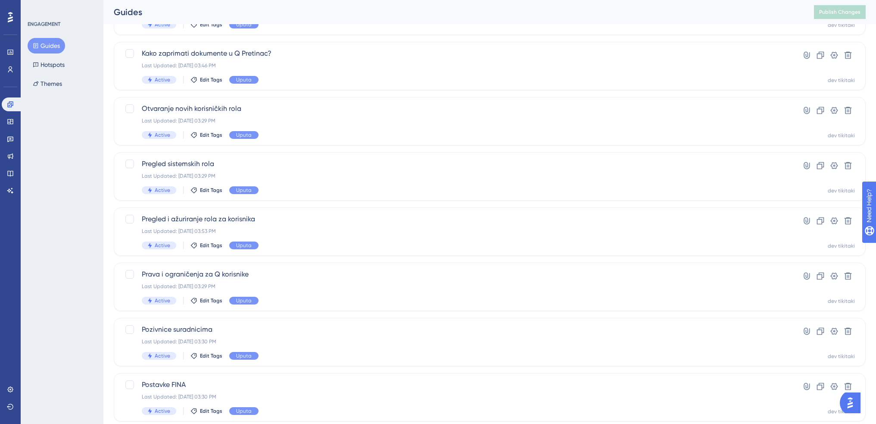
scroll to position [245, 0]
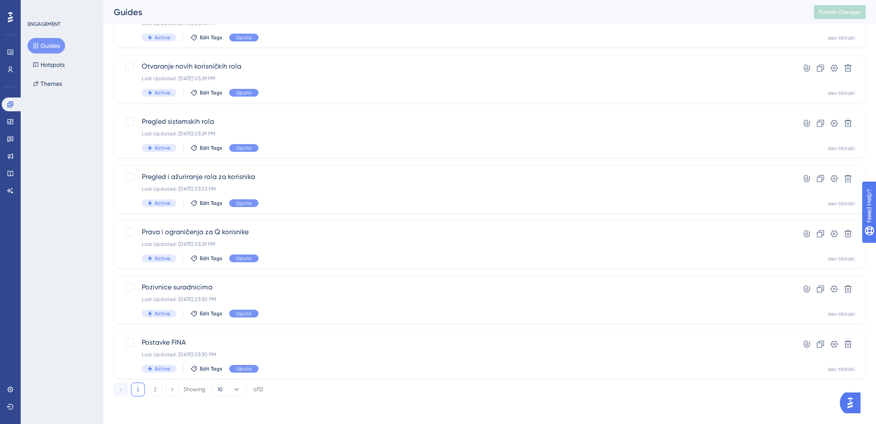
click at [156, 389] on button "2" at bounding box center [155, 389] width 14 height 14
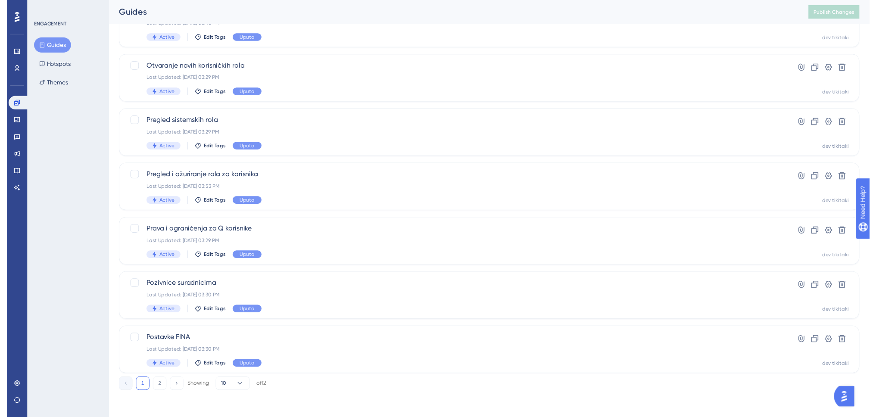
scroll to position [0, 0]
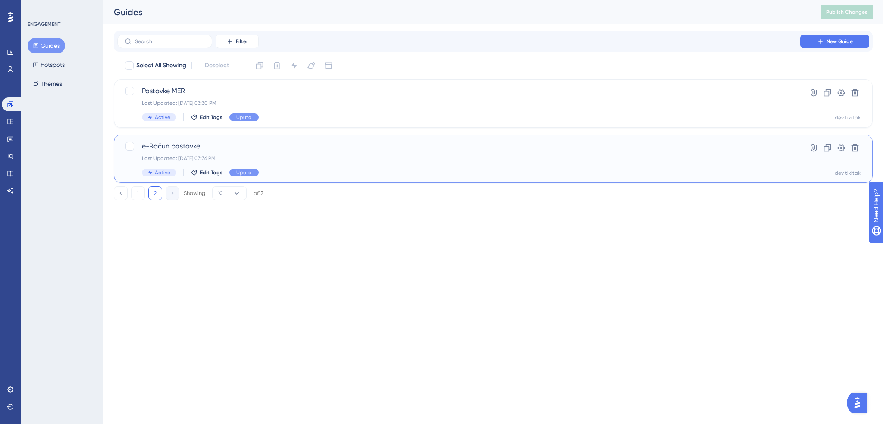
click at [231, 137] on div "e-Račun postavke Last Updated: Aug 22 2025, 03:36 PM Active Edit Tags Uputa Hyp…" at bounding box center [493, 158] width 758 height 48
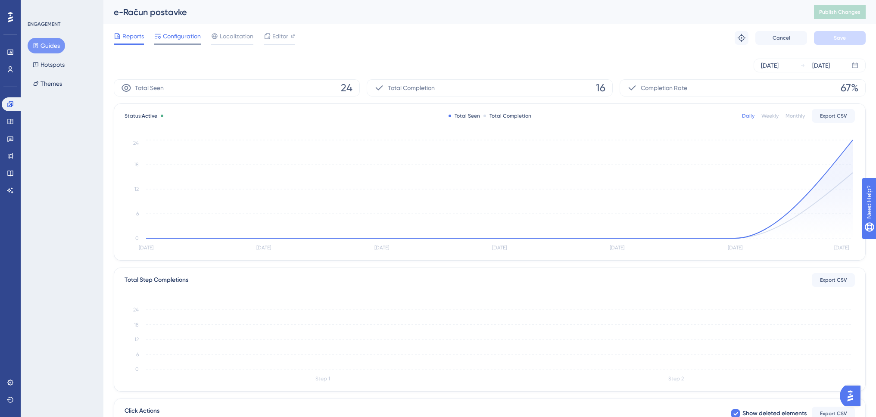
click at [176, 35] on span "Configuration" at bounding box center [182, 36] width 38 height 10
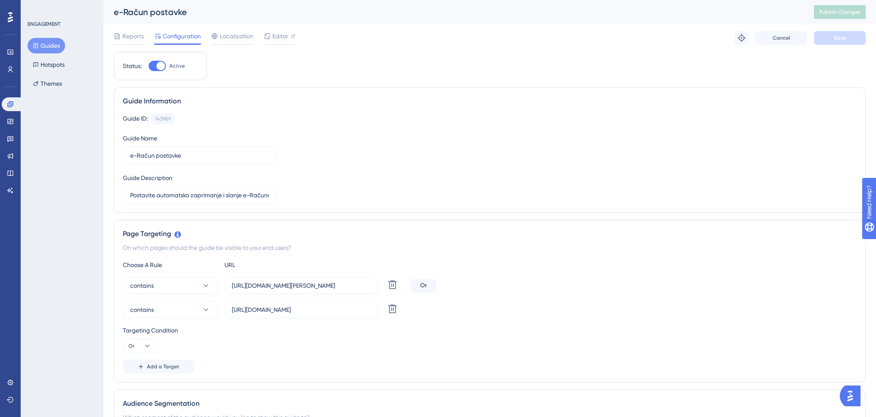
click at [50, 47] on button "Guides" at bounding box center [46, 46] width 37 height 16
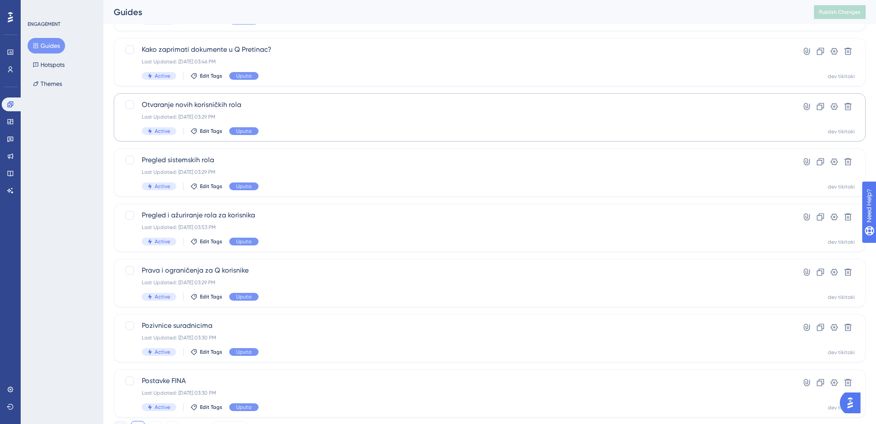
scroll to position [215, 0]
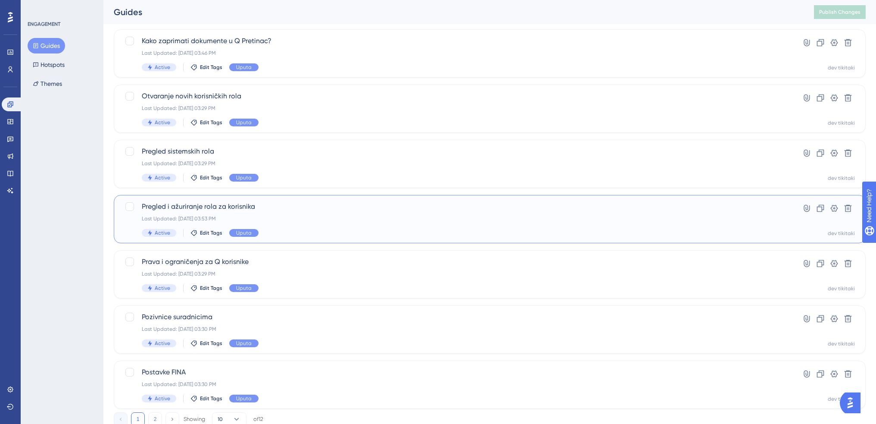
click at [297, 213] on div "Pregled i ažuriranje rola za korisnika Last Updated: Aug 22 2025, 03:53 PM Acti…" at bounding box center [455, 218] width 627 height 35
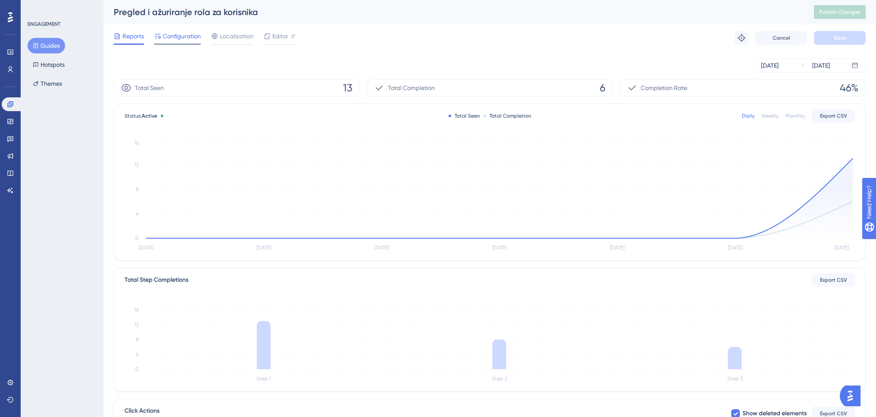
click at [188, 39] on span "Configuration" at bounding box center [182, 36] width 38 height 10
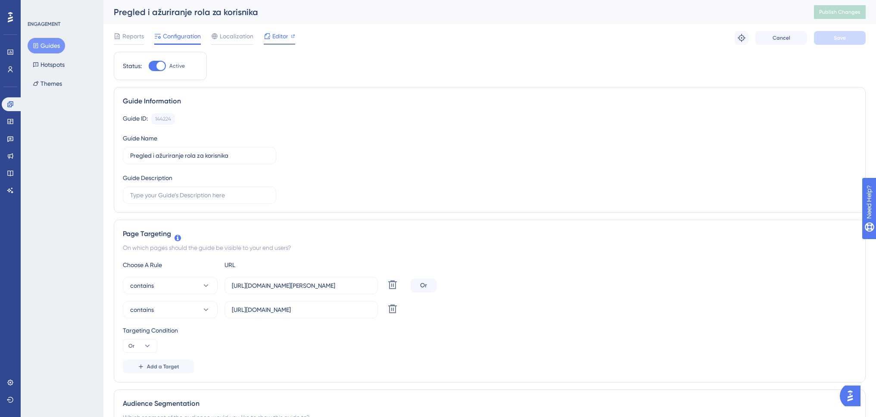
click at [274, 35] on span "Editor" at bounding box center [280, 36] width 16 height 10
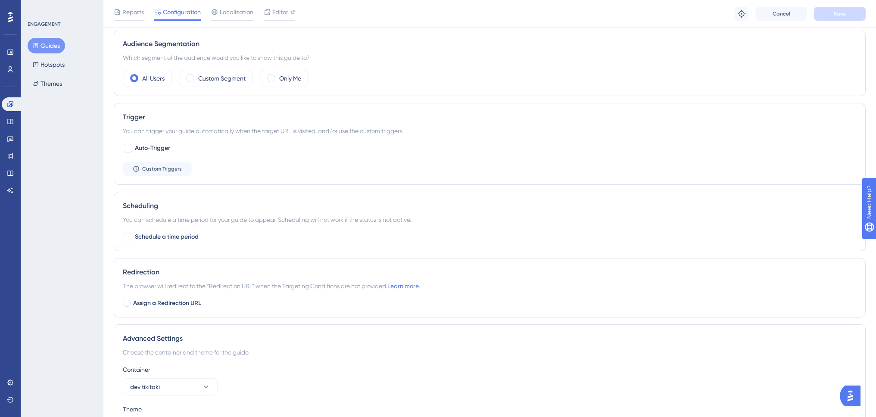
scroll to position [253, 0]
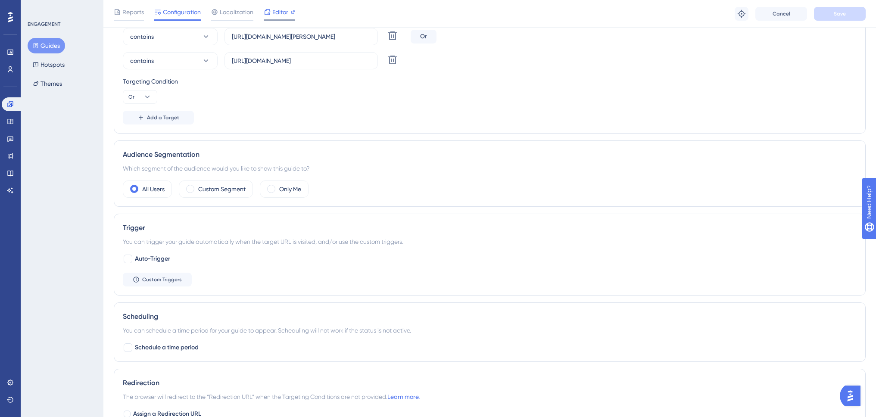
click at [280, 13] on span "Editor" at bounding box center [280, 12] width 16 height 10
drag, startPoint x: 270, startPoint y: 37, endPoint x: 342, endPoint y: 36, distance: 72.4
click at [342, 36] on input "https://www.dev-tikitaki.swing-oblak.io/postavke" at bounding box center [301, 36] width 139 height 9
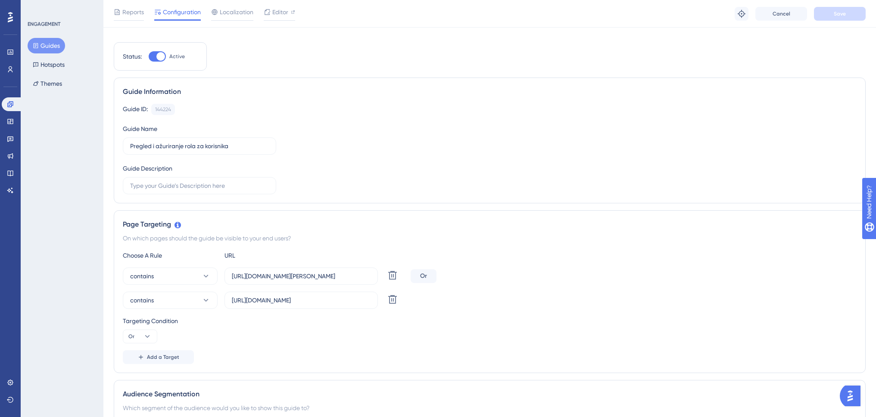
scroll to position [0, 0]
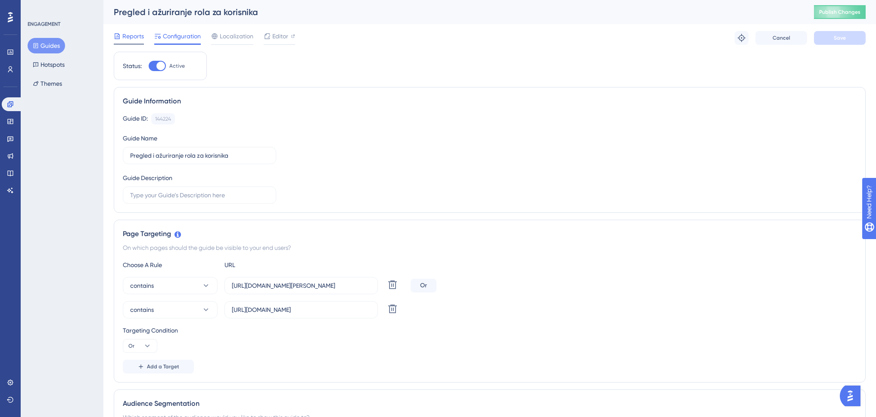
click at [133, 40] on span "Reports" at bounding box center [133, 36] width 22 height 10
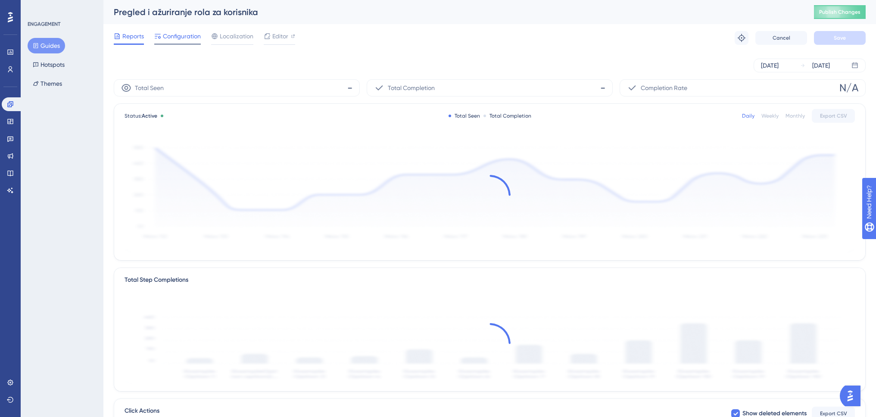
click at [180, 36] on span "Configuration" at bounding box center [182, 36] width 38 height 10
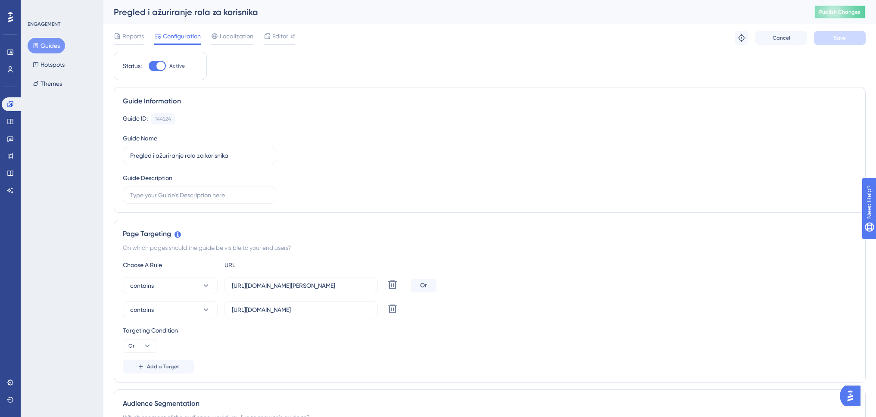
click at [839, 12] on span "Publish Changes" at bounding box center [839, 12] width 41 height 7
click at [49, 47] on button "Guides" at bounding box center [46, 46] width 37 height 16
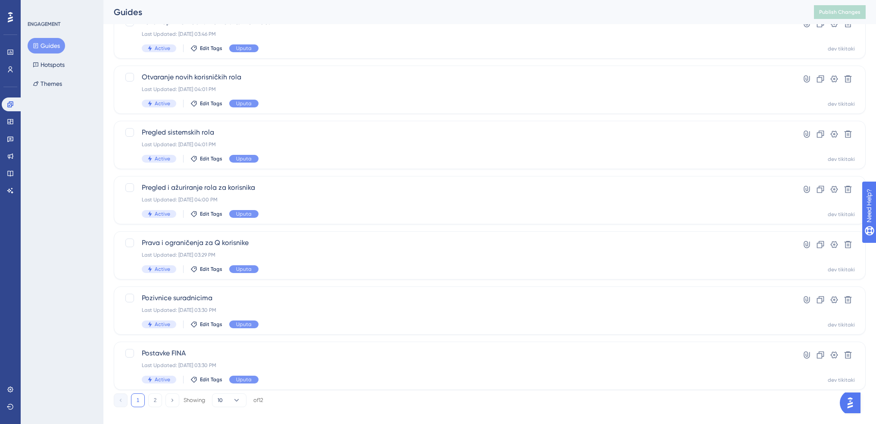
scroll to position [245, 0]
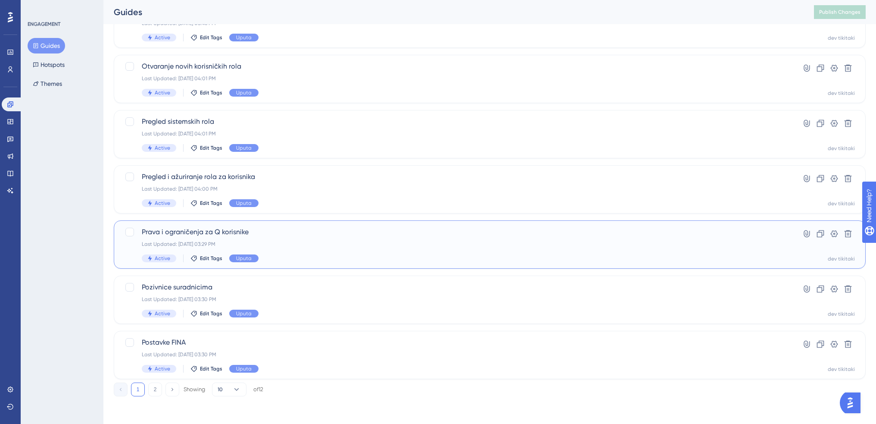
click at [261, 239] on div "Prava i ograničenja za Q korisnike Last Updated: Aug 22 2025, 03:29 PM Active E…" at bounding box center [455, 244] width 627 height 35
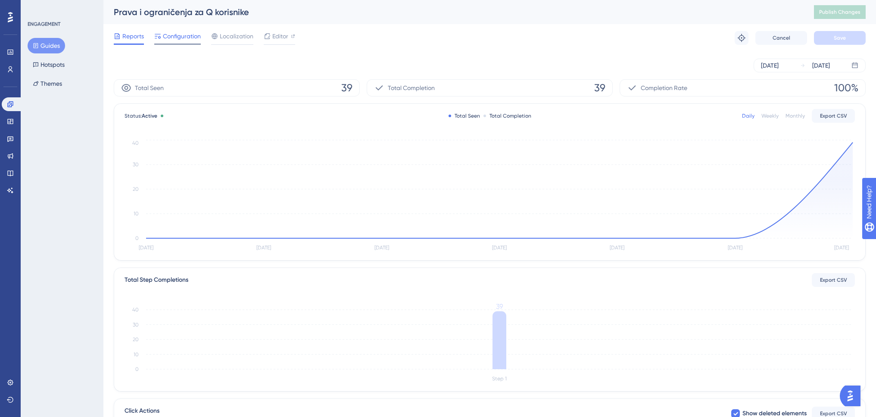
click at [184, 36] on span "Configuration" at bounding box center [182, 36] width 38 height 10
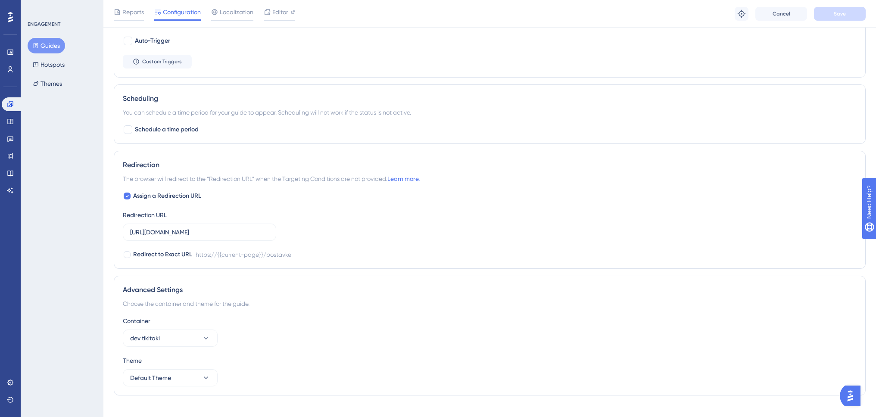
scroll to position [474, 0]
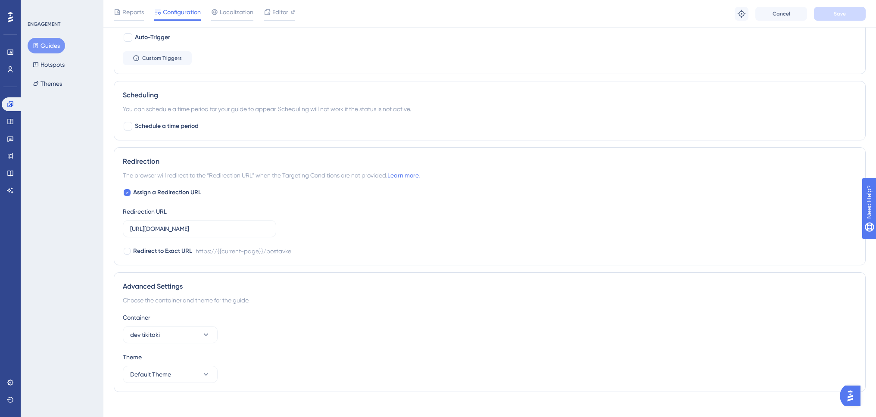
click at [125, 194] on div at bounding box center [127, 192] width 7 height 7
checkbox input "false"
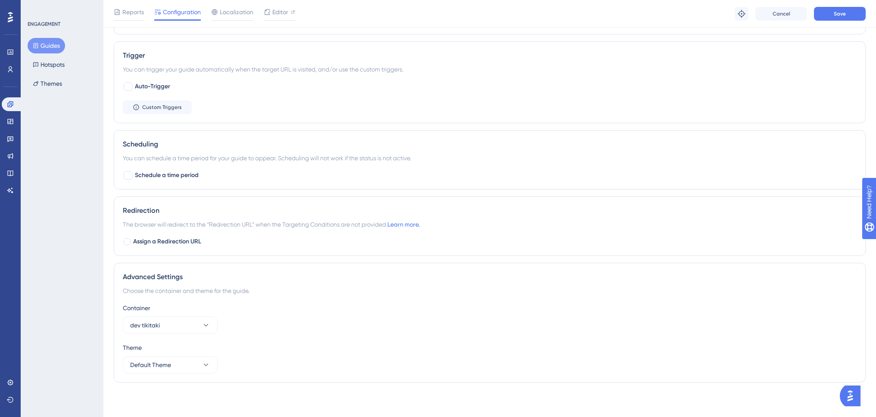
scroll to position [425, 0]
click at [839, 13] on span "Save" at bounding box center [840, 13] width 12 height 7
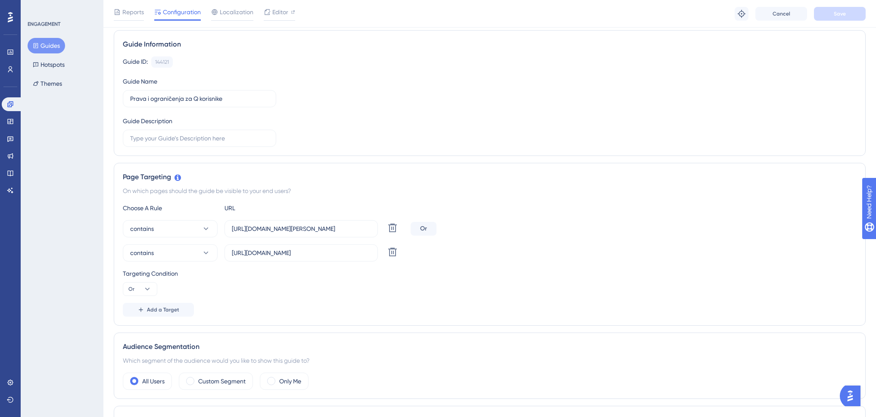
scroll to position [0, 0]
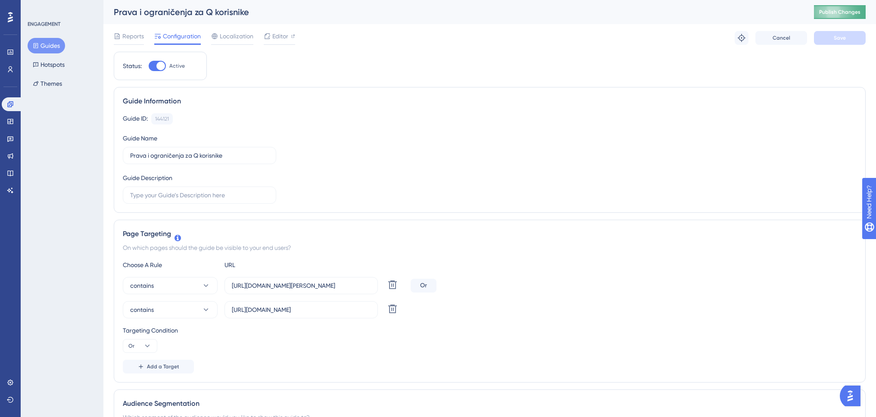
click at [849, 11] on span "Publish Changes" at bounding box center [839, 12] width 41 height 7
click at [48, 42] on button "Guides" at bounding box center [46, 46] width 37 height 16
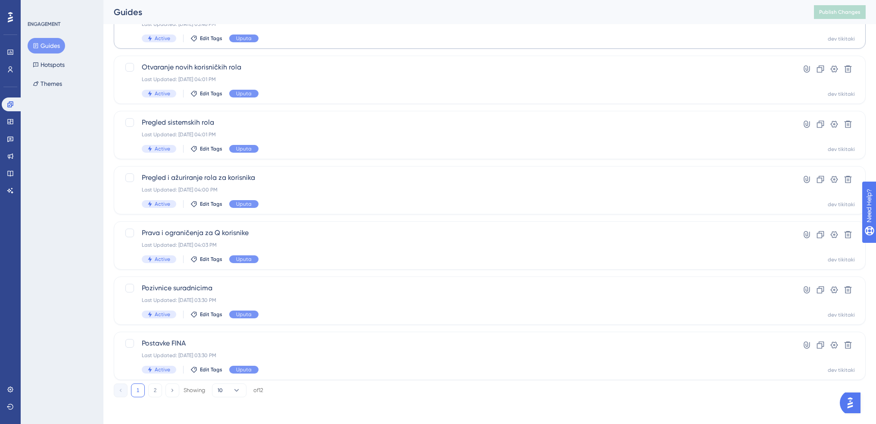
scroll to position [245, 0]
click at [155, 389] on button "2" at bounding box center [155, 389] width 14 height 14
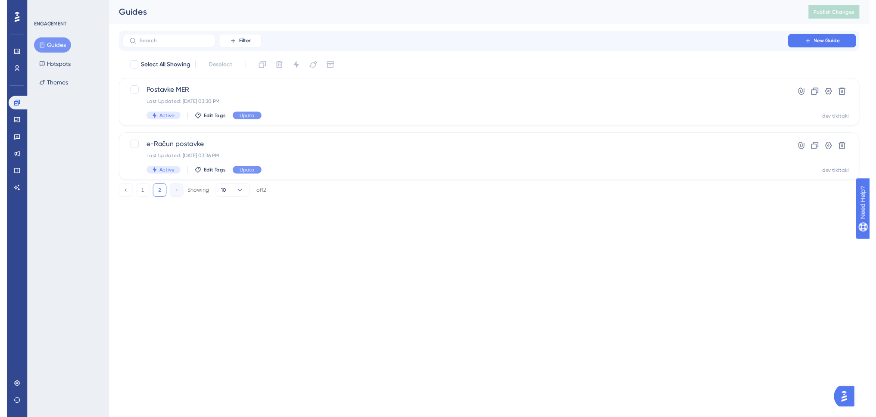
scroll to position [0, 0]
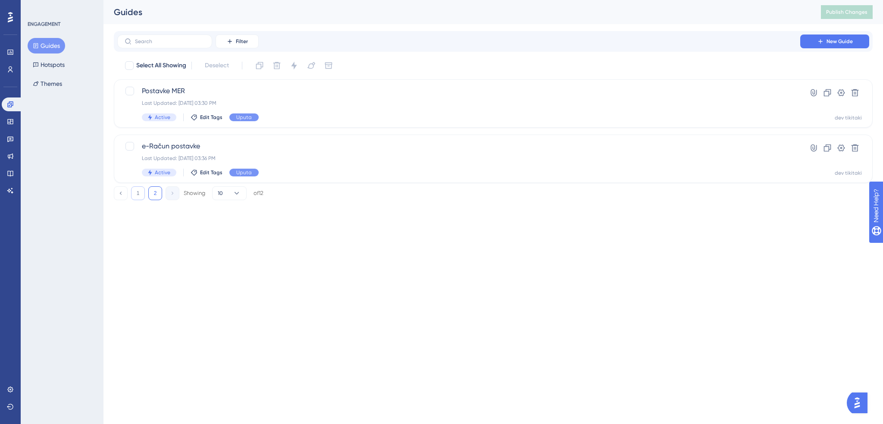
click at [137, 195] on button "1" at bounding box center [138, 193] width 14 height 14
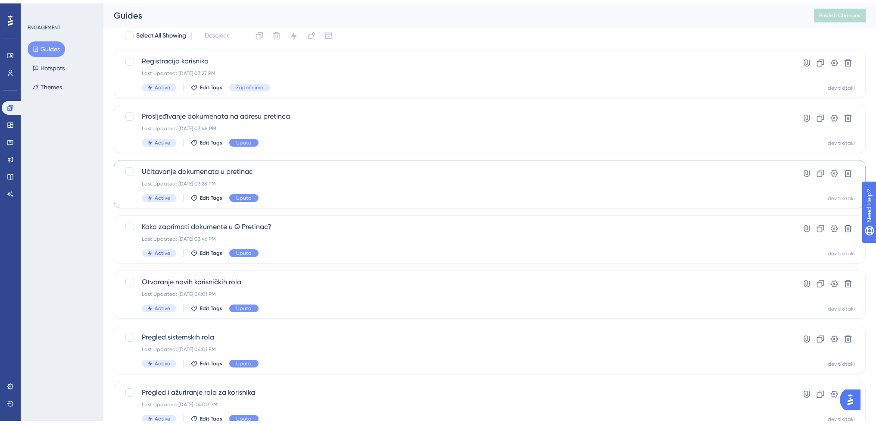
scroll to position [43, 0]
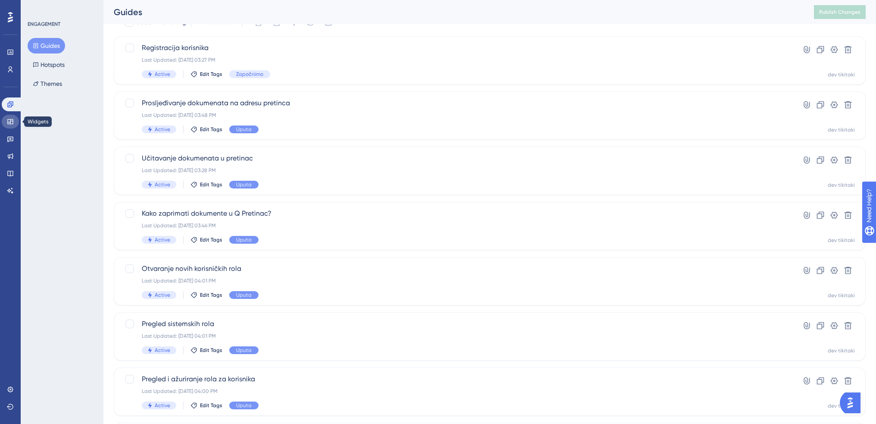
click at [13, 119] on icon at bounding box center [10, 121] width 7 height 7
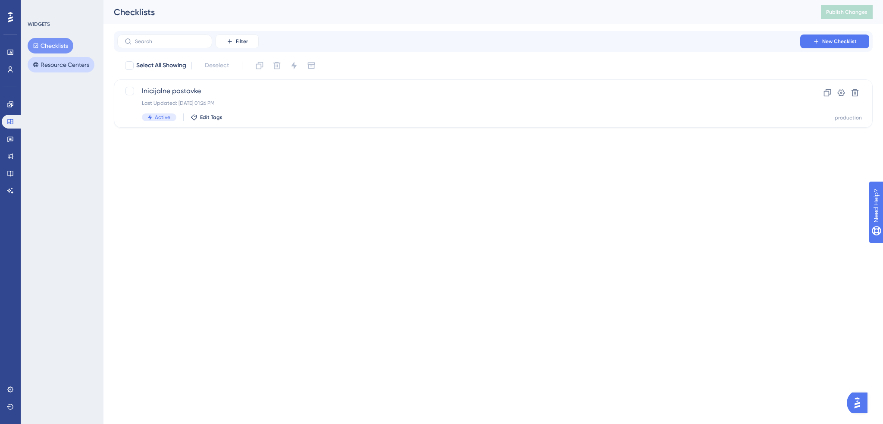
click at [70, 65] on button "Resource Centers" at bounding box center [61, 65] width 67 height 16
click at [239, 87] on span "Swing Q" at bounding box center [458, 91] width 633 height 10
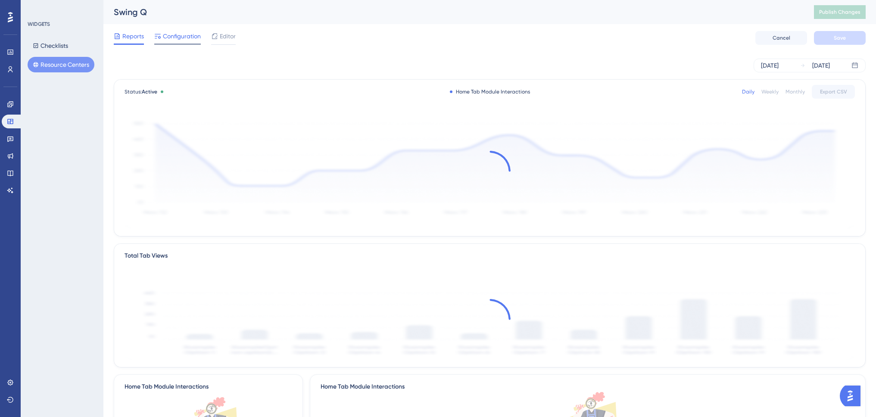
click at [184, 40] on span "Configuration" at bounding box center [182, 36] width 38 height 10
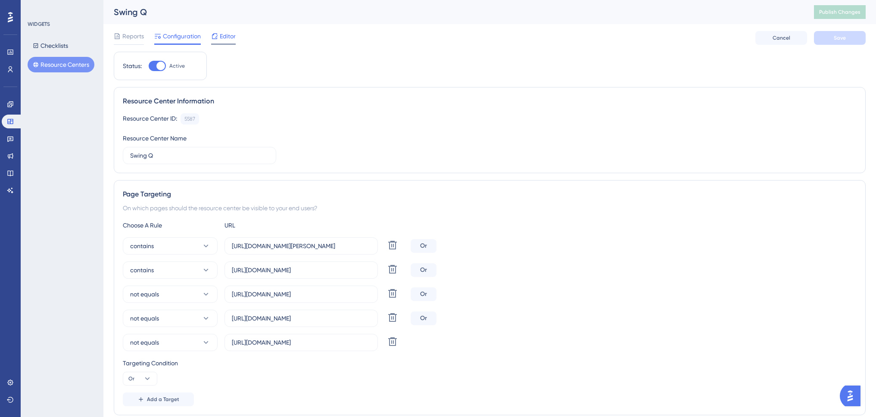
click at [227, 36] on span "Editor" at bounding box center [228, 36] width 16 height 10
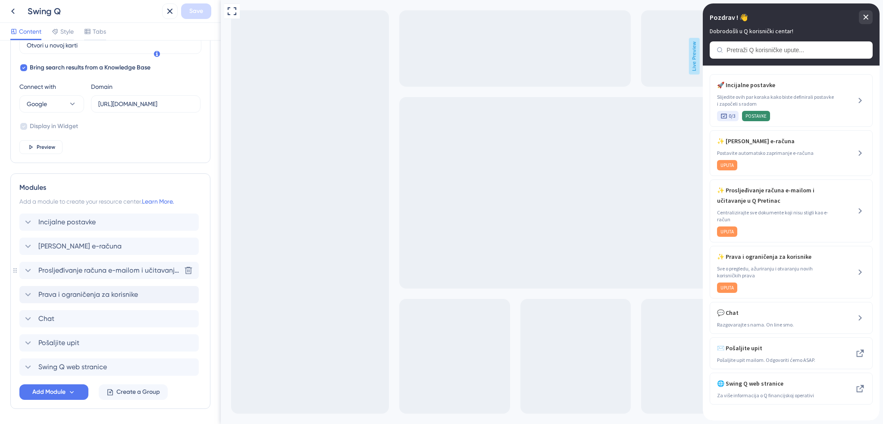
scroll to position [299, 0]
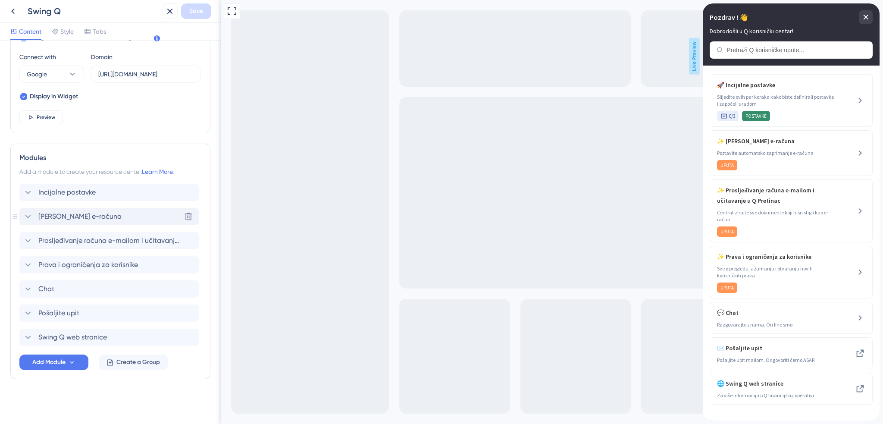
click at [101, 218] on span "Zaprimanje e-računa" at bounding box center [79, 216] width 83 height 10
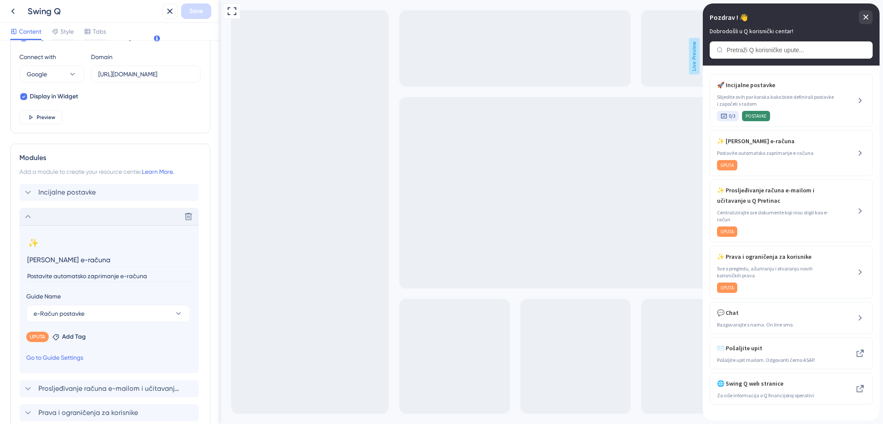
click at [26, 259] on input "Zaprimanje e-računa" at bounding box center [109, 259] width 167 height 13
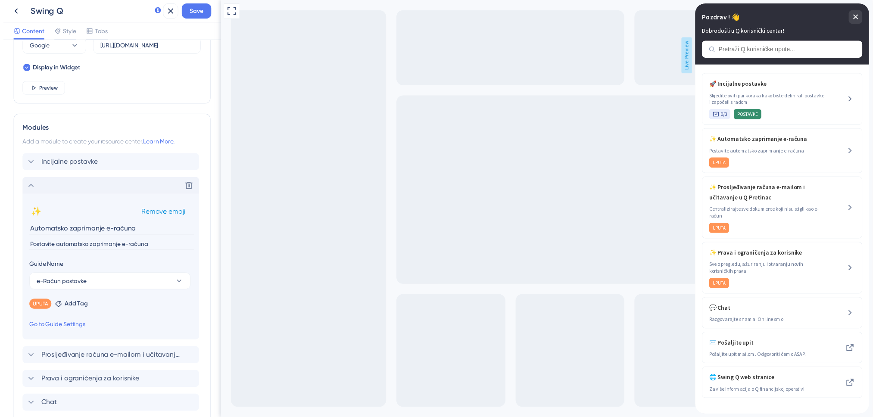
scroll to position [342, 0]
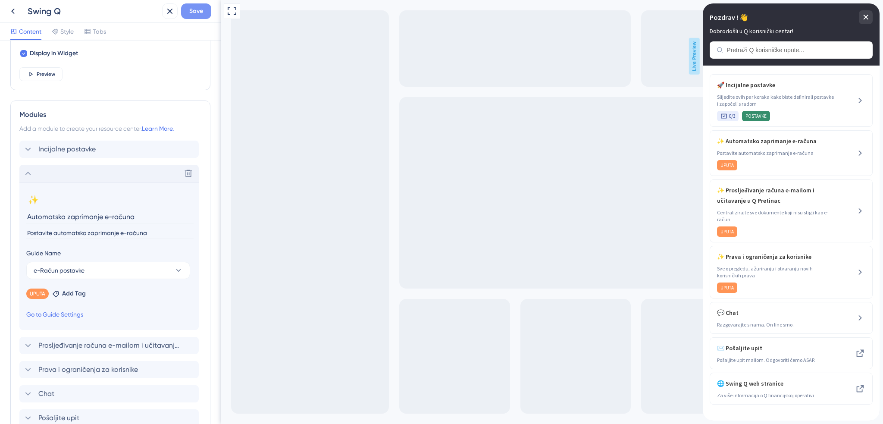
type input "Automatsko zaprimanje e-računa"
click at [195, 12] on span "Save" at bounding box center [196, 11] width 14 height 10
click at [168, 231] on input "Postavite automatsko zaprimanje e-računa" at bounding box center [109, 233] width 167 height 12
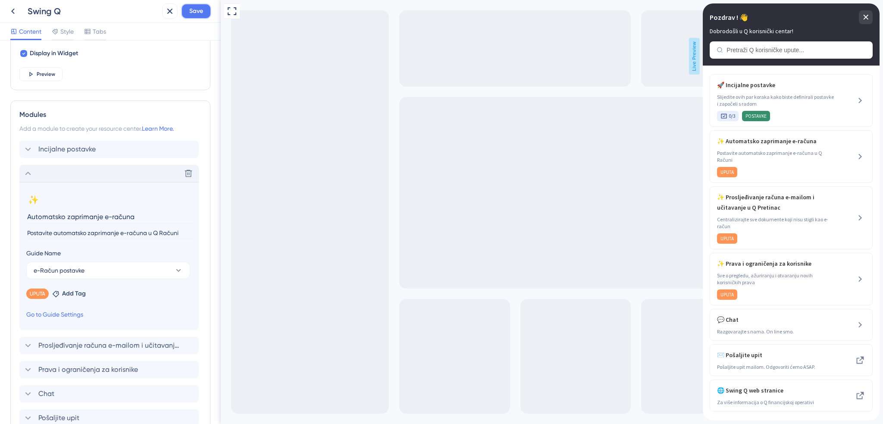
click at [206, 13] on button "Save" at bounding box center [196, 11] width 30 height 16
drag, startPoint x: 158, startPoint y: 233, endPoint x: 180, endPoint y: 233, distance: 22.0
click at [180, 233] on input "Postavite automatsko zaprimanje e-računa u Q Računi" at bounding box center [109, 233] width 167 height 12
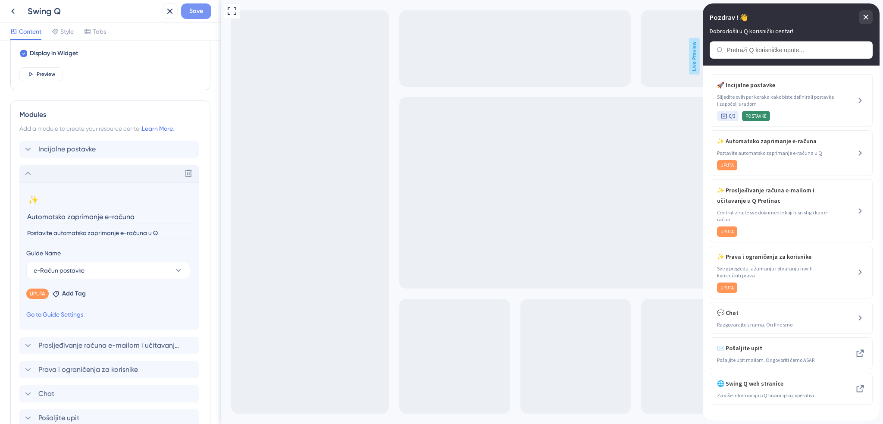
type input "Postavite automatsko zaprimanje e-računa u Q"
click at [195, 12] on span "Save" at bounding box center [196, 11] width 14 height 10
drag, startPoint x: 164, startPoint y: 15, endPoint x: 150, endPoint y: 16, distance: 13.8
click at [164, 15] on icon at bounding box center [163, 16] width 9 height 9
click at [131, 217] on input "Automatsko zaprimanje e-računa" at bounding box center [109, 216] width 167 height 13
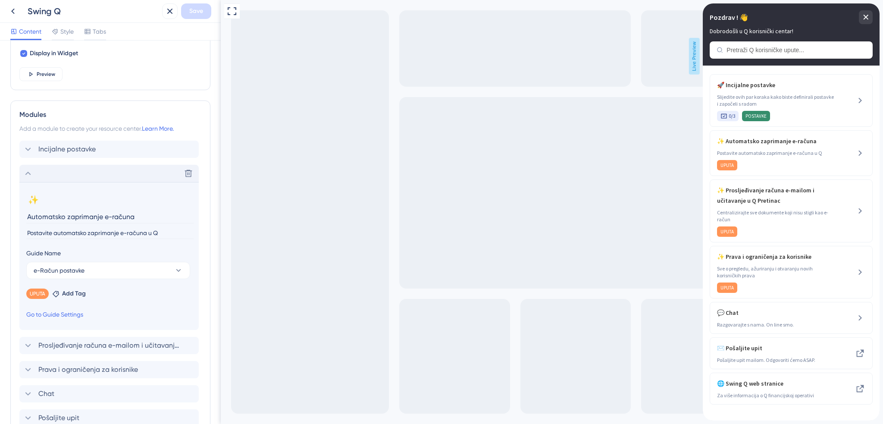
click at [142, 215] on input "Automatsko zaprimanje e-računa" at bounding box center [109, 216] width 167 height 13
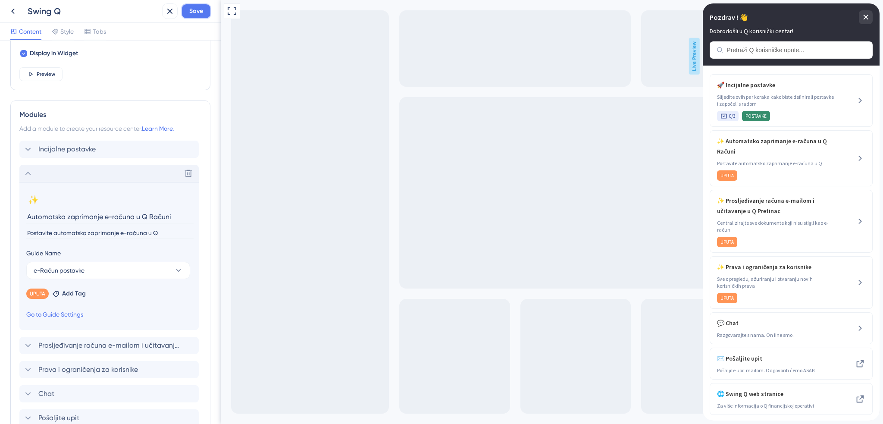
click at [203, 11] on span "Save" at bounding box center [196, 11] width 14 height 10
click at [134, 216] on input "Automatsko zaprimanje e-računa u Q Računi" at bounding box center [109, 216] width 167 height 13
drag, startPoint x: 148, startPoint y: 215, endPoint x: 190, endPoint y: 215, distance: 42.7
click at [190, 215] on input "Automatsko zaprimanje e-računa u Q Računi" at bounding box center [109, 216] width 167 height 13
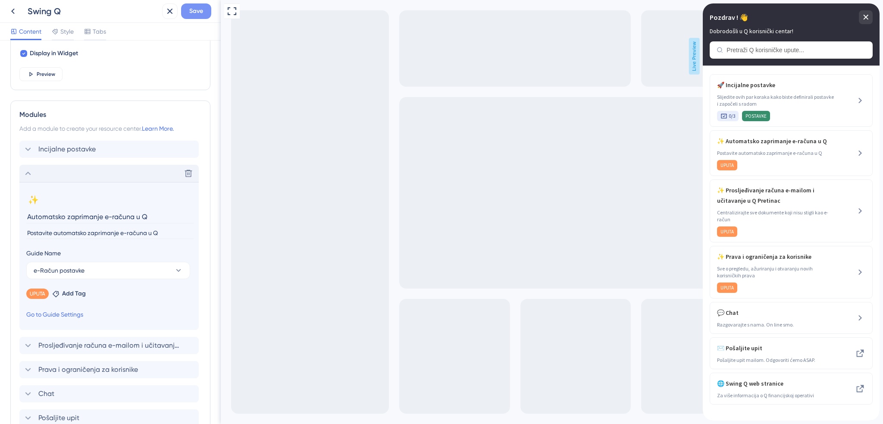
type input "Automatsko zaprimanje e-računa u Q"
click at [197, 9] on span "Save" at bounding box center [196, 11] width 14 height 10
click at [12, 9] on icon at bounding box center [13, 11] width 10 height 10
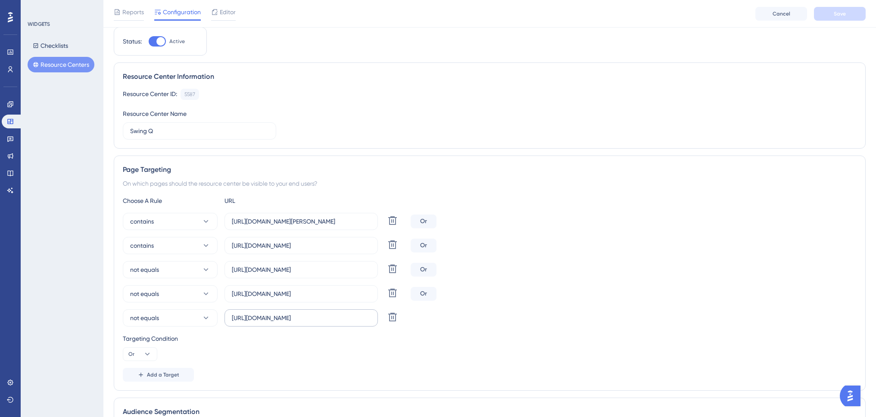
scroll to position [43, 0]
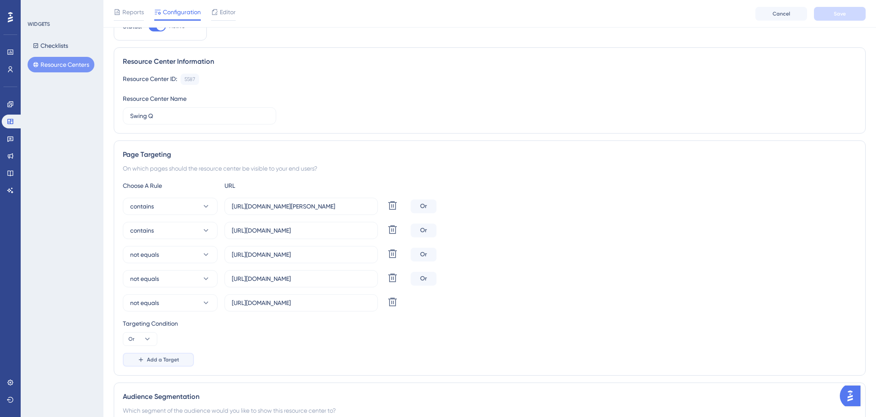
click at [164, 360] on span "Add a Target" at bounding box center [163, 359] width 32 height 7
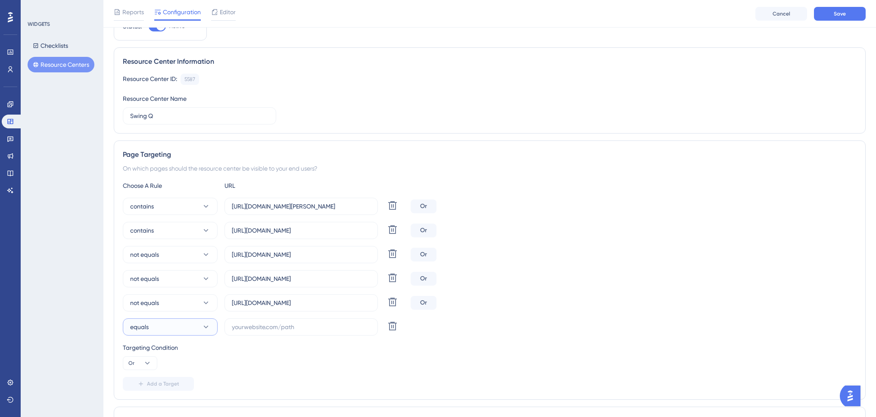
click at [184, 334] on button "equals" at bounding box center [170, 326] width 95 height 17
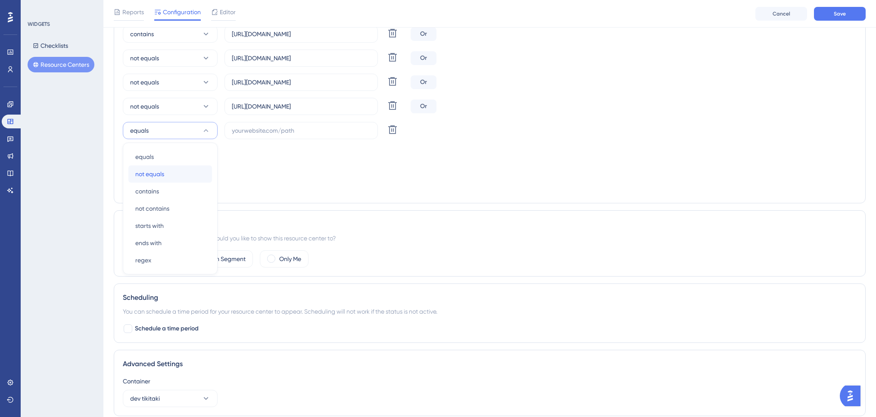
click at [174, 175] on div "not equals not equals" at bounding box center [170, 173] width 70 height 17
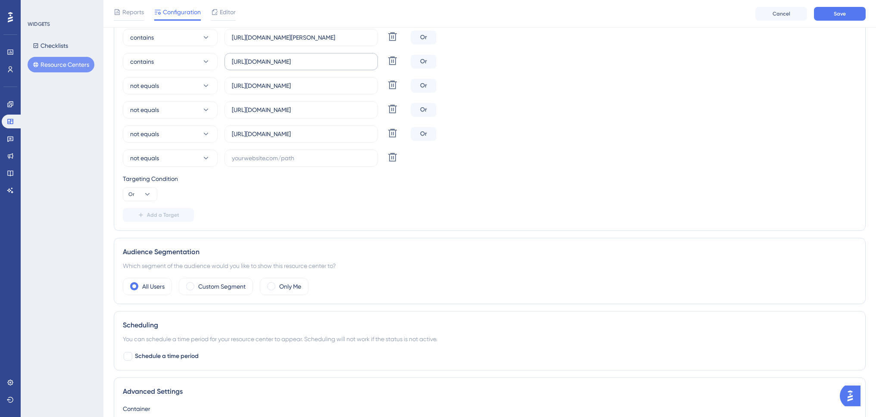
scroll to position [197, 0]
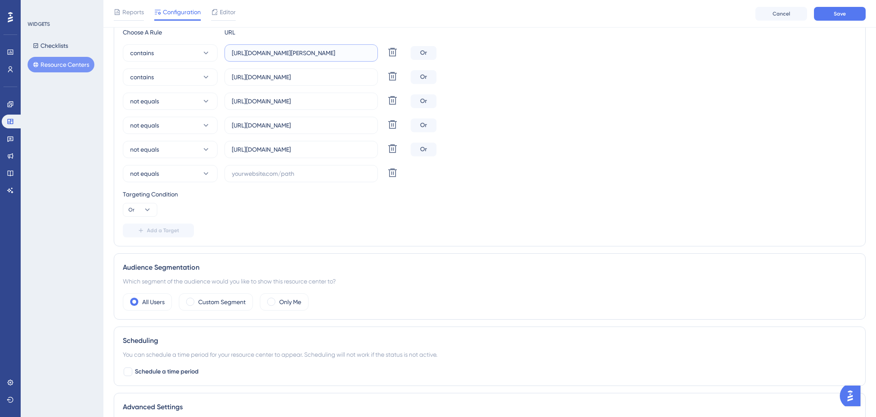
drag, startPoint x: 232, startPoint y: 53, endPoint x: 356, endPoint y: 56, distance: 124.6
click at [356, 53] on input "https://www.dev-tikitaki.swing-oblak.io/" at bounding box center [301, 52] width 139 height 9
click at [312, 175] on input "text" at bounding box center [301, 173] width 139 height 9
paste input "https://www.dev-tikitaki.swing-oblak.io/"
type input "https://www.dev-tikitaki.swing-oblak.io/prijava"
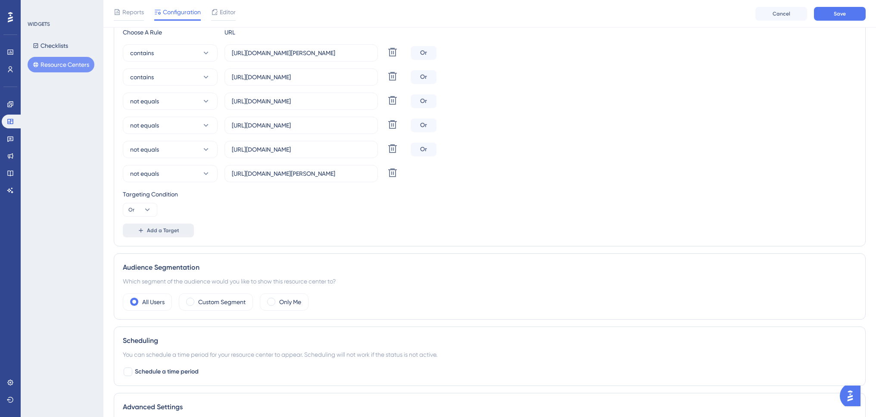
click at [161, 228] on span "Add a Target" at bounding box center [163, 230] width 32 height 7
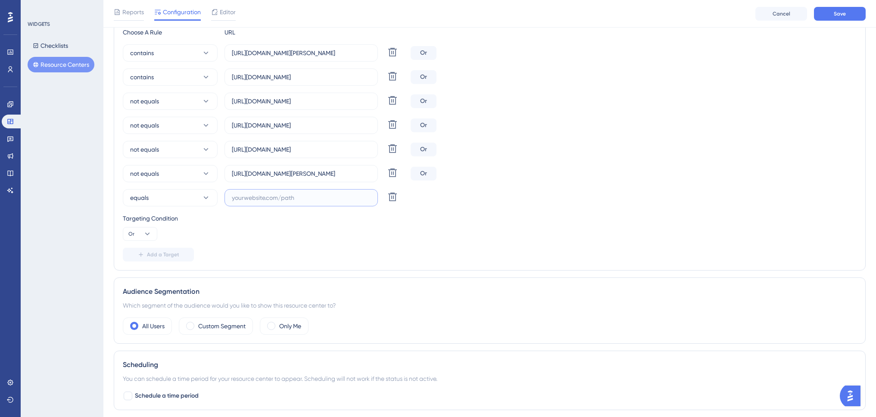
click at [259, 198] on input "text" at bounding box center [301, 197] width 139 height 9
paste input "https://www.dev-tikitaki.swing-oblak.io/"
type input "https://www.dev-tikitaki.swing-oblak.io/registracija"
click at [183, 200] on button "equals" at bounding box center [170, 197] width 95 height 17
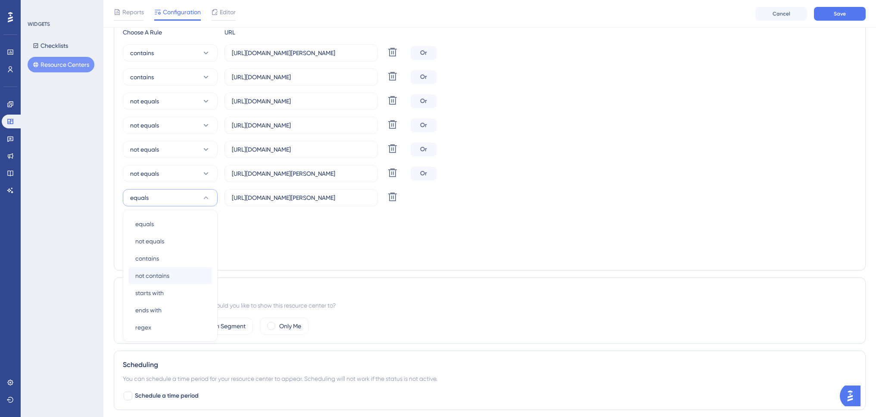
scroll to position [264, 0]
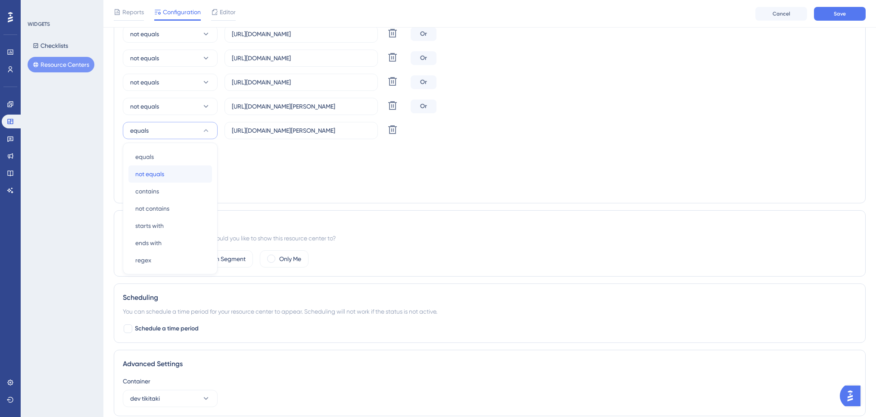
click at [175, 174] on div "not equals not equals" at bounding box center [170, 173] width 70 height 17
click at [148, 189] on span "Add a Target" at bounding box center [163, 187] width 32 height 7
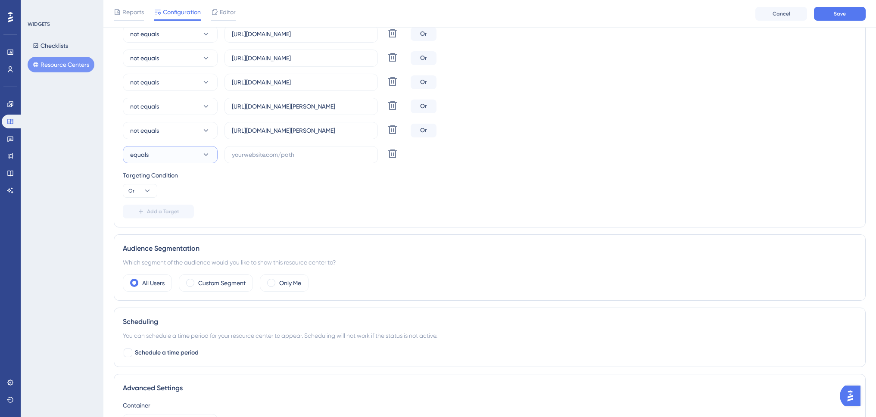
click at [198, 161] on button "equals" at bounding box center [170, 154] width 95 height 17
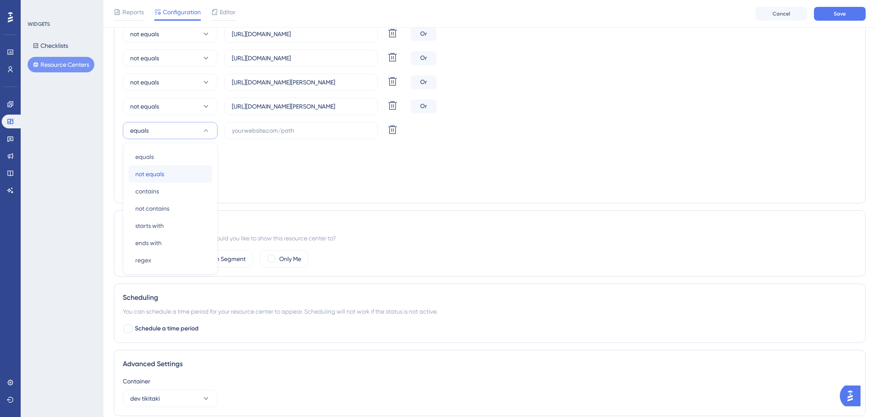
click at [188, 175] on div "not equals not equals" at bounding box center [170, 173] width 70 height 17
click at [292, 134] on input "text" at bounding box center [301, 130] width 139 height 9
paste input "https://www.dev-tikitaki.swing-oblak.io/"
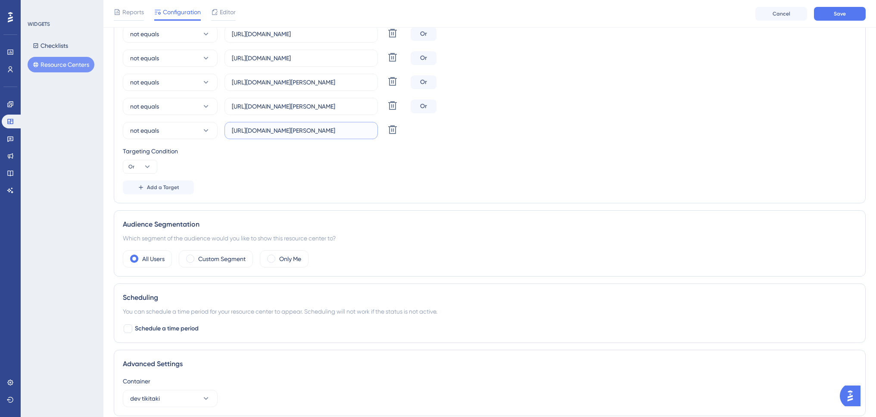
scroll to position [0, 3]
type input "https://www.dev-tikitaki.swing-oblak.io/evidencije"
click at [349, 203] on div "Page Targeting On which pages should the resource center be visible to your end…" at bounding box center [490, 50] width 752 height 308
click at [845, 12] on span "Save" at bounding box center [840, 13] width 12 height 7
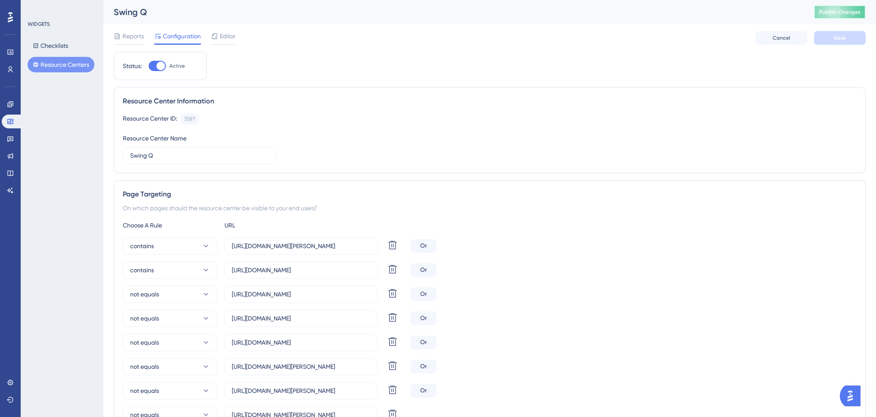
click at [858, 13] on span "Publish Changes" at bounding box center [839, 12] width 41 height 7
click at [137, 36] on span "Reports" at bounding box center [133, 36] width 22 height 10
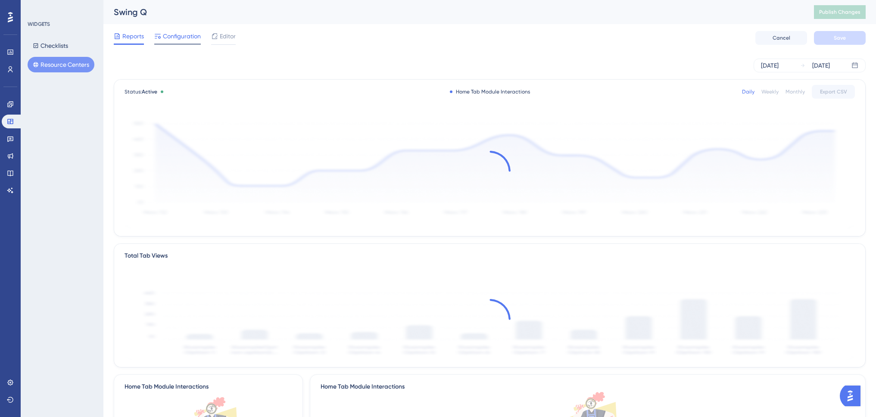
click at [176, 32] on span "Configuration" at bounding box center [182, 36] width 38 height 10
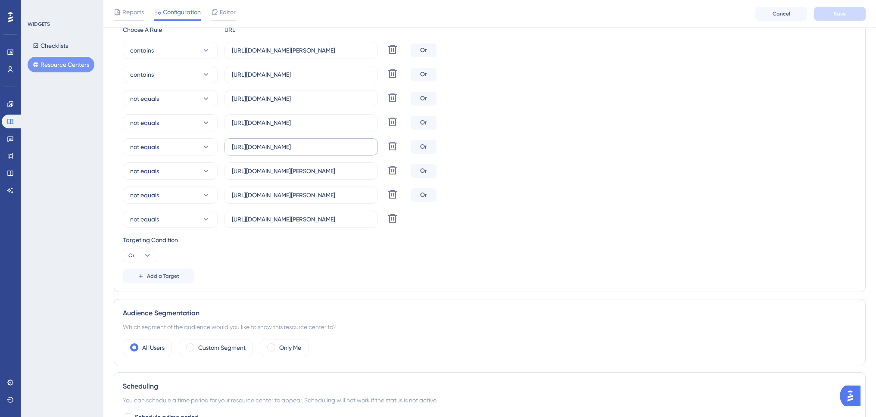
scroll to position [215, 0]
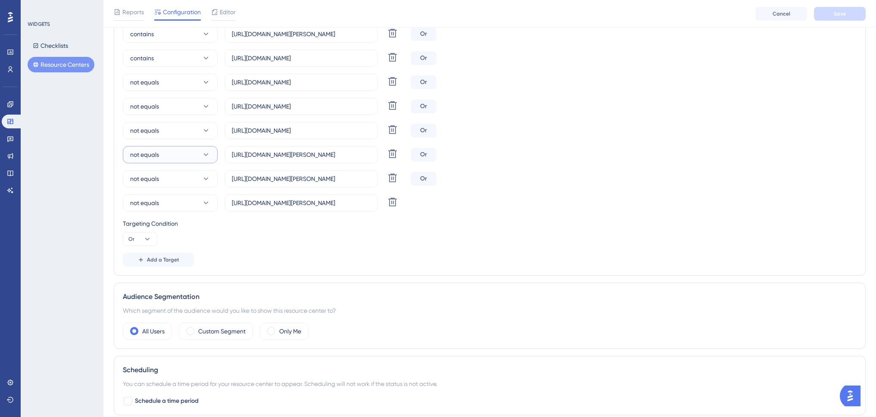
click at [185, 157] on button "not equals" at bounding box center [170, 154] width 95 height 17
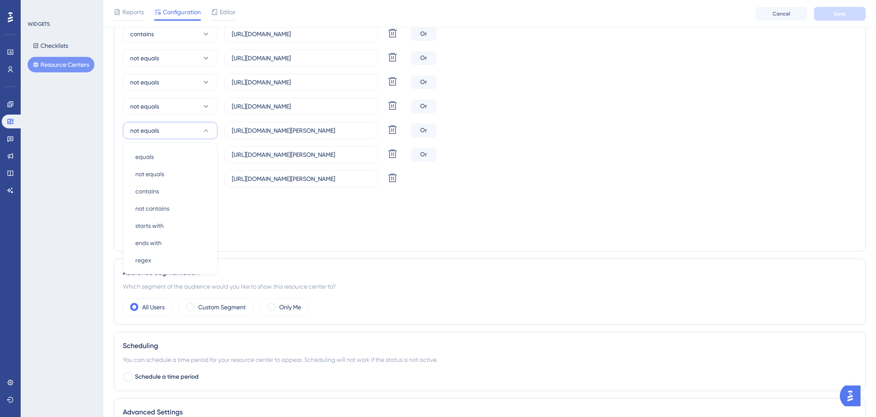
click at [586, 98] on div "not equals https://www.swing-q.hr/evidencije Delete Or" at bounding box center [490, 106] width 734 height 17
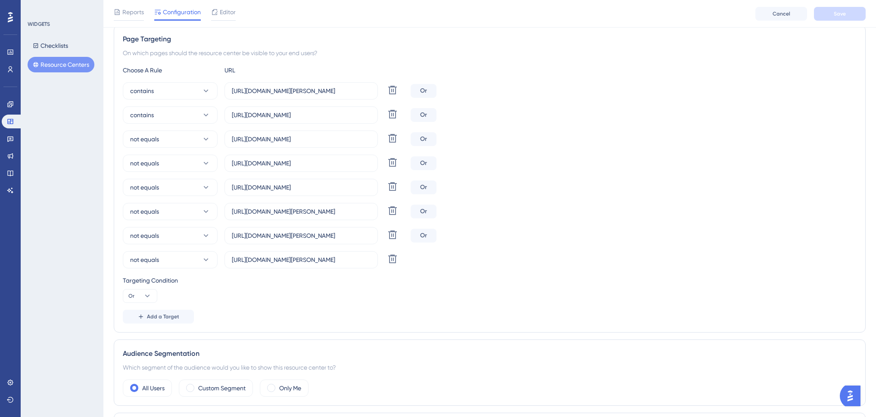
scroll to position [153, 0]
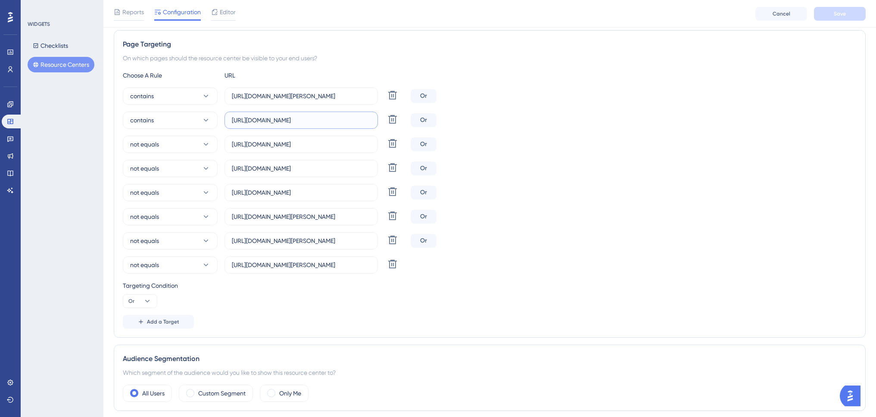
click at [338, 120] on input "https://www.swing-q.hr/" at bounding box center [301, 119] width 139 height 9
click at [374, 73] on div "Choose A Rule URL" at bounding box center [490, 75] width 734 height 10
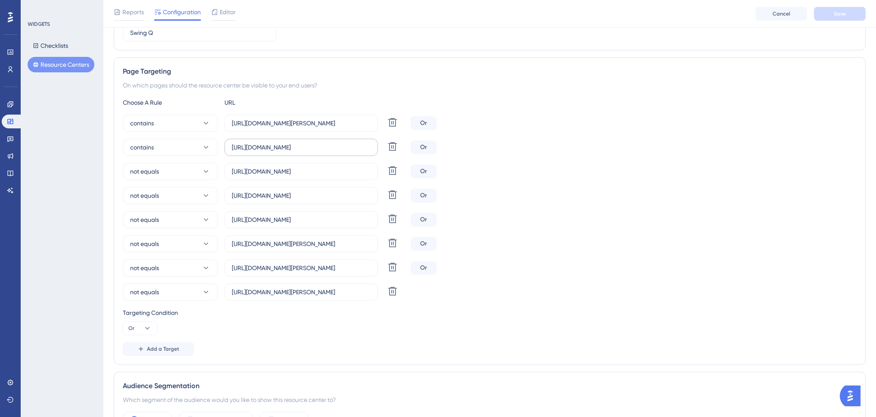
scroll to position [129, 0]
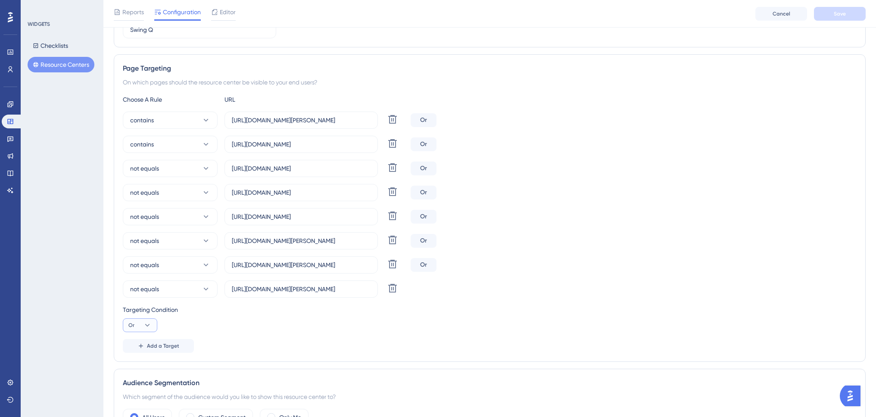
click at [148, 323] on icon at bounding box center [147, 325] width 9 height 9
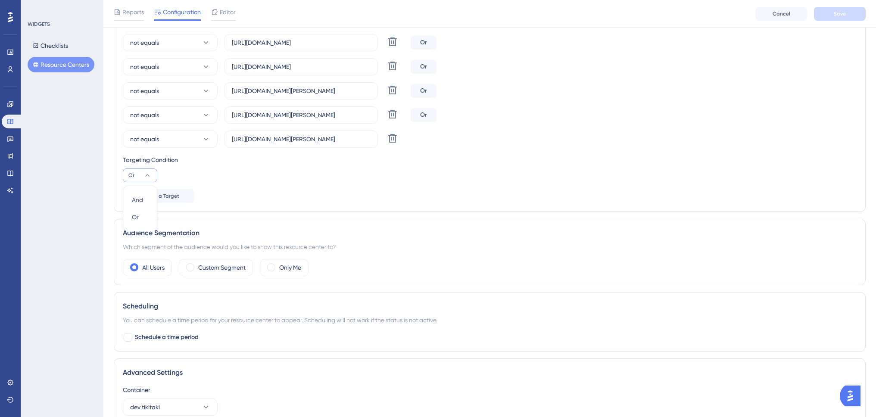
click at [243, 183] on div "Choose A Rule URL contains https://www.dev-tikitaki.swing-oblak.io/ Delete Or c…" at bounding box center [490, 73] width 734 height 259
click at [165, 194] on span "Add a Target" at bounding box center [163, 196] width 32 height 7
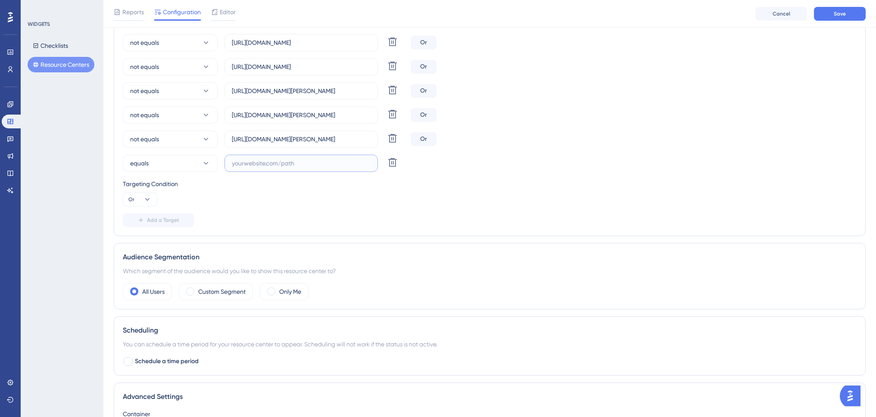
click at [268, 164] on input "text" at bounding box center [301, 163] width 139 height 9
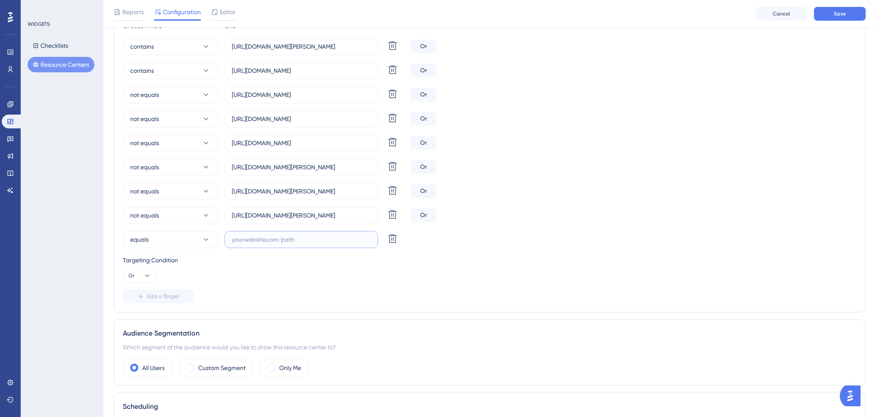
scroll to position [193, 0]
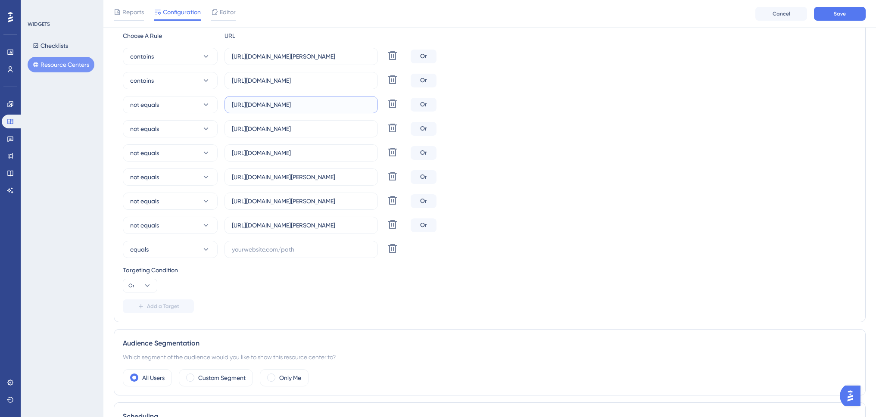
drag, startPoint x: 338, startPoint y: 107, endPoint x: 221, endPoint y: 106, distance: 117.2
click at [221, 106] on div "not equals https://www.swing-q.hr/prijava Delete" at bounding box center [265, 104] width 284 height 17
drag, startPoint x: 315, startPoint y: 80, endPoint x: 222, endPoint y: 81, distance: 93.5
click at [222, 81] on div "contains https://www.swing-q.hr/ Delete" at bounding box center [265, 80] width 284 height 17
click at [284, 254] on input "text" at bounding box center [301, 249] width 139 height 9
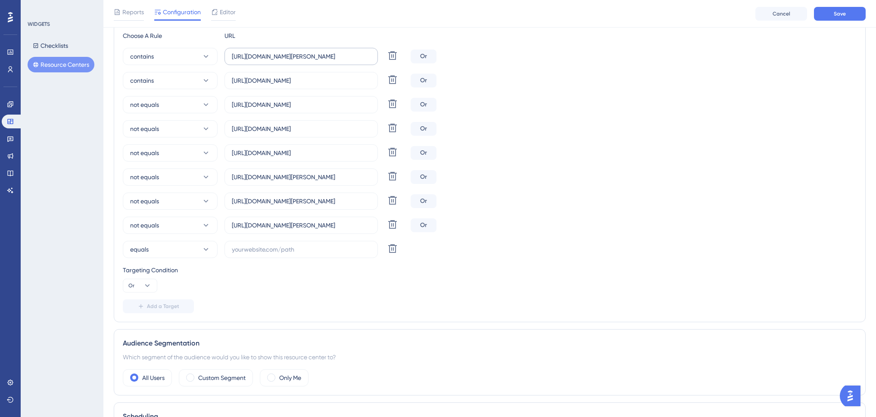
drag, startPoint x: 231, startPoint y: 56, endPoint x: 351, endPoint y: 57, distance: 119.4
click at [351, 57] on label "https://www.dev-tikitaki.swing-oblak.io/" at bounding box center [301, 56] width 153 height 17
click at [351, 57] on input "https://www.dev-tikitaki.swing-oblak.io/" at bounding box center [301, 56] width 139 height 9
drag, startPoint x: 351, startPoint y: 56, endPoint x: 217, endPoint y: 58, distance: 134.0
click at [217, 58] on div "contains https://www.dev-tikitaki.swing-oblak.io/ Delete" at bounding box center [265, 56] width 284 height 17
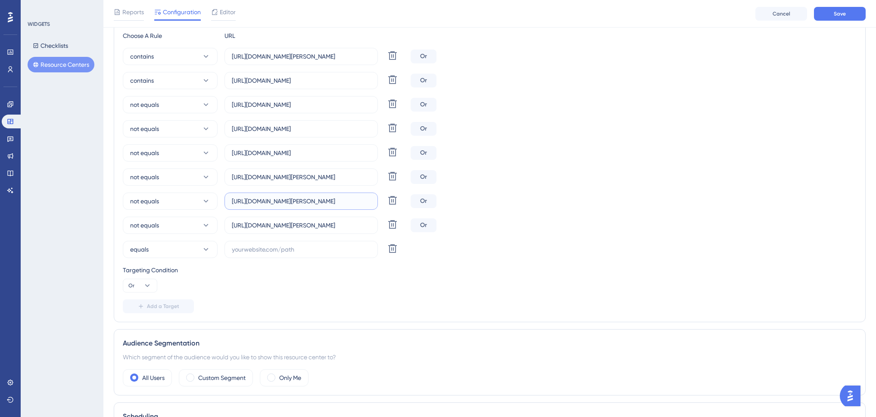
click at [311, 202] on input "https://www.dev-tikitaki.swing-oblak.io/registracija" at bounding box center [301, 201] width 139 height 9
drag, startPoint x: 304, startPoint y: 225, endPoint x: 370, endPoint y: 226, distance: 66.0
click at [370, 226] on input "https://www.dev-tikitaki.swing-oblak.io/evidencije" at bounding box center [301, 225] width 139 height 9
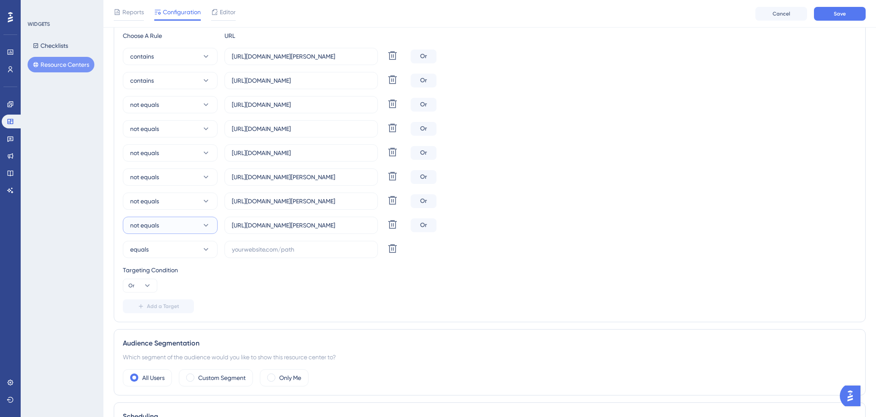
click at [191, 230] on button "not equals" at bounding box center [170, 225] width 95 height 17
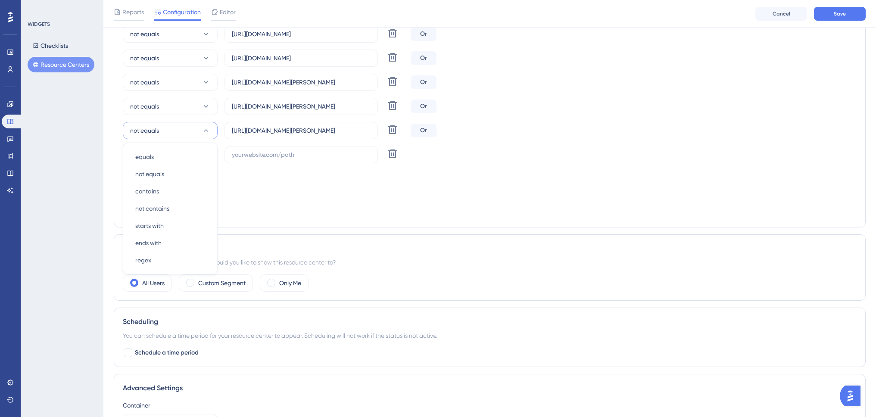
click at [381, 190] on div "Targeting Condition Or" at bounding box center [490, 184] width 734 height 28
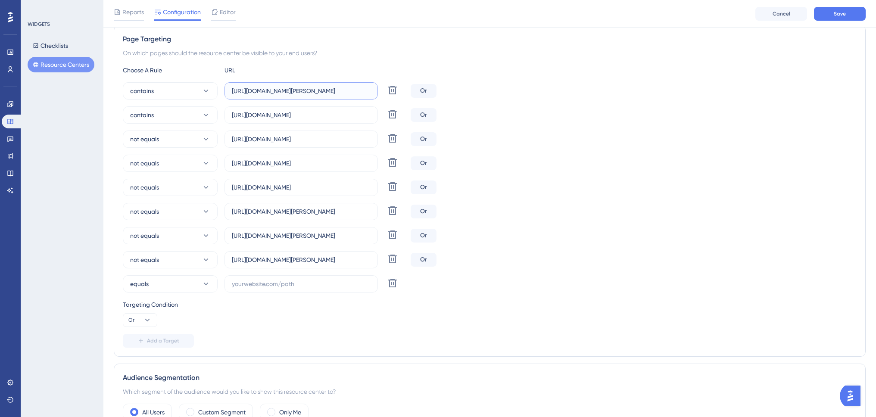
click at [345, 90] on input "https://www.dev-tikitaki.swing-oblak.io/" at bounding box center [301, 90] width 139 height 9
click at [475, 76] on div "Choose A Rule URL contains https://www.dev-tikitaki.swing-oblak.io/ Delete Or c…" at bounding box center [490, 206] width 734 height 283
click at [354, 92] on input "https://www.dev-tikitaki.swing-oblak.io/" at bounding box center [301, 90] width 139 height 9
type input "https://www.dev-tikitaki.swing-oblak.io/pretinac"
click at [833, 10] on button "Save" at bounding box center [840, 14] width 52 height 14
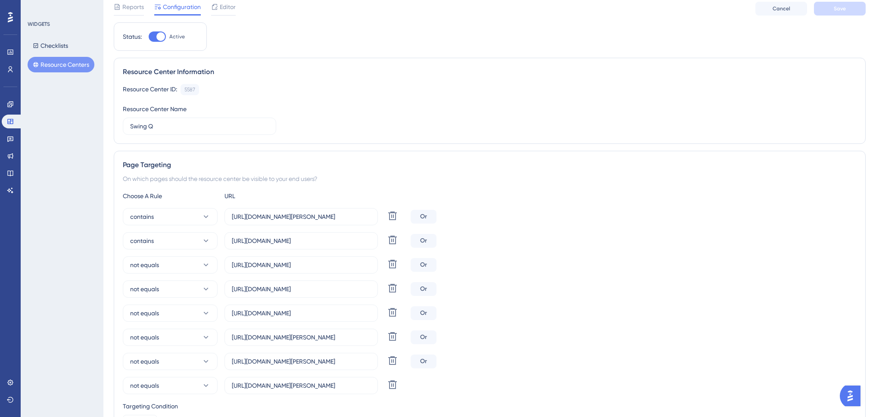
scroll to position [0, 0]
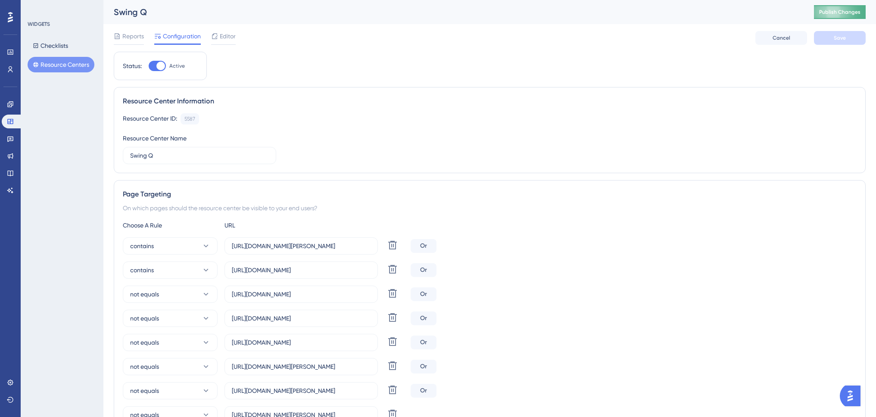
click at [831, 10] on span "Publish Changes" at bounding box center [839, 12] width 41 height 7
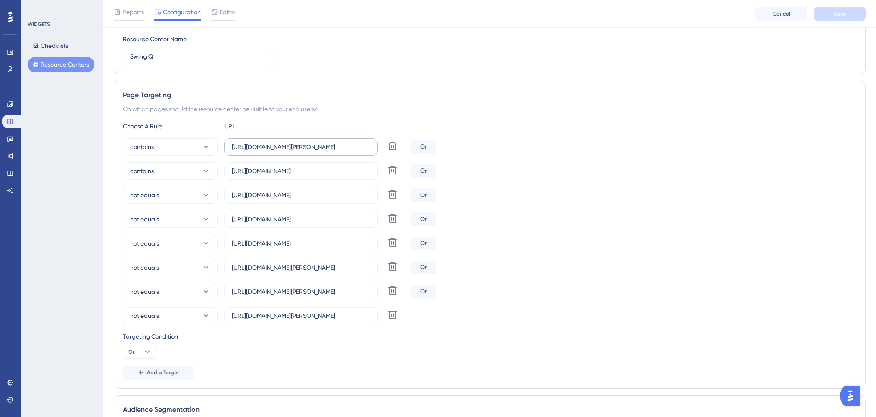
scroll to position [129, 0]
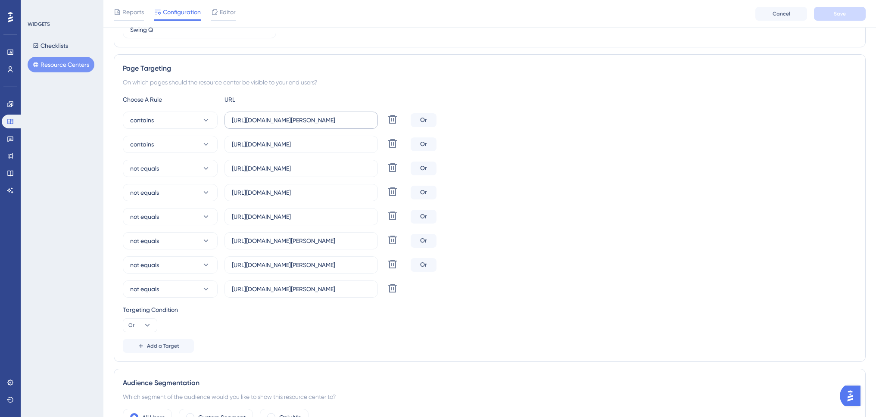
click at [328, 115] on label "https://www.dev-tikitaki.swing-oblak.io/pretinac" at bounding box center [301, 120] width 153 height 17
click at [328, 115] on input "https://www.dev-tikitaki.swing-oblak.io/pretinac" at bounding box center [301, 119] width 139 height 9
click at [303, 266] on input "https://www.dev-tikitaki.swing-oblak.io/registracija" at bounding box center [301, 264] width 139 height 9
drag, startPoint x: 308, startPoint y: 289, endPoint x: 374, endPoint y: 290, distance: 65.9
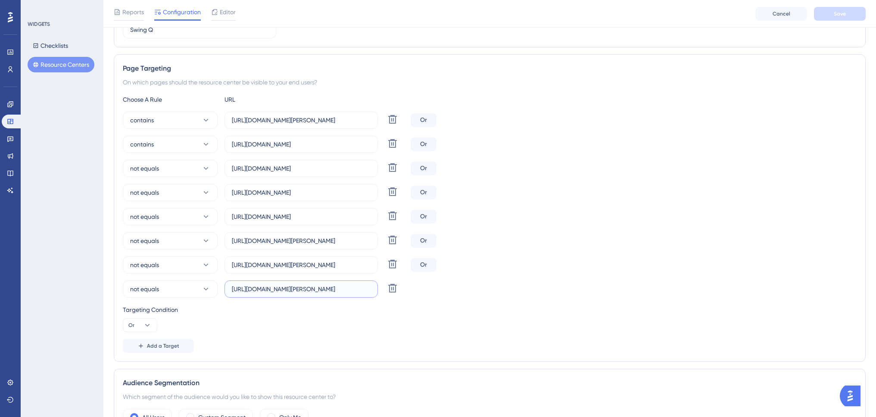
click at [374, 290] on label "https://www.dev-tikitaki.swing-oblak.io/evidencije" at bounding box center [301, 289] width 153 height 17
click at [305, 325] on div "Targeting Condition Or" at bounding box center [490, 319] width 734 height 28
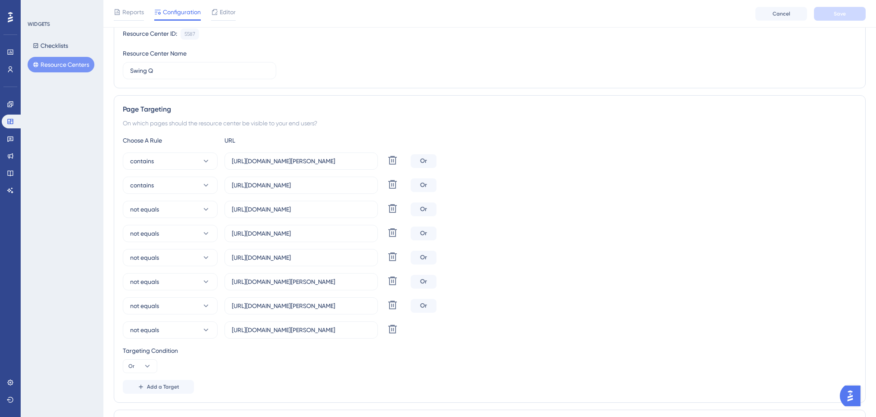
scroll to position [172, 0]
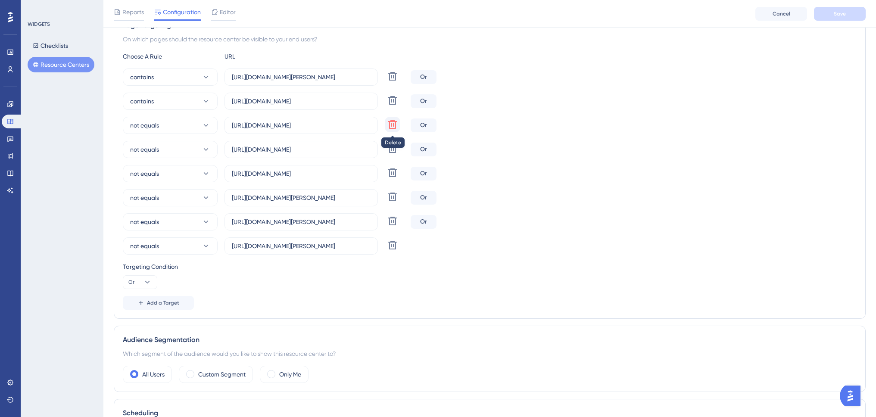
click at [394, 81] on icon at bounding box center [392, 76] width 9 height 9
type input "https://www.swing-q.hr/registracija"
type input "https://www.swing-q.hr/evidencije"
type input "https://www.dev-tikitaki.swing-oblak.io/prijava"
type input "https://www.dev-tikitaki.swing-oblak.io/registracija"
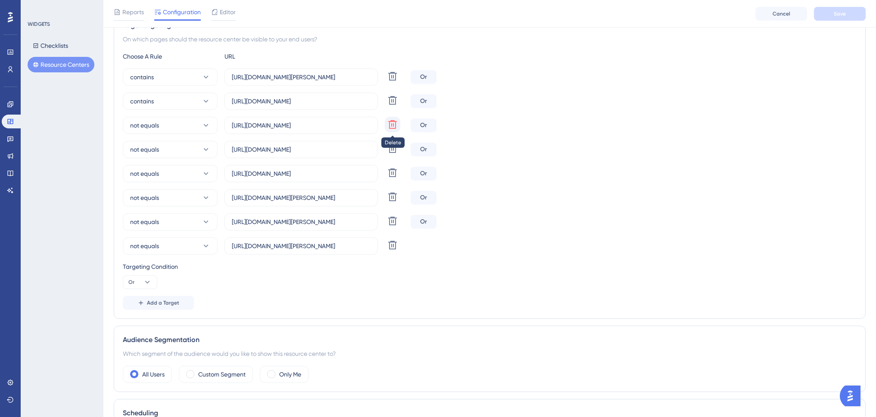
type input "https://www.dev-tikitaki.swing-oblak.io/evidencije"
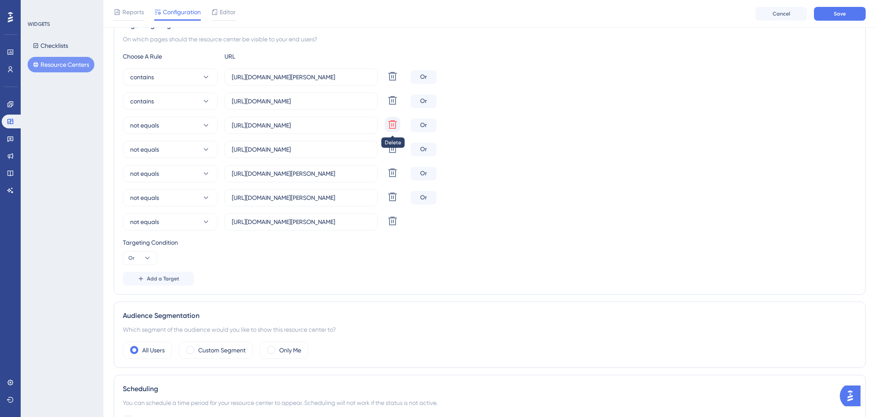
click at [394, 81] on icon at bounding box center [392, 76] width 9 height 9
type input "https://www.swing-q.hr/evidencije"
type input "https://www.dev-tikitaki.swing-oblak.io/prijava"
type input "https://www.dev-tikitaki.swing-oblak.io/registracija"
type input "https://www.dev-tikitaki.swing-oblak.io/evidencije"
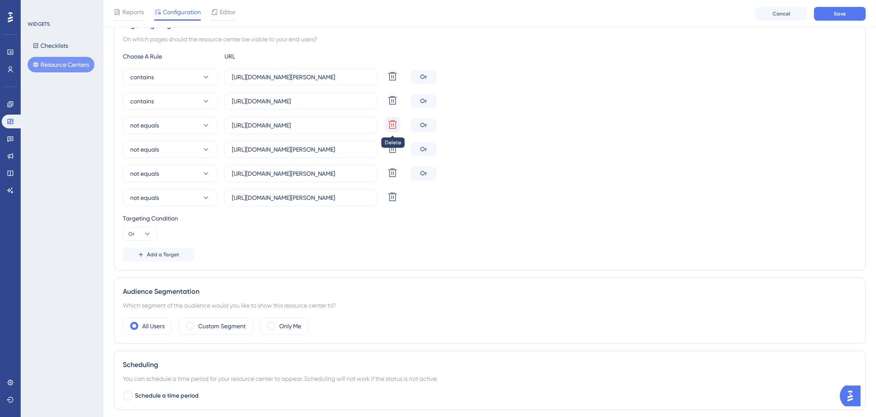
click at [394, 81] on icon at bounding box center [392, 76] width 9 height 9
type input "https://www.dev-tikitaki.swing-oblak.io/prijava"
type input "https://www.dev-tikitaki.swing-oblak.io/registracija"
type input "https://www.dev-tikitaki.swing-oblak.io/evidencije"
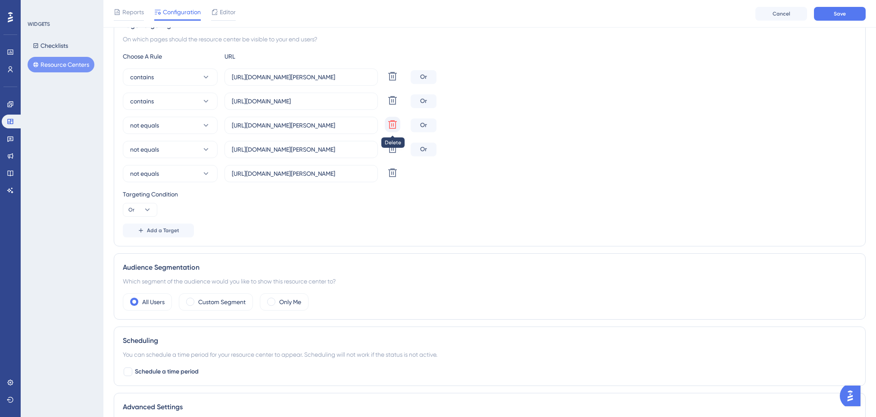
click at [394, 81] on icon at bounding box center [392, 76] width 9 height 9
type input "https://www.dev-tikitaki.swing-oblak.io/registracija"
type input "https://www.dev-tikitaki.swing-oblak.io/evidencije"
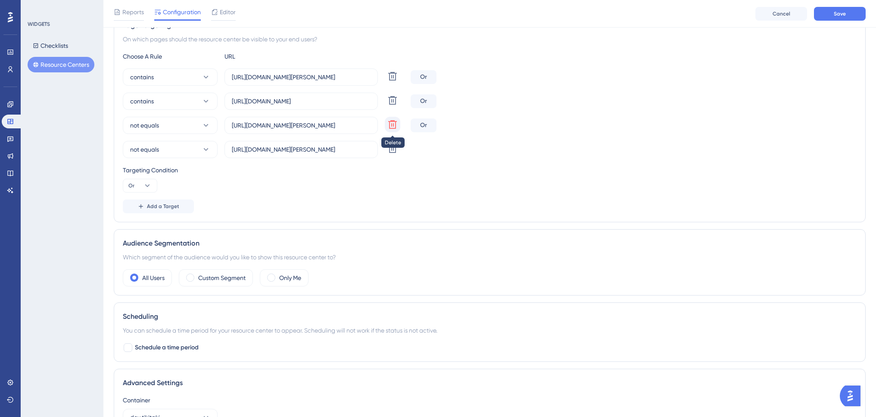
click at [394, 81] on icon at bounding box center [392, 76] width 9 height 9
type input "https://www.dev-tikitaki.swing-oblak.io/evidencije"
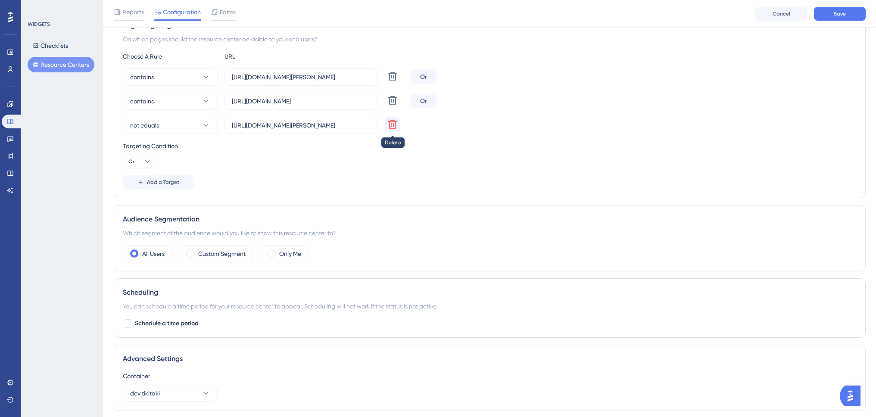
click at [394, 81] on icon at bounding box center [392, 76] width 9 height 9
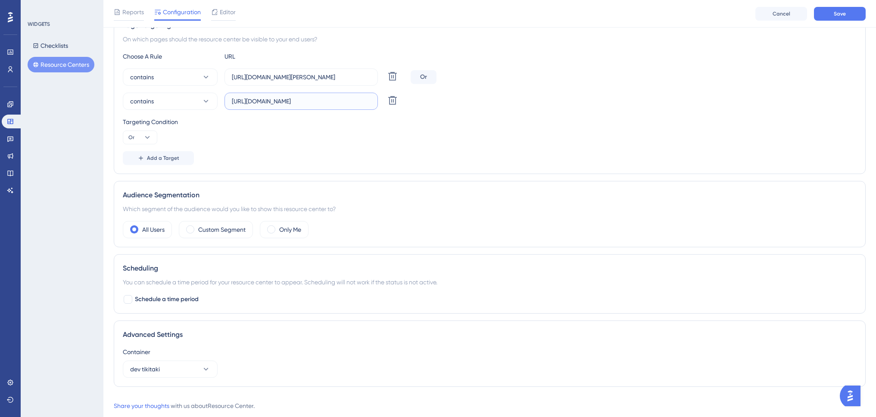
click at [322, 101] on input "https://www.swing-q.hr/" at bounding box center [301, 101] width 139 height 9
click at [388, 81] on icon at bounding box center [392, 76] width 10 height 10
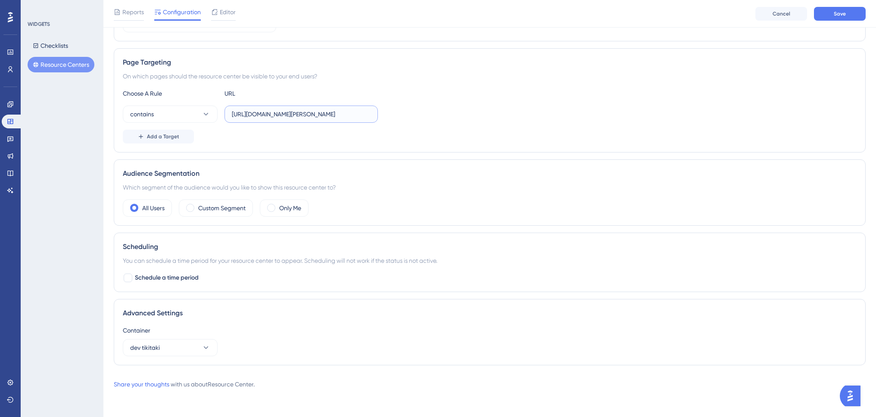
click at [313, 114] on input "https://www.dev-tikitaki.swing-oblak.io/pretinac" at bounding box center [301, 113] width 139 height 9
drag, startPoint x: 320, startPoint y: 114, endPoint x: 375, endPoint y: 114, distance: 55.6
click at [375, 114] on label "https://www.dev-tikitaki.swing-oblak.io/pretinac" at bounding box center [301, 114] width 153 height 17
click at [167, 136] on span "Add a Target" at bounding box center [163, 136] width 32 height 7
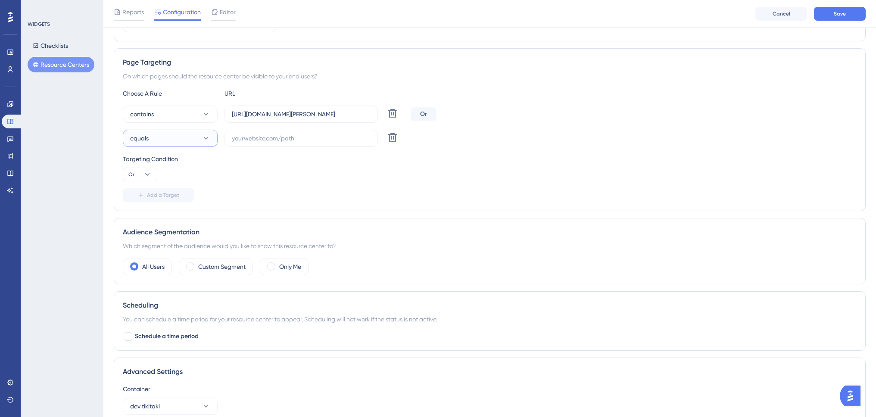
click at [204, 138] on icon at bounding box center [206, 138] width 9 height 9
click at [172, 197] on div "contains contains" at bounding box center [170, 198] width 70 height 17
drag, startPoint x: 232, startPoint y: 114, endPoint x: 372, endPoint y: 115, distance: 139.6
click at [372, 115] on label "https://www.dev-tikitaki.swing-oblak.io/pretinac" at bounding box center [301, 114] width 153 height 17
click at [300, 140] on input "text" at bounding box center [301, 138] width 139 height 9
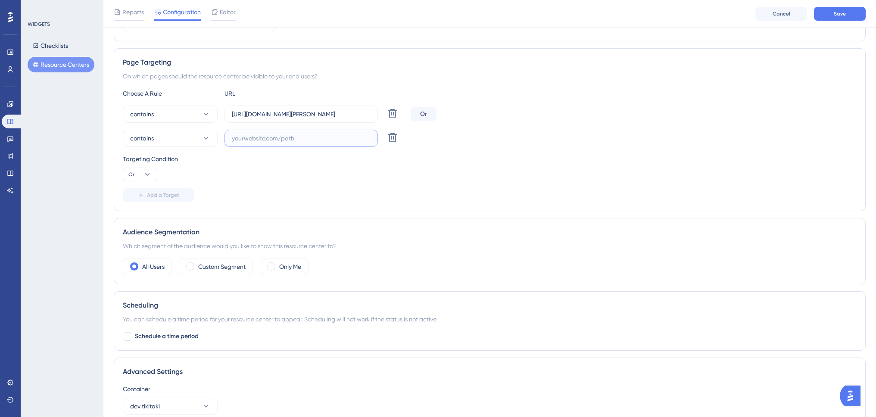
paste input "https://www.dev-tikitaki.swing-oblak.io/pretinac"
drag, startPoint x: 346, startPoint y: 139, endPoint x: 376, endPoint y: 138, distance: 29.7
click at [376, 138] on label "https://www.dev-tikitaki.swing-oblak.io/pretinac" at bounding box center [301, 138] width 153 height 17
paste input "ulazni-dokumenti"
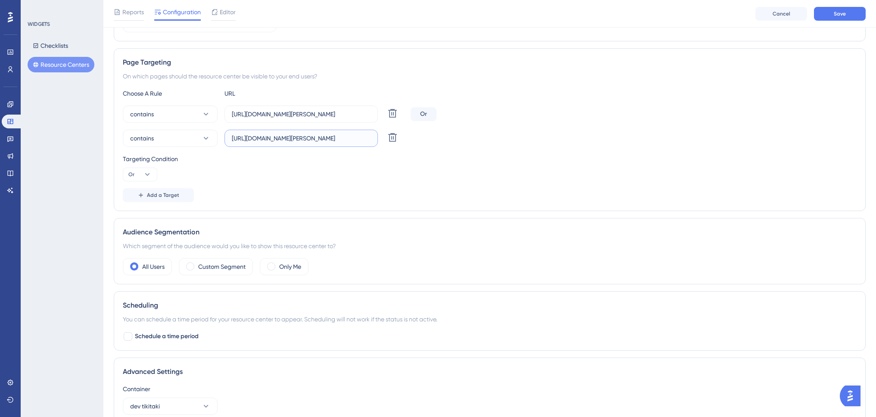
type input "https://www.dev-tikitaki.swing-oblak.io/ulazni-dokumenti"
drag, startPoint x: 321, startPoint y: 181, endPoint x: 231, endPoint y: 182, distance: 90.1
click at [321, 181] on div "Choose A Rule URL contains https://www.dev-tikitaki.swing-oblak.io/pretinac Del…" at bounding box center [490, 145] width 734 height 114
click at [168, 196] on span "Add a Target" at bounding box center [163, 195] width 32 height 7
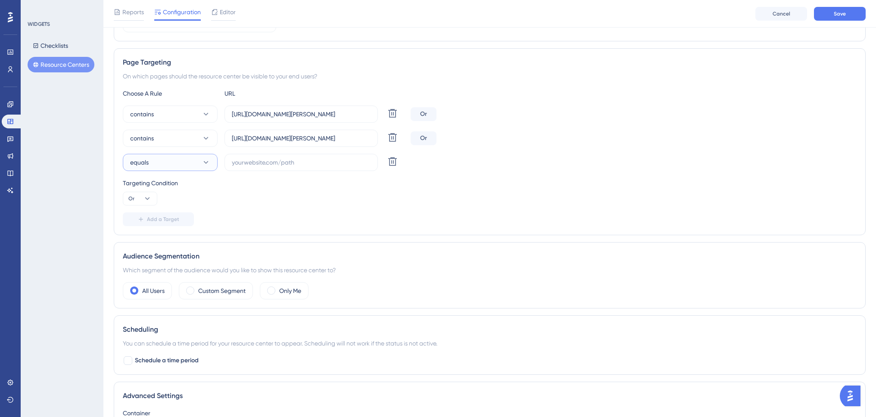
click at [182, 159] on button "equals" at bounding box center [170, 162] width 95 height 17
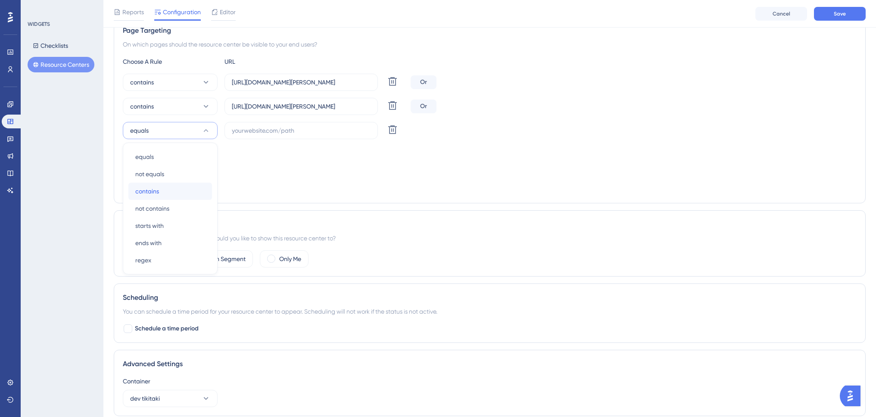
click at [181, 193] on div "contains contains" at bounding box center [170, 191] width 70 height 17
click at [256, 110] on input "https://www.dev-tikitaki.swing-oblak.io/ulazni-dokumenti" at bounding box center [301, 106] width 139 height 9
click at [286, 132] on input "text" at bounding box center [301, 130] width 139 height 9
paste input "https://www.dev-tikitaki.swing-oblak.io/ulazni-dokumenti"
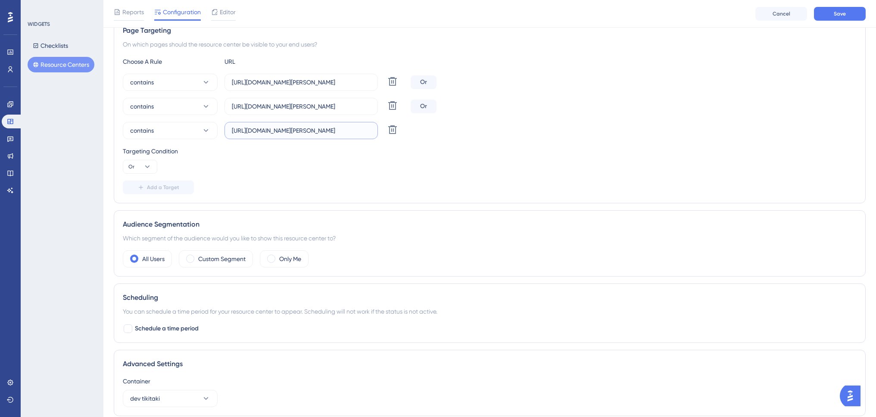
scroll to position [0, 24]
drag, startPoint x: 321, startPoint y: 131, endPoint x: 339, endPoint y: 130, distance: 17.7
click at [339, 130] on input "https://www.dev-tikitaki.swing-oblak.io/ulazni-dokumenti" at bounding box center [301, 130] width 139 height 9
type input "https://www.dev-tikitaki.swing-oblak.io/izlazni-dokumenti"
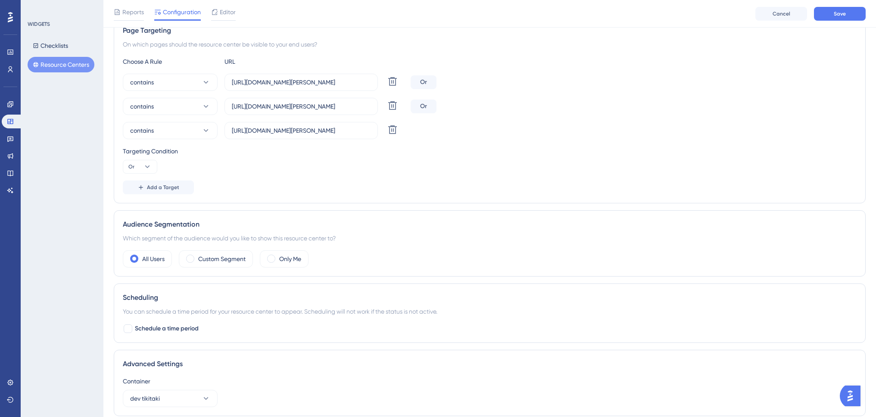
click at [377, 171] on div "Targeting Condition Or" at bounding box center [490, 160] width 734 height 28
click at [162, 187] on span "Add a Target" at bounding box center [163, 187] width 32 height 7
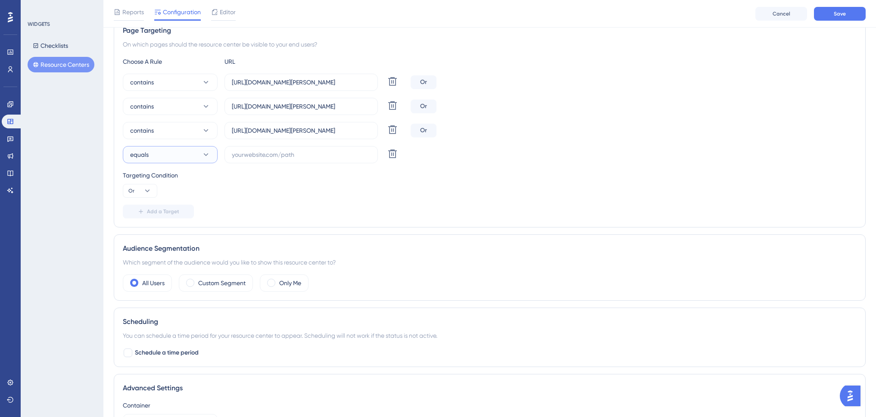
click at [197, 153] on button "equals" at bounding box center [170, 154] width 95 height 17
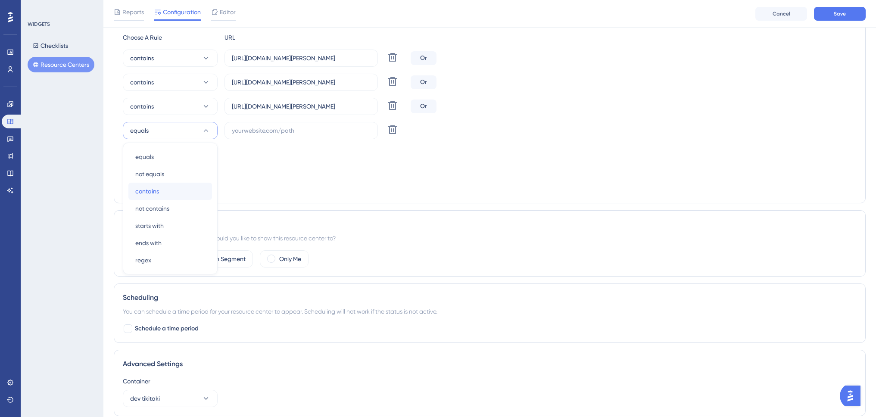
click at [177, 190] on div "contains contains" at bounding box center [170, 191] width 70 height 17
click at [267, 135] on input "text" at bounding box center [301, 130] width 139 height 9
click at [283, 98] on label "https://www.dev-tikitaki.swing-oblak.io/izlazni-dokumenti" at bounding box center [301, 106] width 153 height 17
click at [283, 102] on input "https://www.dev-tikitaki.swing-oblak.io/izlazni-dokumenti" at bounding box center [301, 106] width 139 height 9
click at [282, 132] on input "text" at bounding box center [301, 130] width 139 height 9
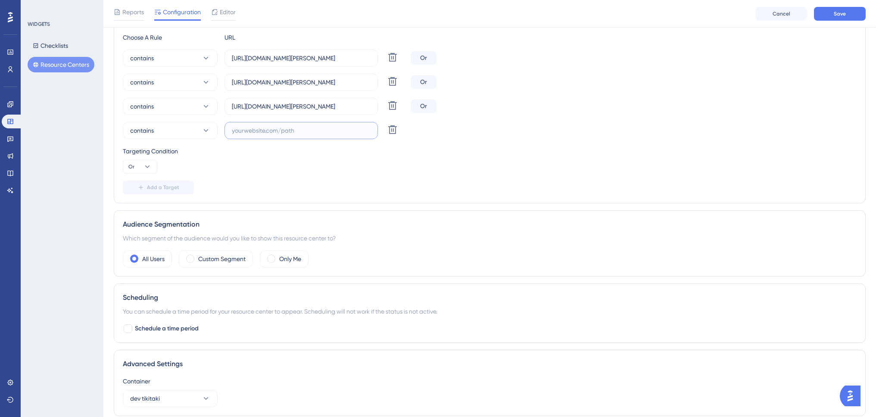
paste input "https://www.dev-tikitaki.swing-oblak.io/izlazni-dokumenti"
click at [346, 131] on input "https://www.dev-tikitaki.swing-oblak.io/izlazni-dokumenti" at bounding box center [301, 130] width 139 height 9
drag, startPoint x: 345, startPoint y: 131, endPoint x: 386, endPoint y: 129, distance: 41.0
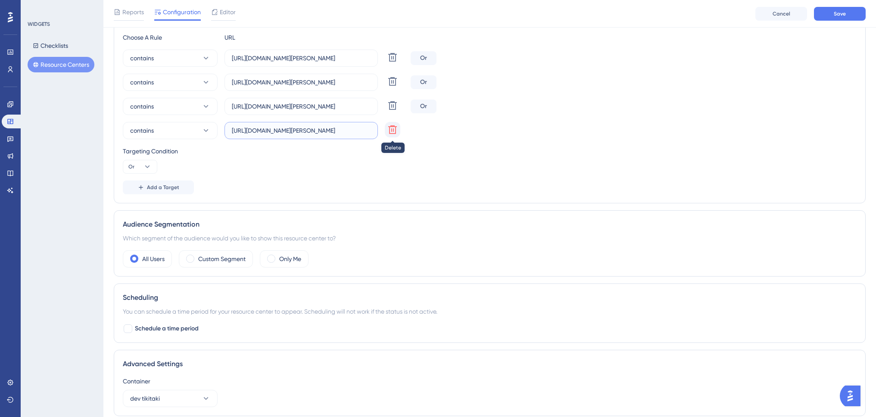
click at [386, 129] on div "contains https://www.dev-tikitaki.swing-oblak.io/izlazni-dokumenti Delete" at bounding box center [265, 130] width 284 height 17
paste input "elektronicka-arhiva"
type input "https://www.dev-tikitaki.swing-oblak.io/elektronicka-arhiva"
click at [356, 175] on div "Choose A Rule URL contains https://www.dev-tikitaki.swing-oblak.io/pretinac Del…" at bounding box center [490, 113] width 734 height 162
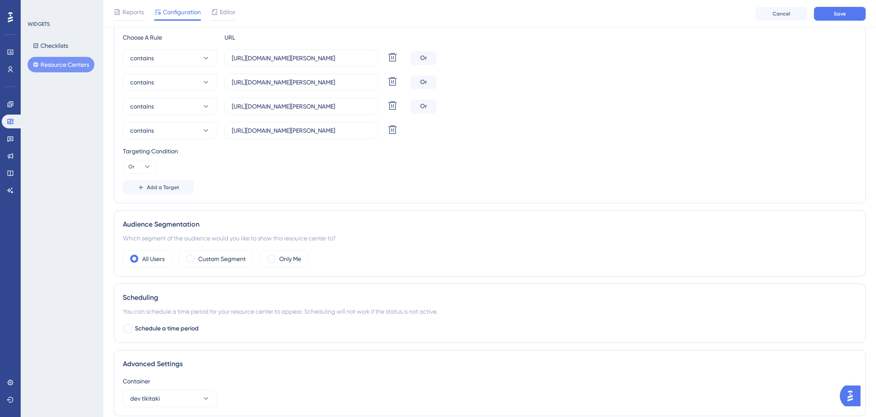
scroll to position [0, 0]
click at [158, 189] on span "Add a Target" at bounding box center [163, 187] width 32 height 7
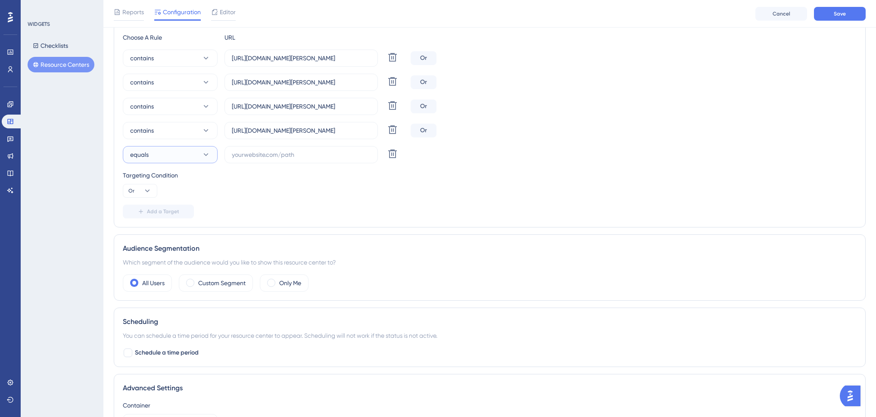
click at [187, 155] on button "equals" at bounding box center [170, 154] width 95 height 17
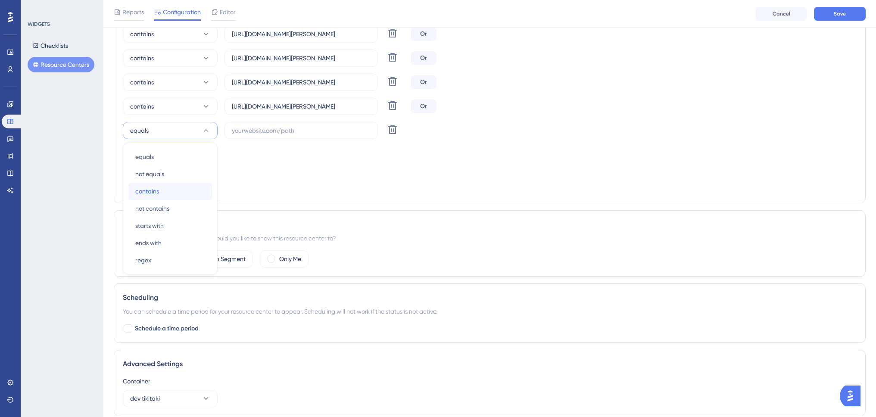
click at [182, 190] on div "contains contains" at bounding box center [170, 191] width 70 height 17
click at [259, 128] on input "text" at bounding box center [301, 130] width 139 height 9
click at [283, 106] on input "https://www.dev-tikitaki.swing-oblak.io/elektronicka-arhiva" at bounding box center [301, 106] width 139 height 9
click at [271, 132] on input "text" at bounding box center [301, 130] width 139 height 9
paste input "https://www.dev-tikitaki.swing-oblak.io/elektronicka-arhiva"
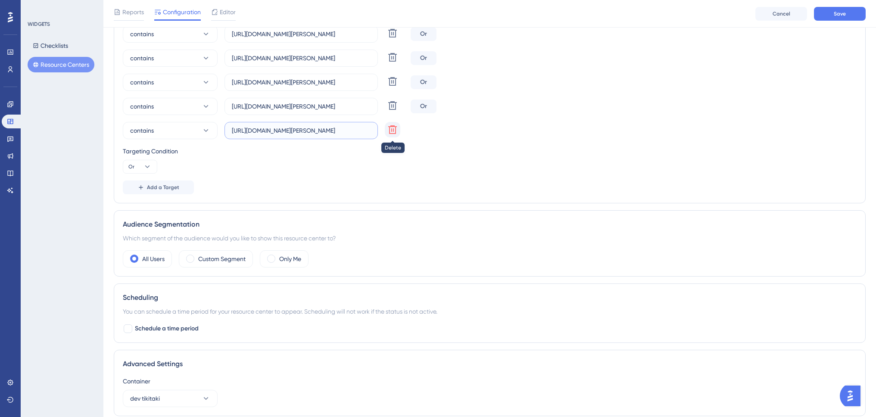
scroll to position [0, 29]
drag, startPoint x: 316, startPoint y: 131, endPoint x: 389, endPoint y: 132, distance: 72.8
click at [388, 132] on div "contains https://www.dev-tikitaki.swing-oblak.io/elektronicka-arhiva Delete" at bounding box center [265, 130] width 284 height 17
type input "https://www.dev-tikitaki.swing-oblak.io/partneri"
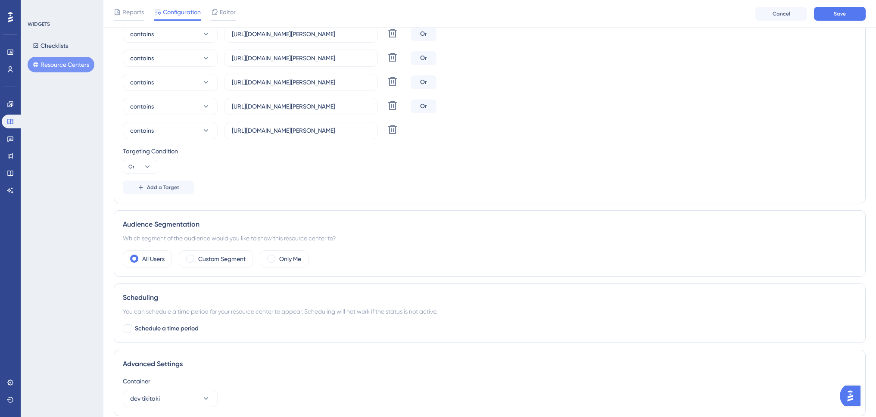
click at [385, 170] on div "Targeting Condition Or" at bounding box center [490, 160] width 734 height 28
click at [160, 188] on span "Add a Target" at bounding box center [163, 187] width 32 height 7
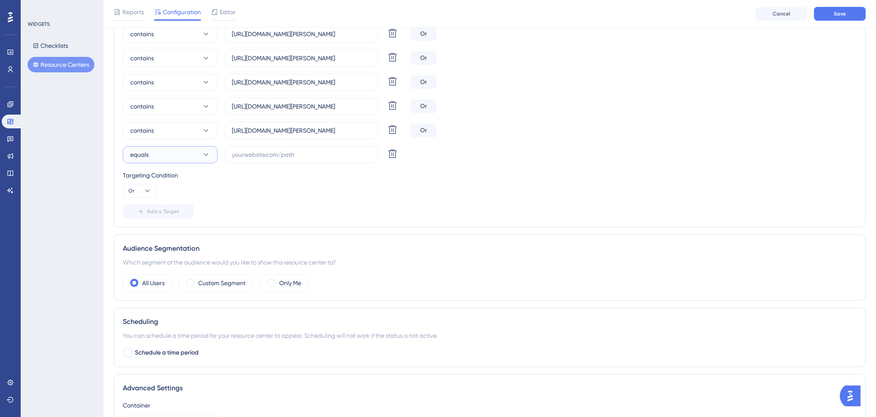
click at [162, 150] on button "equals" at bounding box center [170, 154] width 95 height 17
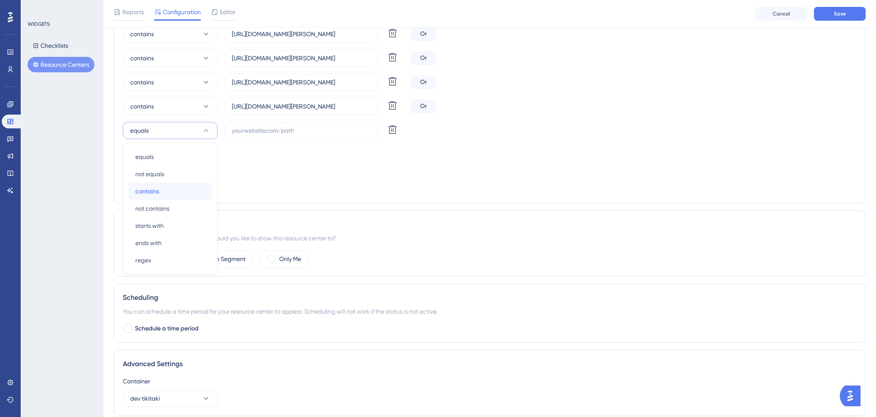
click at [174, 191] on div "contains contains" at bounding box center [170, 191] width 70 height 17
click at [254, 126] on input "text" at bounding box center [301, 130] width 139 height 9
click at [265, 107] on input "https://www.dev-tikitaki.swing-oblak.io/partneri" at bounding box center [301, 106] width 139 height 9
click at [272, 133] on input "text" at bounding box center [301, 130] width 139 height 9
paste input "https://www.dev-tikitaki.swing-oblak.io/partneri"
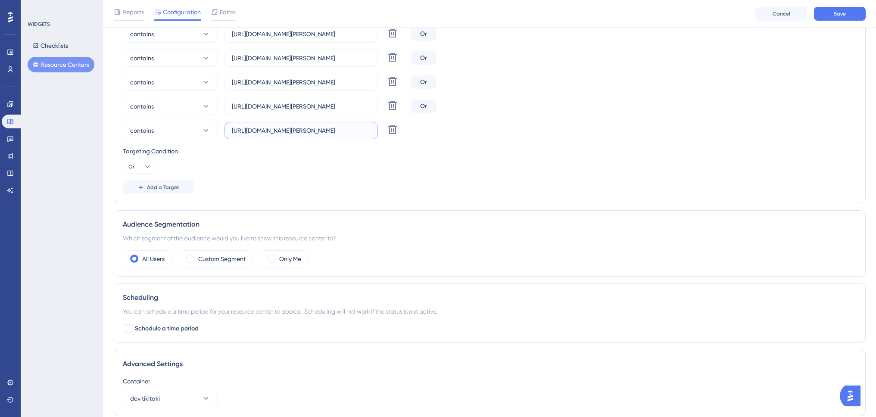
drag, startPoint x: 346, startPoint y: 131, endPoint x: 375, endPoint y: 131, distance: 29.3
click at [375, 131] on label "https://www.dev-tikitaki.swing-oblak.io/partneri" at bounding box center [301, 130] width 153 height 17
type input "https://www.dev-tikitaki.swing-oblak.io/postavke"
click at [331, 178] on div "Choose A Rule URL contains https://www.dev-tikitaki.swing-oblak.io/pretinac Del…" at bounding box center [490, 89] width 734 height 210
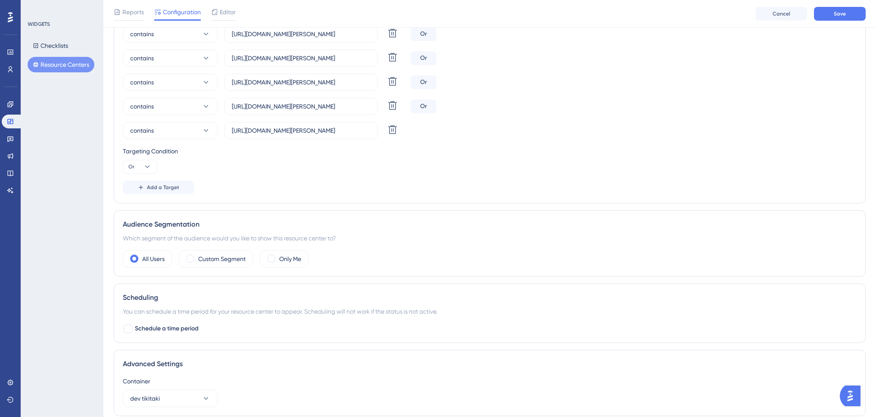
scroll to position [0, 0]
click at [838, 11] on span "Save" at bounding box center [840, 13] width 12 height 7
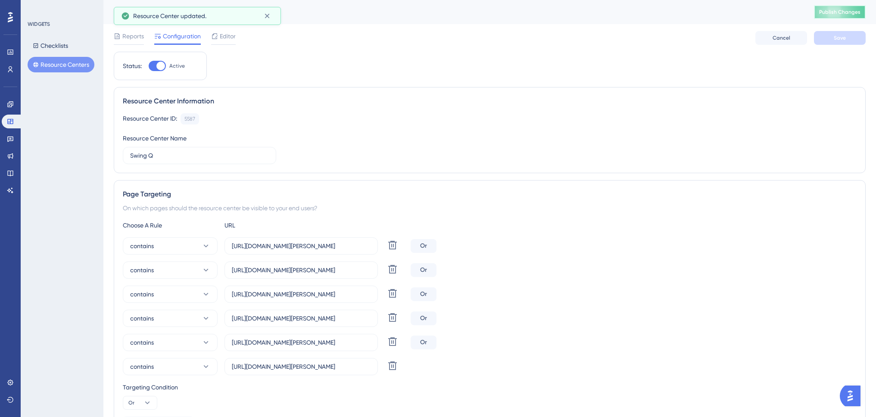
click at [836, 12] on span "Publish Changes" at bounding box center [839, 12] width 41 height 7
click at [9, 172] on icon at bounding box center [10, 173] width 7 height 7
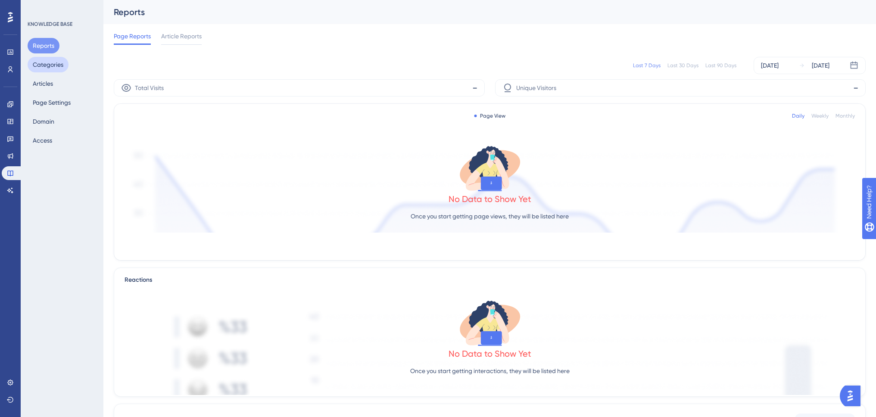
click at [59, 69] on button "Categories" at bounding box center [48, 65] width 41 height 16
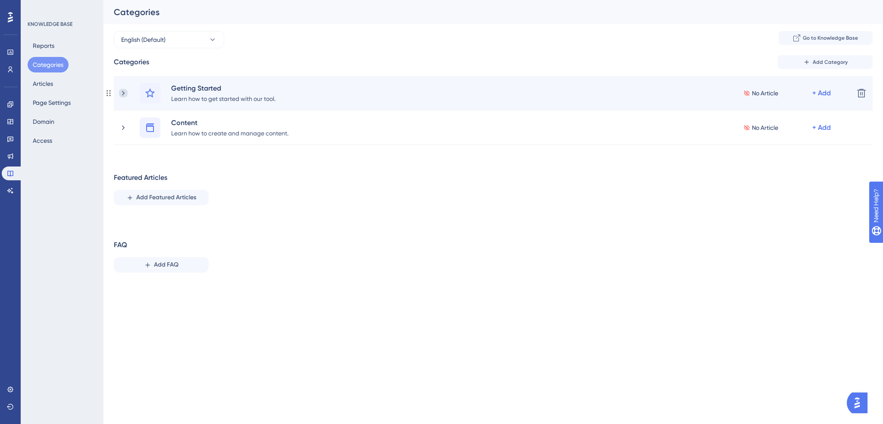
click at [124, 92] on icon at bounding box center [123, 93] width 9 height 9
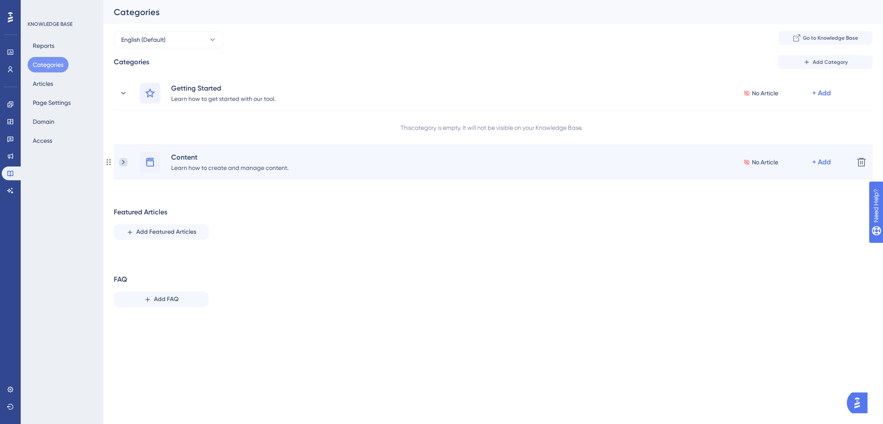
click at [122, 162] on icon at bounding box center [123, 162] width 9 height 9
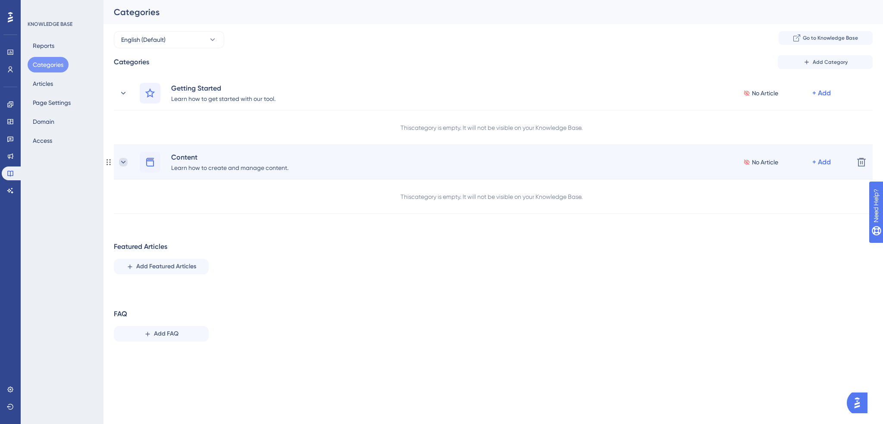
click at [123, 162] on icon at bounding box center [123, 162] width 9 height 9
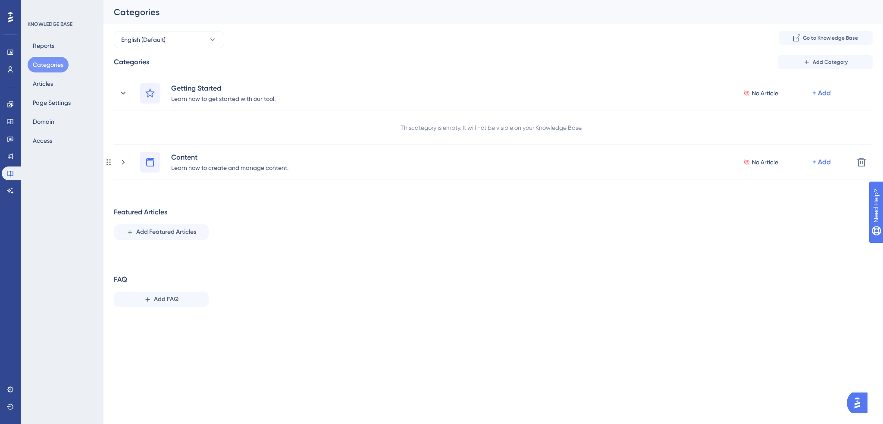
click at [123, 162] on icon at bounding box center [123, 162] width 9 height 9
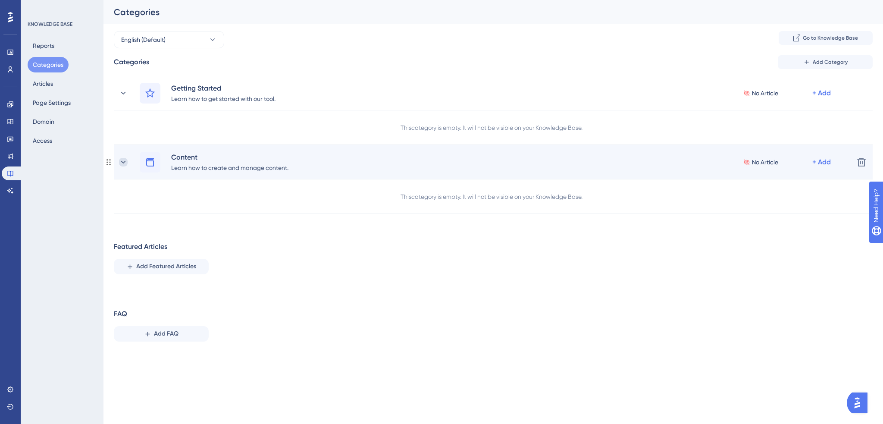
click at [125, 162] on icon at bounding box center [123, 162] width 9 height 9
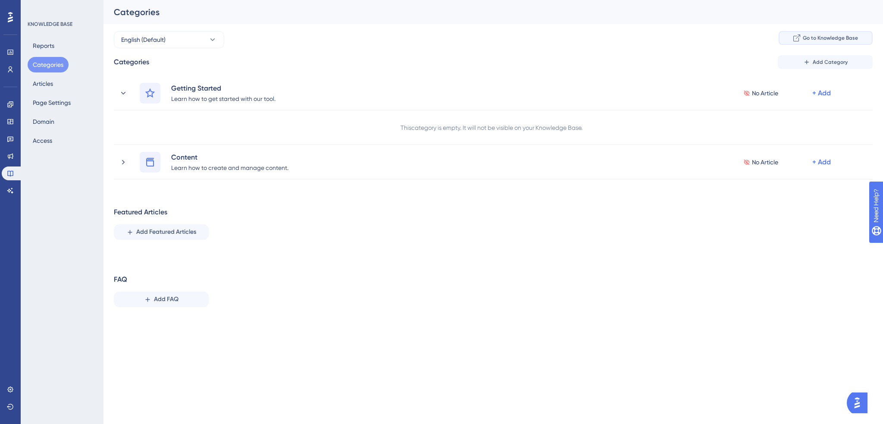
click at [828, 40] on span "Go to Knowledge Base" at bounding box center [829, 37] width 55 height 7
click at [11, 121] on icon at bounding box center [10, 121] width 6 height 5
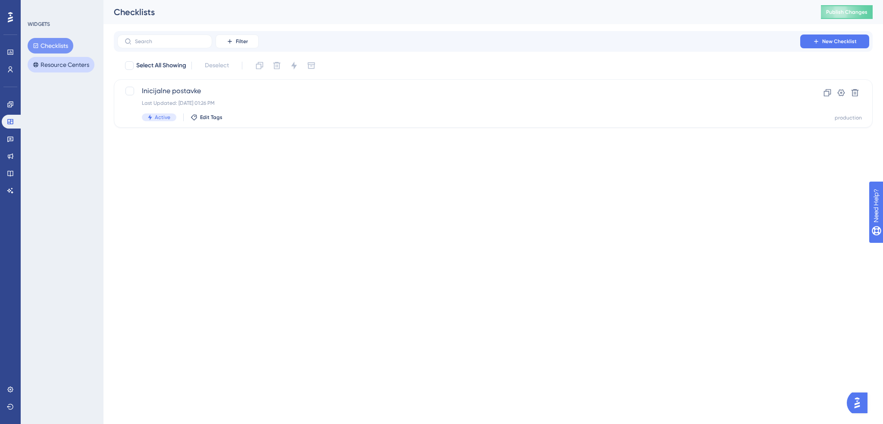
click at [61, 62] on button "Resource Centers" at bounding box center [61, 65] width 67 height 16
click at [281, 96] on div "Swing Q Last Updated: Aug 22 2025, 04:15 PM Active Edit Tags" at bounding box center [458, 103] width 633 height 35
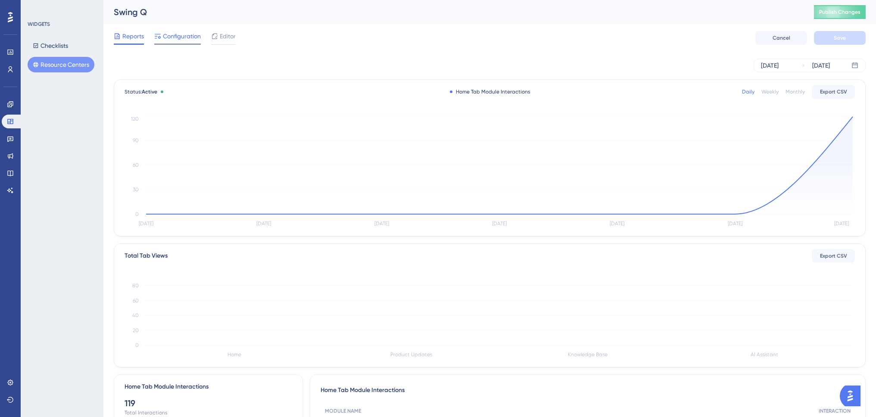
click at [190, 41] on span "Configuration" at bounding box center [182, 36] width 38 height 10
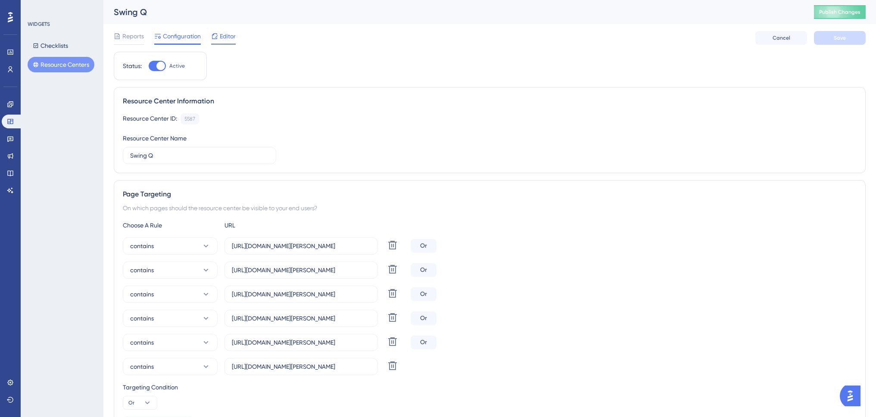
click at [224, 39] on span "Editor" at bounding box center [228, 36] width 16 height 10
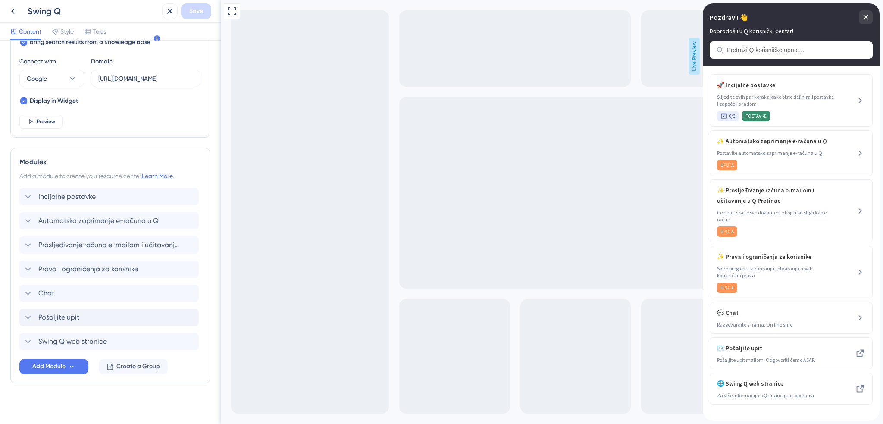
scroll to position [299, 0]
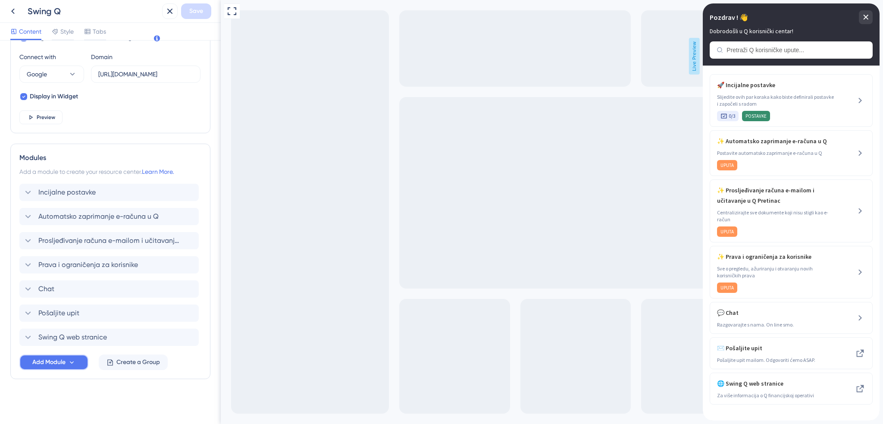
click at [76, 366] on button "Add Module" at bounding box center [53, 362] width 69 height 16
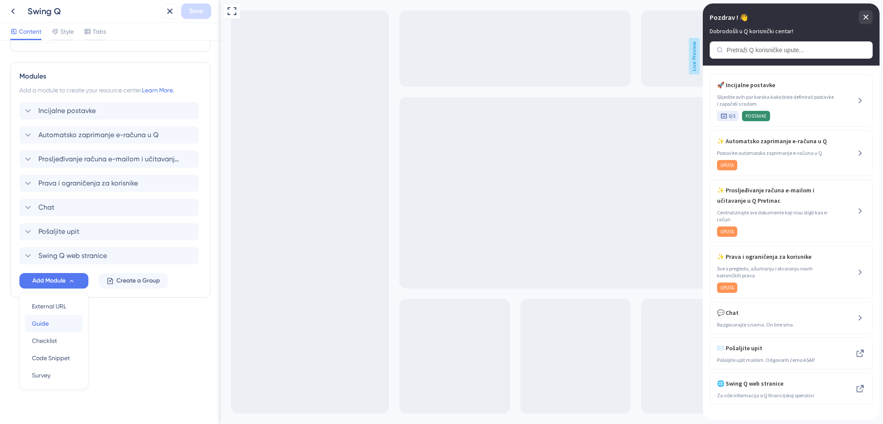
click at [59, 324] on div "Guide Guide" at bounding box center [54, 323] width 44 height 17
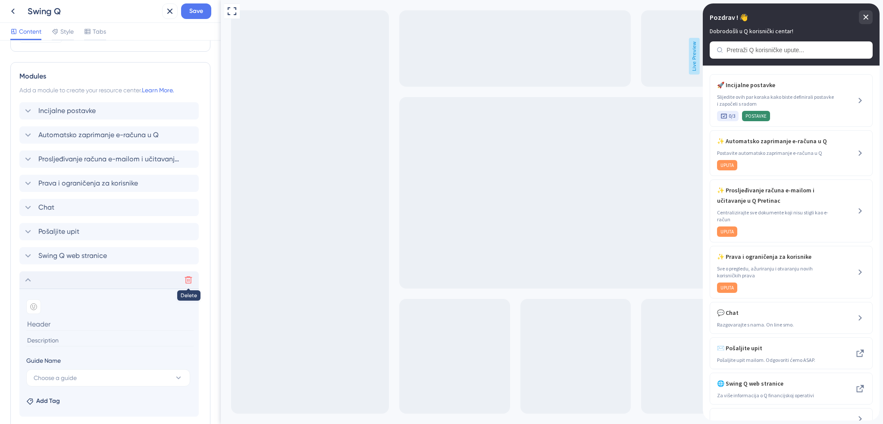
click at [186, 281] on icon at bounding box center [188, 279] width 7 height 7
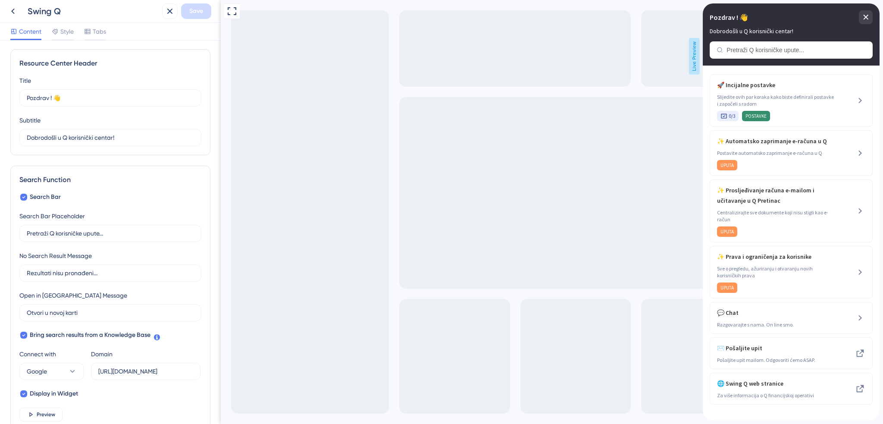
scroll to position [0, 0]
click at [97, 30] on span "Tabs" at bounding box center [99, 31] width 13 height 10
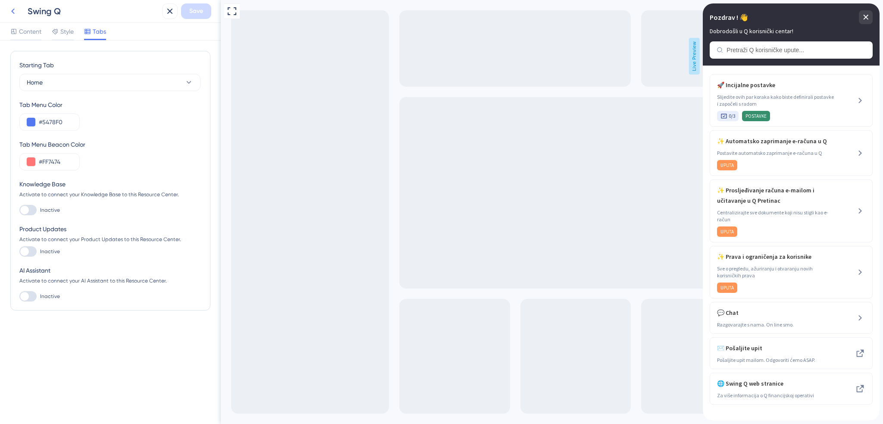
click at [12, 12] on icon at bounding box center [12, 12] width 3 height 6
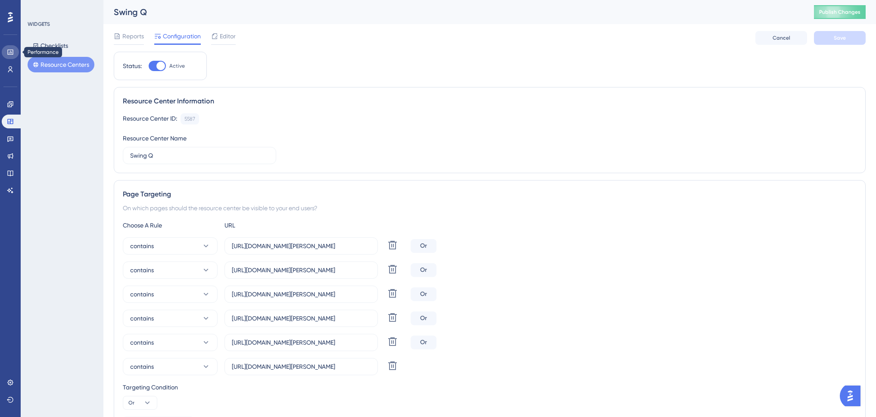
click at [12, 53] on icon at bounding box center [10, 52] width 7 height 7
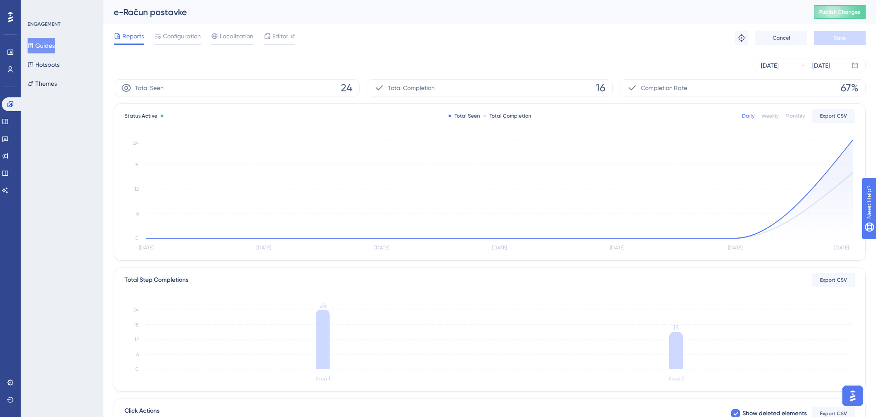
click at [55, 43] on button "Guides" at bounding box center [41, 46] width 27 height 16
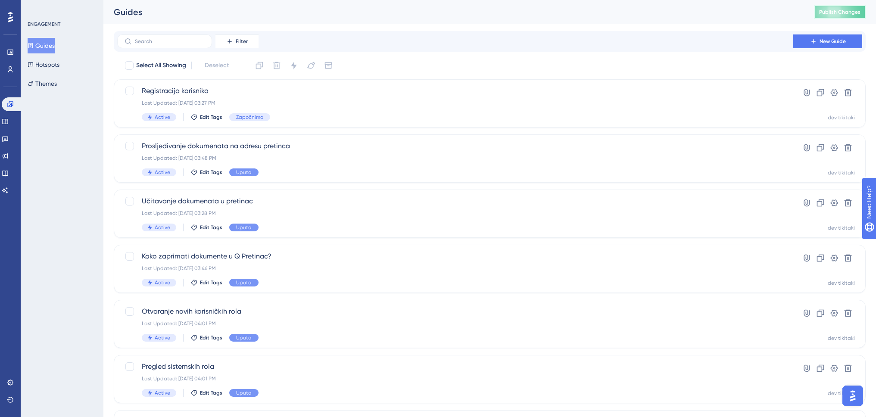
click at [841, 10] on span "Publish Changes" at bounding box center [839, 12] width 41 height 7
click at [322, 154] on div "Prosljeđivanje dokumenata na adresu pretinca Last Updated: [DATE] 03:48 PM Acti…" at bounding box center [455, 158] width 627 height 35
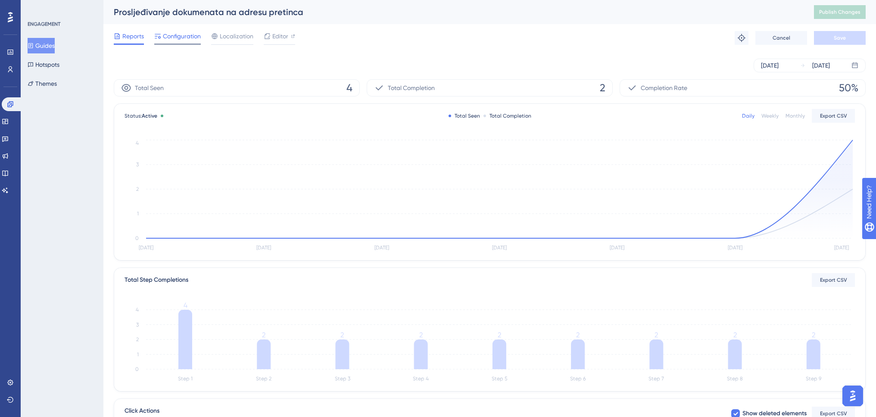
click at [178, 33] on span "Configuration" at bounding box center [182, 36] width 38 height 10
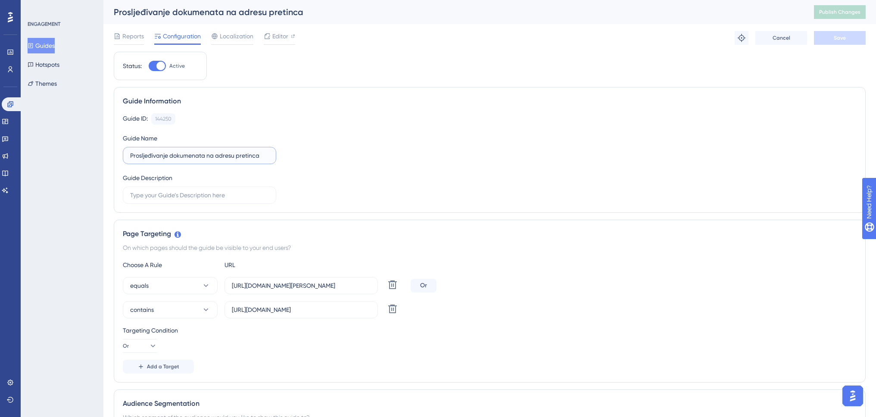
click at [180, 153] on input "Prosljeđivanje dokumenata na adresu pretinca" at bounding box center [199, 155] width 139 height 9
click at [172, 156] on input "Prosljeđivanje dokumenata na adresu pretinca" at bounding box center [199, 155] width 139 height 9
click at [168, 154] on input "Prosljeđivanje dokumenata na adresu pretinca" at bounding box center [199, 155] width 139 height 9
click at [217, 155] on input "Prosljeđivanje dokumenata na adresu pretinca" at bounding box center [199, 155] width 139 height 9
drag, startPoint x: 167, startPoint y: 156, endPoint x: 125, endPoint y: 154, distance: 42.3
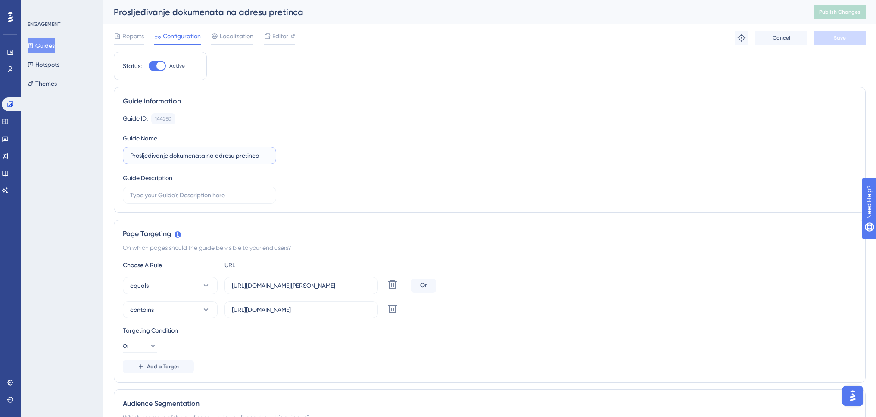
click at [125, 154] on label "Prosljeđivanje dokumenata na adresu pretinca" at bounding box center [199, 155] width 153 height 17
type input "Slanje dokumenata na e-mail adresu pretinca"
click at [830, 35] on button "Save" at bounding box center [840, 38] width 52 height 14
click at [836, 11] on span "Publish Changes" at bounding box center [839, 12] width 41 height 7
click at [50, 41] on button "Guides" at bounding box center [41, 46] width 27 height 16
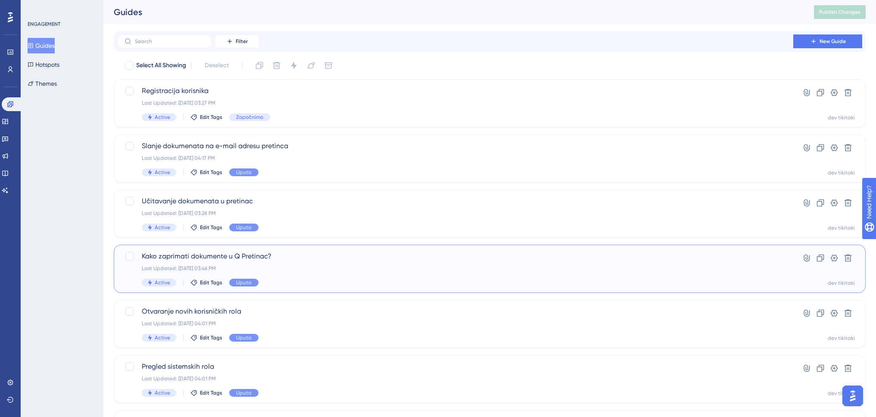
click at [303, 266] on div "Last Updated: [DATE] 03:46 PM" at bounding box center [455, 268] width 627 height 7
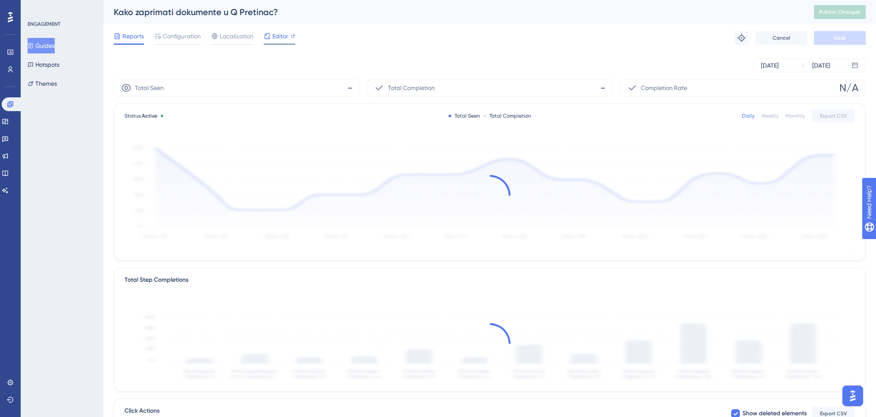
click at [282, 35] on span "Editor" at bounding box center [280, 36] width 16 height 10
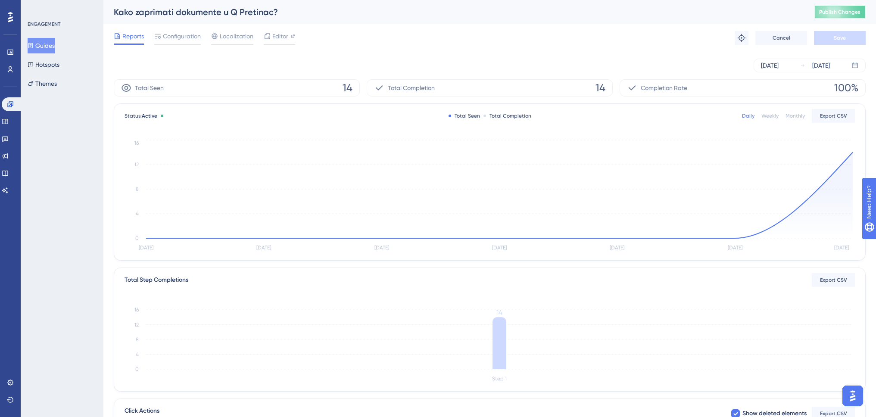
click at [847, 13] on span "Publish Changes" at bounding box center [839, 12] width 41 height 7
